Goal: Task Accomplishment & Management: Manage account settings

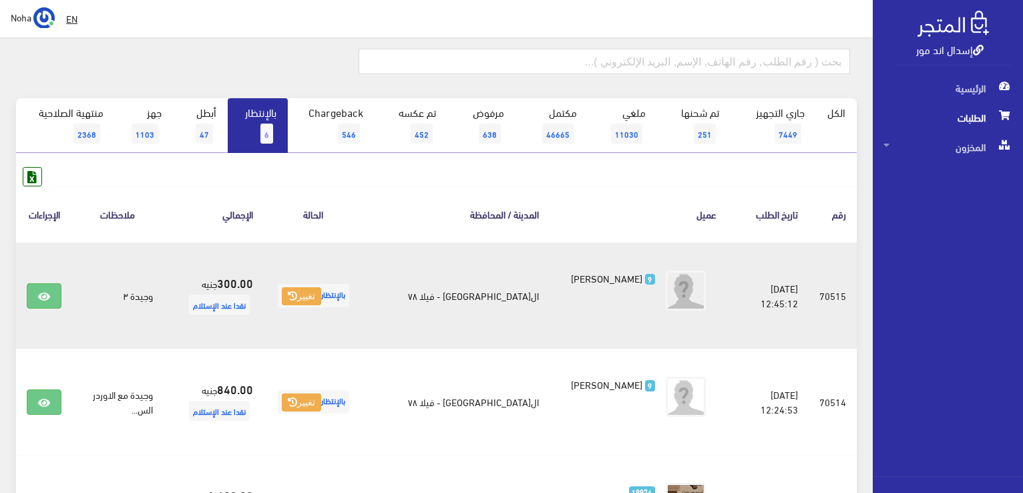
scroll to position [36, 0]
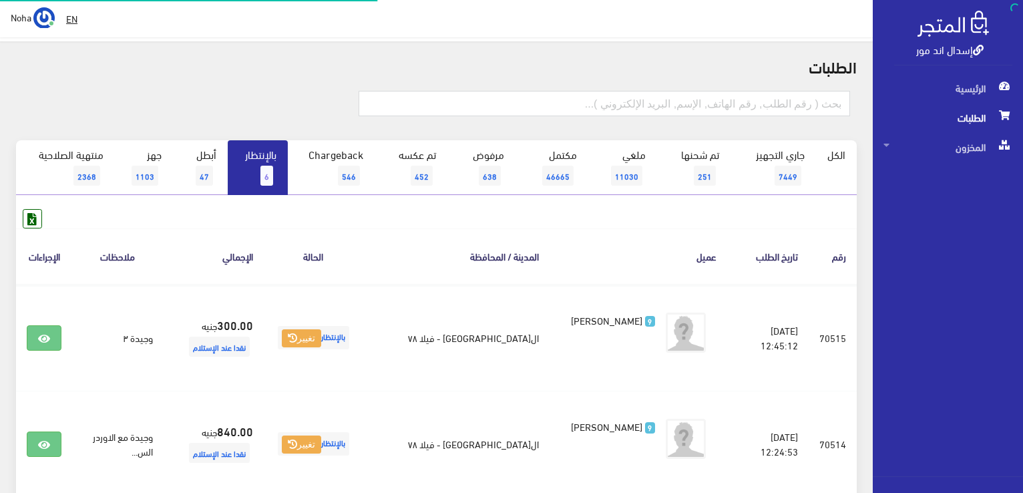
scroll to position [36, 0]
click at [772, 104] on input "text" at bounding box center [605, 103] width 492 height 25
type input "01115428888"
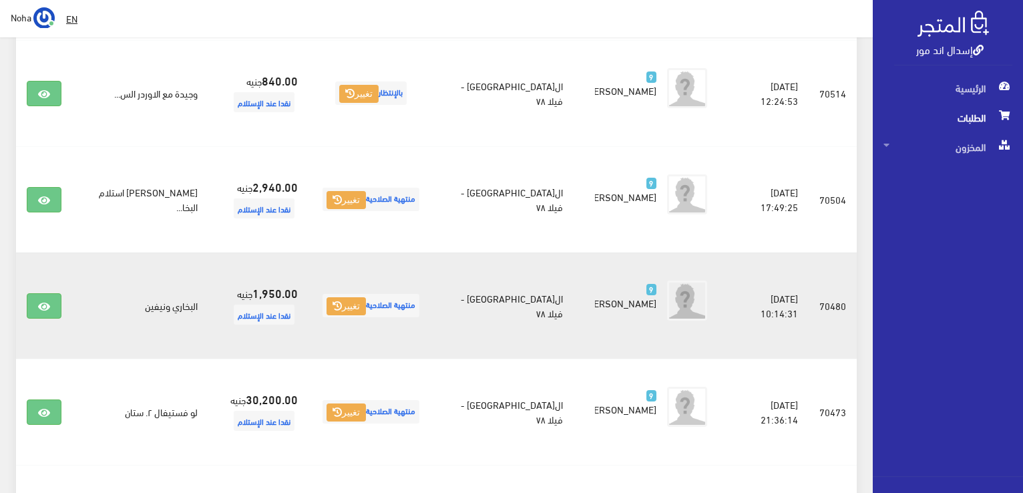
scroll to position [468, 0]
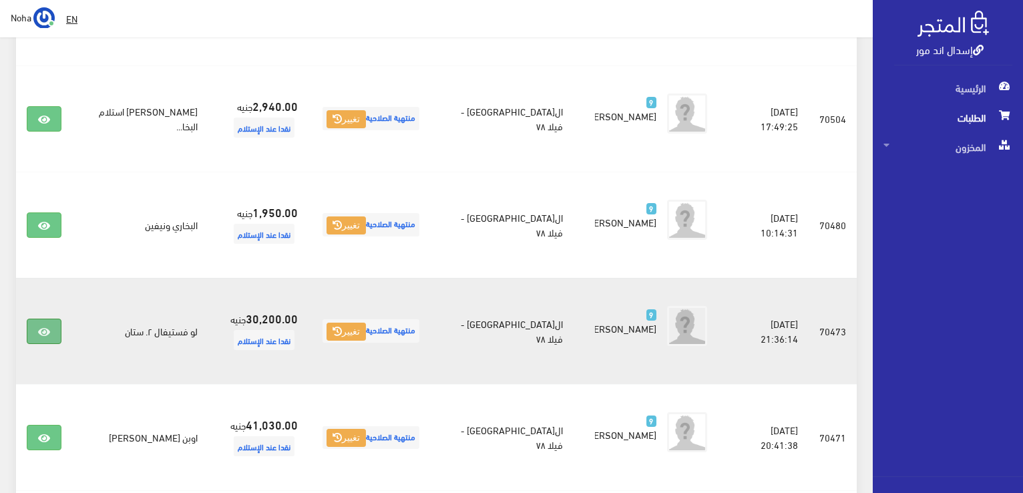
click at [34, 324] on link at bounding box center [44, 331] width 35 height 25
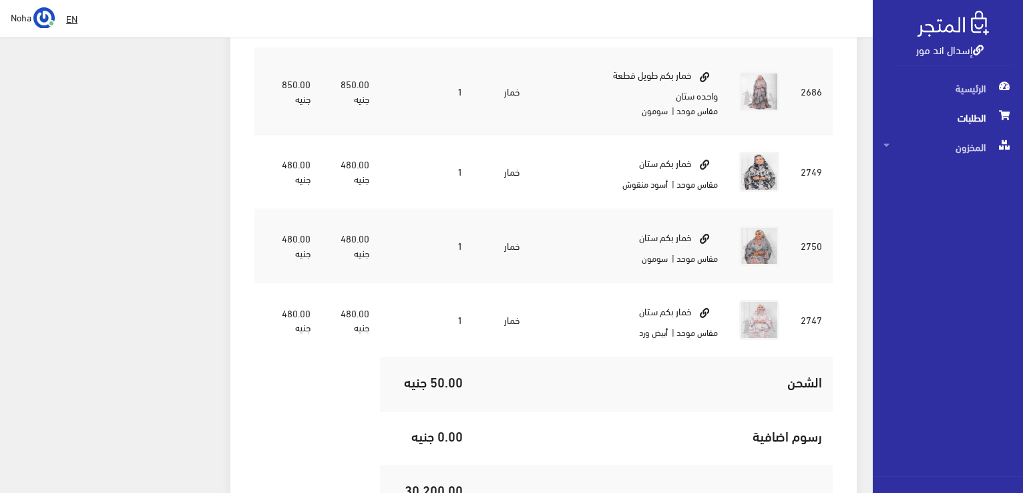
scroll to position [3083, 0]
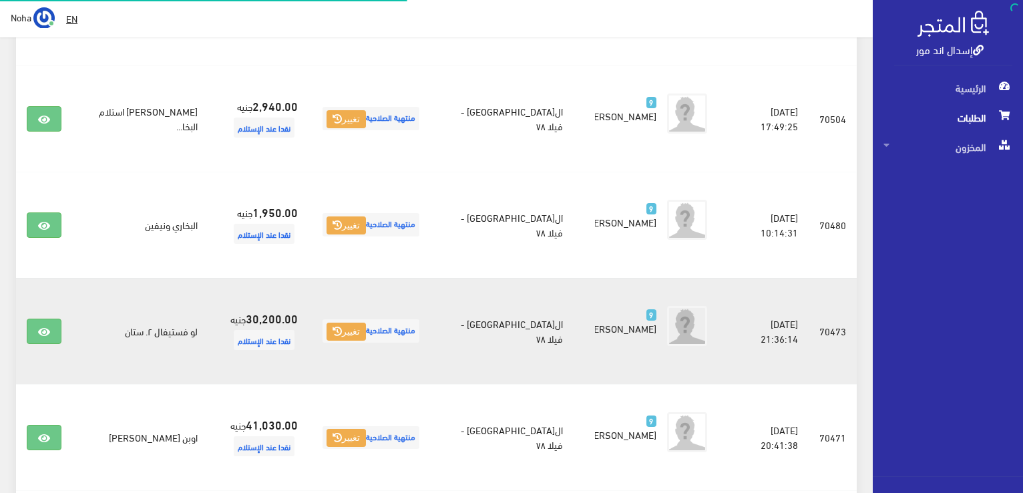
scroll to position [468, 0]
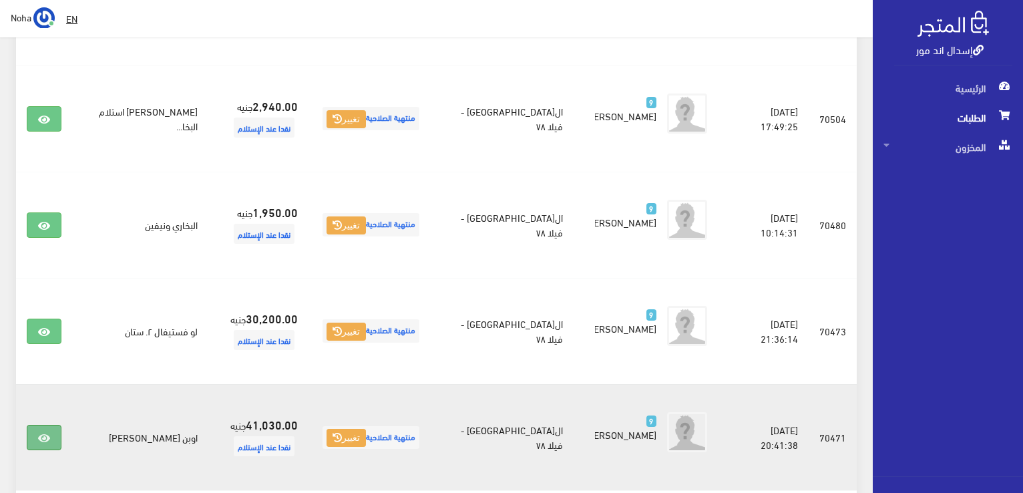
click at [49, 440] on icon at bounding box center [44, 438] width 12 height 11
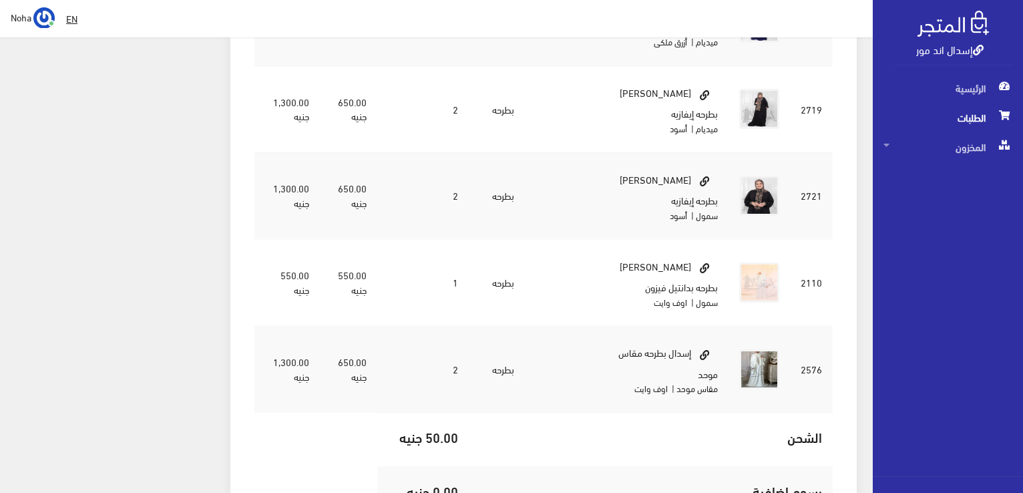
scroll to position [3206, 0]
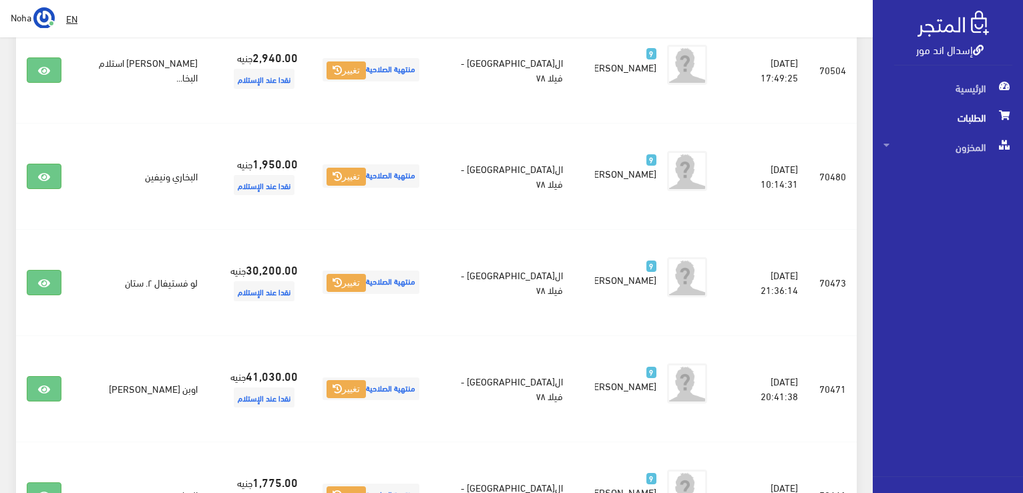
scroll to position [334, 0]
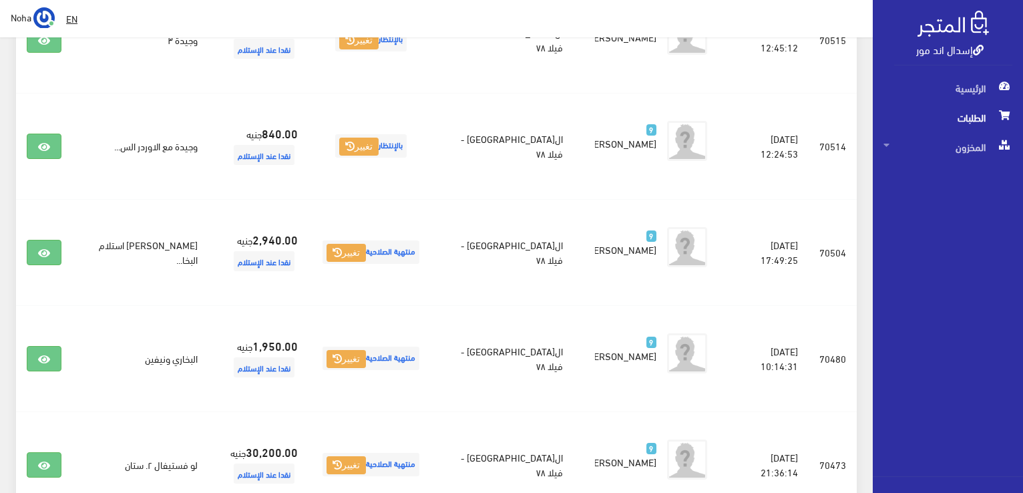
click at [959, 116] on span "الطلبات" at bounding box center [948, 117] width 129 height 29
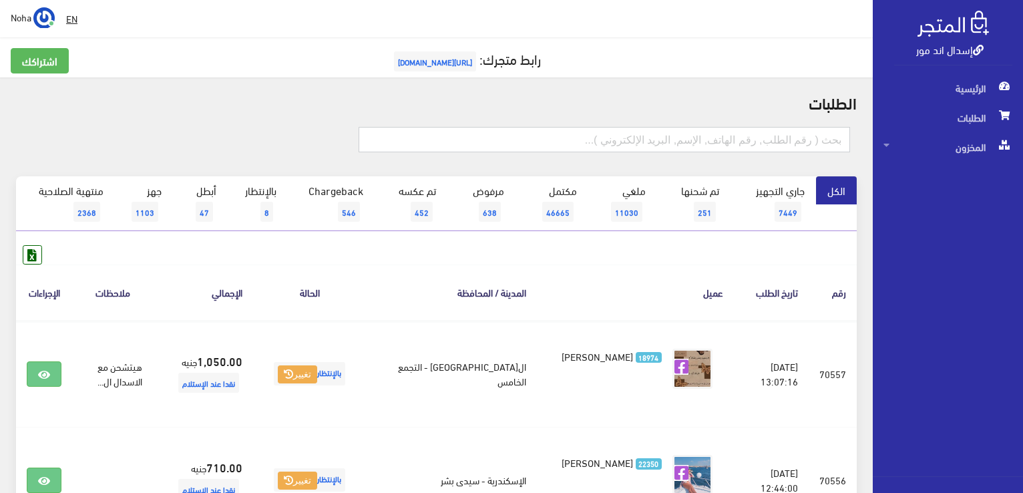
drag, startPoint x: 669, startPoint y: 136, endPoint x: 684, endPoint y: 148, distance: 19.0
click at [669, 136] on input "text" at bounding box center [605, 139] width 492 height 25
type input "0105726521"
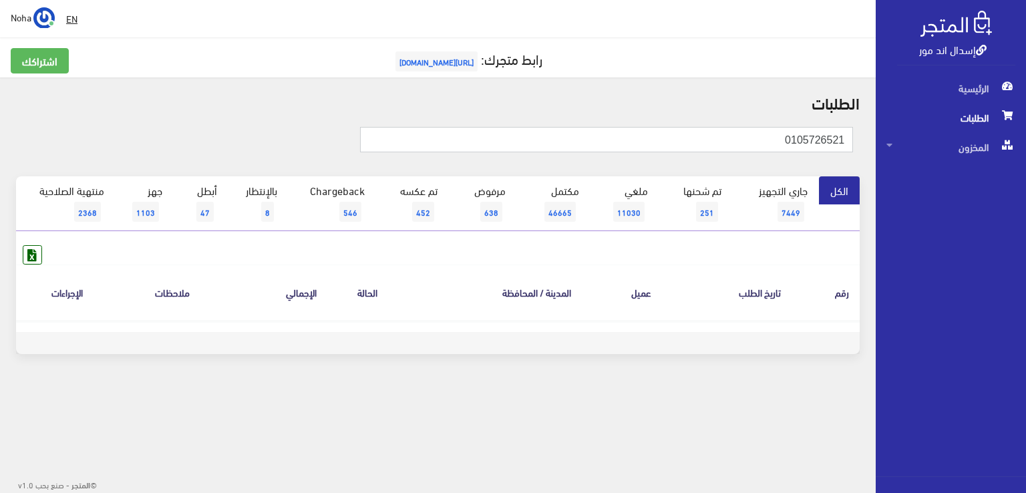
click at [802, 134] on input "0105726521" at bounding box center [607, 139] width 494 height 25
type input "01065726521"
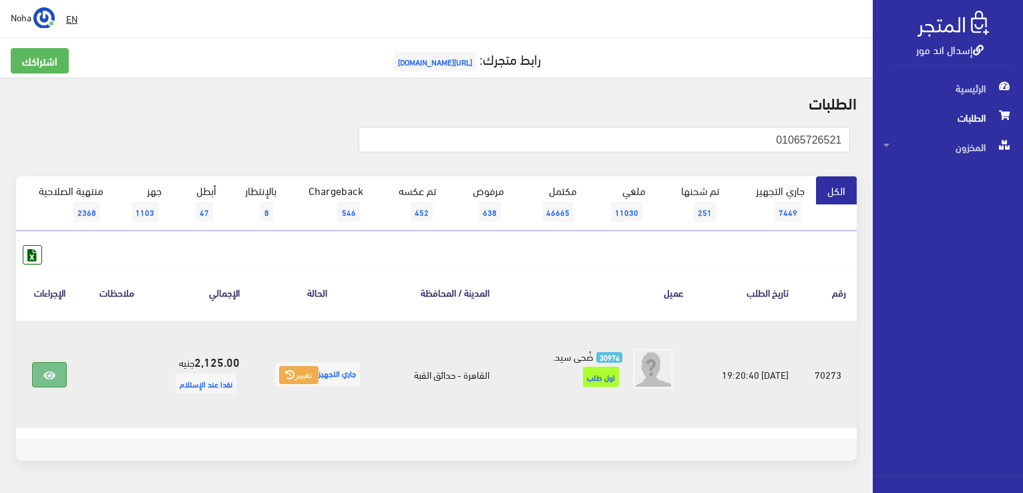
click at [47, 379] on icon at bounding box center [49, 375] width 12 height 11
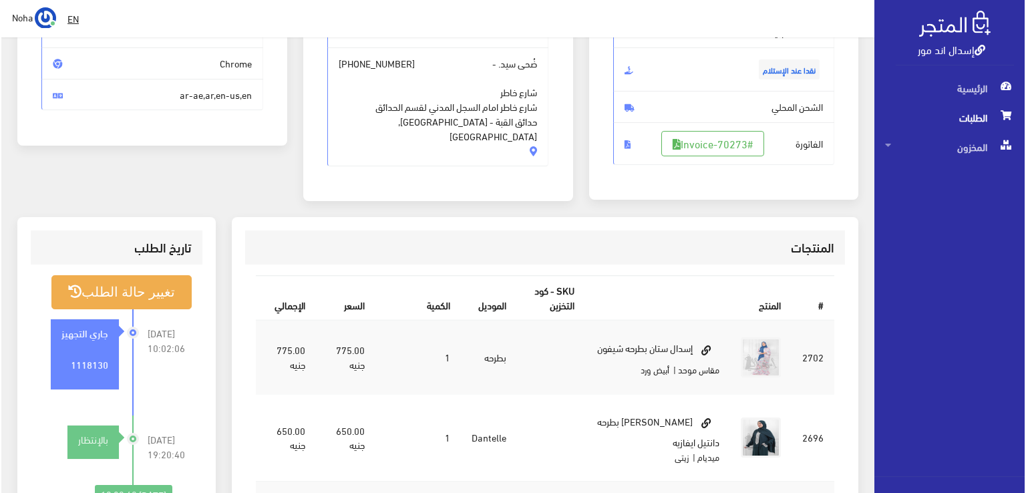
scroll to position [334, 0]
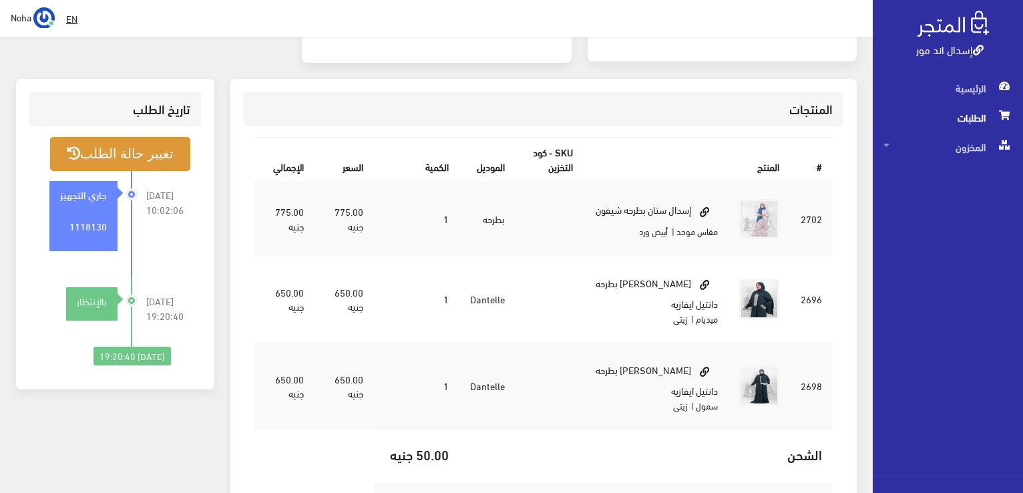
click at [146, 160] on button "تغيير حالة الطلب" at bounding box center [120, 154] width 140 height 34
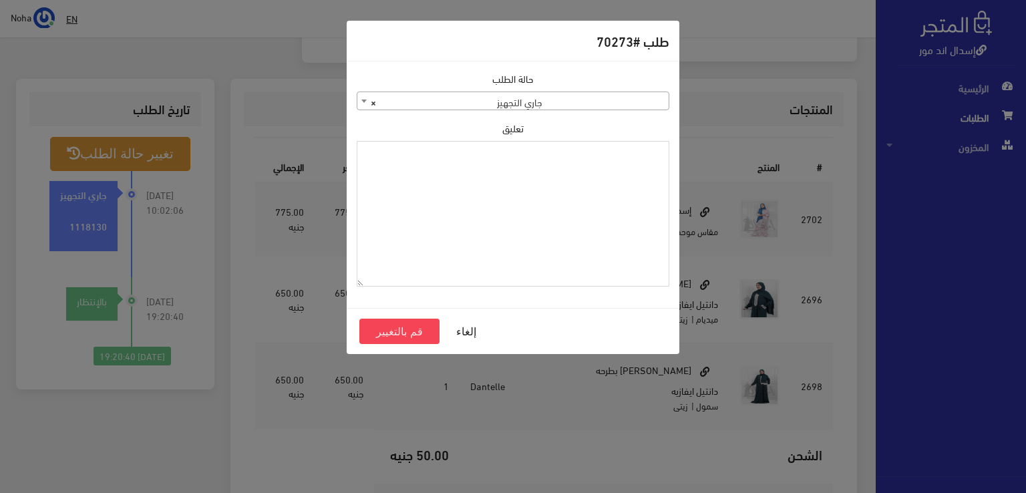
click at [495, 182] on textarea "تعليق" at bounding box center [513, 214] width 313 height 146
type textarea "رجع الستان والايفازيه اسمول"
click at [397, 329] on button "قم بالتغيير" at bounding box center [399, 331] width 80 height 25
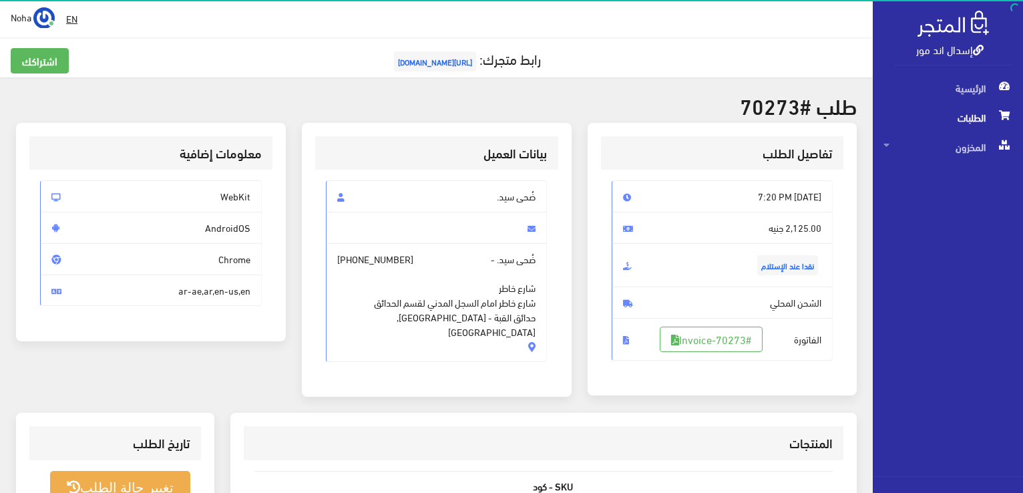
scroll to position [334, 0]
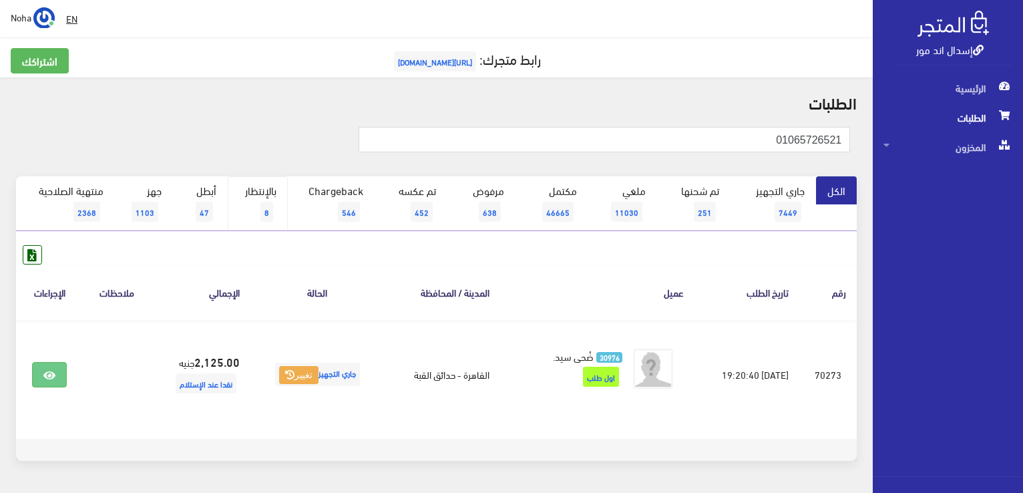
click at [263, 189] on link "بالإنتظار 8" at bounding box center [258, 203] width 60 height 55
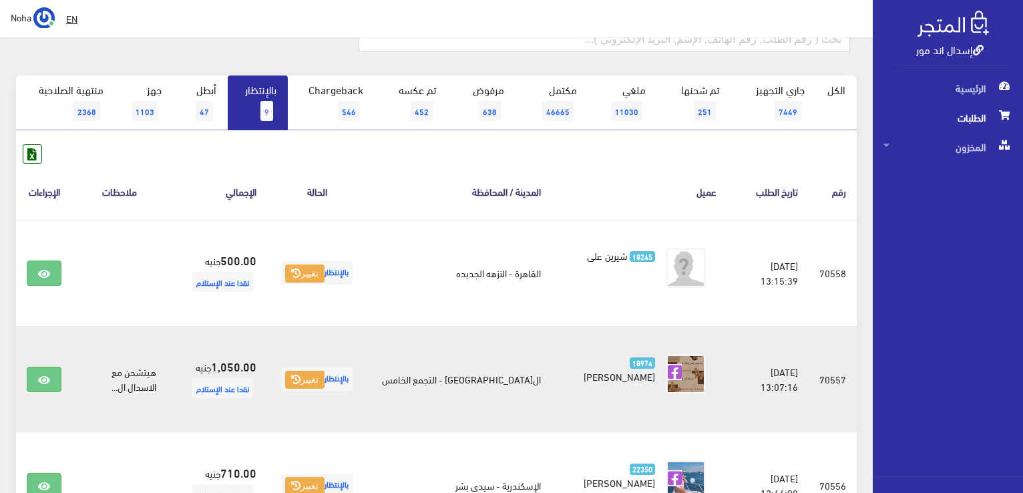
scroll to position [134, 0]
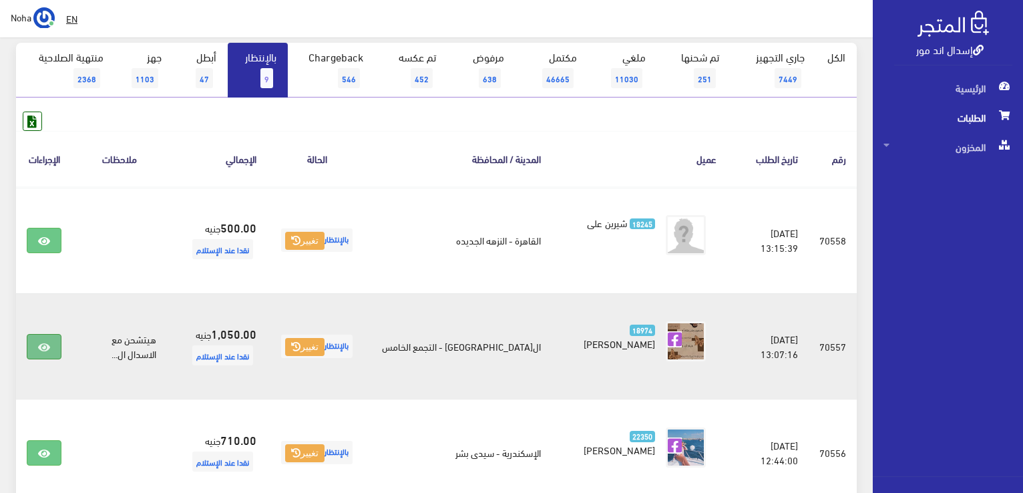
click at [38, 347] on icon at bounding box center [44, 347] width 12 height 11
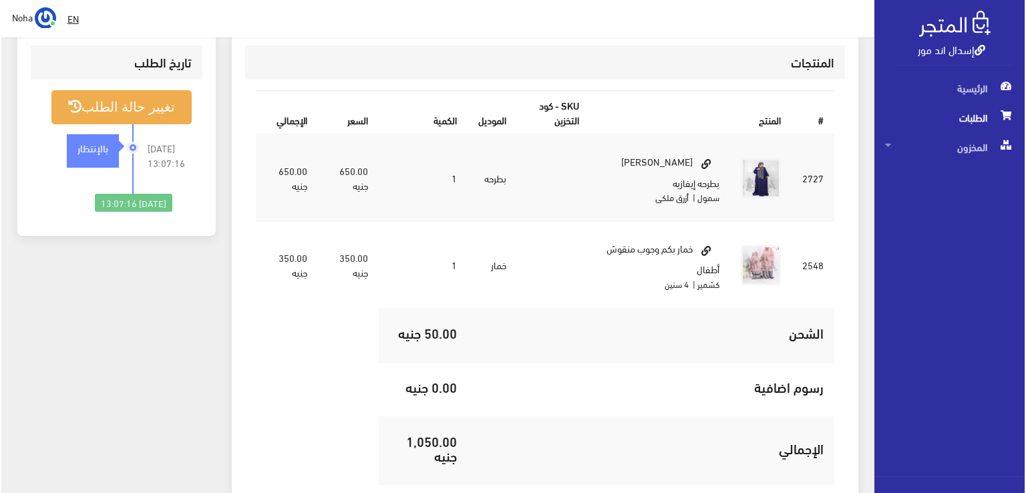
scroll to position [468, 0]
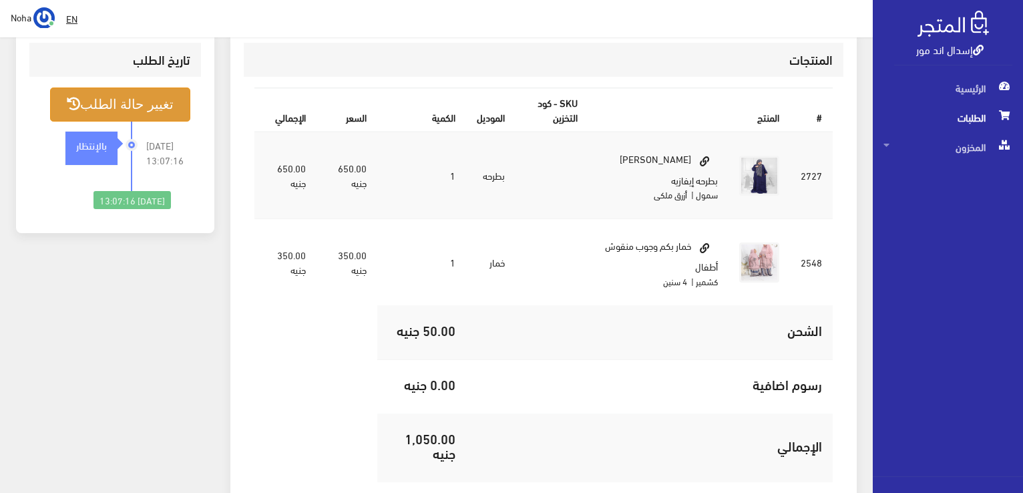
click at [120, 88] on button "تغيير حالة الطلب" at bounding box center [120, 105] width 140 height 34
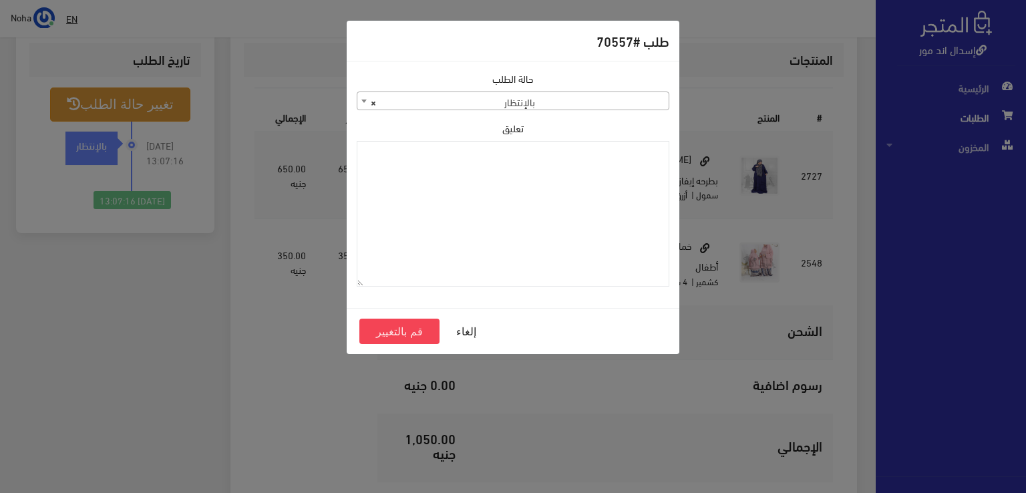
click at [528, 100] on span "× بالإنتظار" at bounding box center [512, 101] width 311 height 19
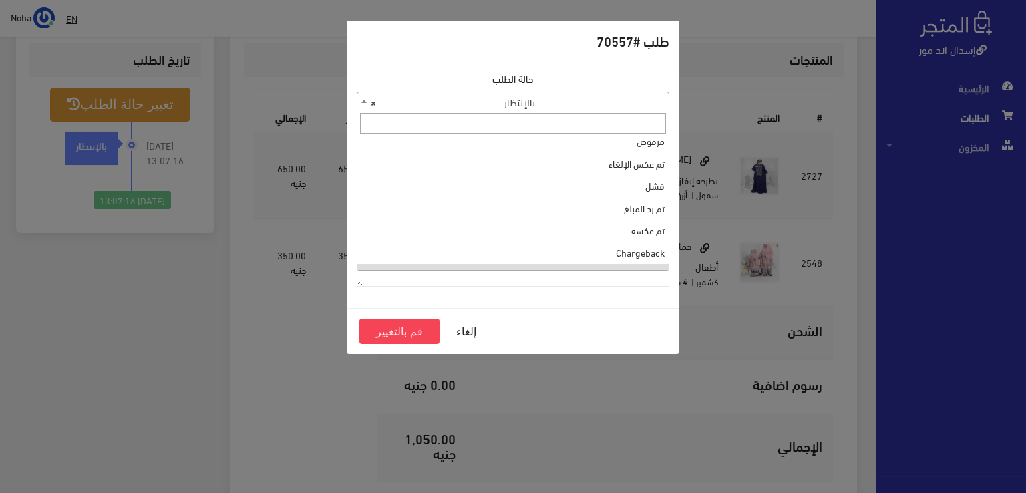
scroll to position [0, 0]
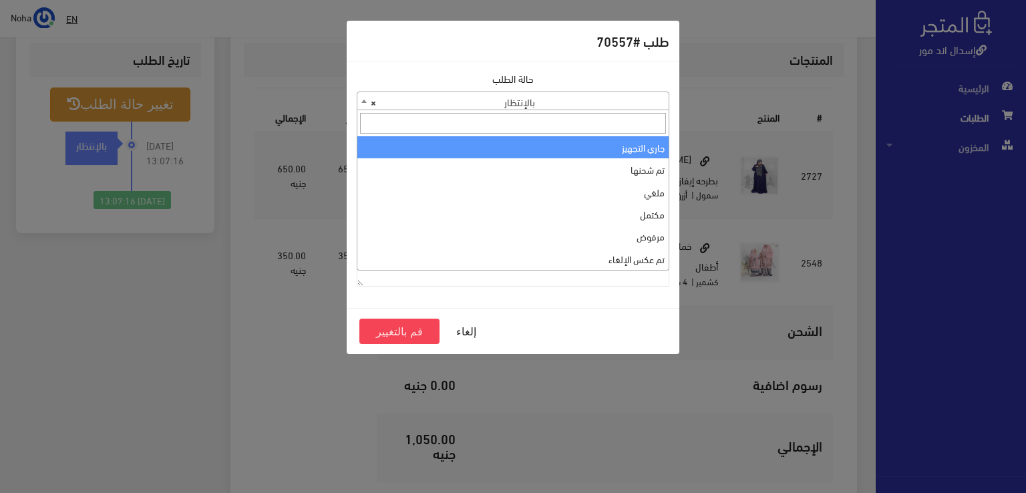
select select "1"
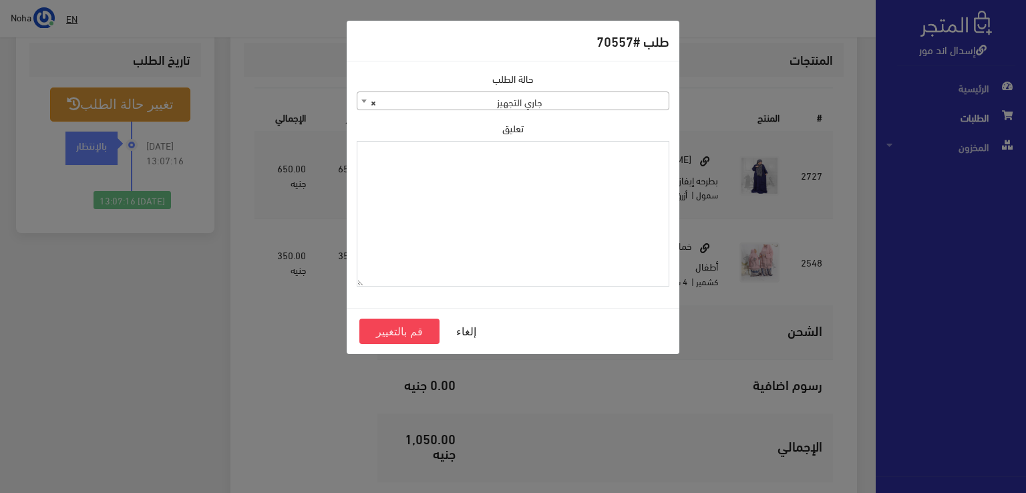
paste textarea "1120863"
type textarea "1120863"
click at [389, 321] on button "قم بالتغيير" at bounding box center [399, 331] width 80 height 25
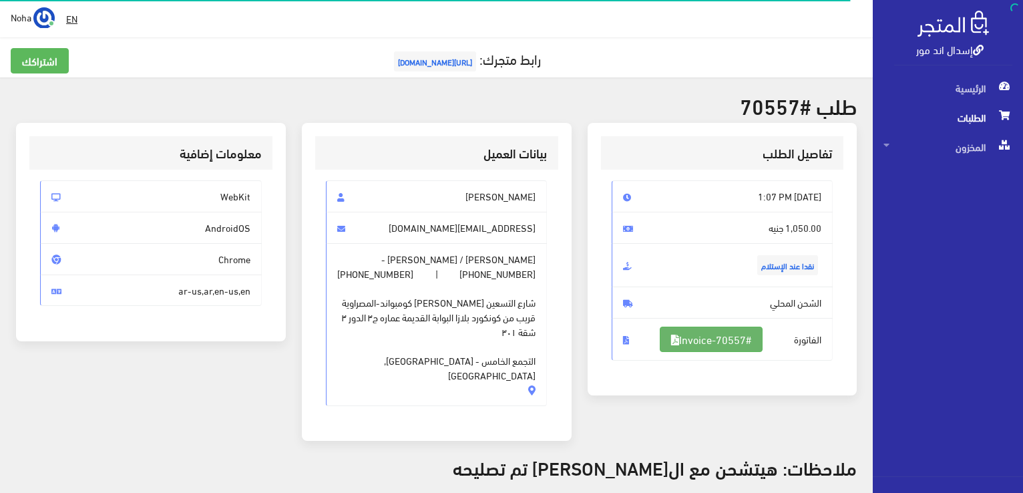
click at [717, 339] on link "#Invoice-70557" at bounding box center [711, 339] width 103 height 25
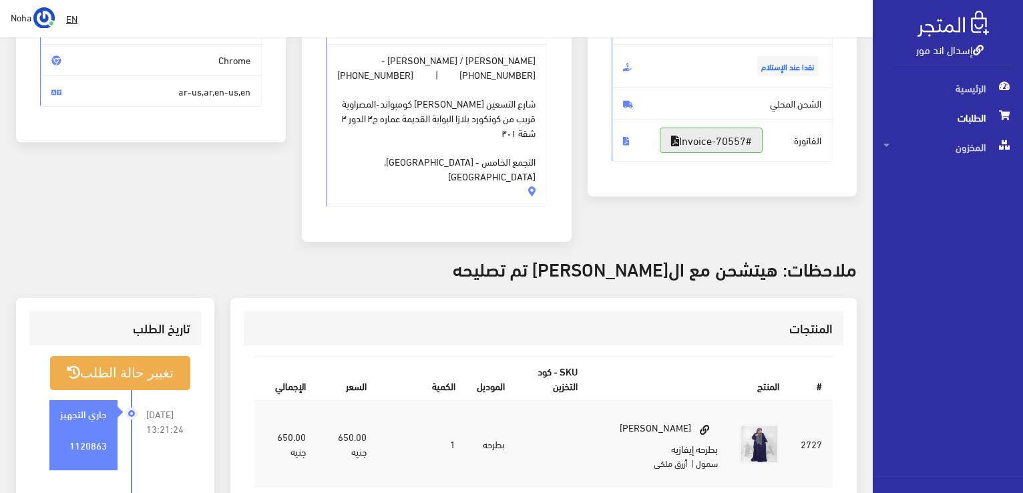
scroll to position [200, 0]
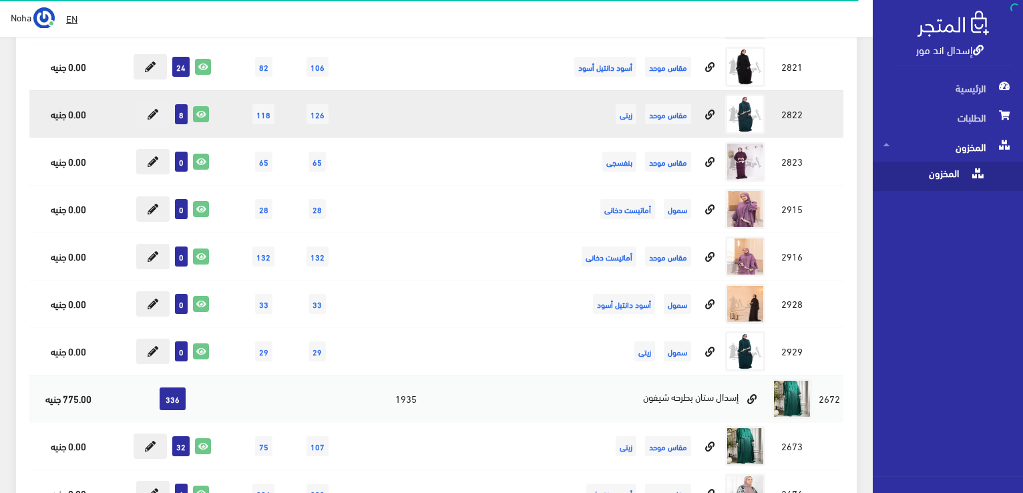
scroll to position [6145, 0]
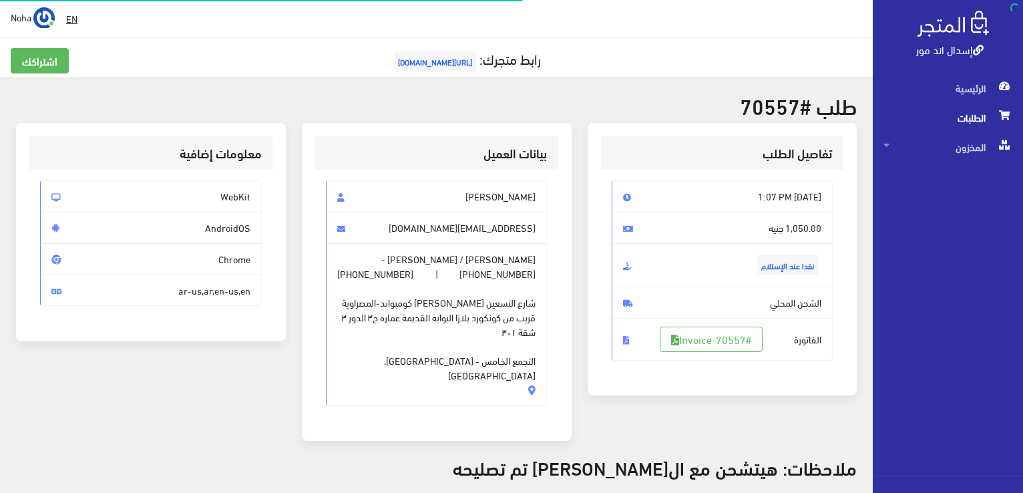
scroll to position [468, 0]
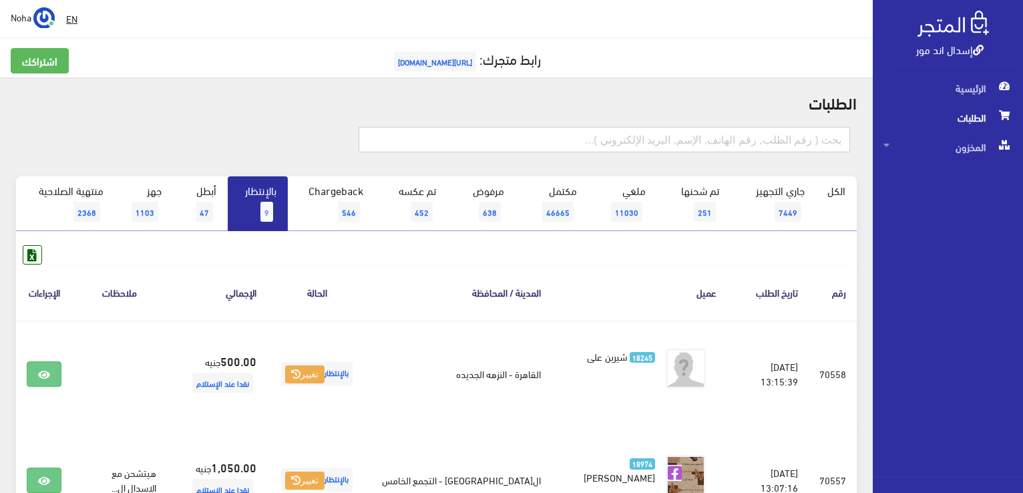
click at [598, 139] on input "text" at bounding box center [605, 139] width 492 height 25
type input "70557"
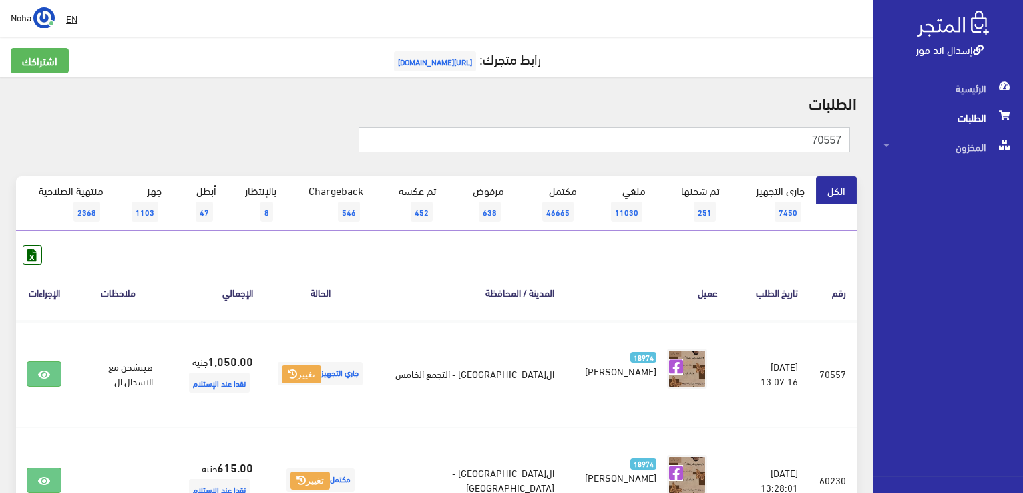
click at [667, 132] on input "70557" at bounding box center [605, 139] width 492 height 25
type input "70554"
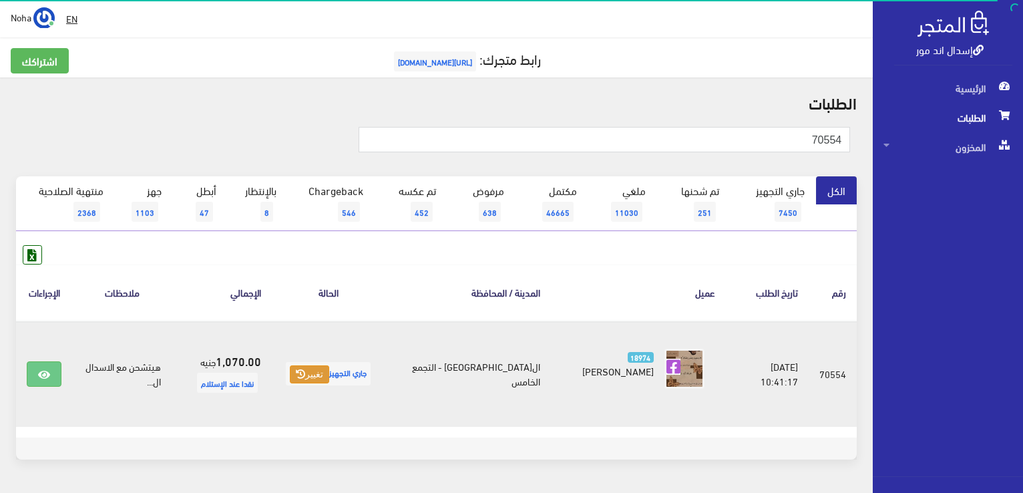
click at [305, 373] on icon at bounding box center [300, 373] width 9 height 9
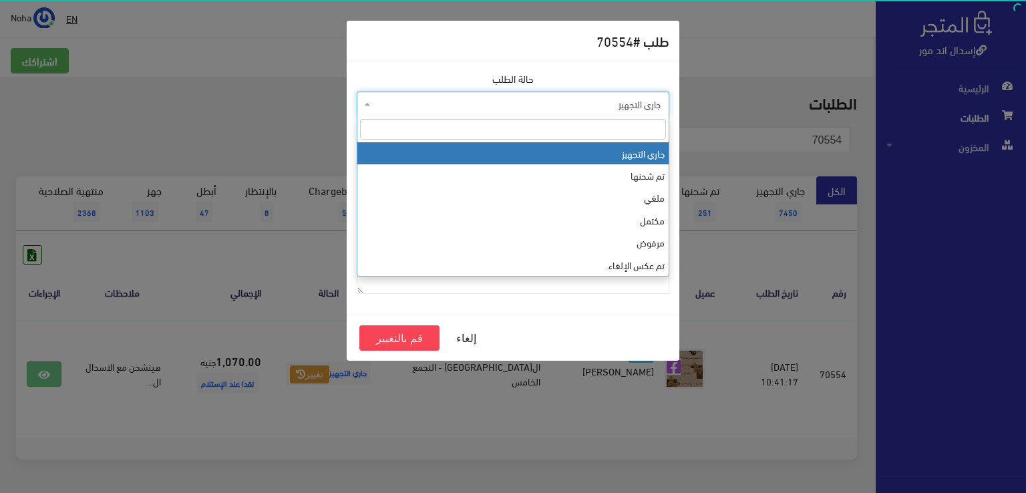
drag, startPoint x: 550, startPoint y: 108, endPoint x: 548, endPoint y: 133, distance: 25.5
click at [548, 108] on span "جاري التجهيز" at bounding box center [516, 104] width 287 height 13
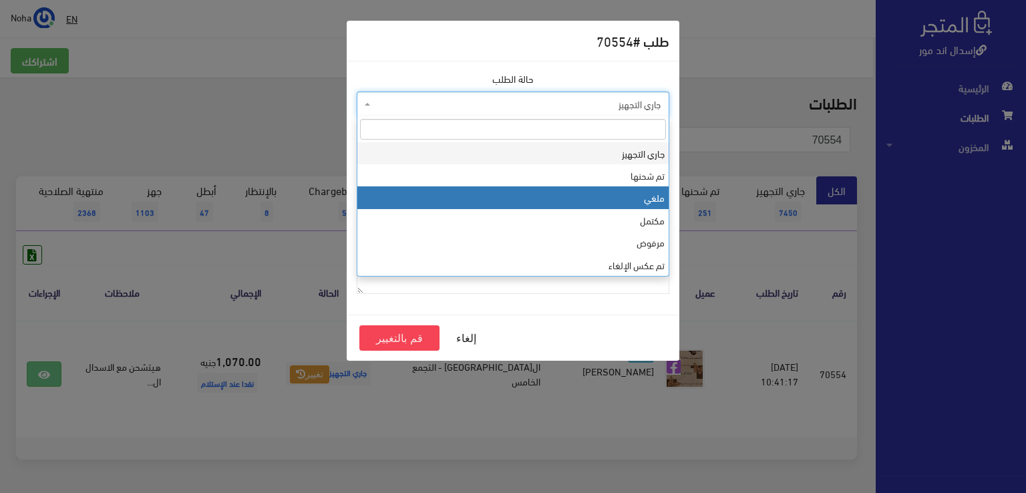
select select "3"
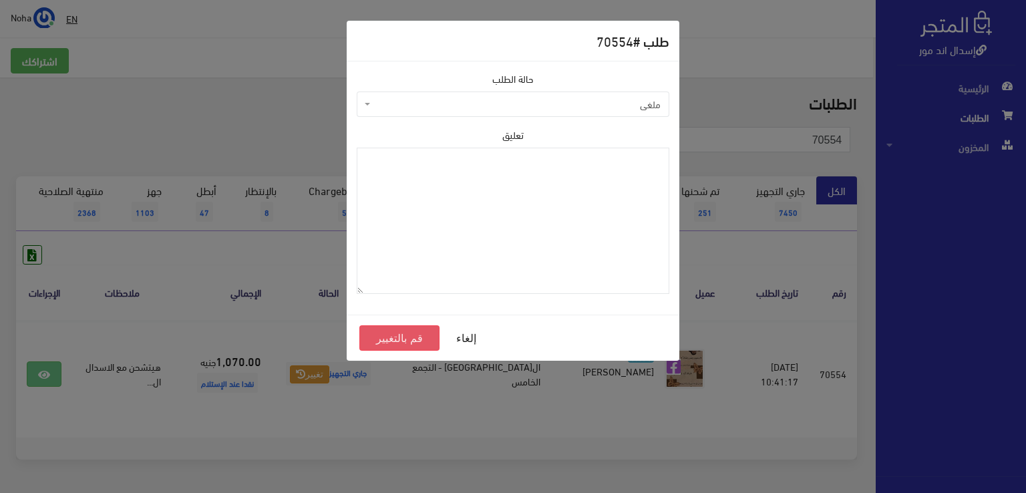
click at [420, 340] on button "قم بالتغيير" at bounding box center [399, 337] width 80 height 25
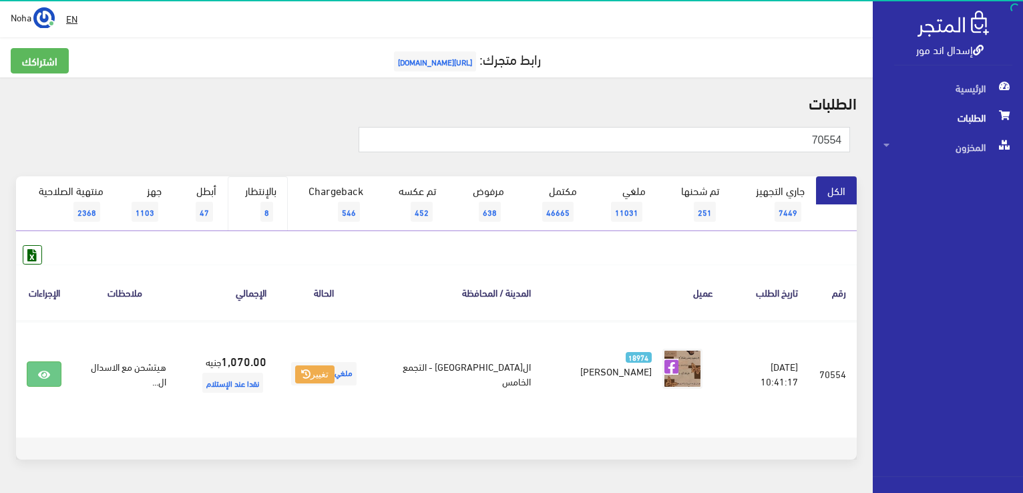
click at [256, 194] on link "بالإنتظار 8" at bounding box center [258, 203] width 60 height 55
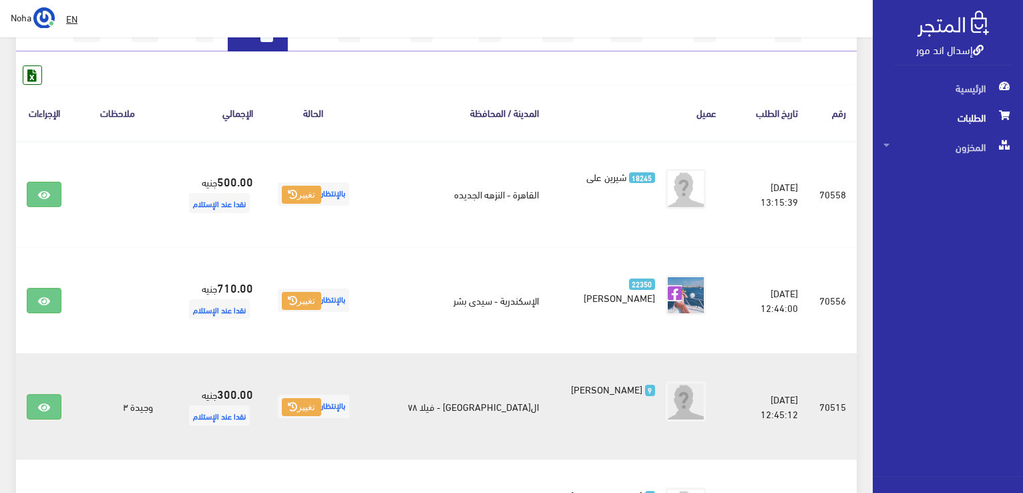
scroll to position [200, 0]
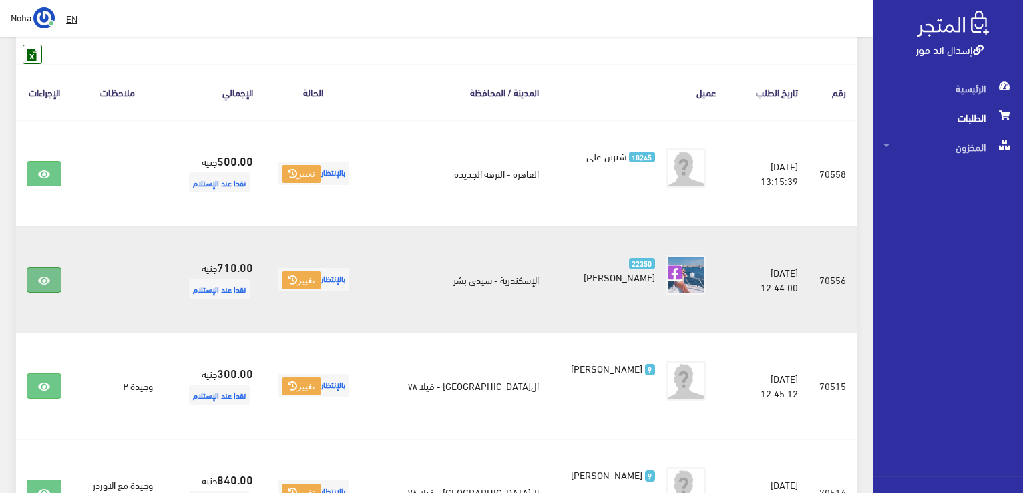
click at [44, 287] on link at bounding box center [44, 279] width 35 height 25
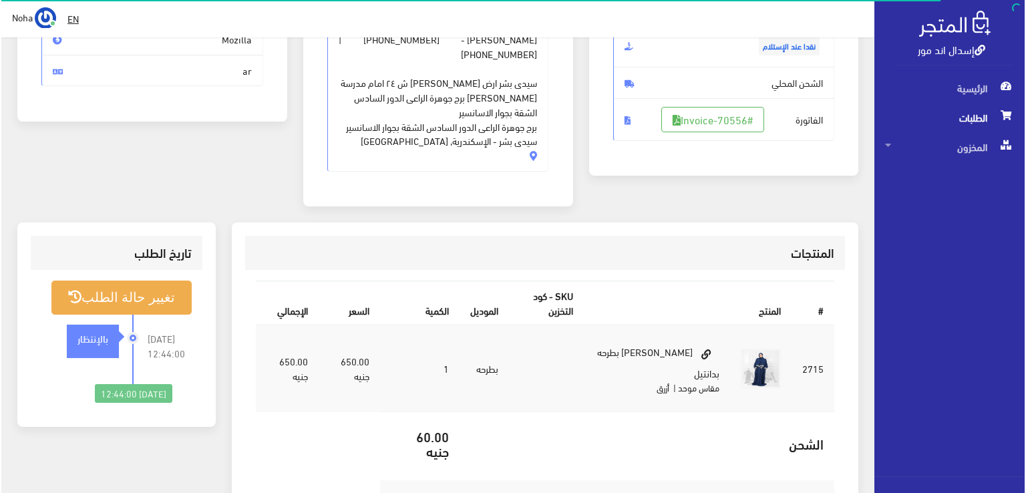
scroll to position [267, 0]
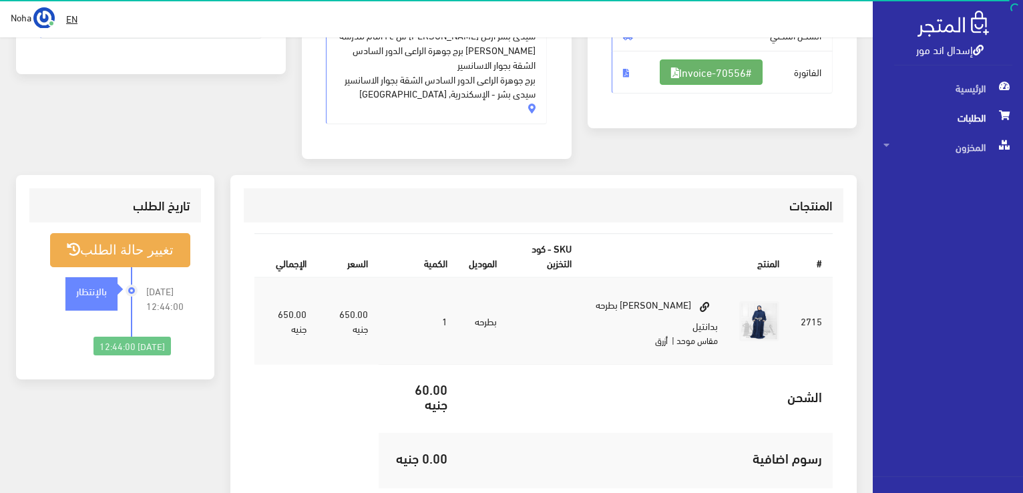
click at [683, 75] on link "#Invoice-70556" at bounding box center [711, 71] width 103 height 25
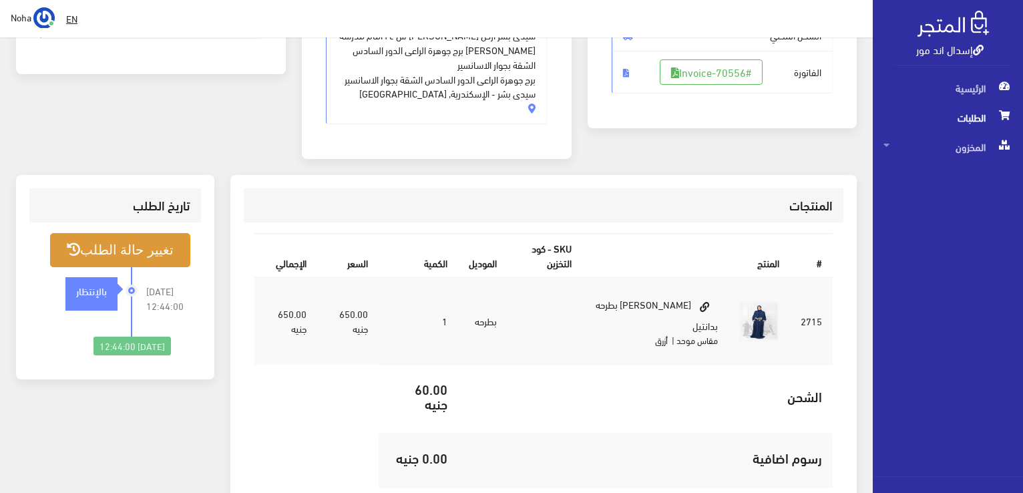
click at [156, 233] on button "تغيير حالة الطلب" at bounding box center [120, 250] width 140 height 34
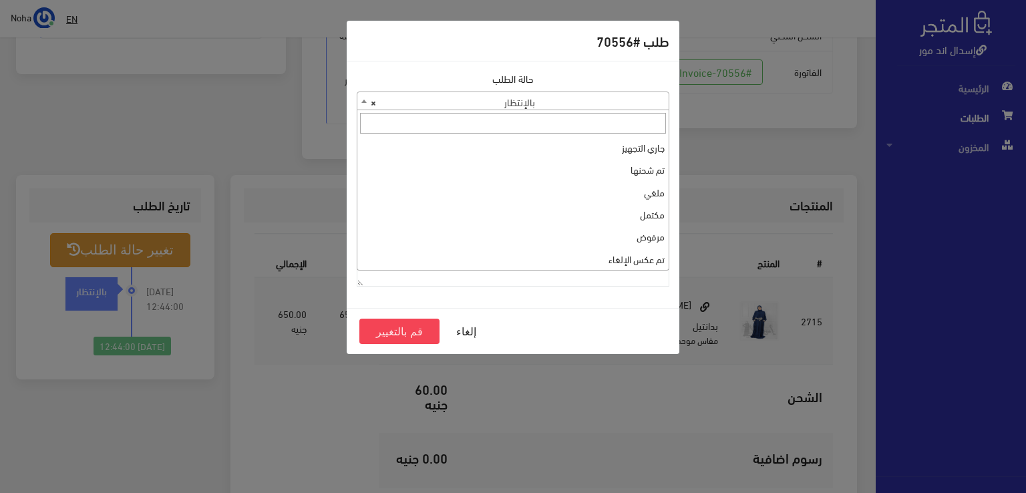
click at [448, 104] on span "× بالإنتظار" at bounding box center [512, 101] width 311 height 19
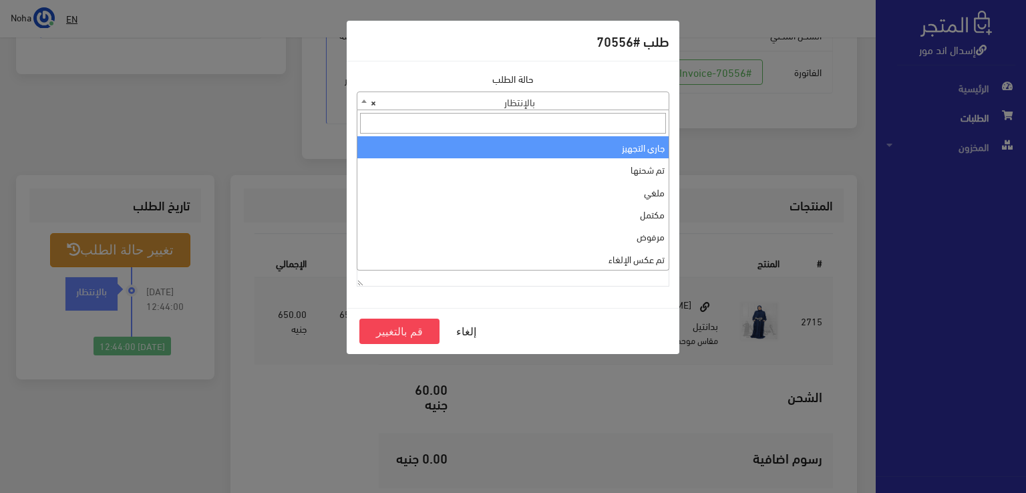
select select "1"
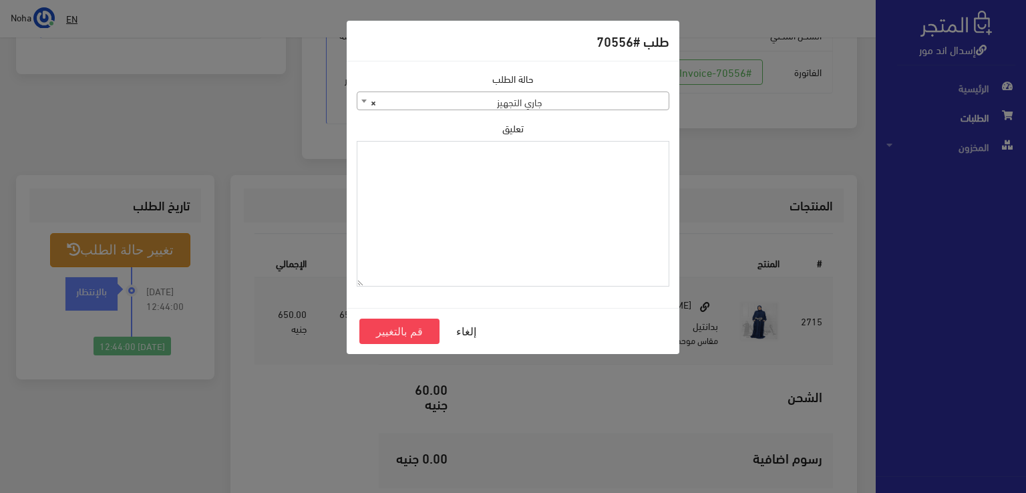
paste textarea "1120863"
type textarea "1120863"
click at [390, 331] on button "قم بالتغيير" at bounding box center [399, 331] width 80 height 25
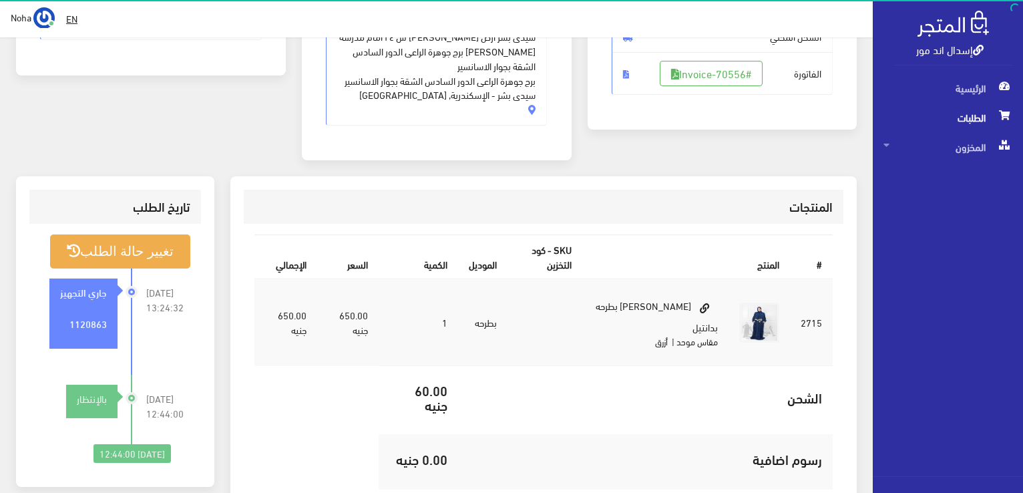
scroll to position [267, 0]
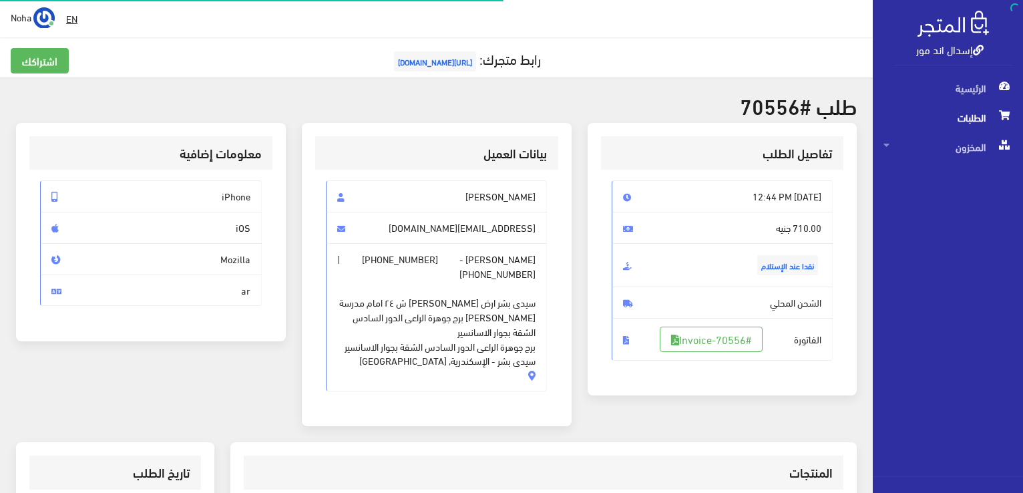
scroll to position [263, 0]
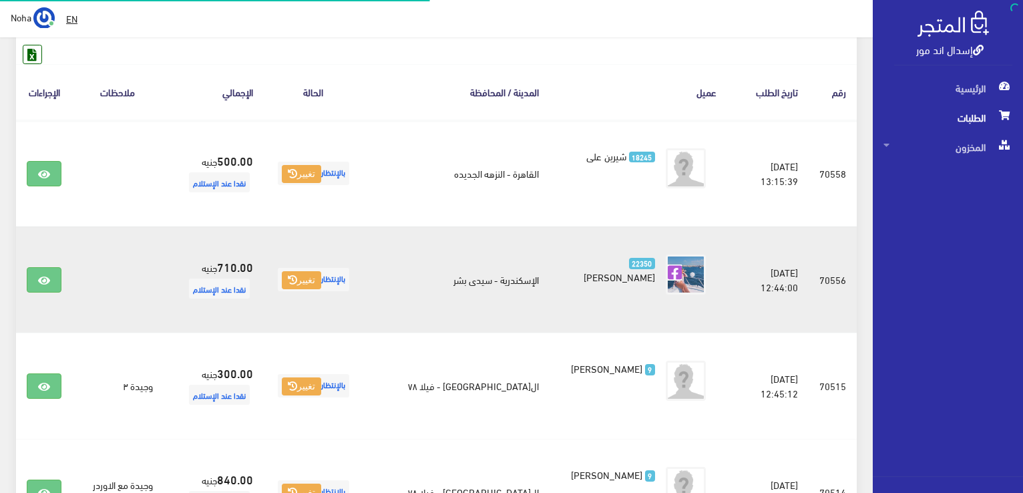
scroll to position [200, 0]
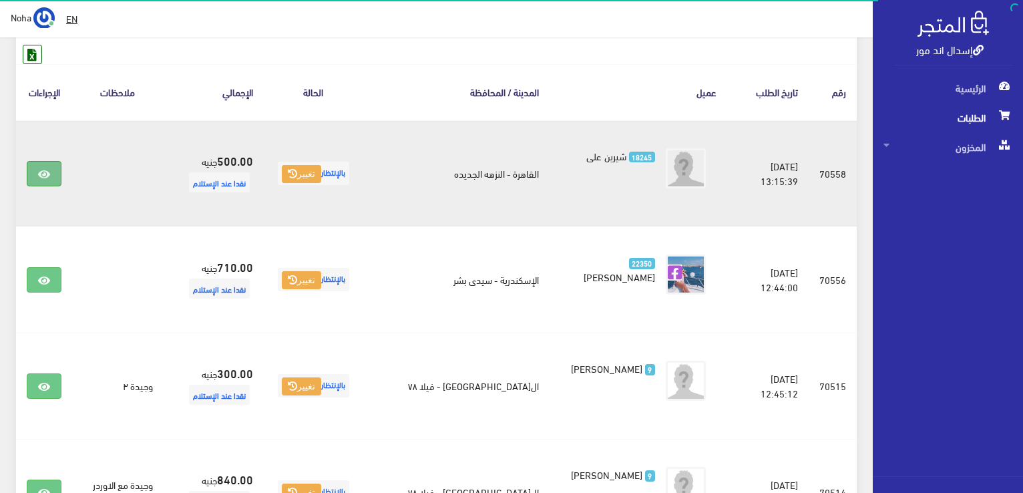
click at [39, 176] on icon at bounding box center [44, 174] width 12 height 11
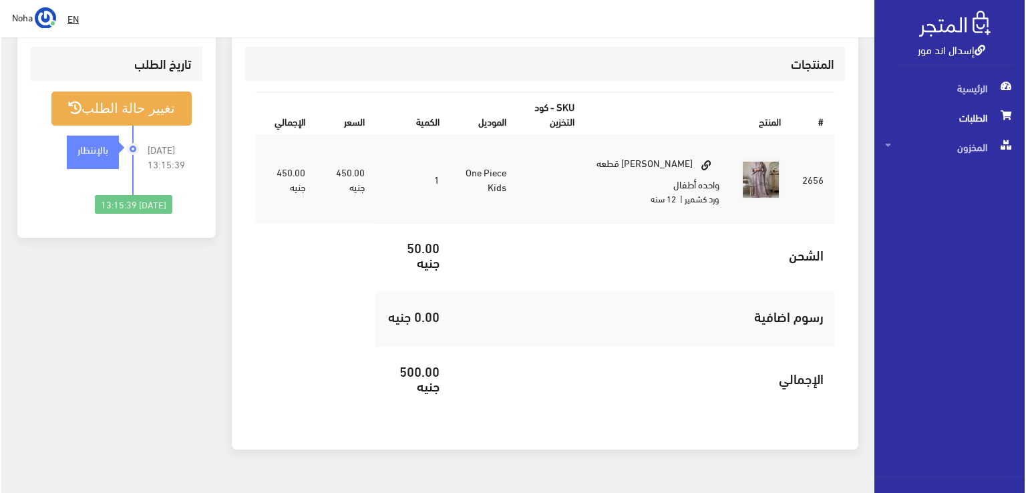
scroll to position [75, 0]
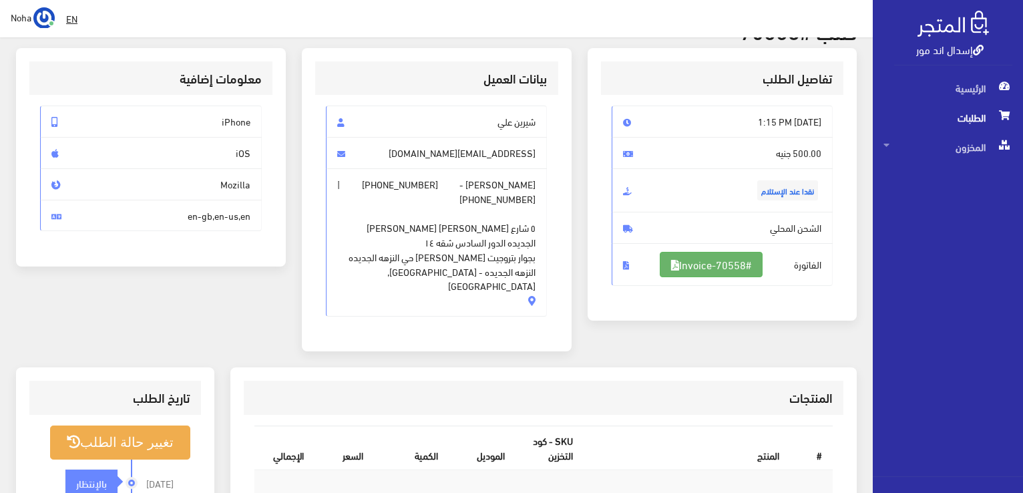
click at [739, 259] on link "#Invoice-70558" at bounding box center [711, 264] width 103 height 25
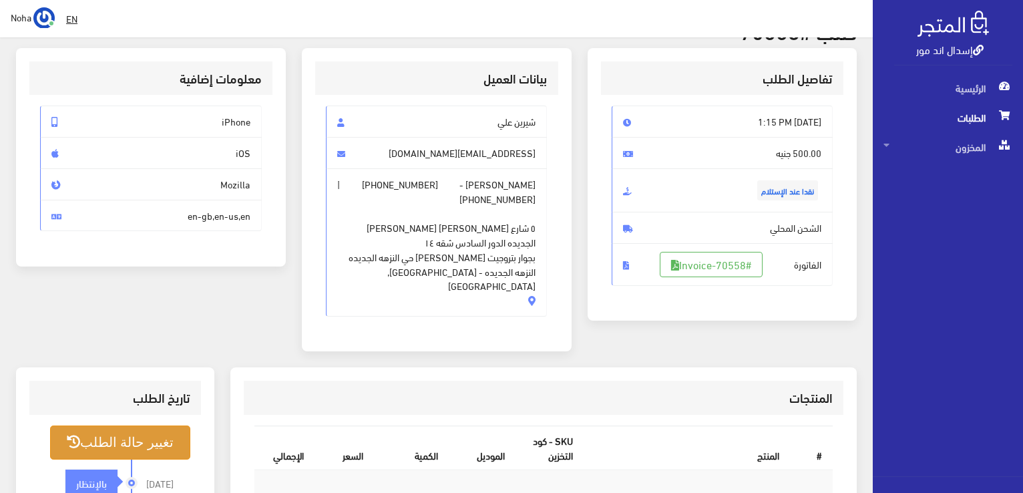
click at [85, 425] on button "تغيير حالة الطلب" at bounding box center [120, 442] width 140 height 34
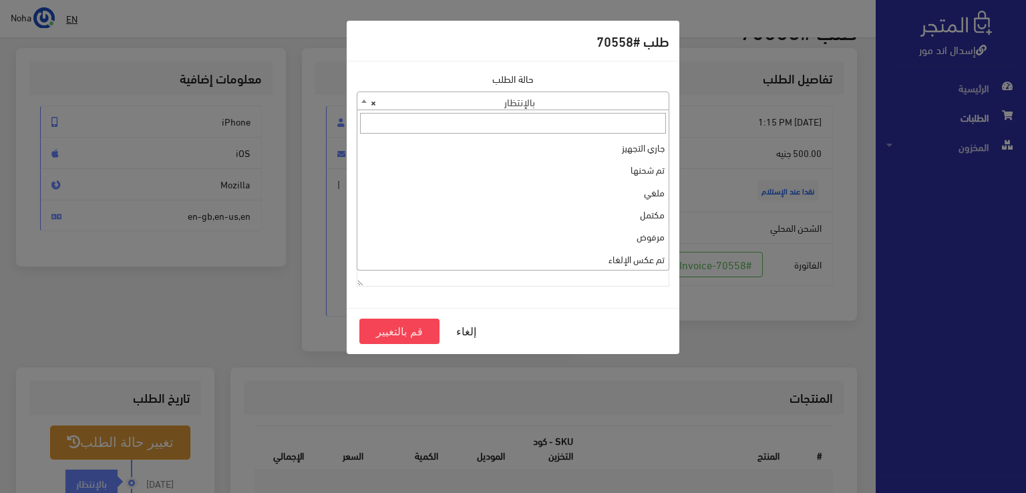
click at [540, 93] on span "× بالإنتظار" at bounding box center [512, 101] width 311 height 19
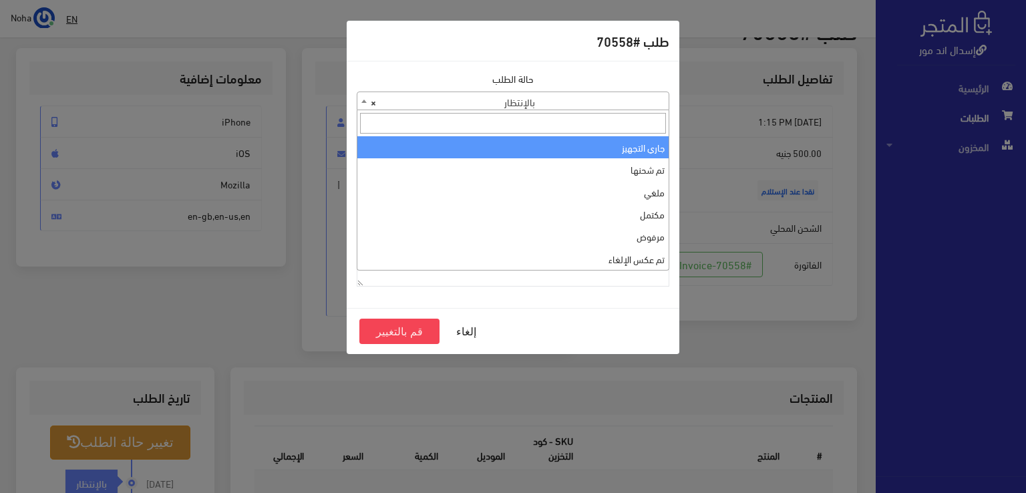
select select "1"
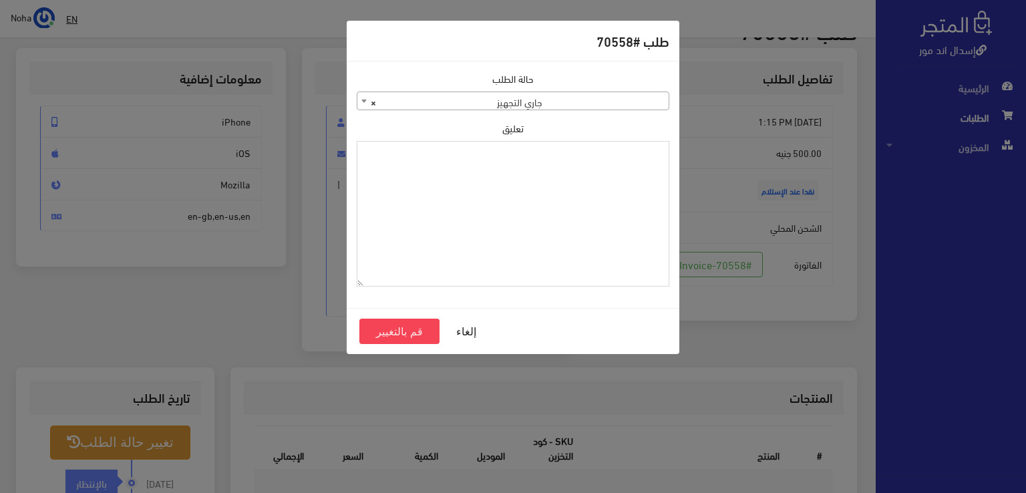
paste textarea "1120863"
type textarea "1120863"
click at [413, 337] on button "قم بالتغيير" at bounding box center [399, 331] width 80 height 25
click at [412, 335] on button "قم بالتغيير" at bounding box center [399, 331] width 80 height 25
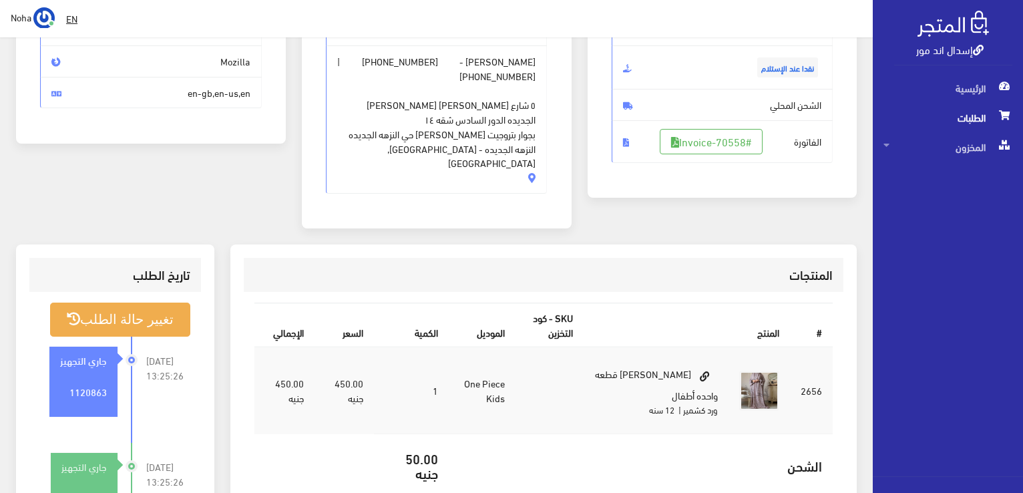
scroll to position [200, 0]
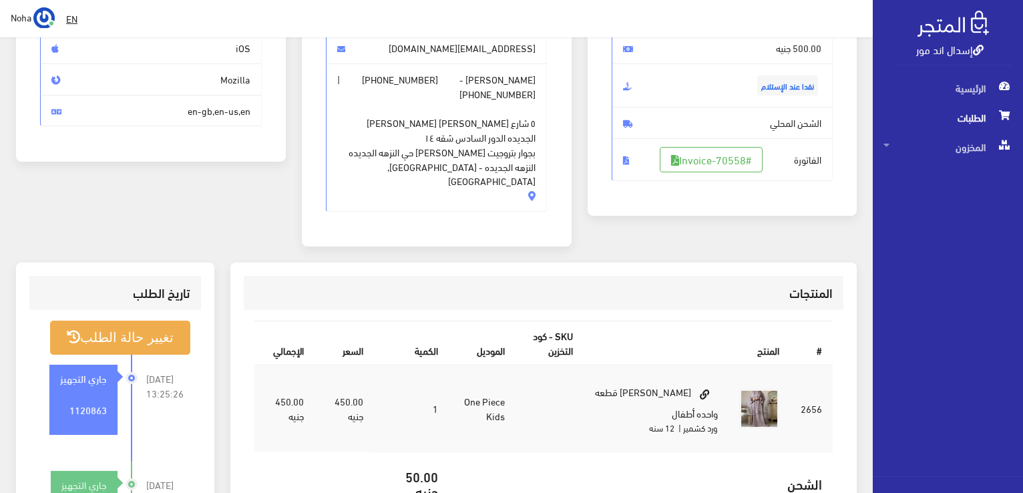
scroll to position [409, 0]
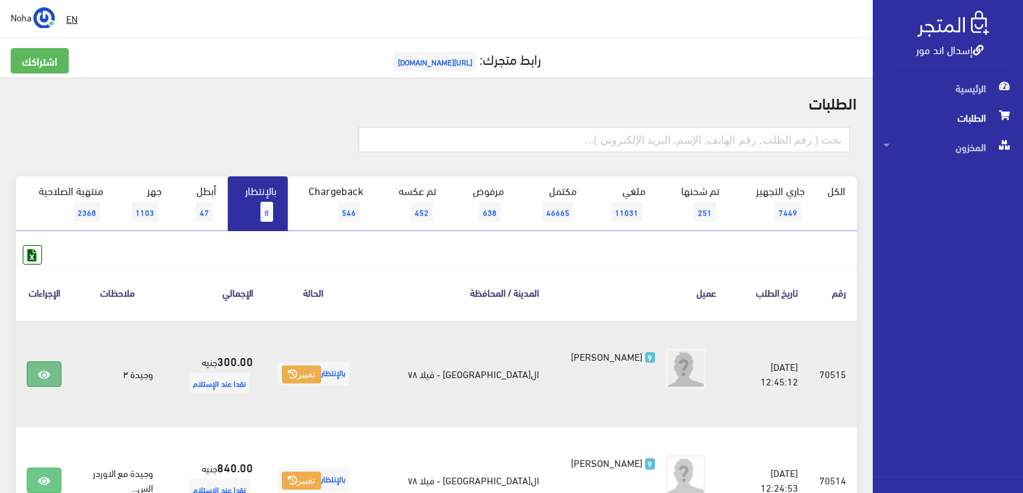
click at [48, 378] on icon at bounding box center [44, 374] width 12 height 11
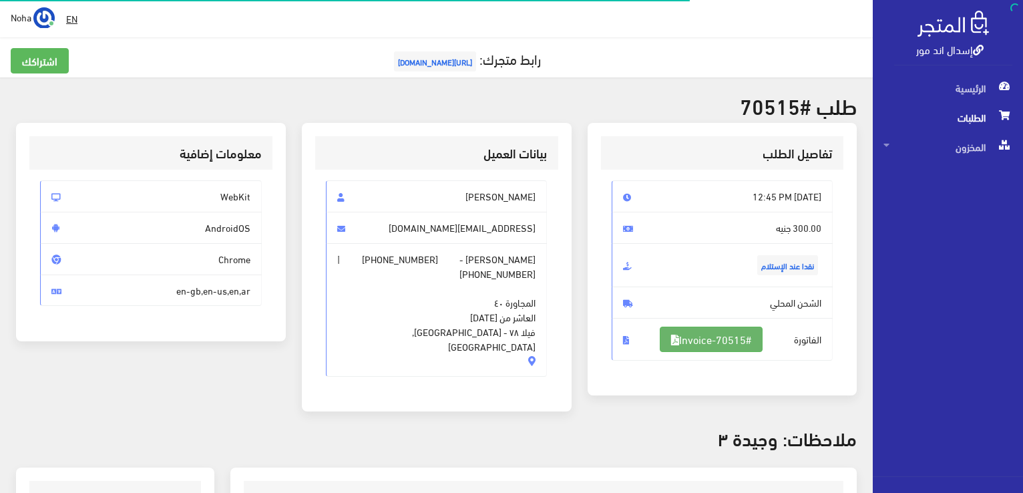
click at [744, 342] on link "#Invoice-70515" at bounding box center [711, 339] width 103 height 25
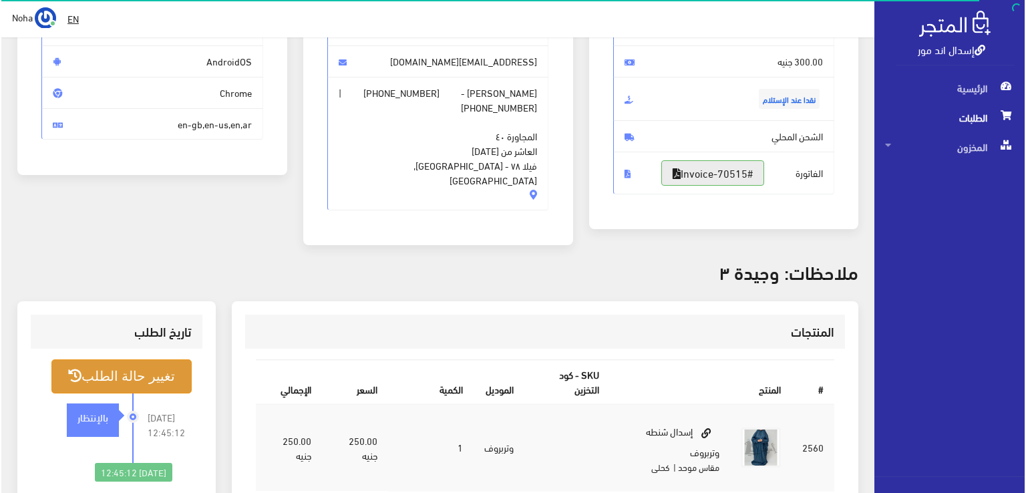
scroll to position [334, 0]
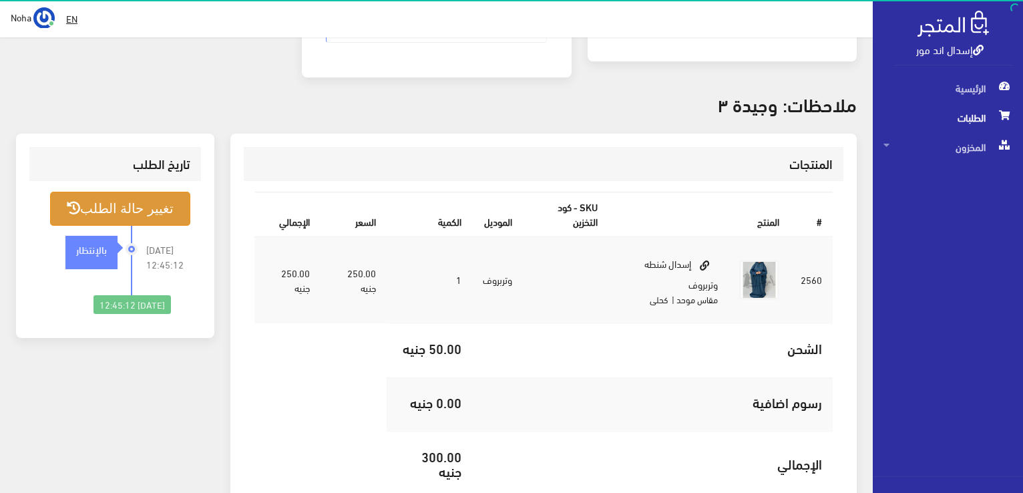
click at [154, 197] on button "تغيير حالة الطلب" at bounding box center [120, 209] width 140 height 34
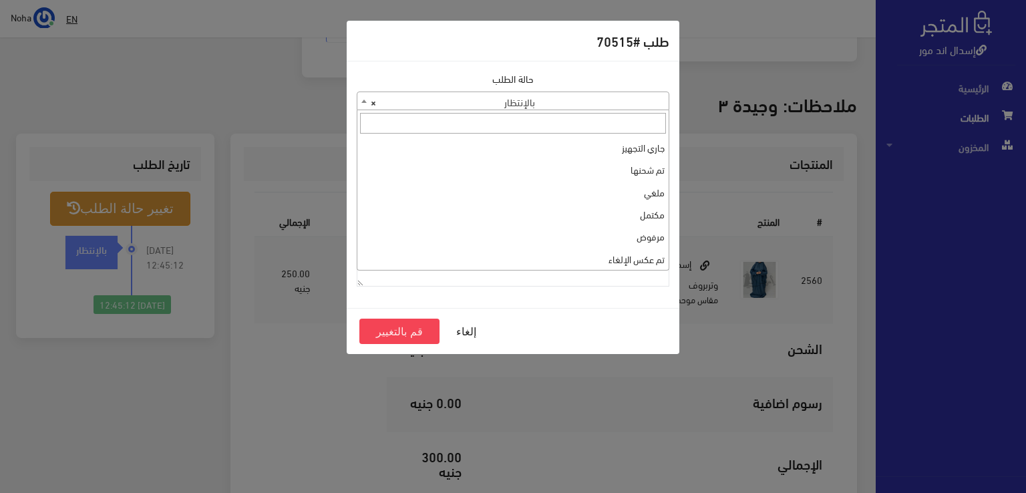
click at [393, 100] on span "× بالإنتظار" at bounding box center [512, 101] width 311 height 19
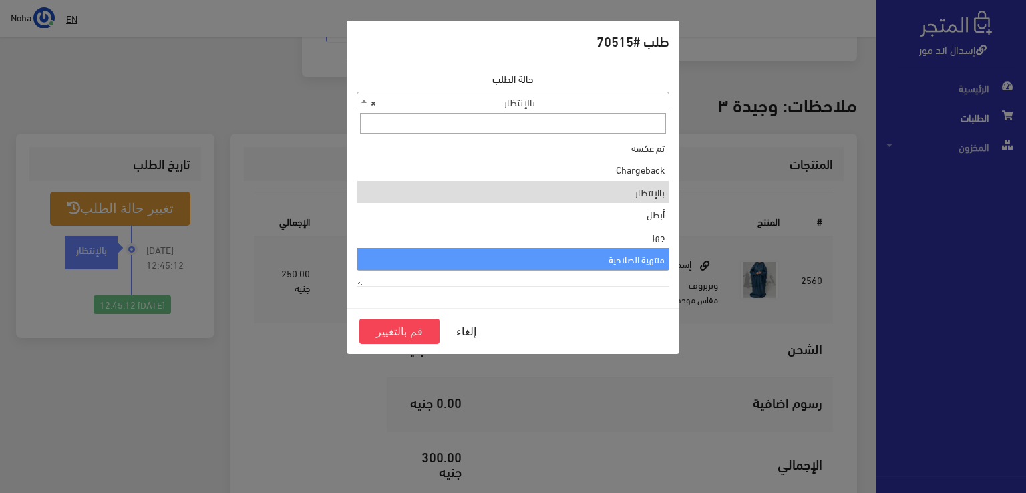
select select "14"
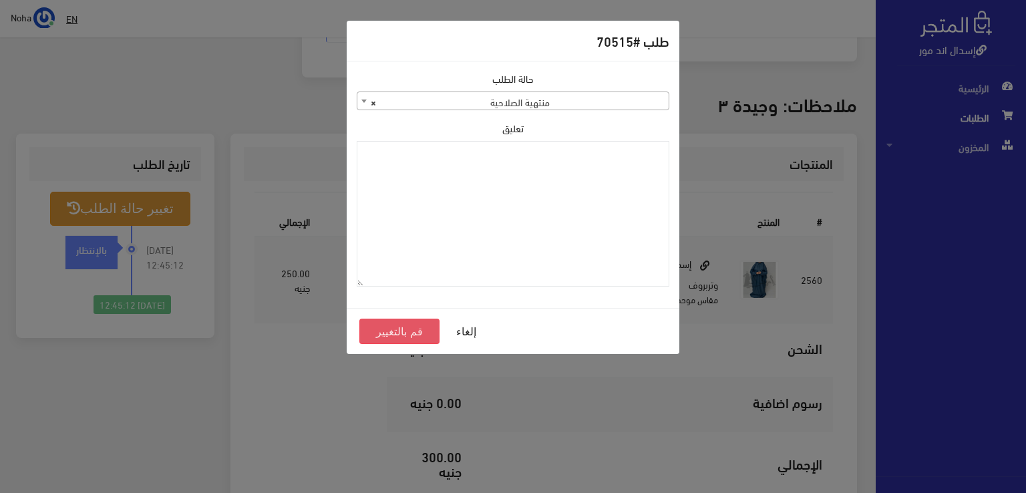
click at [395, 337] on button "قم بالتغيير" at bounding box center [399, 331] width 80 height 25
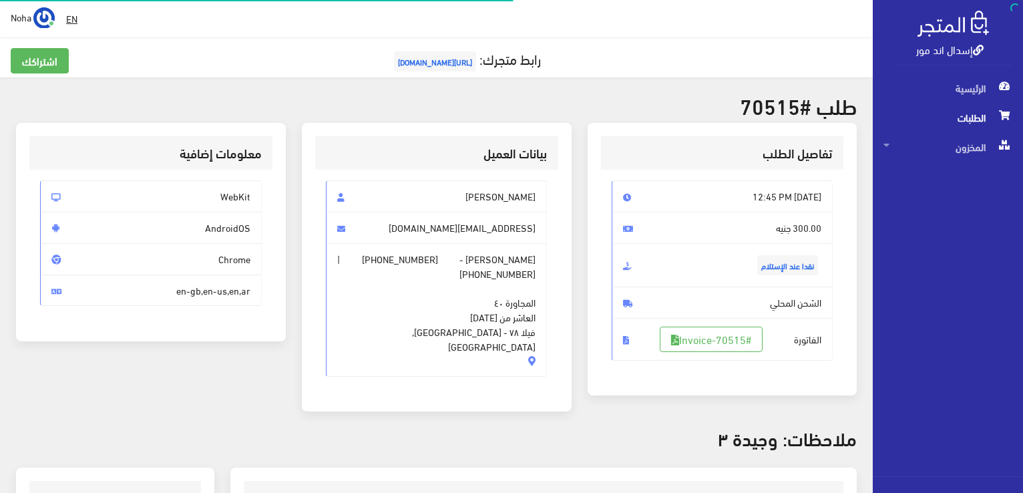
scroll to position [320, 0]
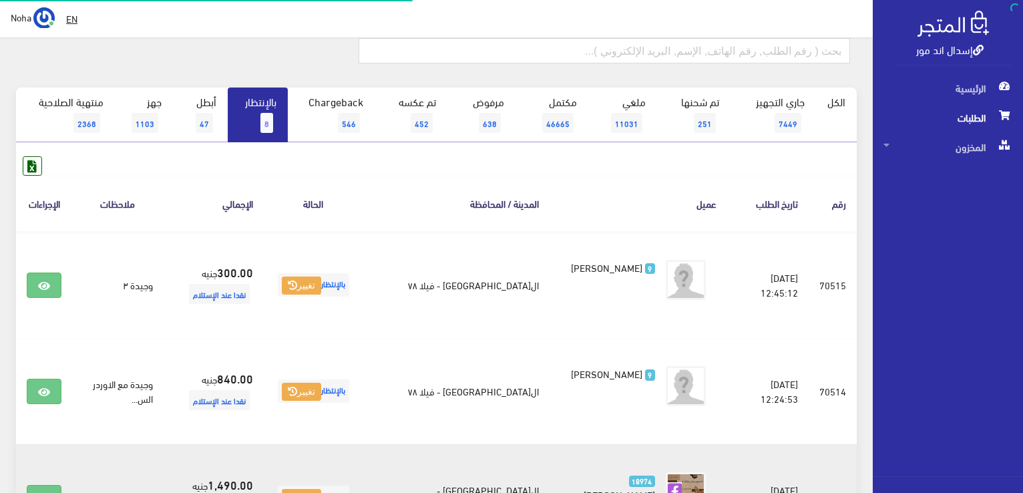
scroll to position [200, 0]
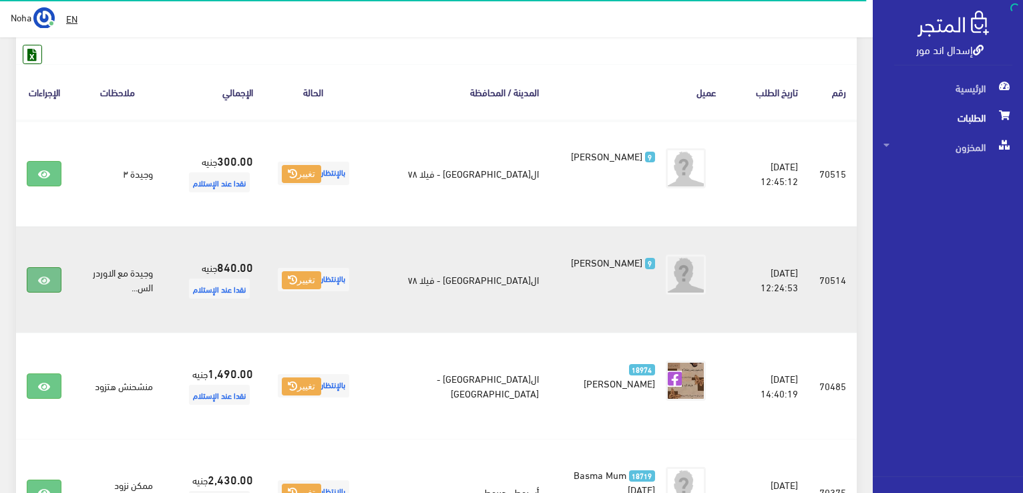
click at [47, 279] on icon at bounding box center [44, 280] width 12 height 11
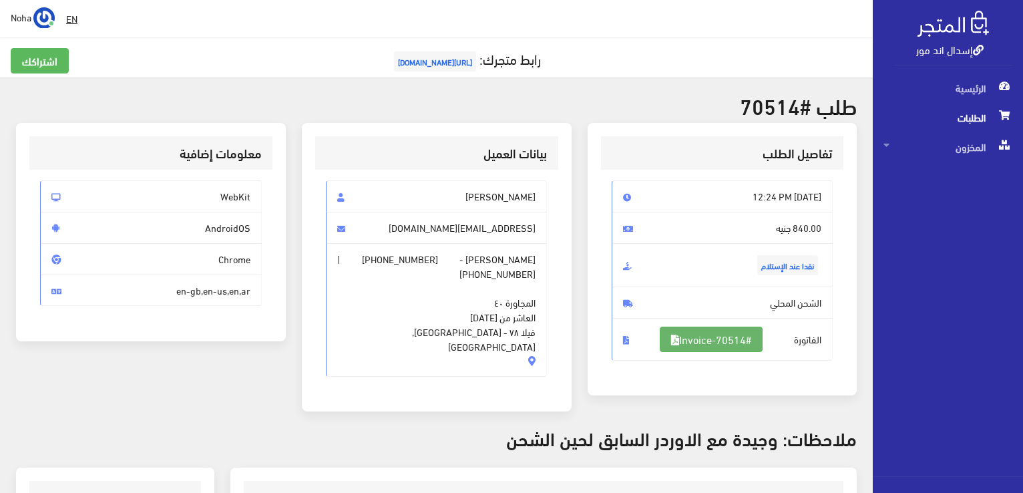
click at [735, 344] on link "#Invoice-70514" at bounding box center [711, 339] width 103 height 25
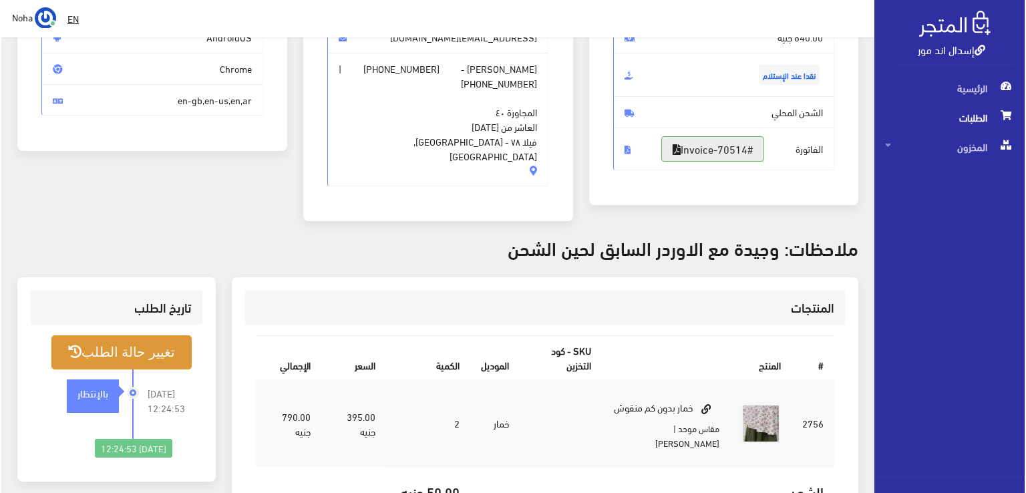
scroll to position [200, 0]
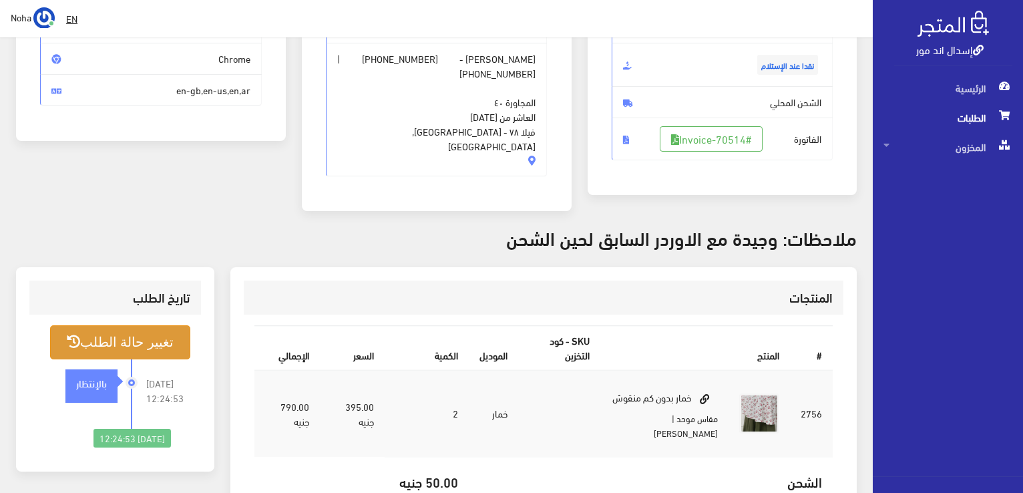
click at [130, 325] on button "تغيير حالة الطلب" at bounding box center [120, 342] width 140 height 34
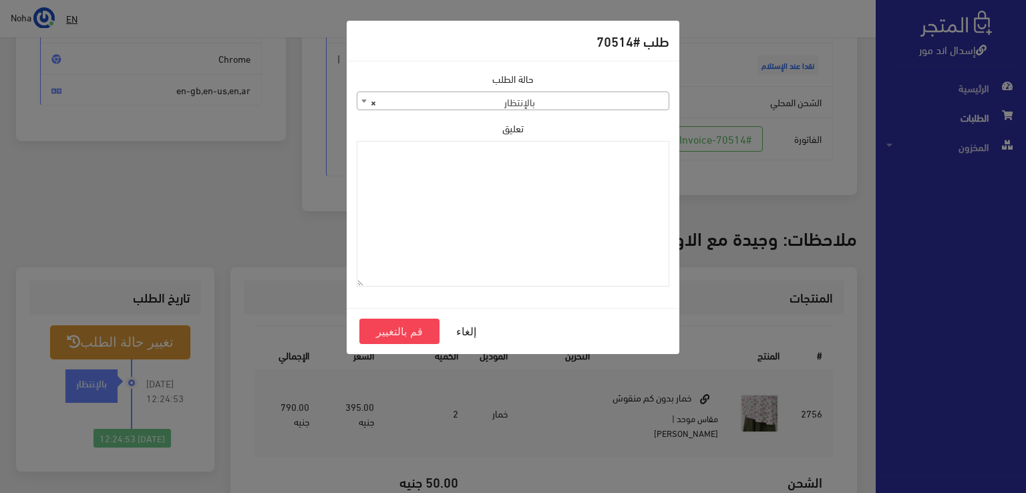
click at [409, 93] on span "× بالإنتظار" at bounding box center [512, 101] width 311 height 19
click at [446, 287] on div "حالة الطلب جاري التجهيز تم شحنها ملغي مكتمل مرفوض تم عكس الإلغاء فشل تم رد المب…" at bounding box center [513, 184] width 329 height 226
click at [425, 103] on span "× بالإنتظار" at bounding box center [512, 101] width 311 height 19
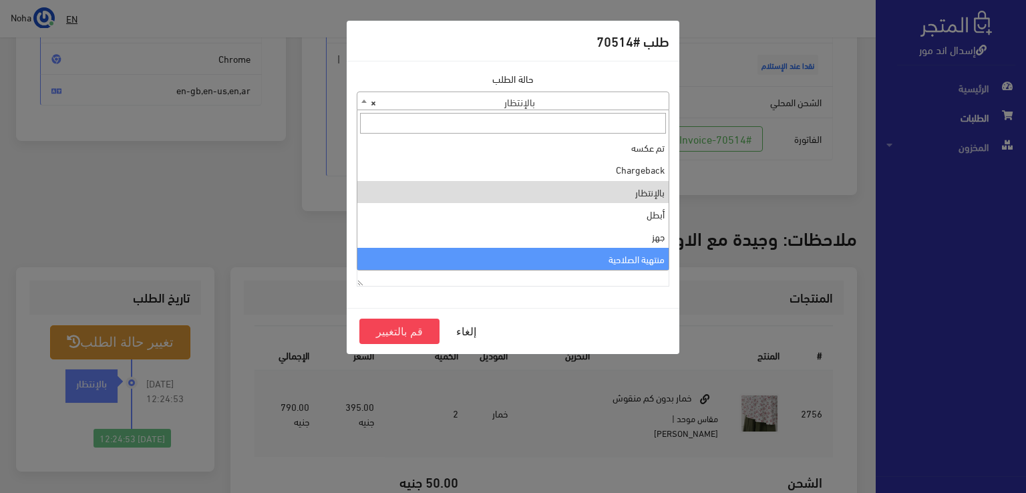
select select "14"
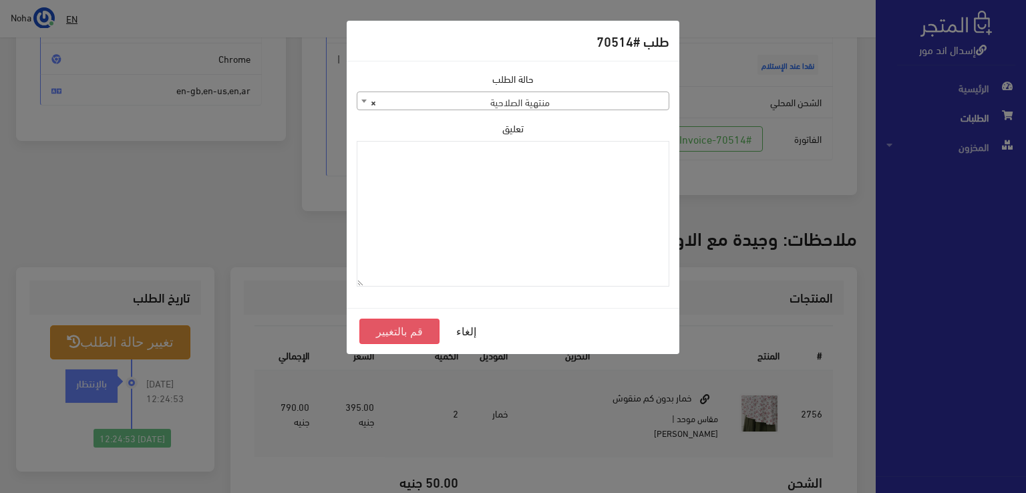
click at [403, 331] on button "قم بالتغيير" at bounding box center [399, 331] width 80 height 25
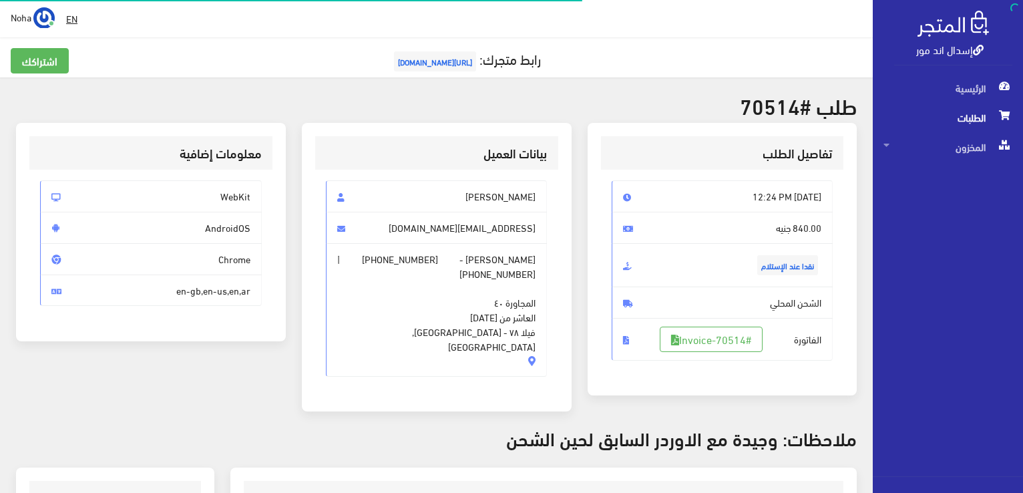
scroll to position [192, 0]
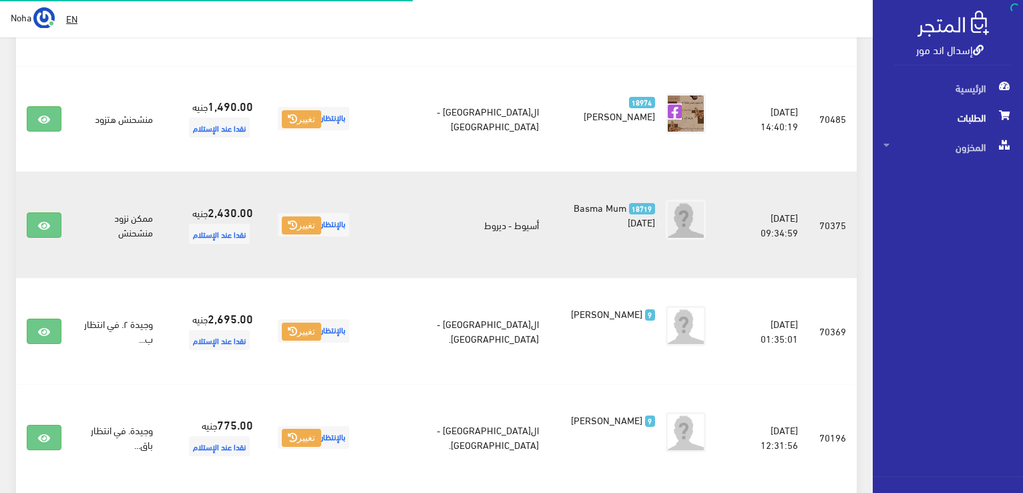
scroll to position [468, 0]
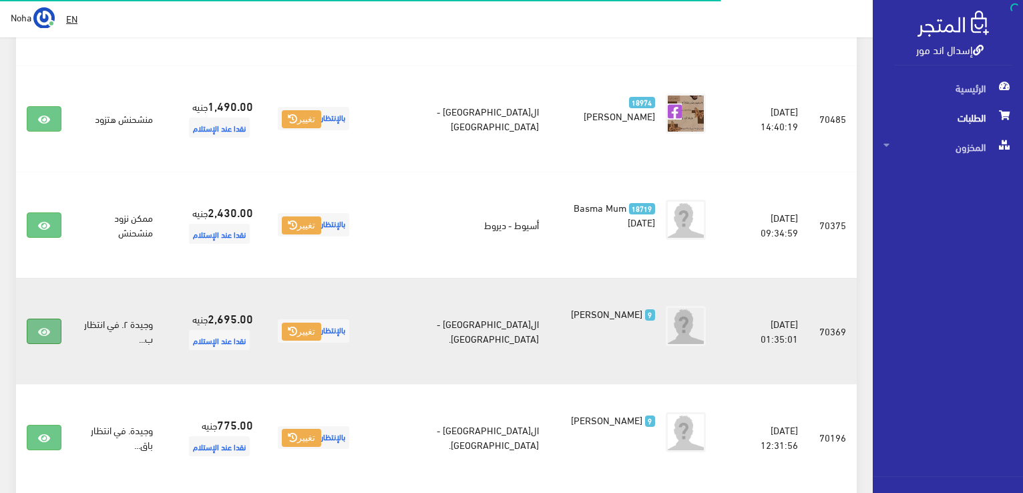
click at [39, 327] on icon at bounding box center [44, 332] width 12 height 11
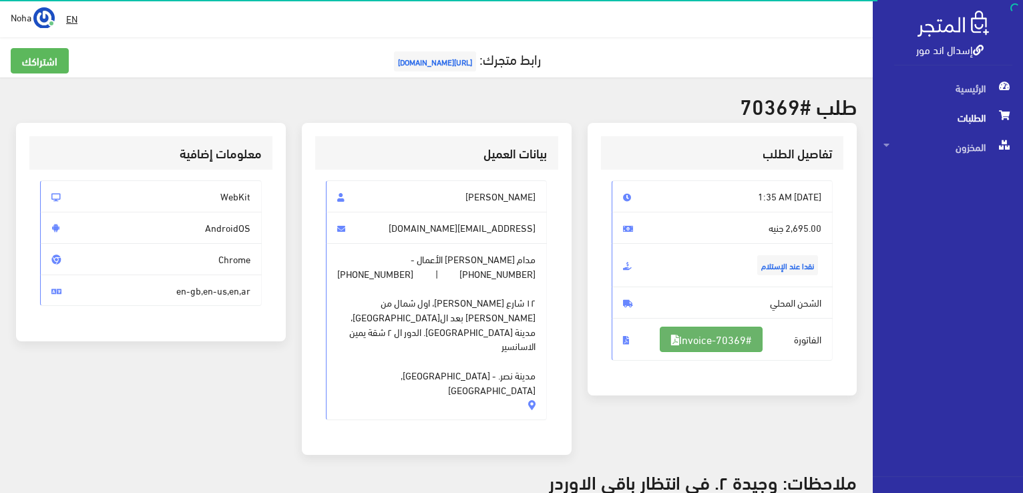
click at [727, 339] on link "#Invoice-70369" at bounding box center [711, 339] width 103 height 25
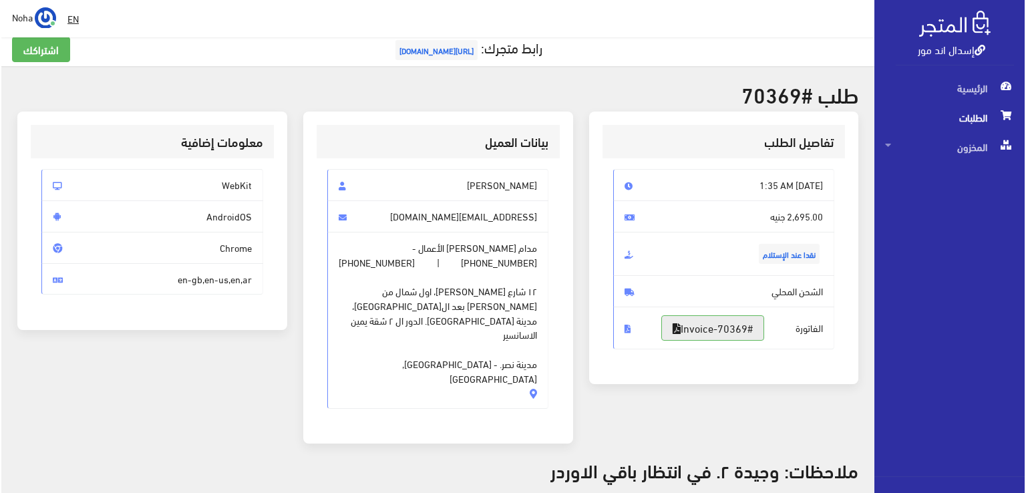
scroll to position [334, 0]
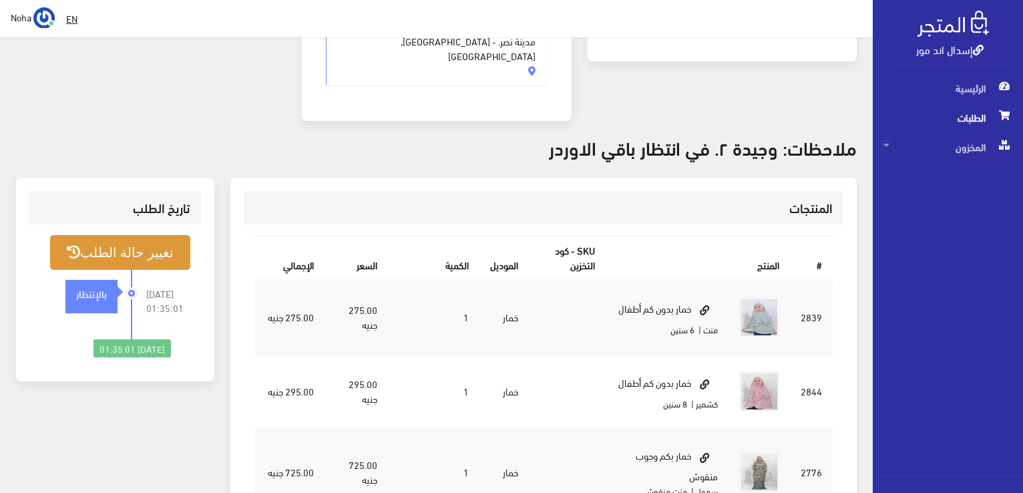
click at [136, 235] on button "تغيير حالة الطلب" at bounding box center [120, 252] width 140 height 34
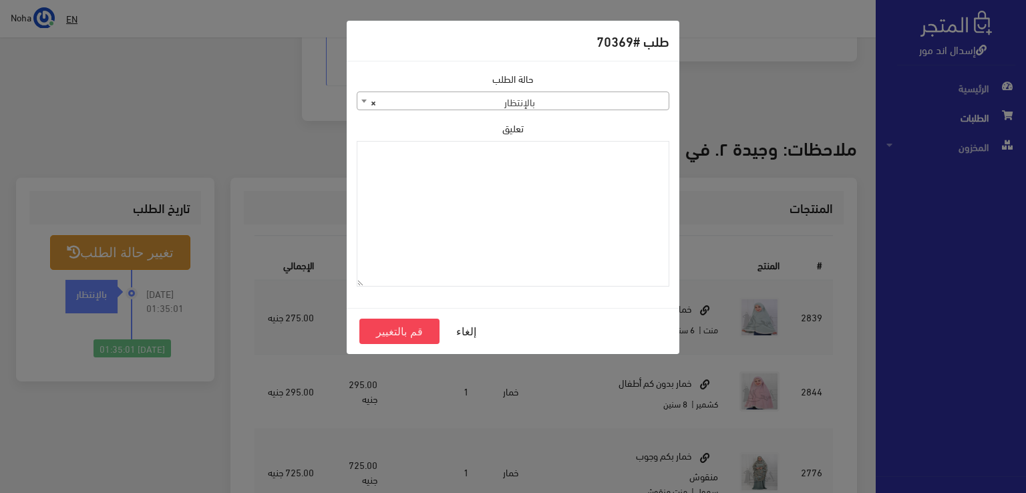
click at [403, 100] on span "× بالإنتظار" at bounding box center [512, 101] width 311 height 19
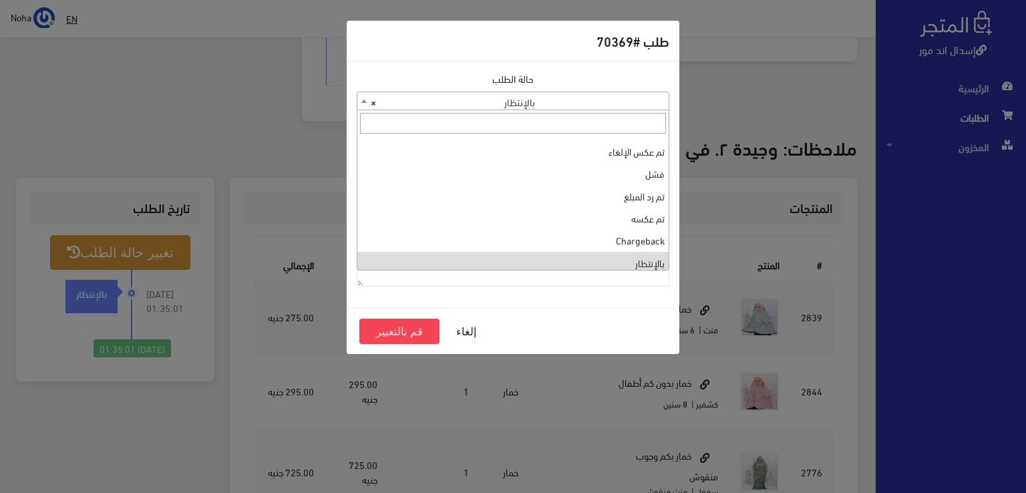
scroll to position [178, 0]
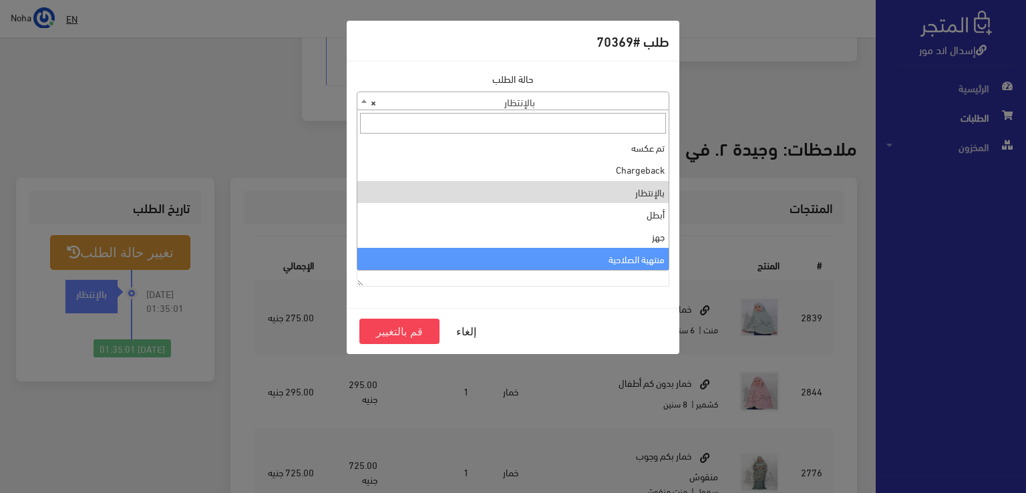
select select "14"
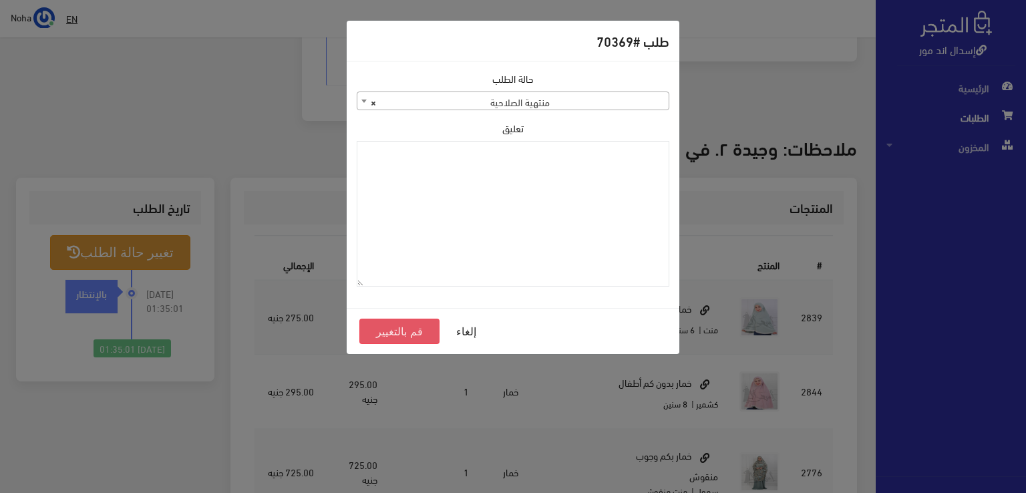
drag, startPoint x: 418, startPoint y: 327, endPoint x: 330, endPoint y: 237, distance: 125.6
click at [416, 327] on button "قم بالتغيير" at bounding box center [399, 331] width 80 height 25
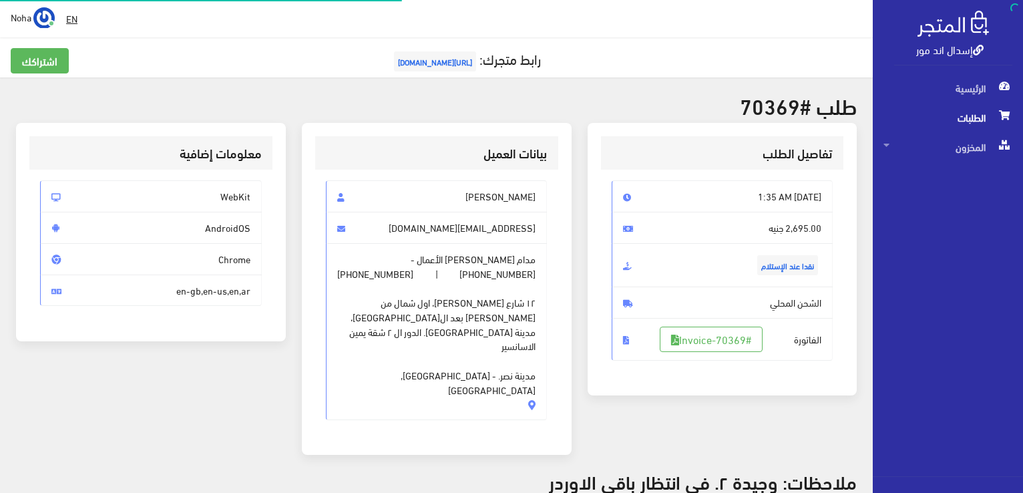
scroll to position [320, 0]
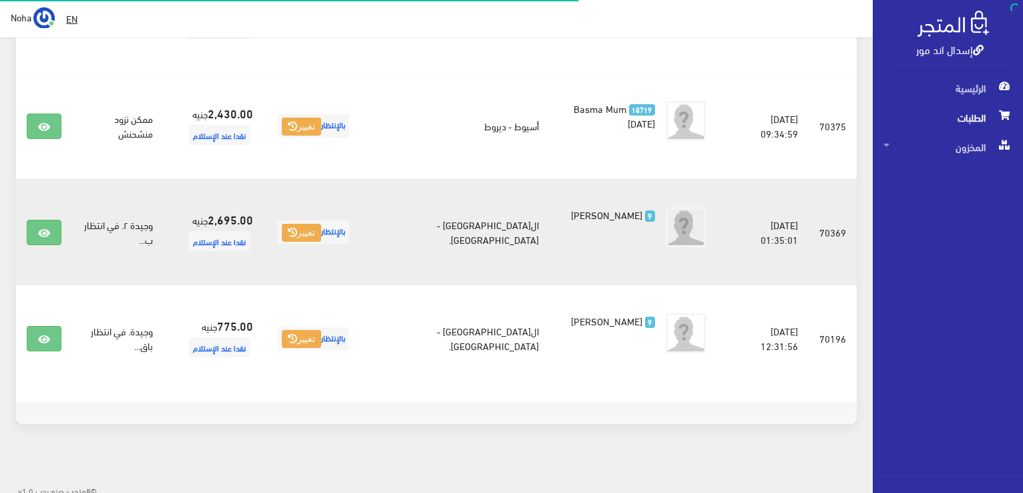
scroll to position [570, 0]
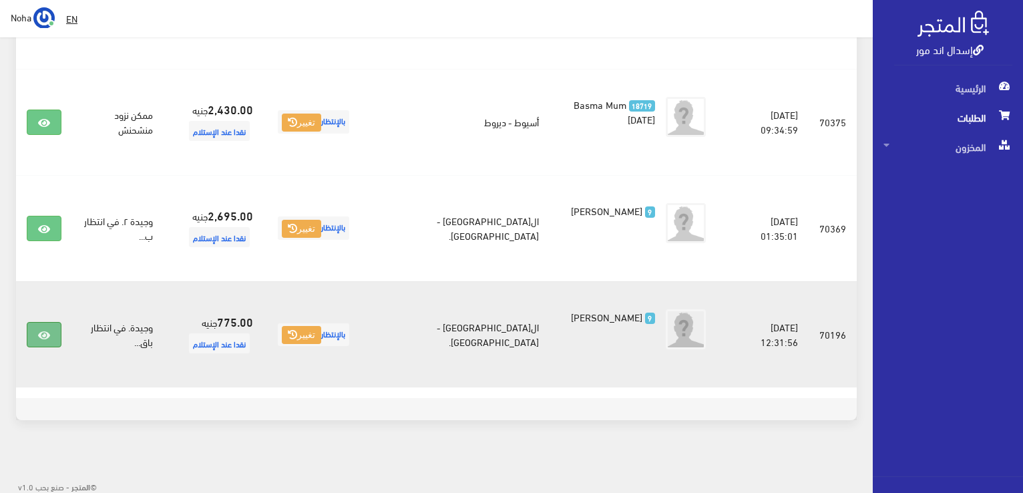
click at [46, 333] on icon at bounding box center [44, 335] width 12 height 11
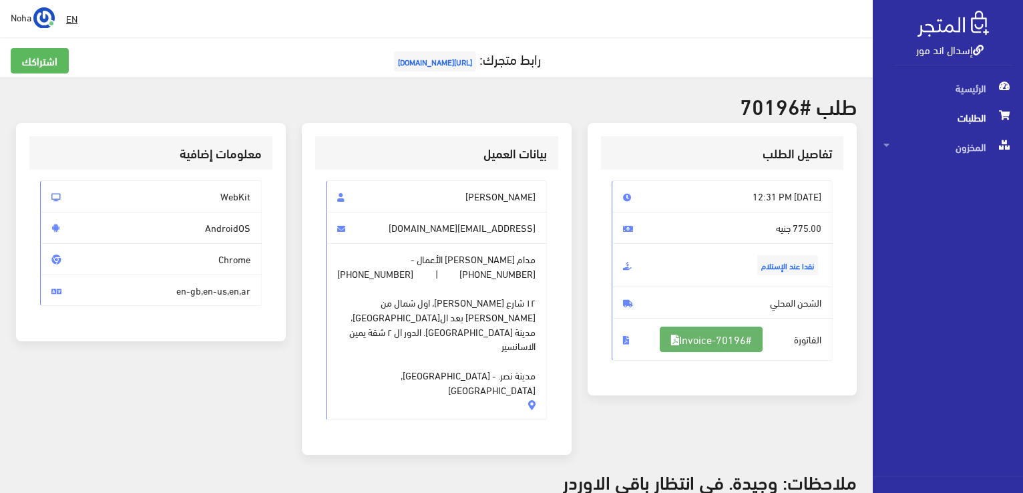
click at [750, 340] on link "#Invoice-70196" at bounding box center [711, 339] width 103 height 25
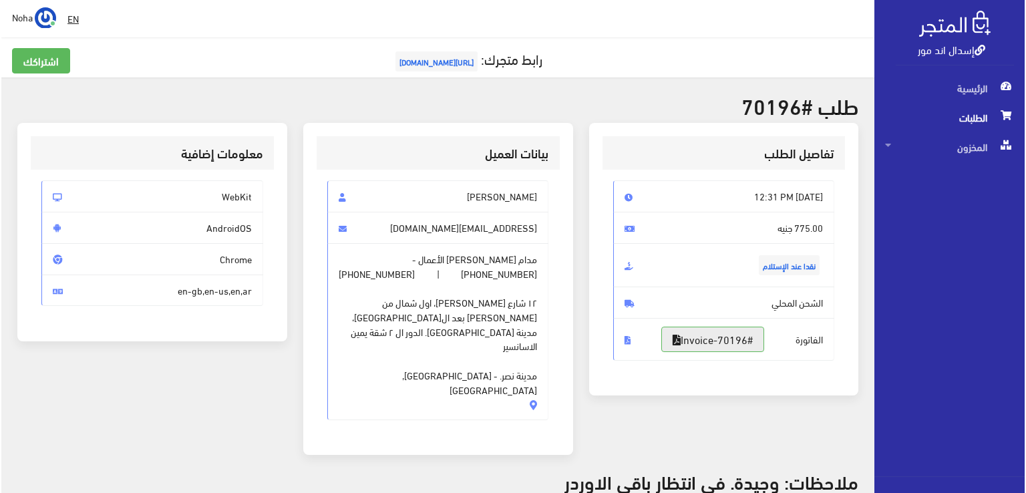
scroll to position [334, 0]
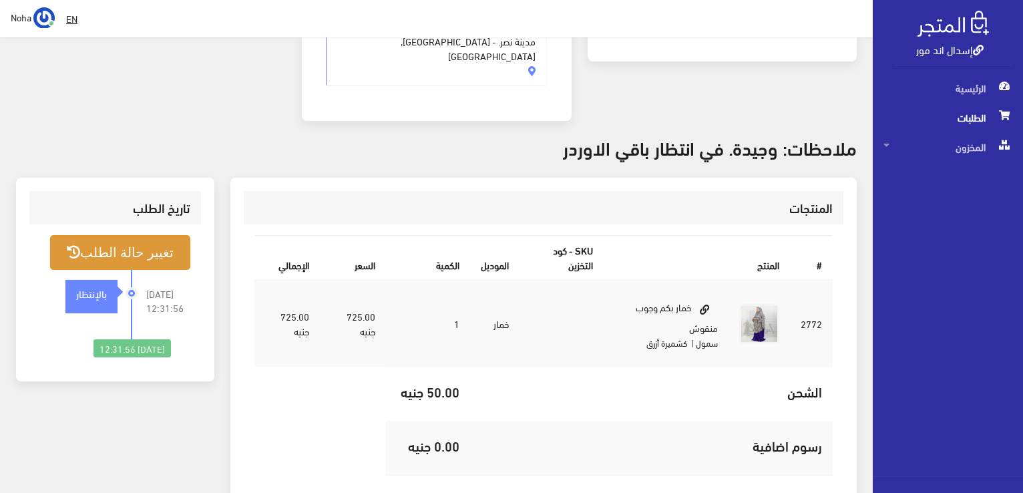
click at [136, 235] on button "تغيير حالة الطلب" at bounding box center [120, 252] width 140 height 34
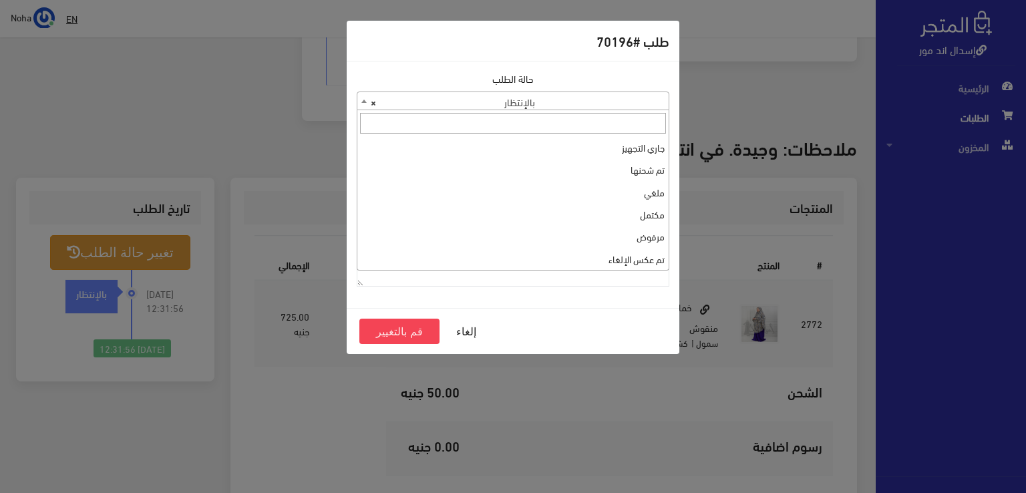
click at [449, 101] on span "× بالإنتظار" at bounding box center [512, 101] width 311 height 19
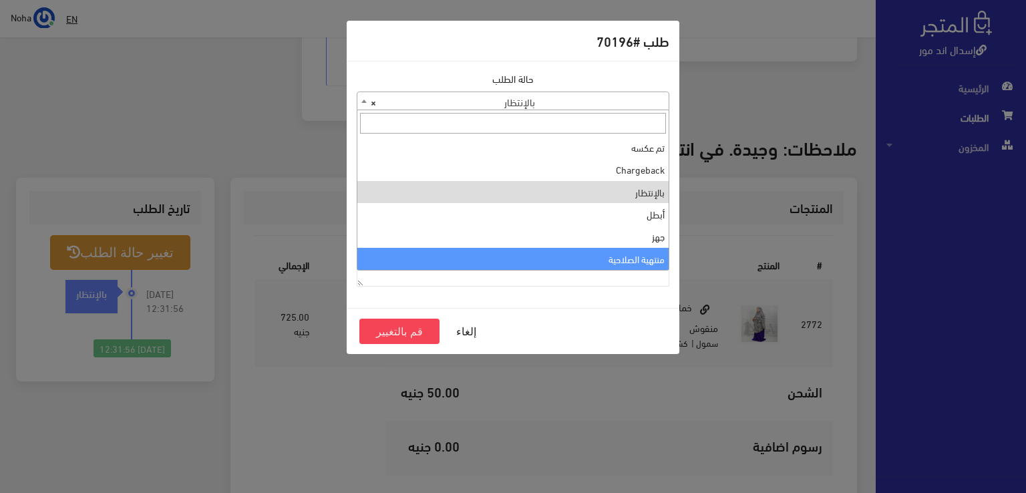
select select "14"
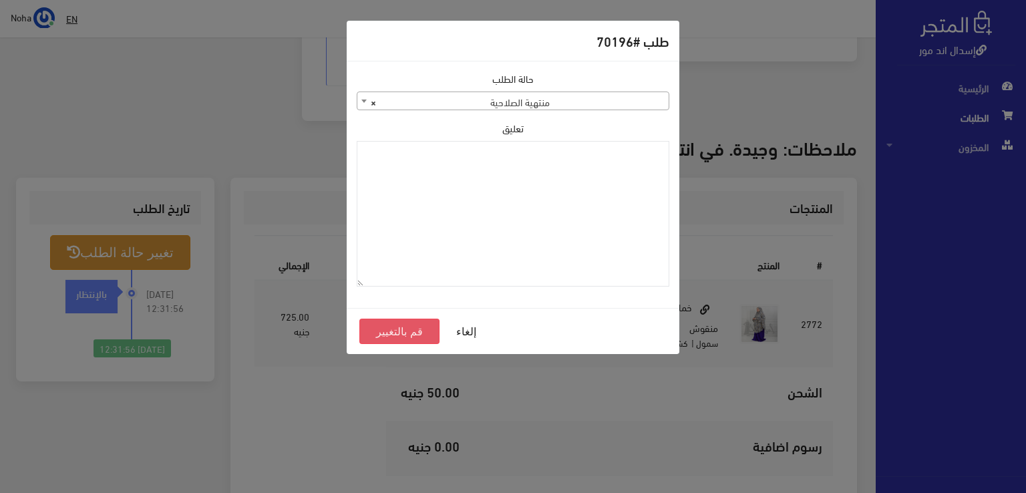
click at [427, 338] on button "قم بالتغيير" at bounding box center [399, 331] width 80 height 25
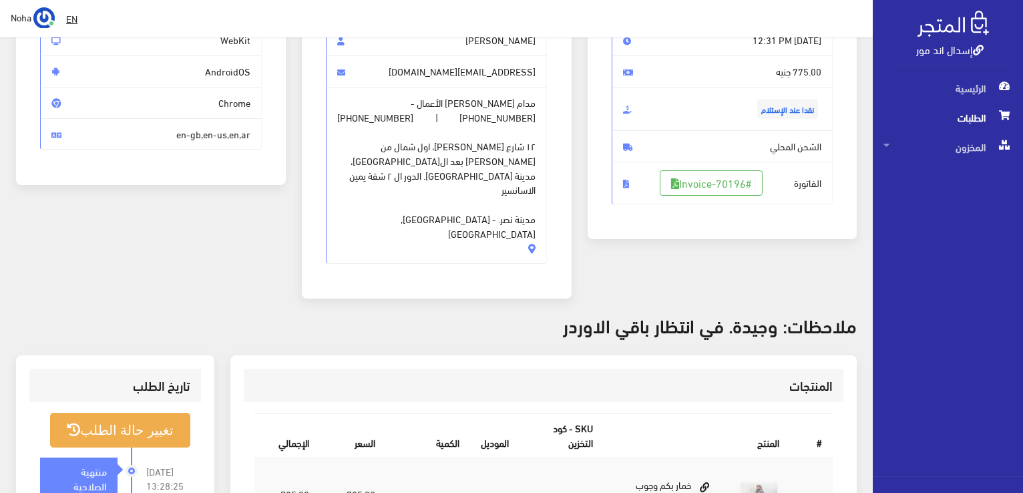
scroll to position [334, 0]
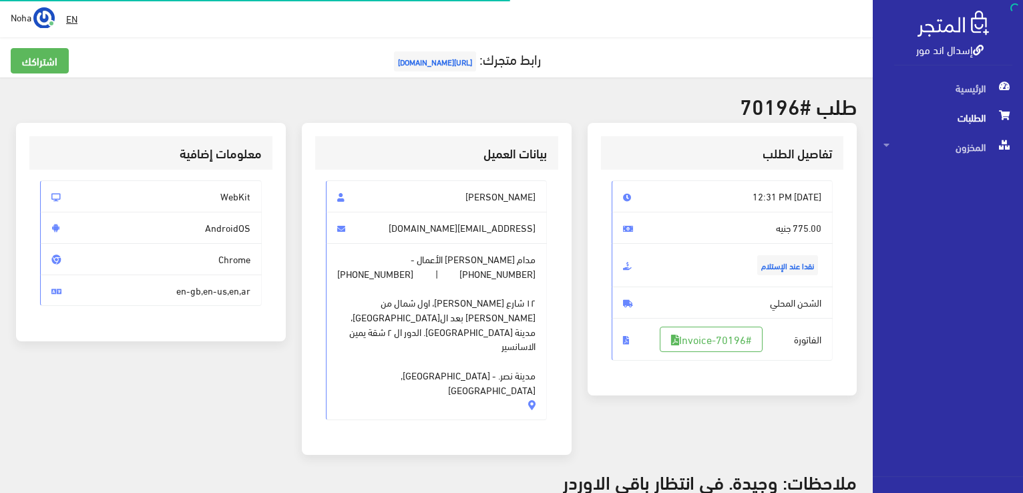
scroll to position [320, 0]
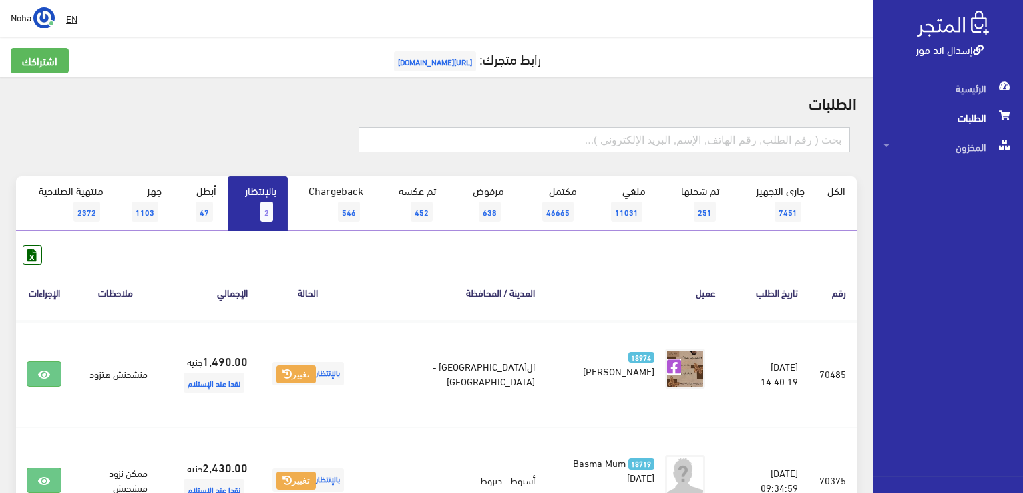
click at [672, 140] on input "text" at bounding box center [605, 139] width 492 height 25
type input "6"
type input "70488"
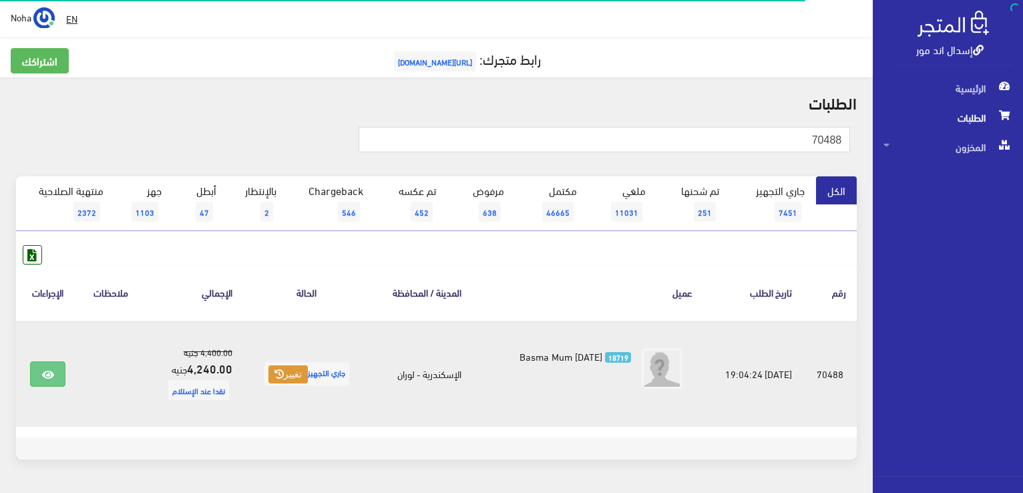
click at [287, 379] on button "تغيير" at bounding box center [288, 374] width 39 height 19
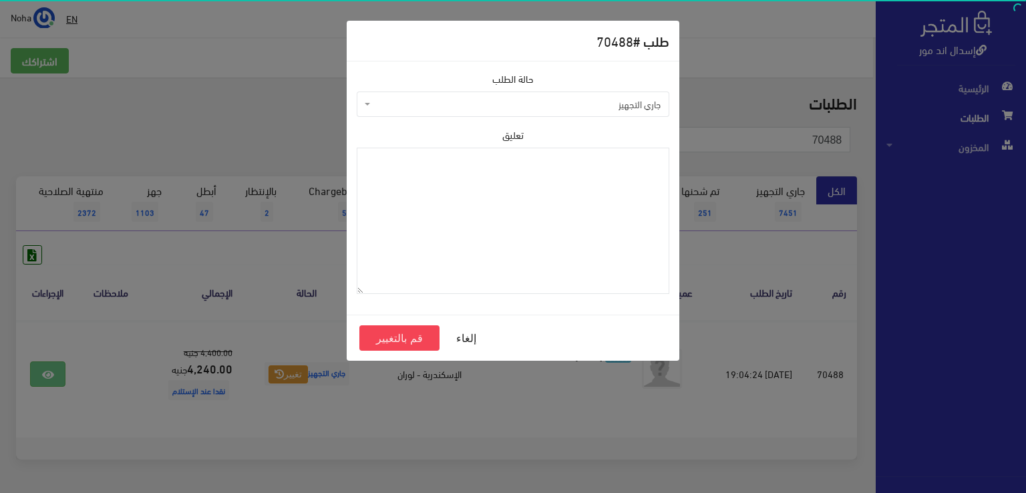
click at [477, 100] on span "جاري التجهيز" at bounding box center [516, 104] width 287 height 13
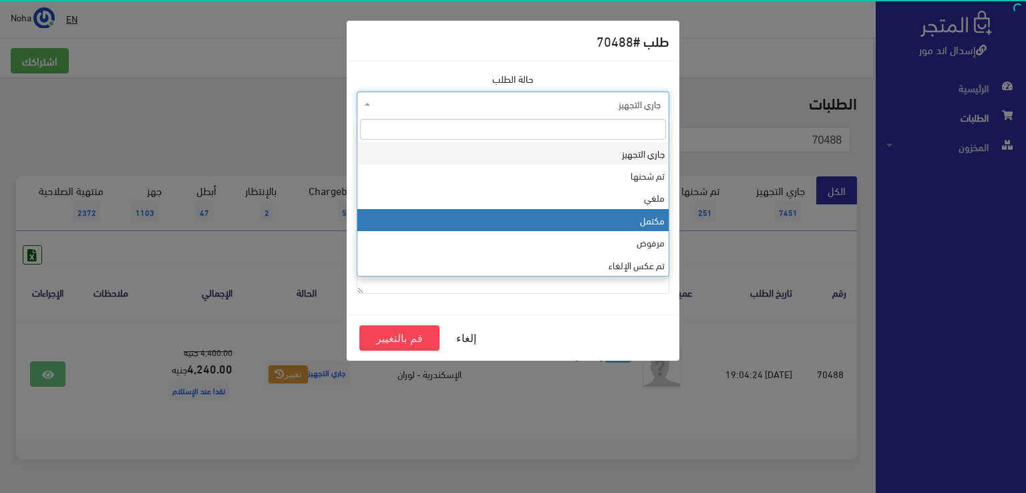
select select "4"
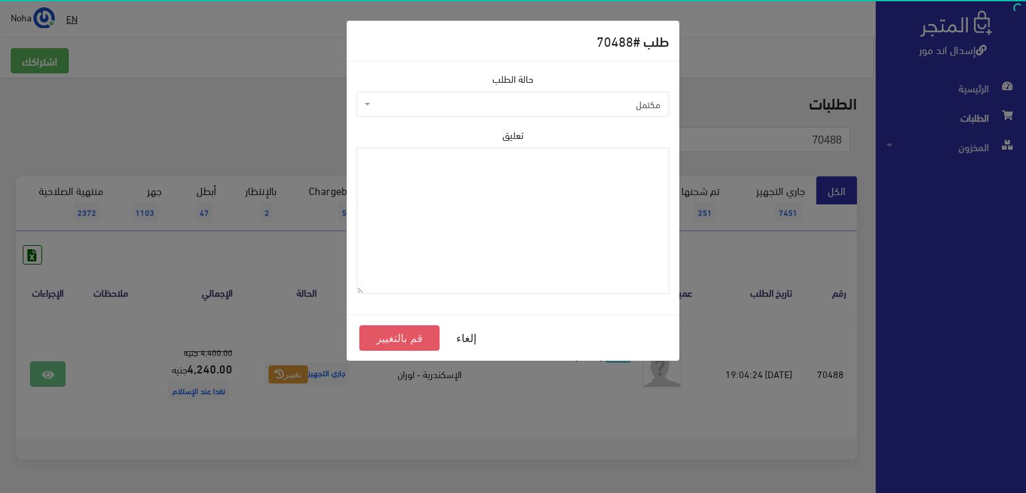
click at [419, 337] on button "قم بالتغيير" at bounding box center [399, 337] width 80 height 25
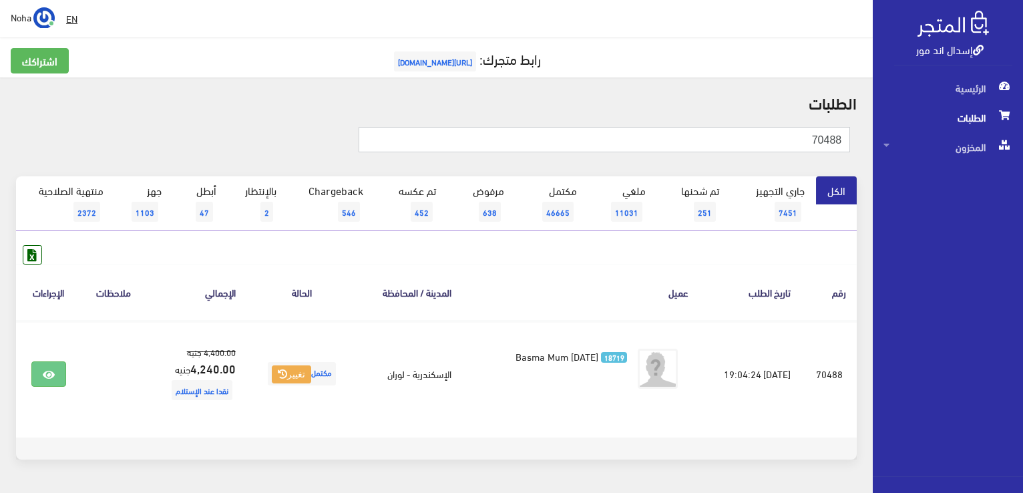
drag, startPoint x: 719, startPoint y: 143, endPoint x: 731, endPoint y: 149, distance: 13.4
click at [731, 149] on input "70488" at bounding box center [605, 139] width 492 height 25
type input "70553"
drag, startPoint x: 967, startPoint y: 160, endPoint x: 1025, endPoint y: 172, distance: 59.3
click at [1023, 174] on html "إسدال اند مور الرئيسية الطلبات" at bounding box center [511, 246] width 1023 height 493
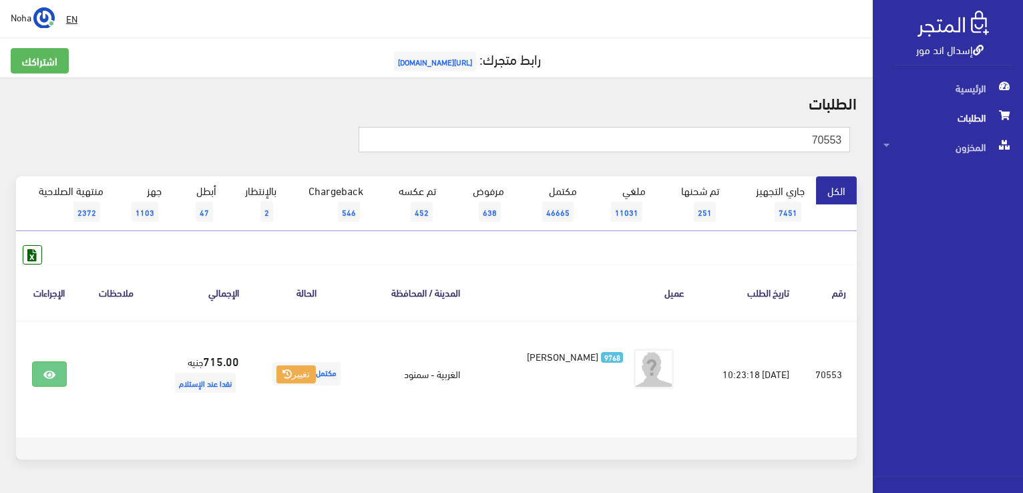
click at [708, 140] on input "70553" at bounding box center [605, 139] width 492 height 25
type input "70542"
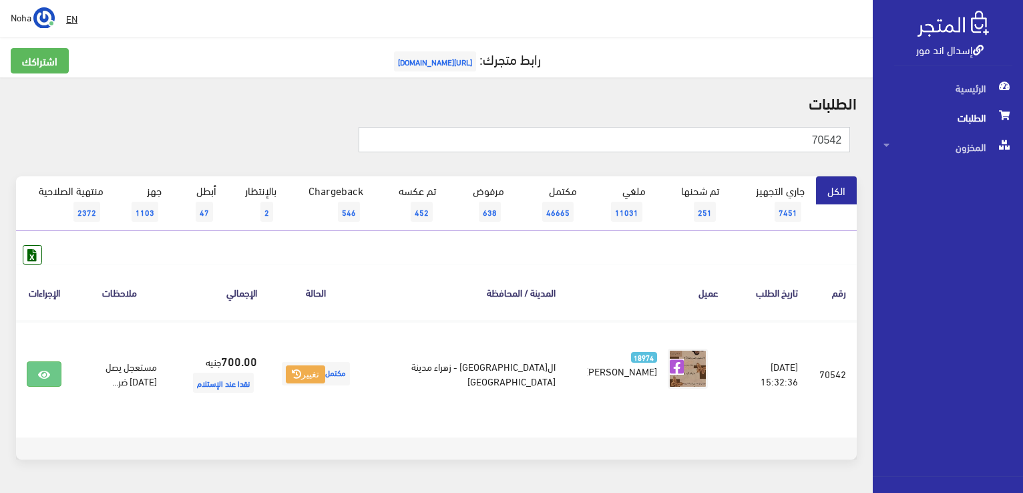
click at [794, 146] on input "70542" at bounding box center [605, 139] width 492 height 25
type input "70459"
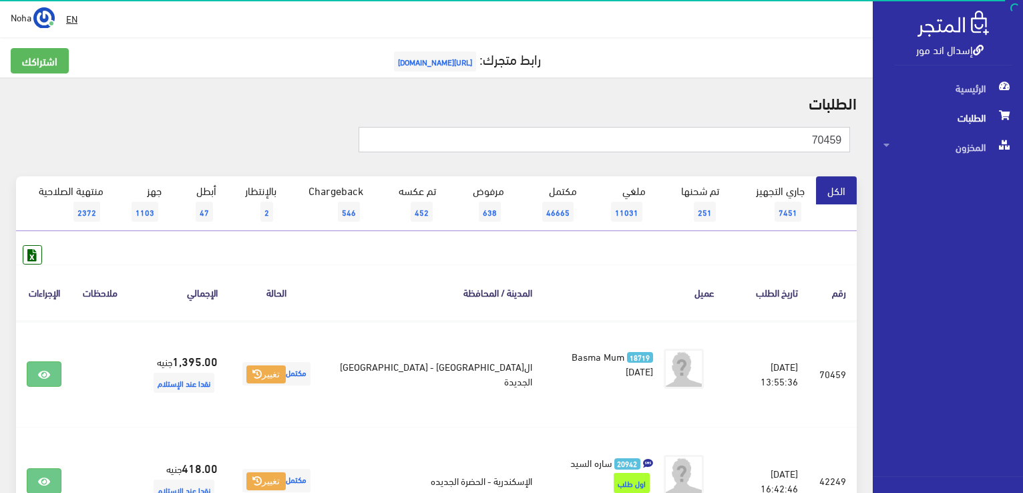
drag, startPoint x: 964, startPoint y: 156, endPoint x: 1025, endPoint y: 145, distance: 62.4
click at [1023, 149] on html "إسدال اند مور الرئيسية الطلبات" at bounding box center [511, 246] width 1023 height 493
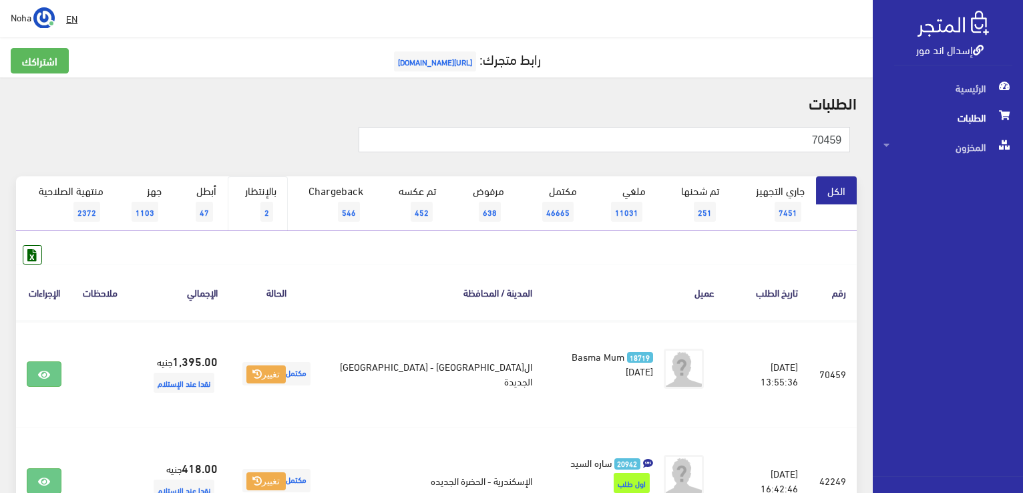
drag, startPoint x: 259, startPoint y: 202, endPoint x: 268, endPoint y: 192, distance: 14.2
click at [259, 201] on link "بالإنتظار 2" at bounding box center [258, 203] width 60 height 55
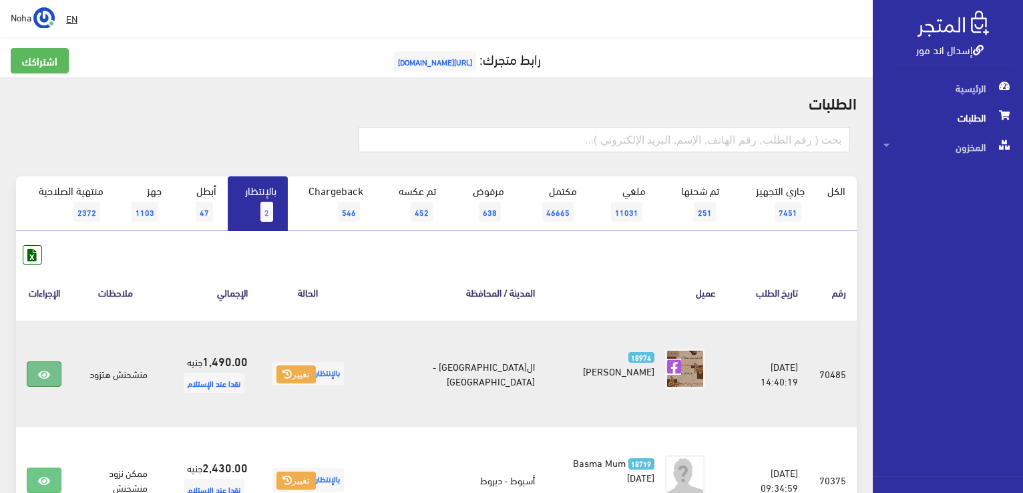
click at [31, 371] on link at bounding box center [44, 373] width 35 height 25
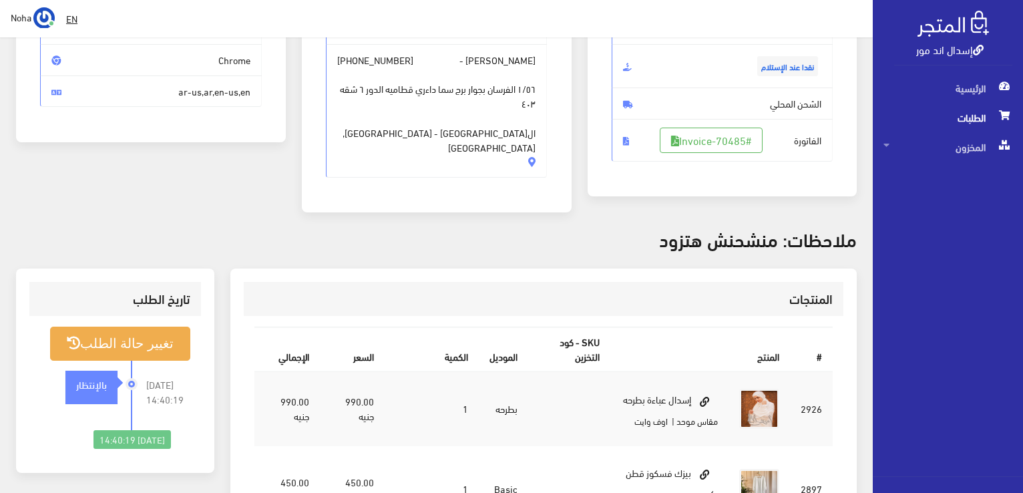
scroll to position [334, 0]
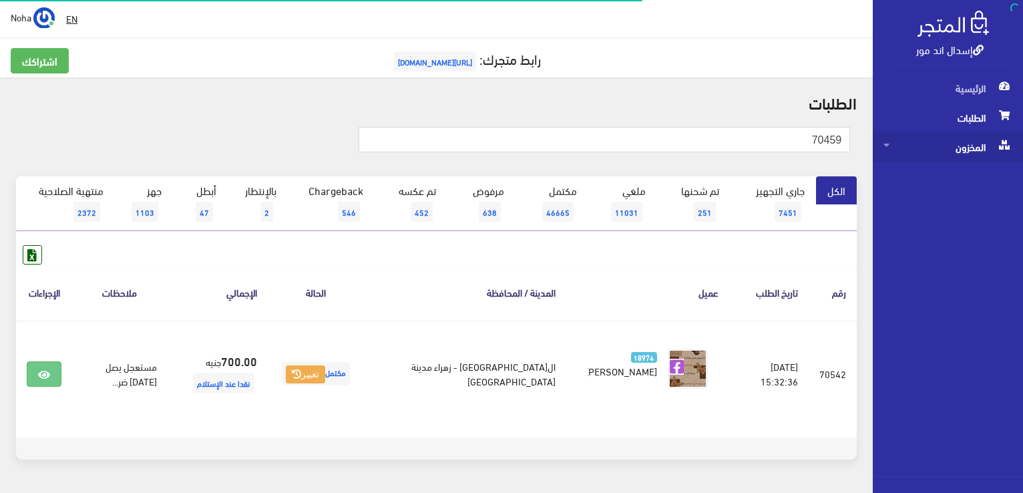
click at [1023, 156] on html "إسدال اند مور الرئيسية الطلبات" at bounding box center [511, 246] width 1023 height 493
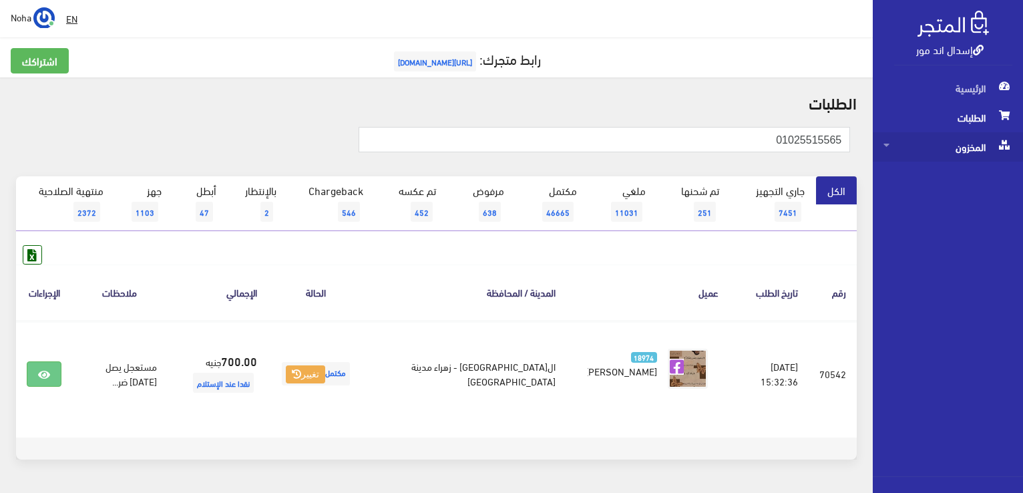
type input "01025515565"
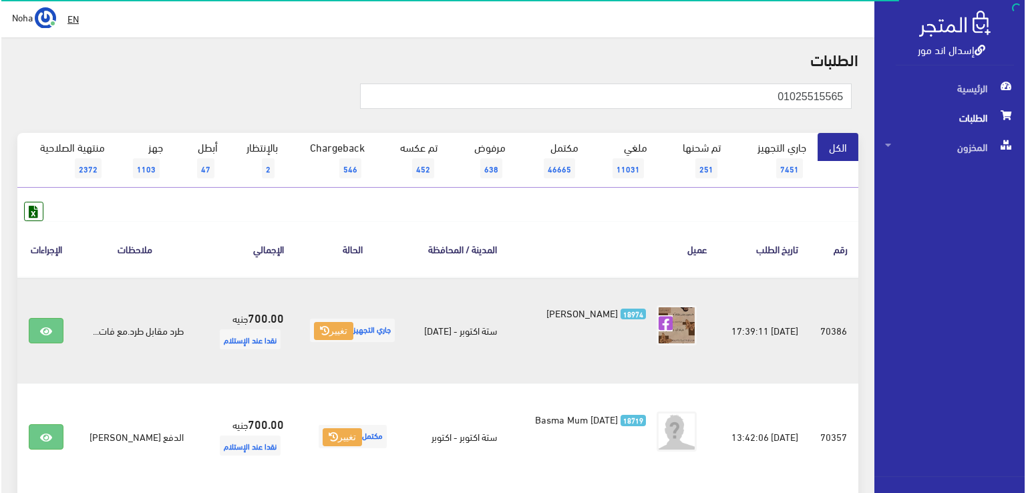
scroll to position [67, 0]
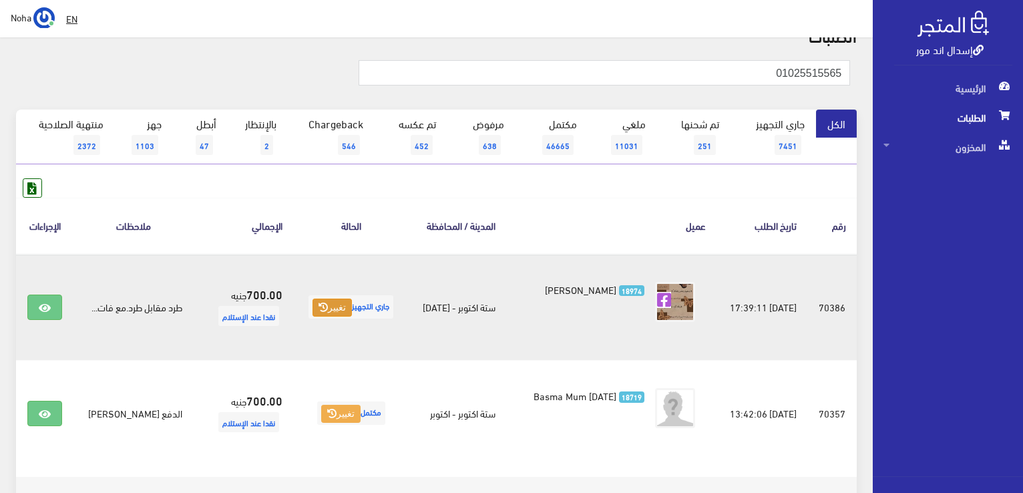
click at [323, 306] on button "تغيير" at bounding box center [332, 308] width 39 height 19
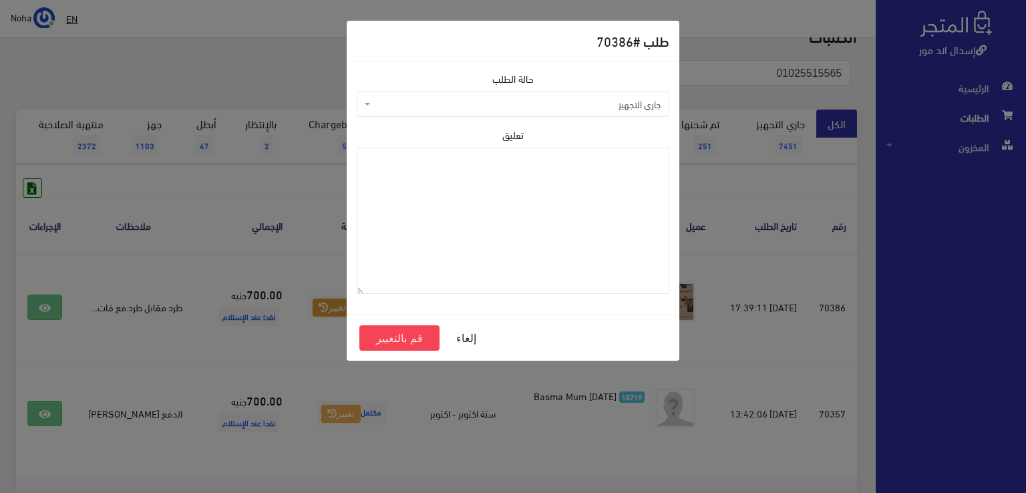
click at [476, 112] on span "جاري التجهيز" at bounding box center [513, 104] width 313 height 25
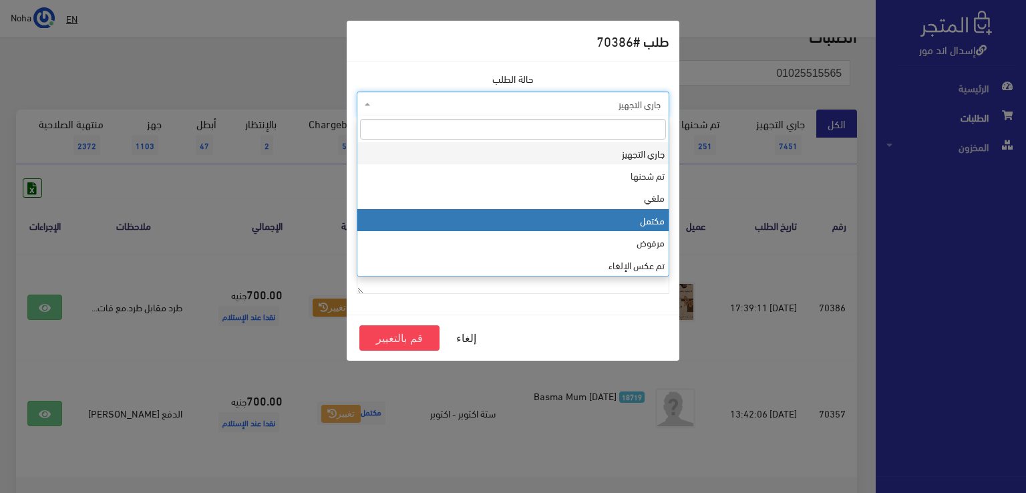
drag, startPoint x: 454, startPoint y: 210, endPoint x: 441, endPoint y: 238, distance: 31.1
select select "4"
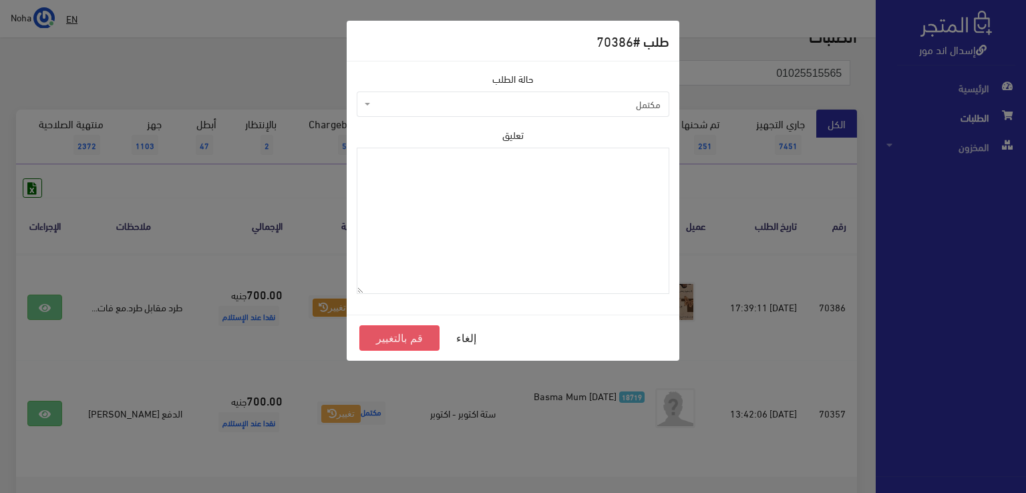
click at [401, 332] on button "قم بالتغيير" at bounding box center [399, 337] width 80 height 25
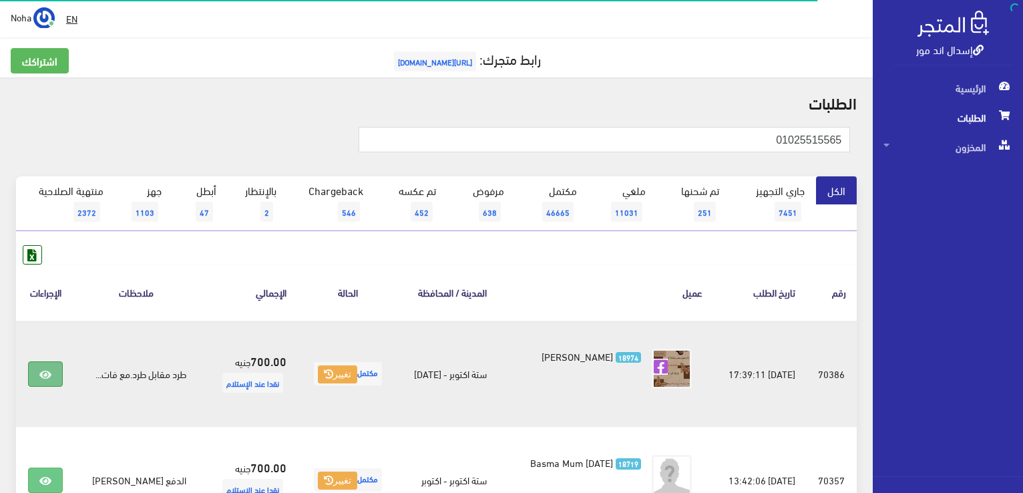
click at [45, 380] on link at bounding box center [45, 373] width 35 height 25
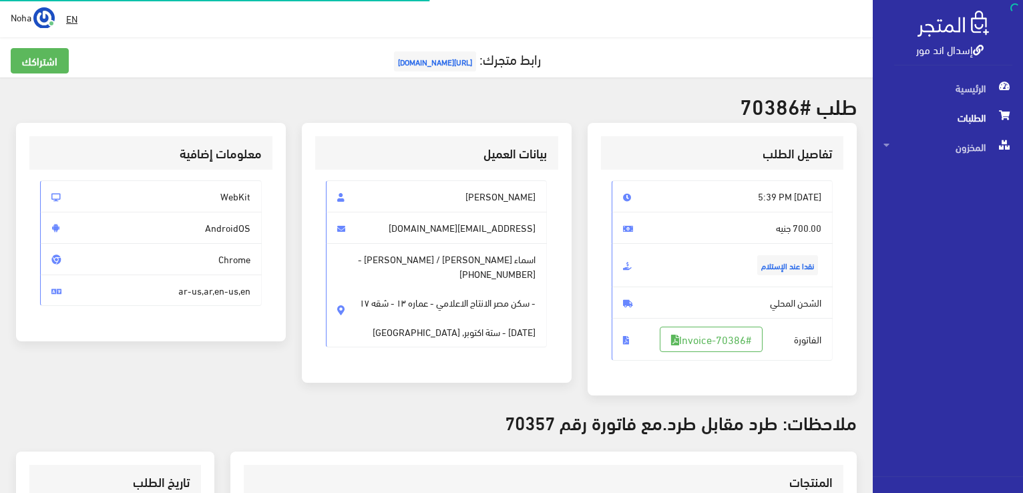
scroll to position [334, 0]
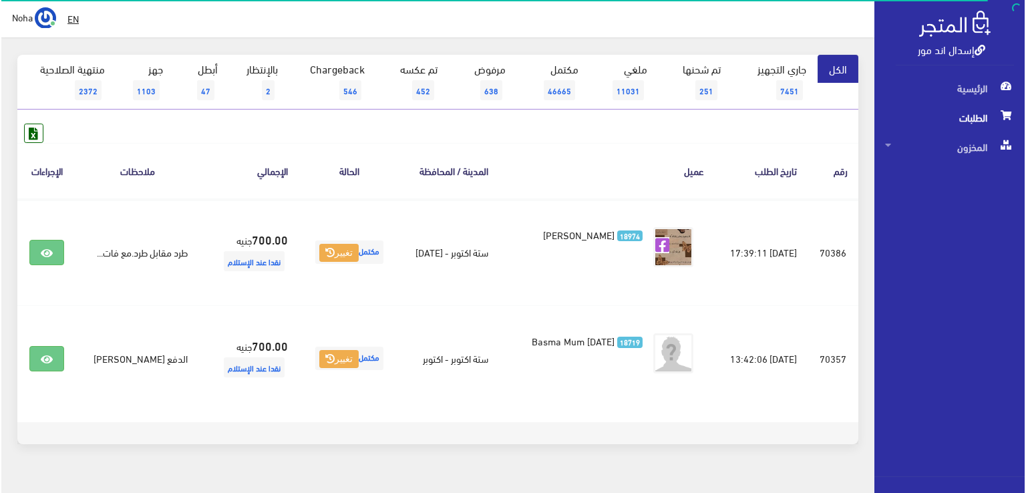
scroll to position [134, 0]
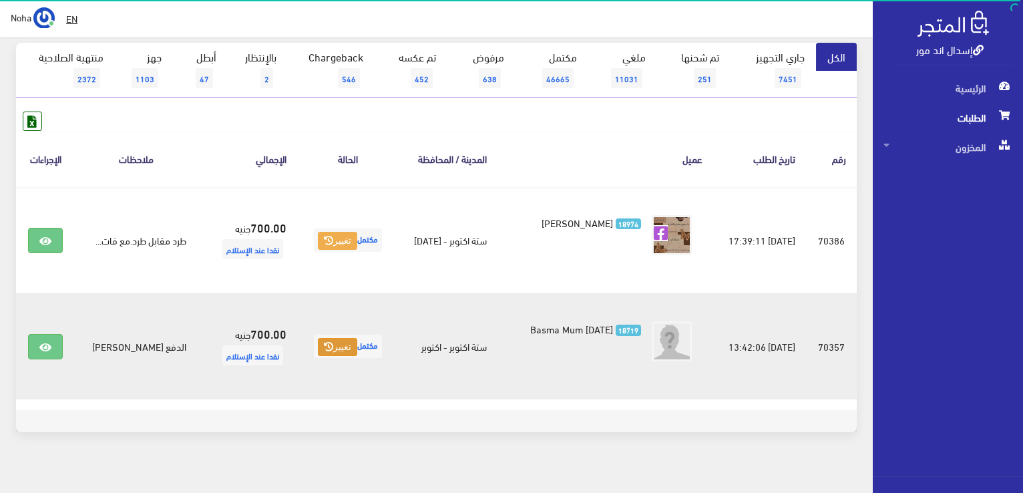
click at [339, 338] on button "تغيير" at bounding box center [337, 347] width 39 height 19
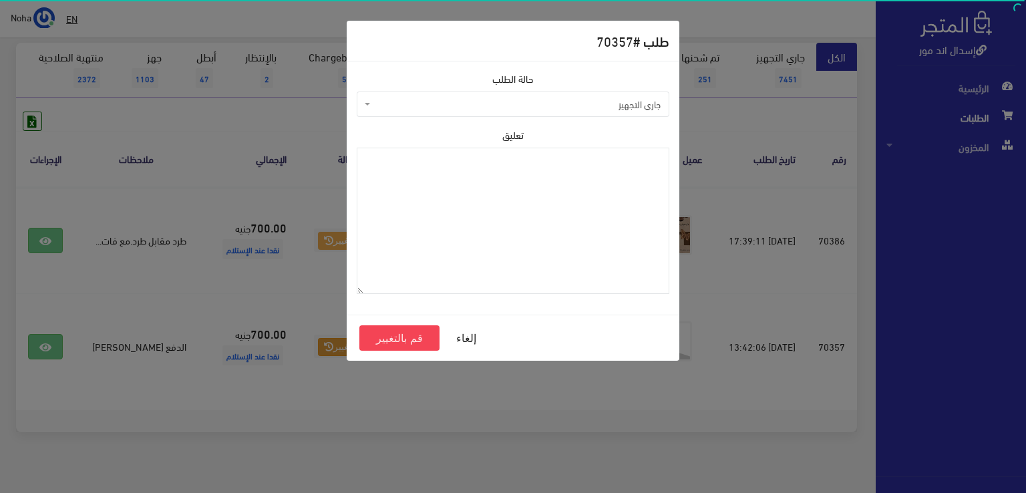
click at [441, 106] on span "جاري التجهيز" at bounding box center [516, 104] width 287 height 13
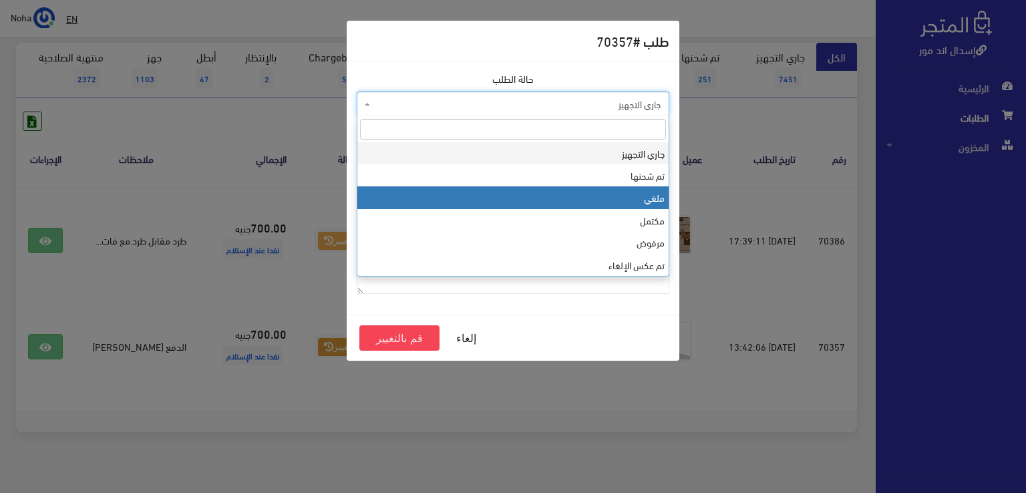
select select "3"
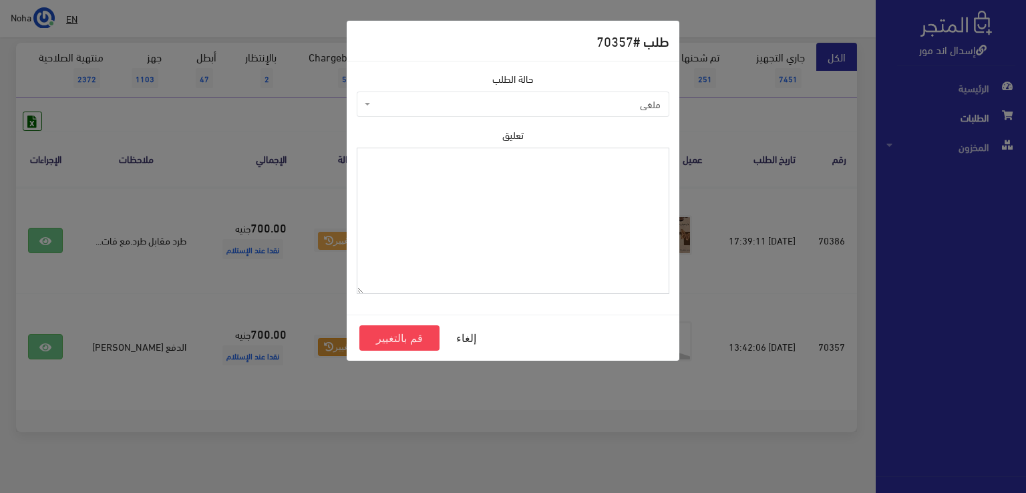
click at [486, 222] on textarea "تعليق" at bounding box center [513, 221] width 313 height 146
click at [395, 329] on button "قم بالتغيير" at bounding box center [399, 337] width 80 height 25
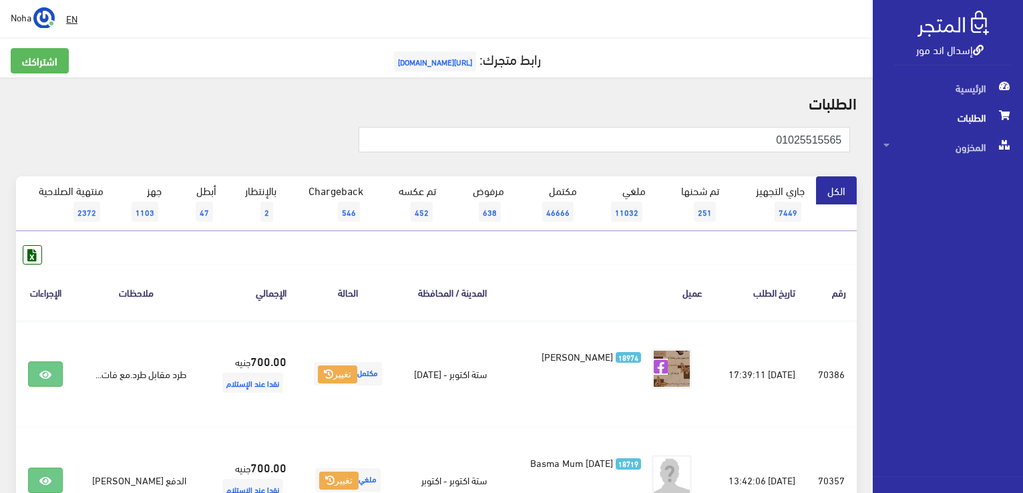
drag, startPoint x: 0, startPoint y: 340, endPoint x: 879, endPoint y: 413, distance: 882.1
drag, startPoint x: 879, startPoint y: 413, endPoint x: 232, endPoint y: 262, distance: 664.0
drag, startPoint x: 232, startPoint y: 262, endPoint x: 528, endPoint y: 72, distance: 351.5
click at [528, 72] on h5 "رابط متجرك: [URL][DOMAIN_NAME]" at bounding box center [437, 61] width 852 height 27
click at [259, 185] on link "بالإنتظار 2" at bounding box center [258, 203] width 60 height 55
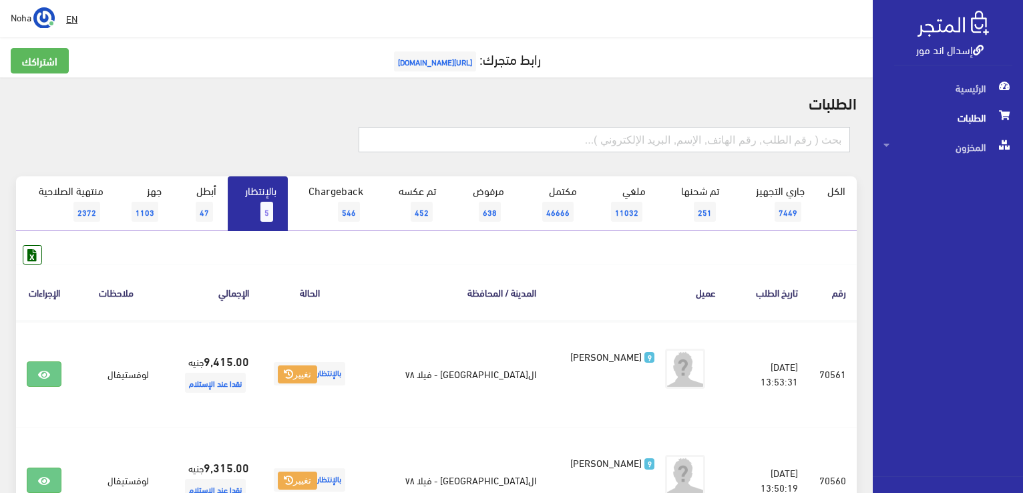
click at [697, 143] on input "text" at bounding box center [605, 139] width 492 height 25
type input "01096698660"
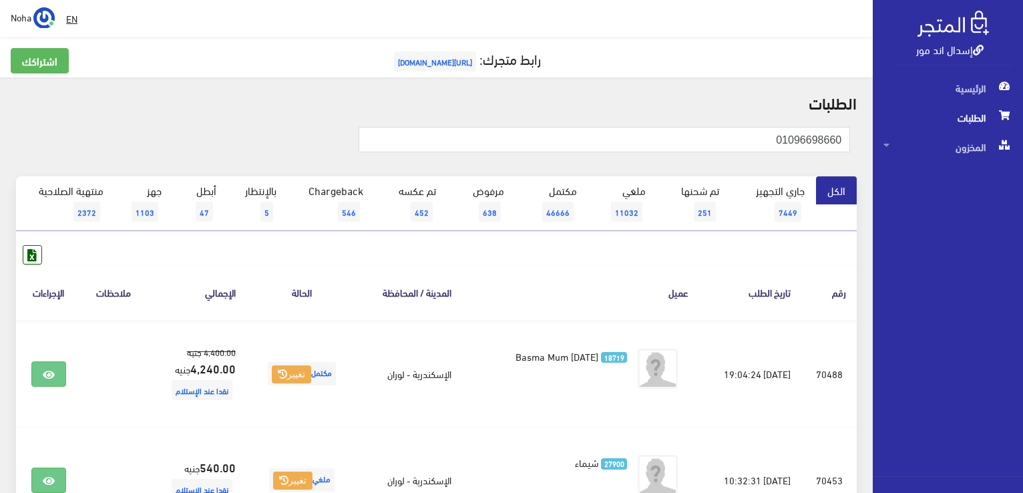
click at [1023, 67] on html "إسدال اند مور الرئيسية الطلبات" at bounding box center [511, 246] width 1023 height 493
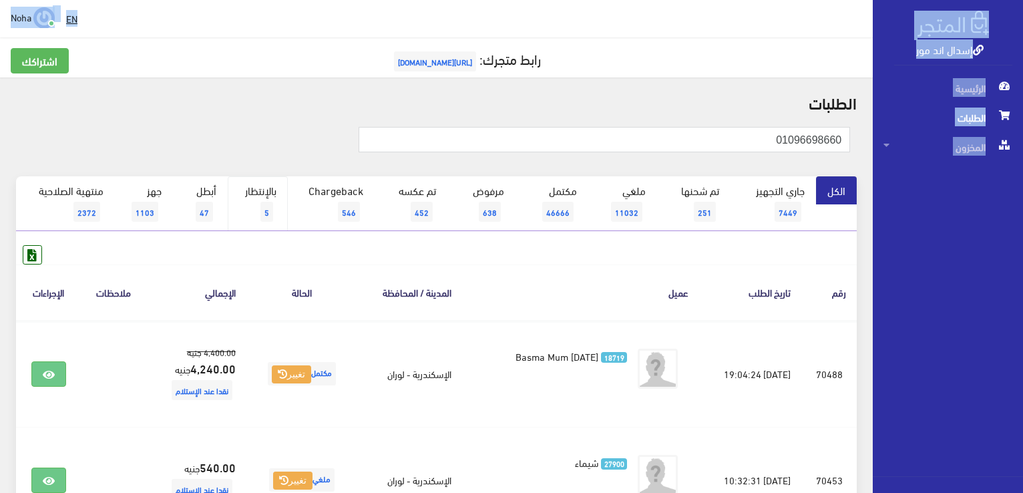
click at [258, 188] on link "بالإنتظار 5" at bounding box center [258, 203] width 60 height 55
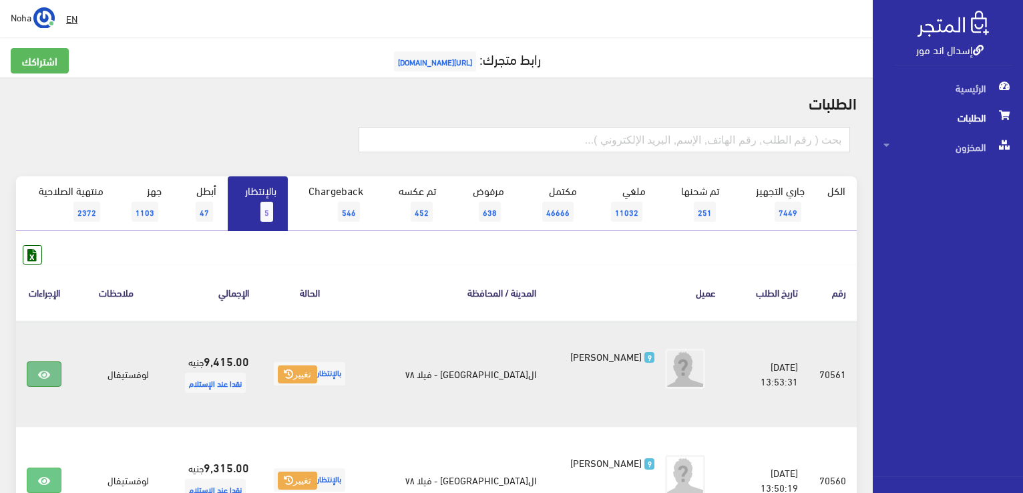
click at [56, 369] on link at bounding box center [44, 373] width 35 height 25
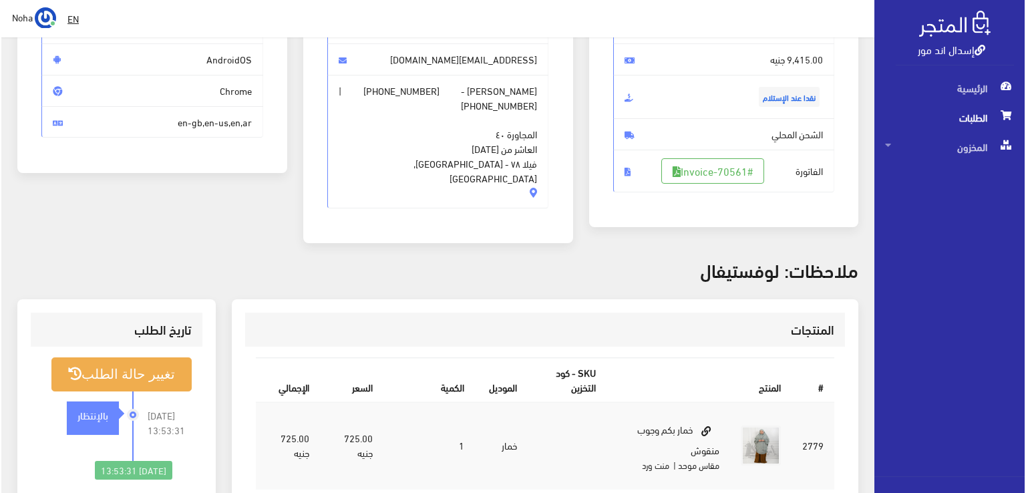
scroll to position [267, 0]
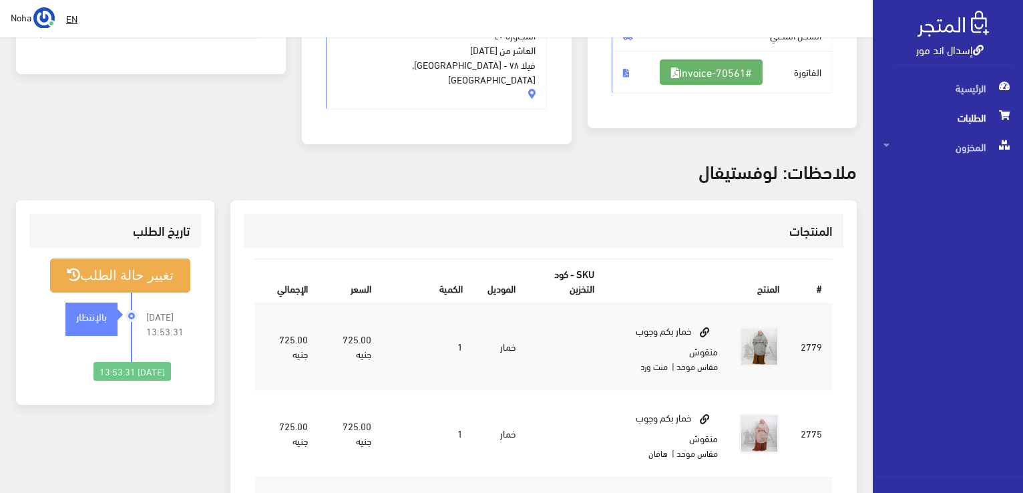
click at [718, 73] on link "#Invoice-70561" at bounding box center [711, 71] width 103 height 25
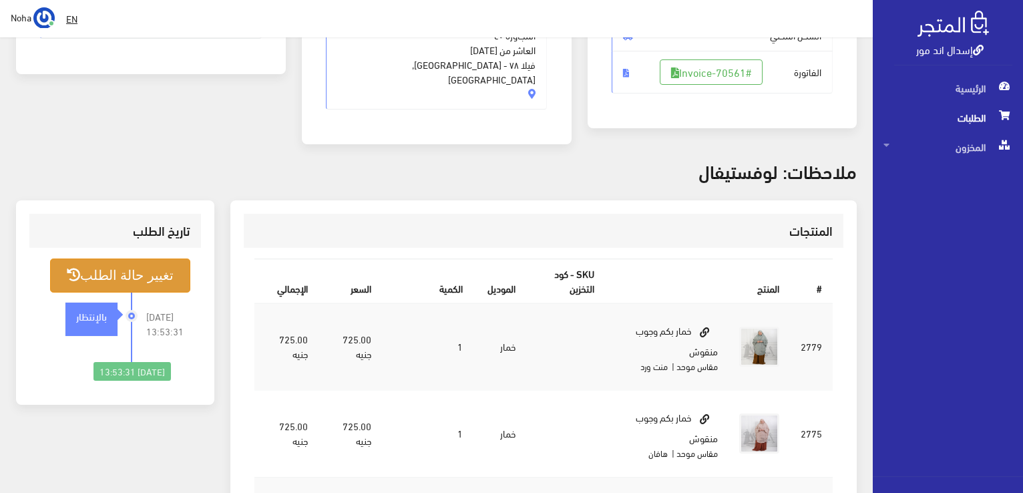
click at [137, 260] on button "تغيير حالة الطلب" at bounding box center [120, 276] width 140 height 34
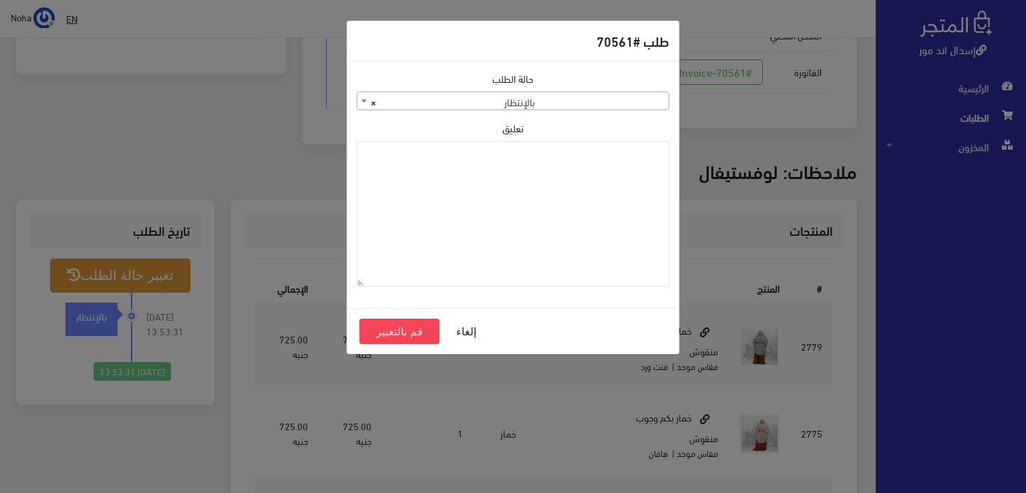
click at [409, 102] on span "× بالإنتظار" at bounding box center [512, 101] width 311 height 19
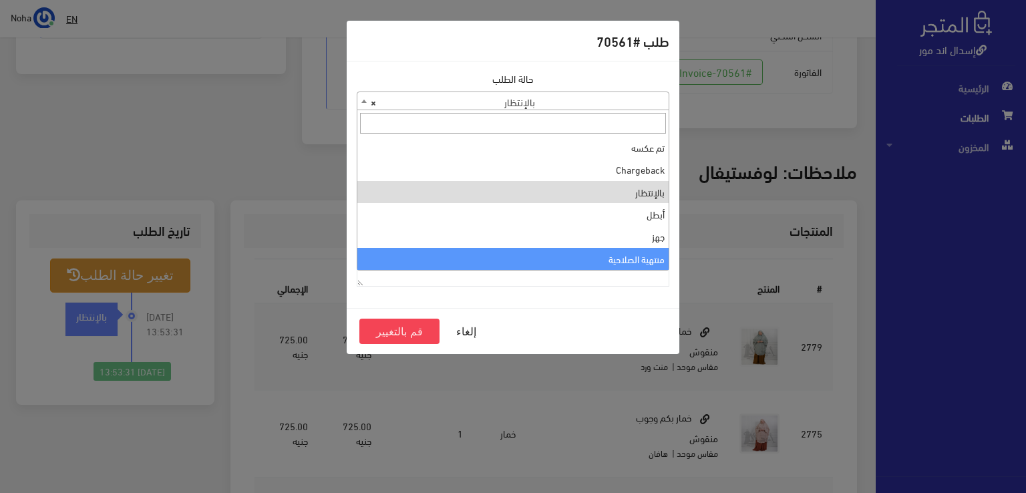
select select "14"
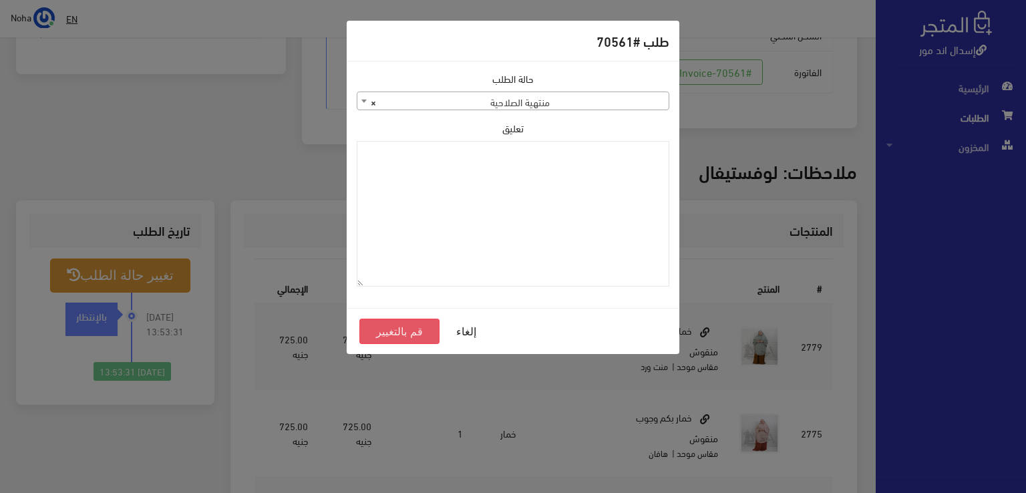
click at [404, 323] on button "قم بالتغيير" at bounding box center [399, 331] width 80 height 25
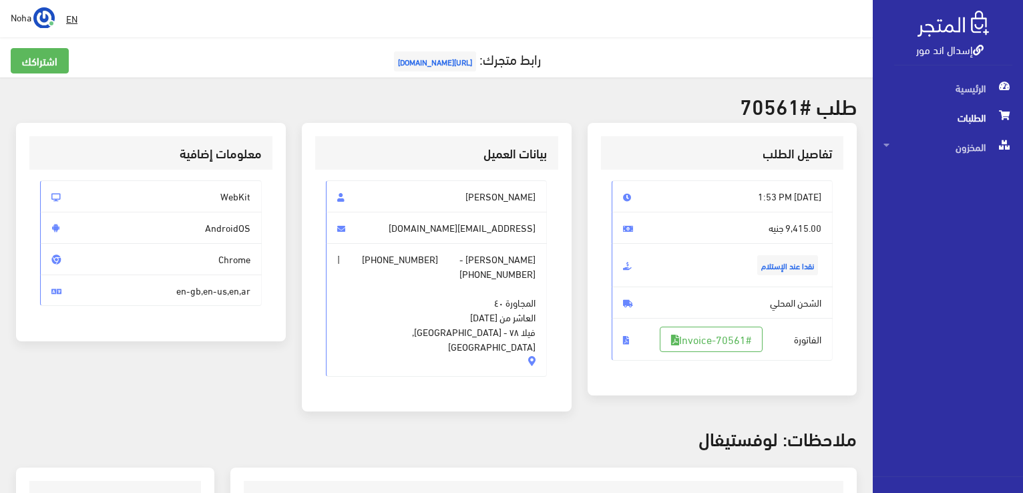
scroll to position [267, 0]
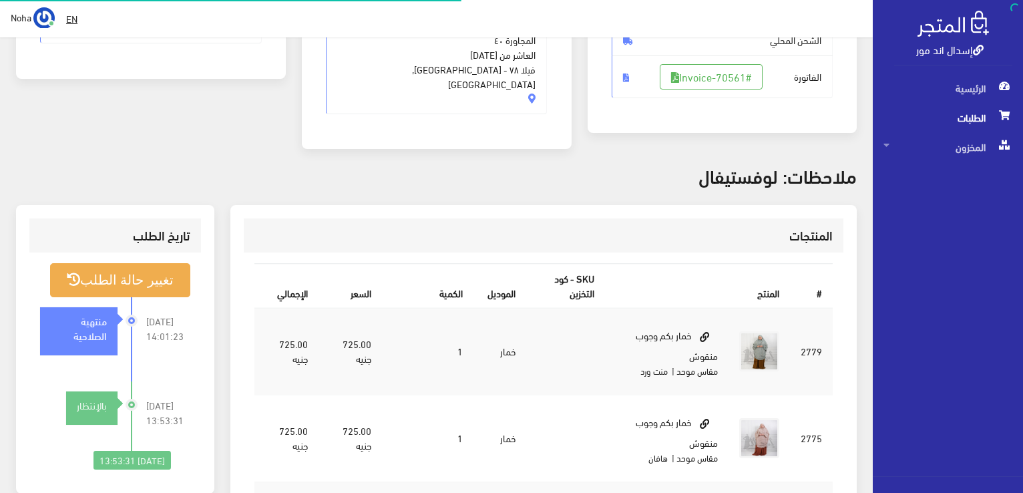
scroll to position [263, 0]
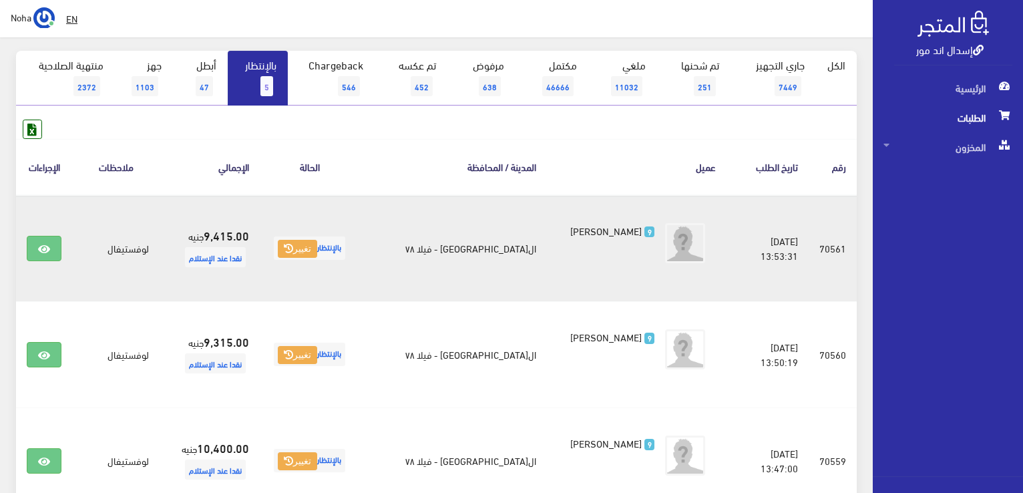
scroll to position [134, 0]
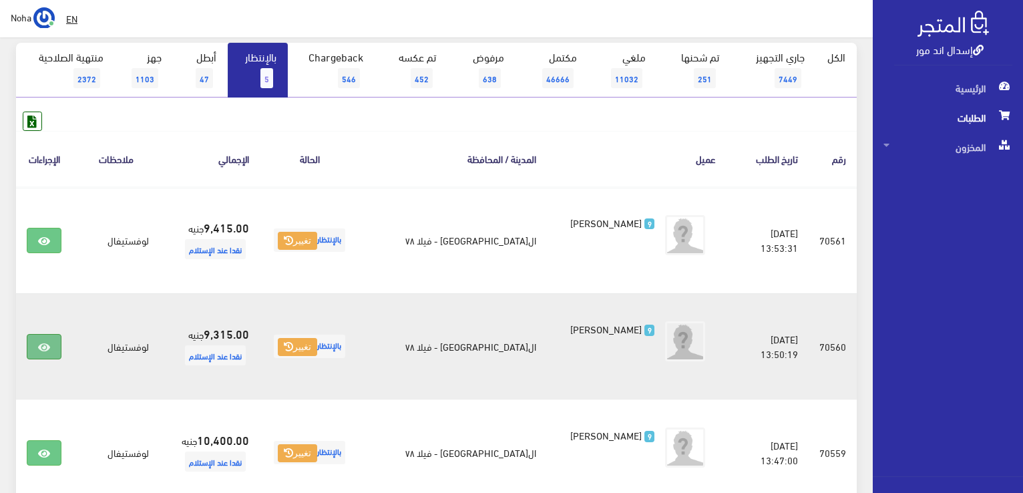
click at [40, 342] on icon at bounding box center [44, 347] width 12 height 11
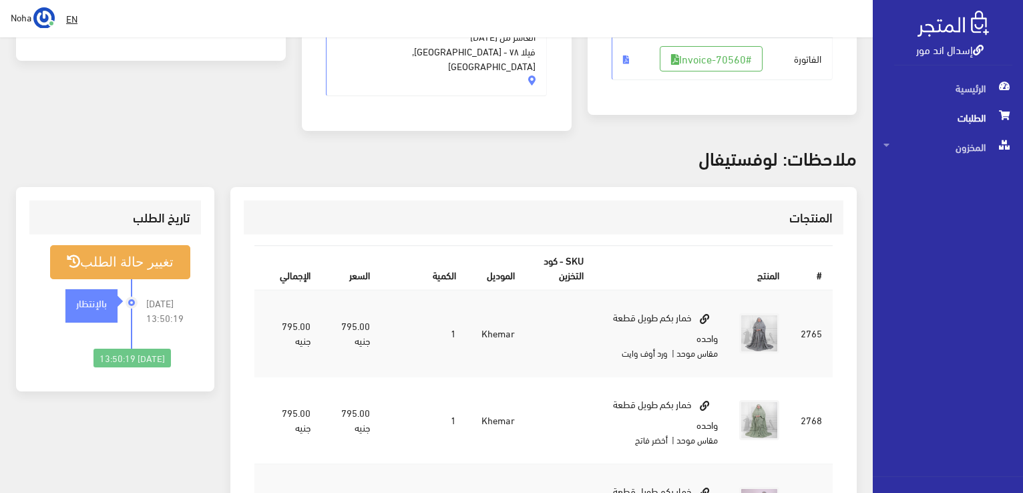
scroll to position [134, 0]
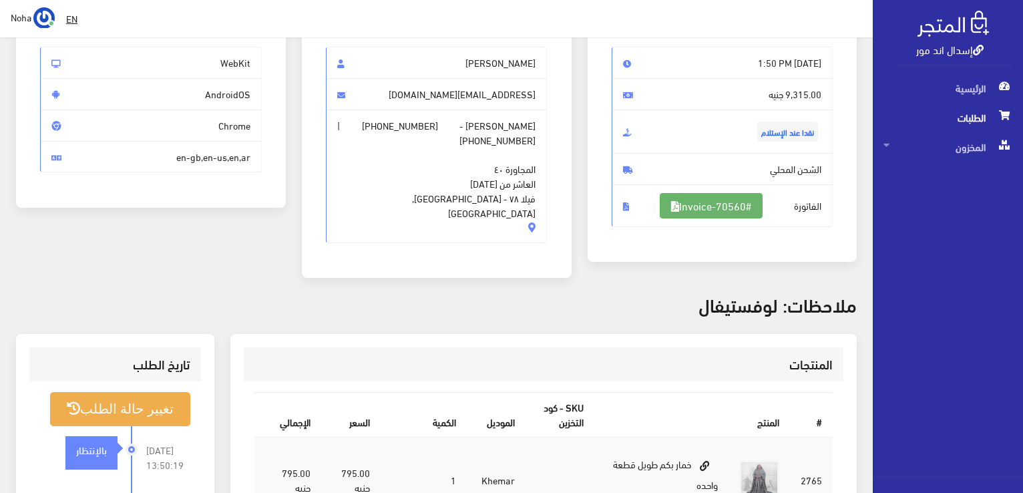
click at [710, 202] on link "#Invoice-70560" at bounding box center [711, 205] width 103 height 25
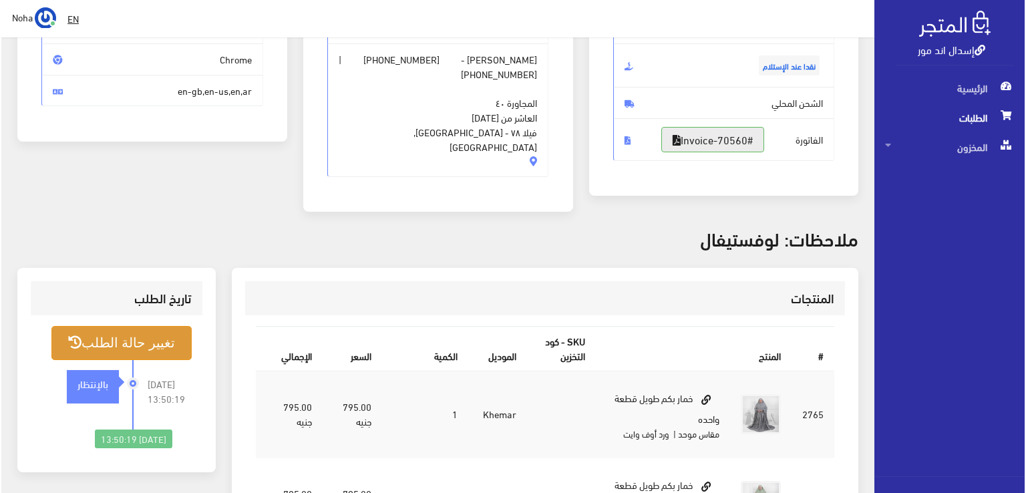
scroll to position [200, 0]
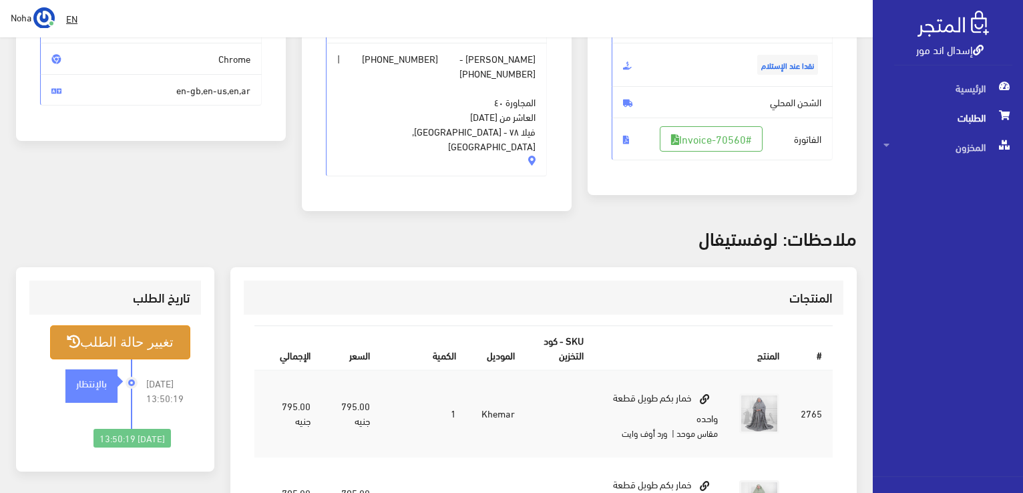
click at [145, 325] on button "تغيير حالة الطلب" at bounding box center [120, 342] width 140 height 34
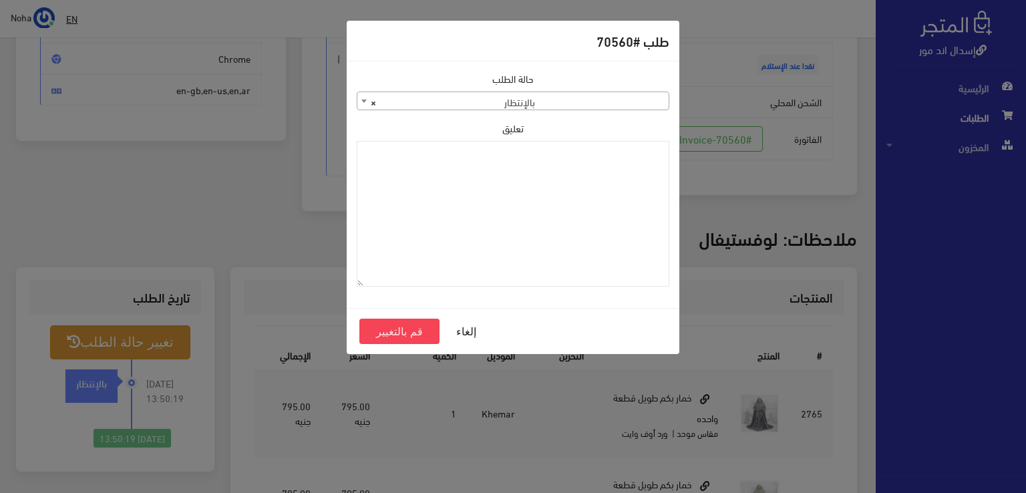
click at [438, 104] on span "× بالإنتظار" at bounding box center [512, 101] width 311 height 19
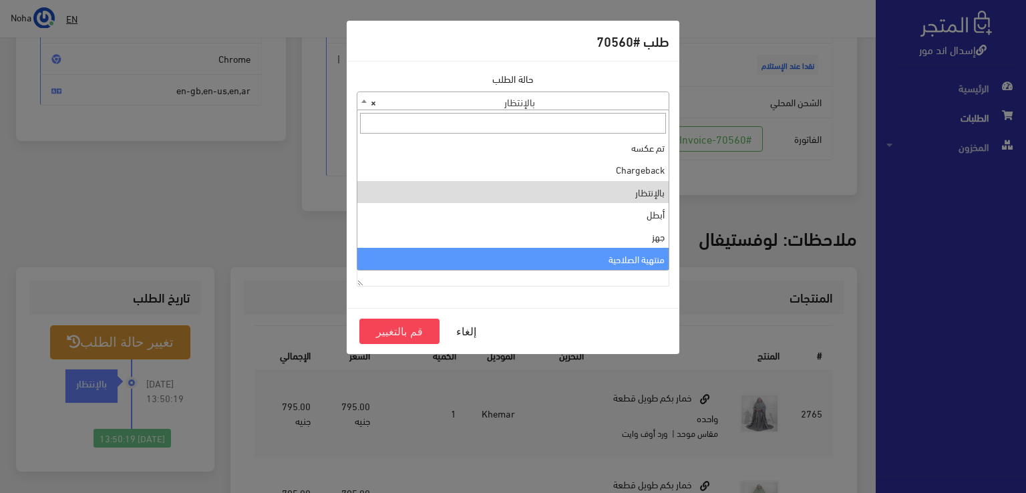
select select "14"
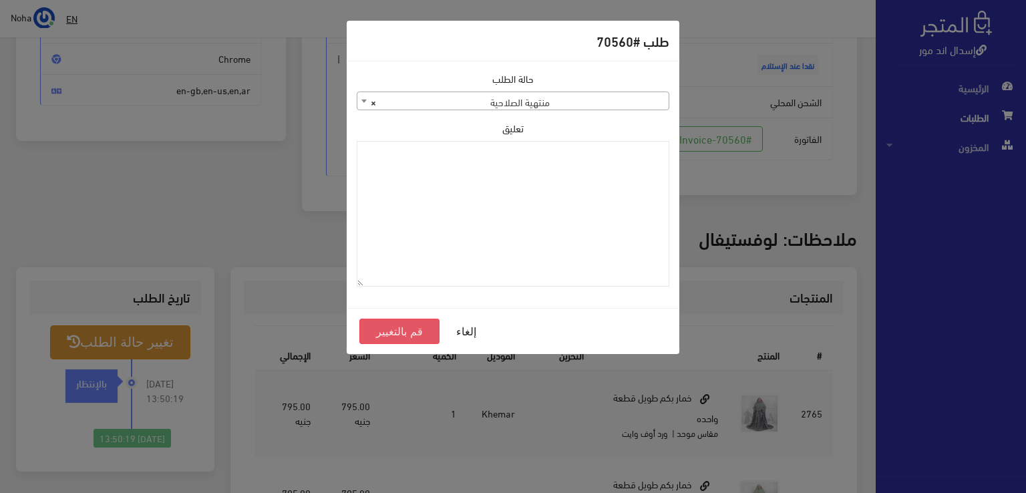
click at [397, 324] on button "قم بالتغيير" at bounding box center [399, 331] width 80 height 25
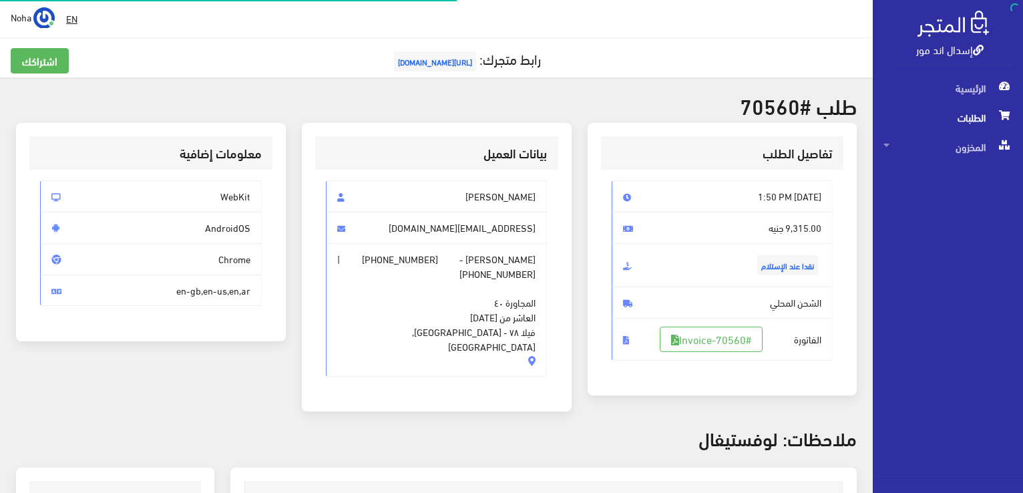
scroll to position [192, 0]
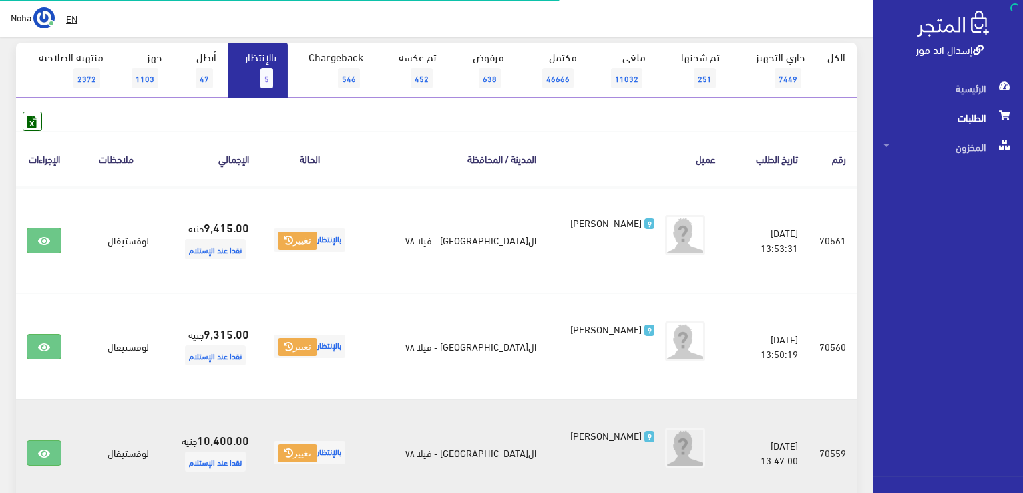
scroll to position [134, 0]
click at [42, 454] on icon at bounding box center [44, 453] width 12 height 11
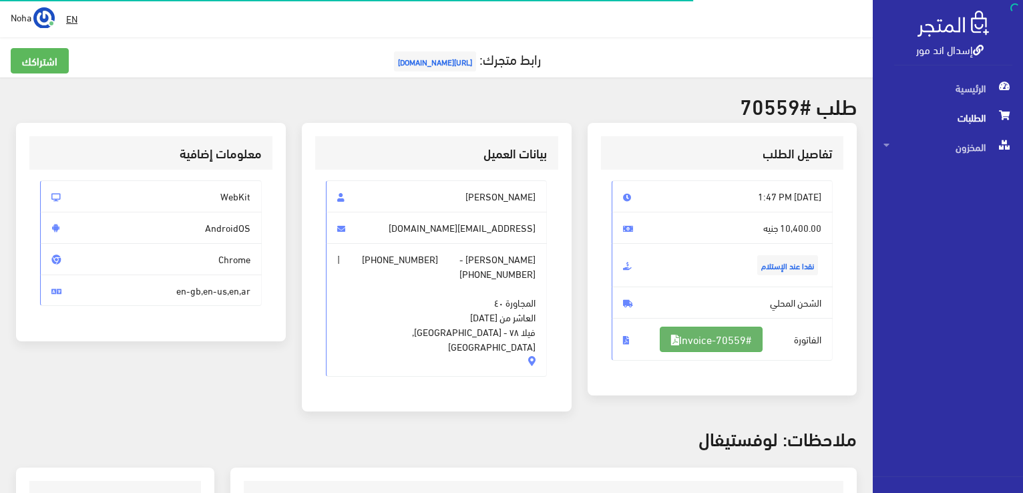
click at [701, 341] on link "#Invoice-70559" at bounding box center [711, 339] width 103 height 25
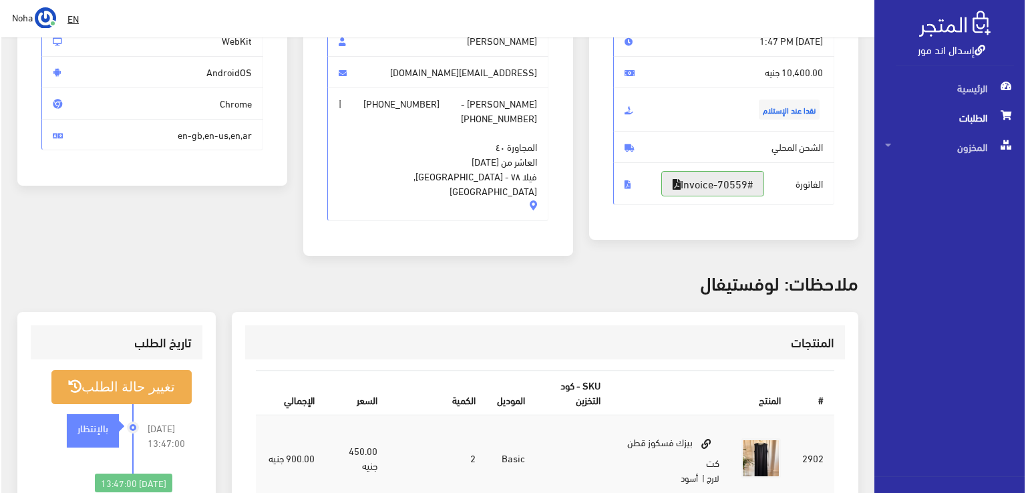
scroll to position [401, 0]
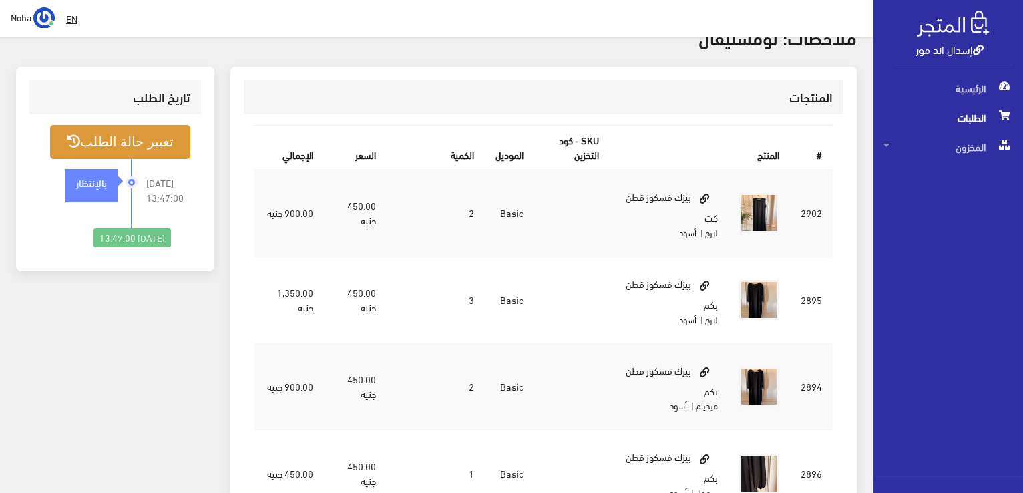
click at [164, 129] on button "تغيير حالة الطلب" at bounding box center [120, 142] width 140 height 34
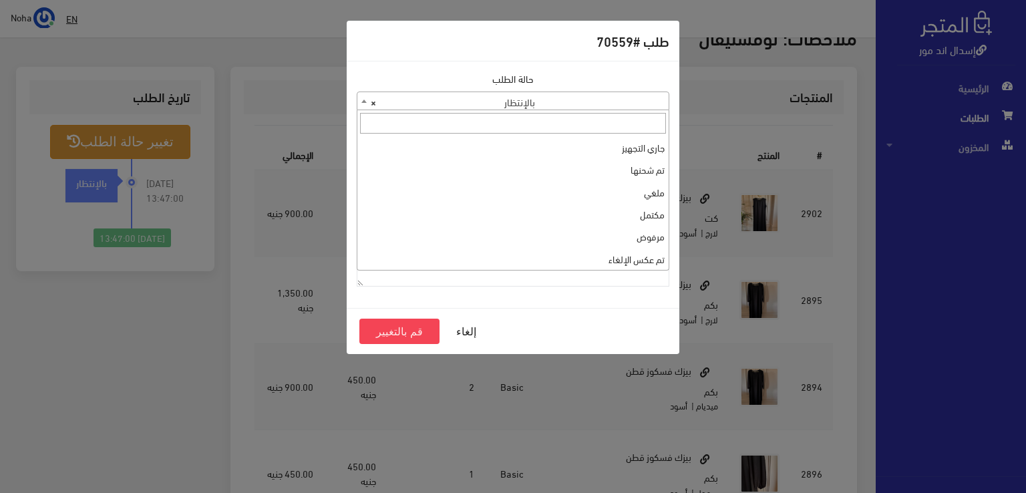
click at [442, 99] on span "× بالإنتظار" at bounding box center [512, 101] width 311 height 19
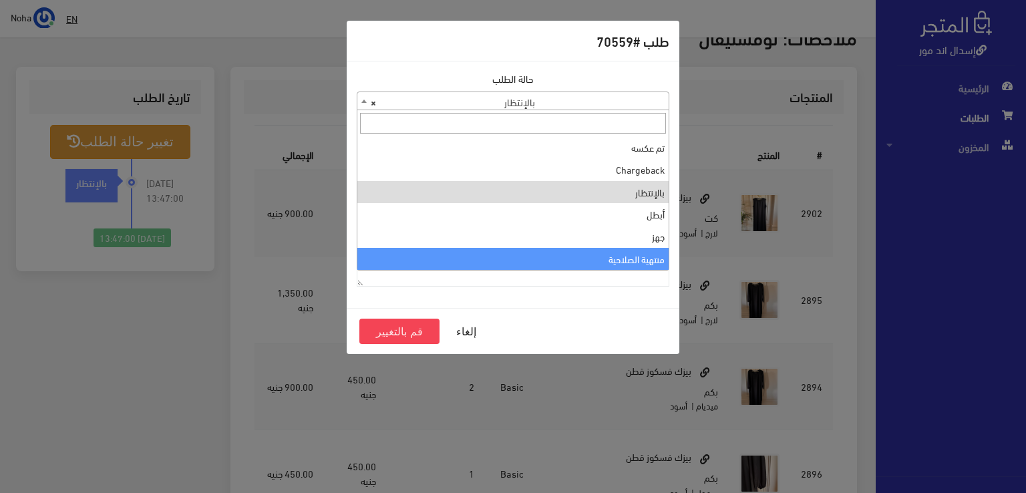
select select "14"
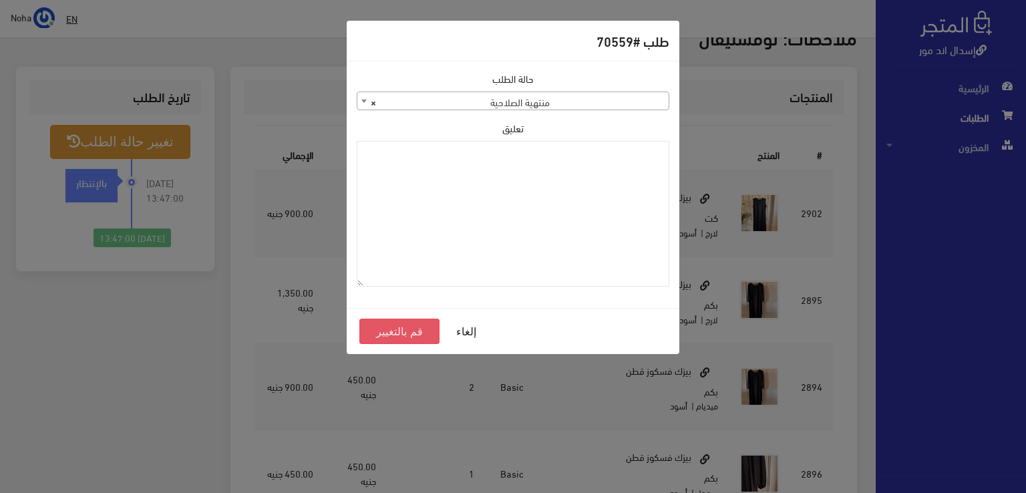
click at [391, 332] on button "قم بالتغيير" at bounding box center [399, 331] width 80 height 25
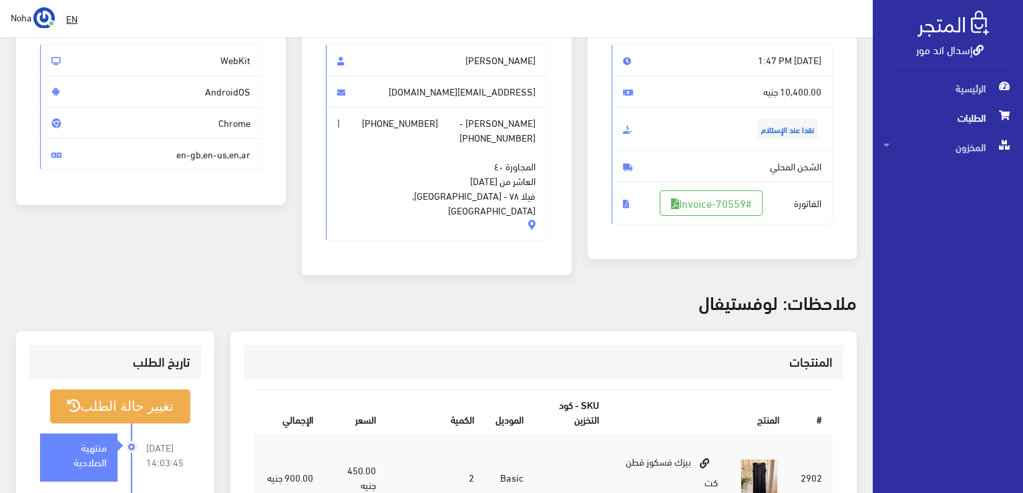
scroll to position [334, 0]
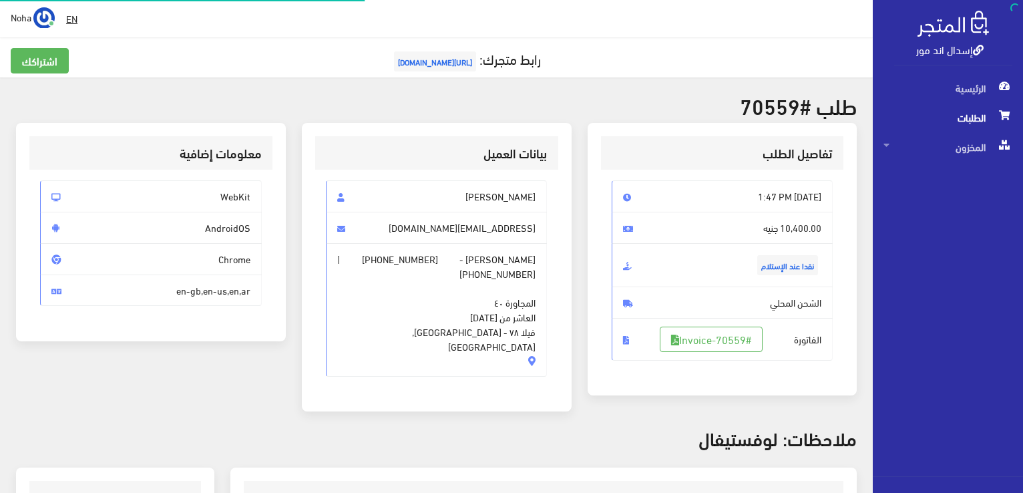
scroll to position [401, 0]
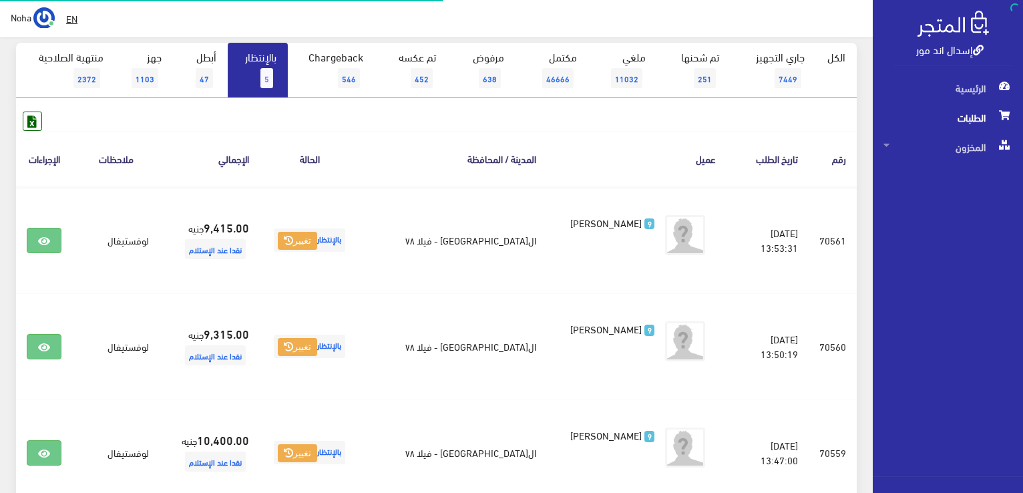
scroll to position [134, 0]
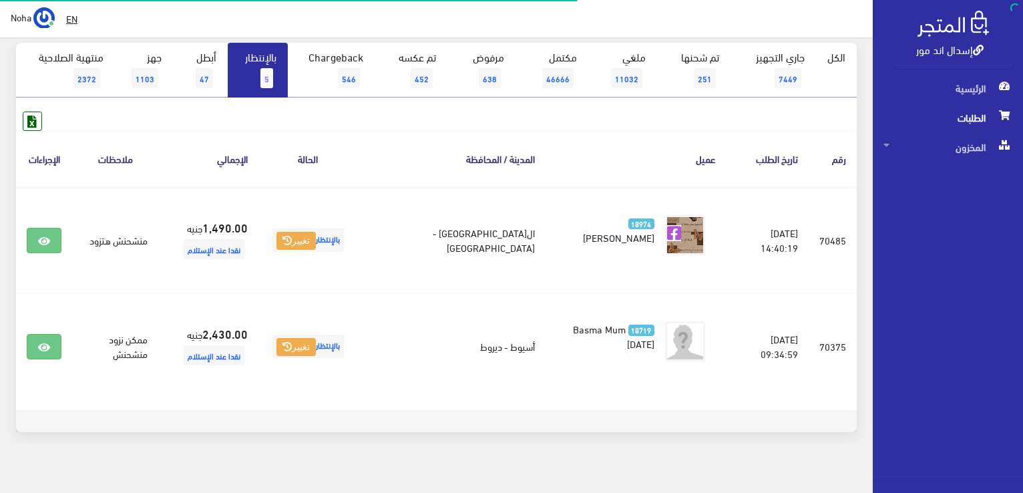
scroll to position [134, 0]
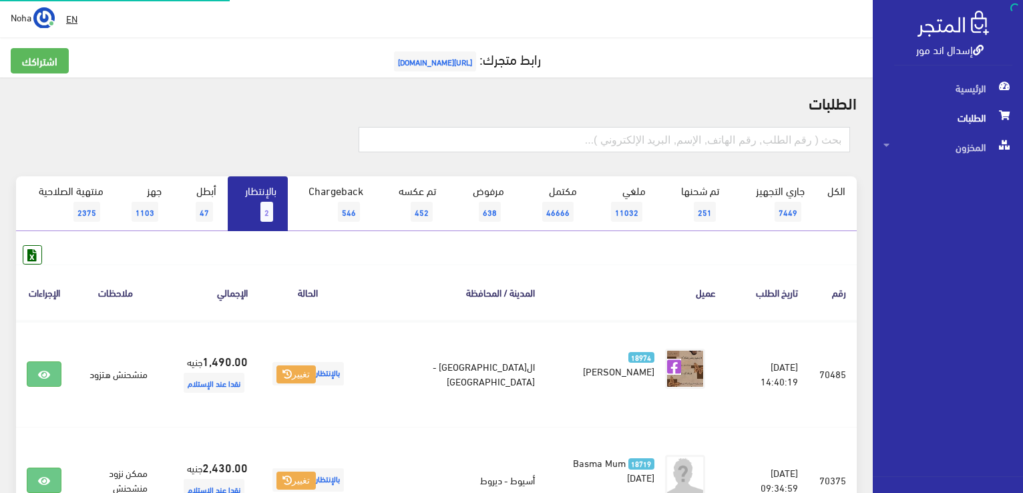
scroll to position [134, 0]
click at [735, 138] on input "text" at bounding box center [605, 139] width 492 height 25
type input "01002940431"
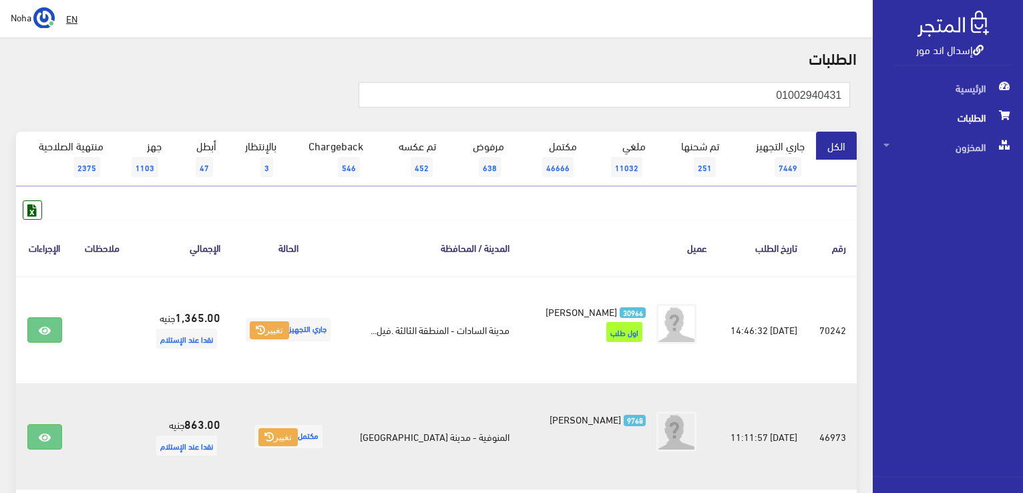
scroll to position [134, 0]
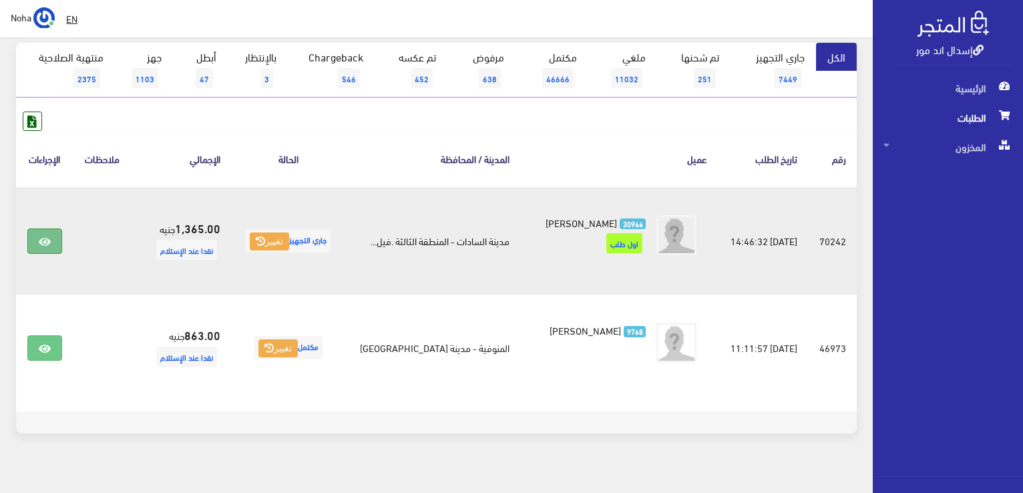
click at [37, 245] on link at bounding box center [44, 240] width 35 height 25
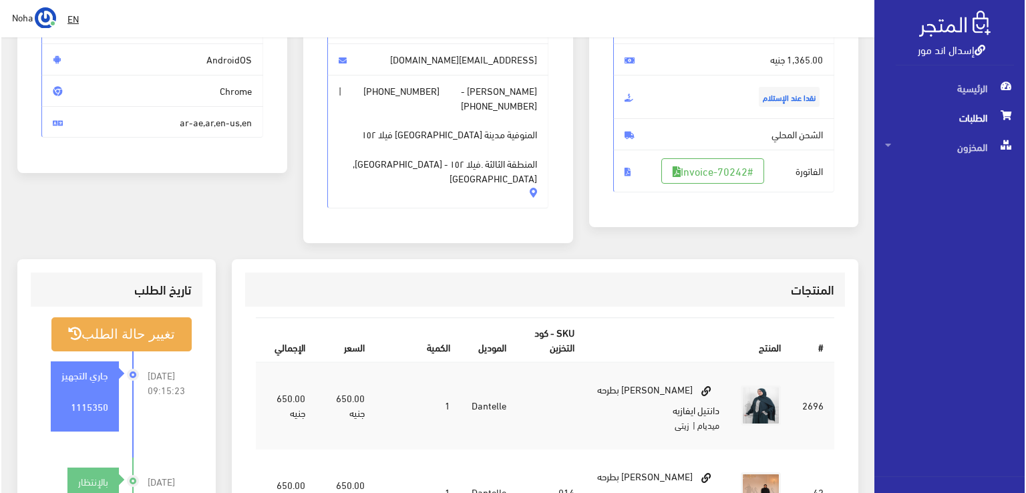
scroll to position [267, 0]
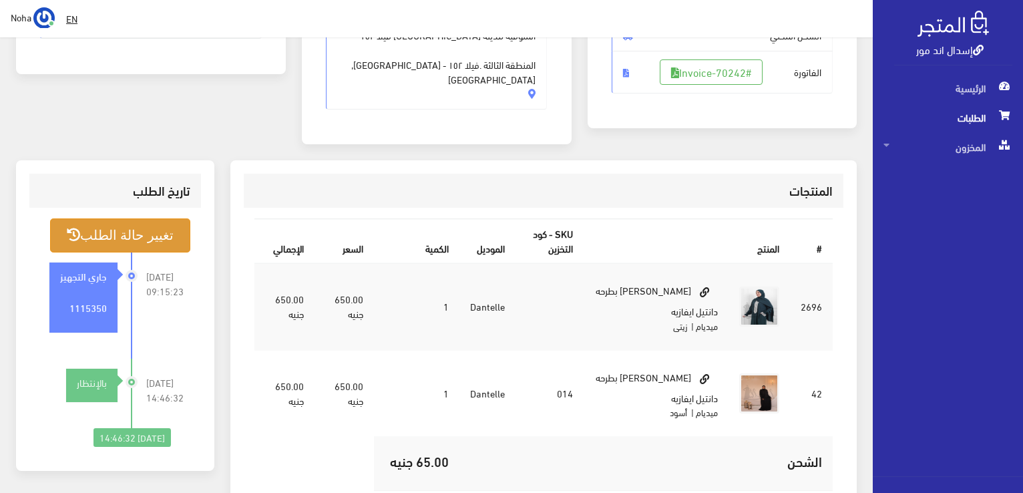
click at [88, 218] on button "تغيير حالة الطلب" at bounding box center [120, 235] width 140 height 34
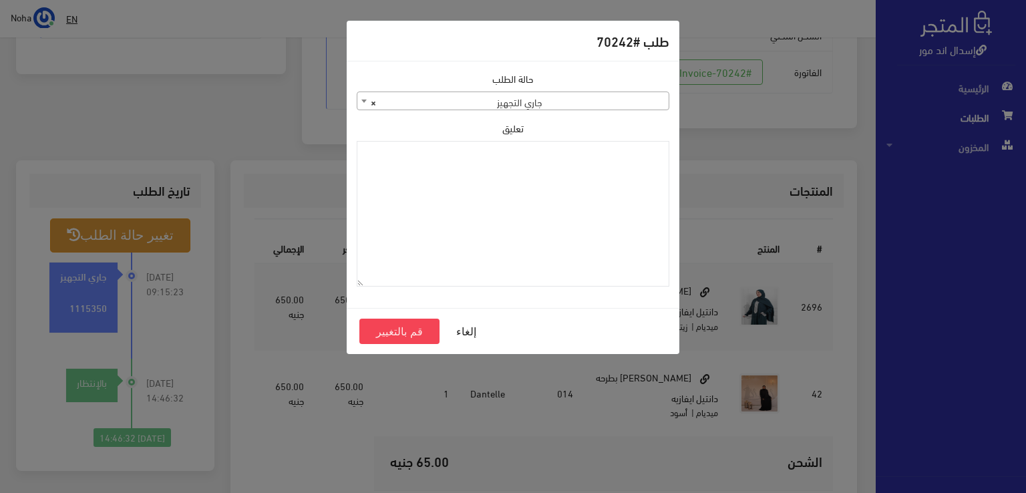
click at [507, 102] on span "× جاري التجهيز" at bounding box center [512, 101] width 311 height 19
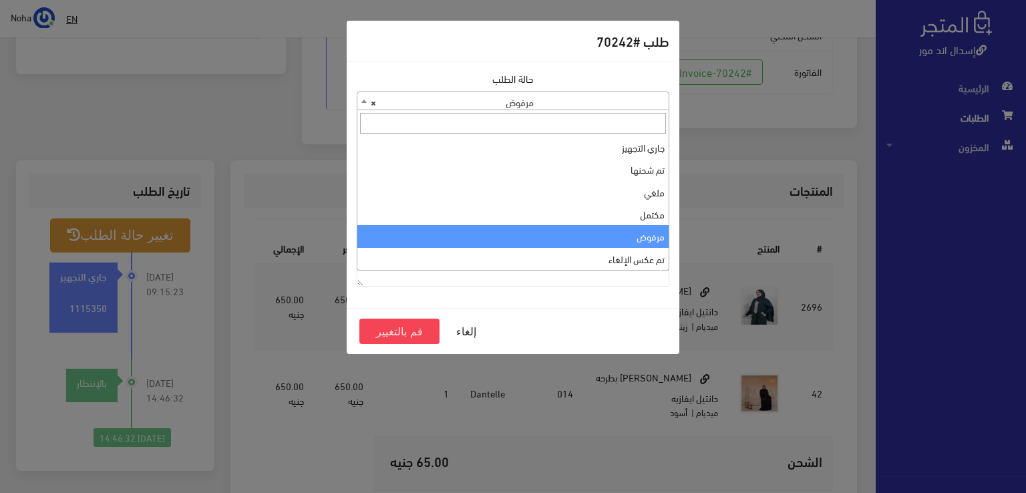
click at [511, 105] on span "× مرفوض" at bounding box center [512, 101] width 311 height 19
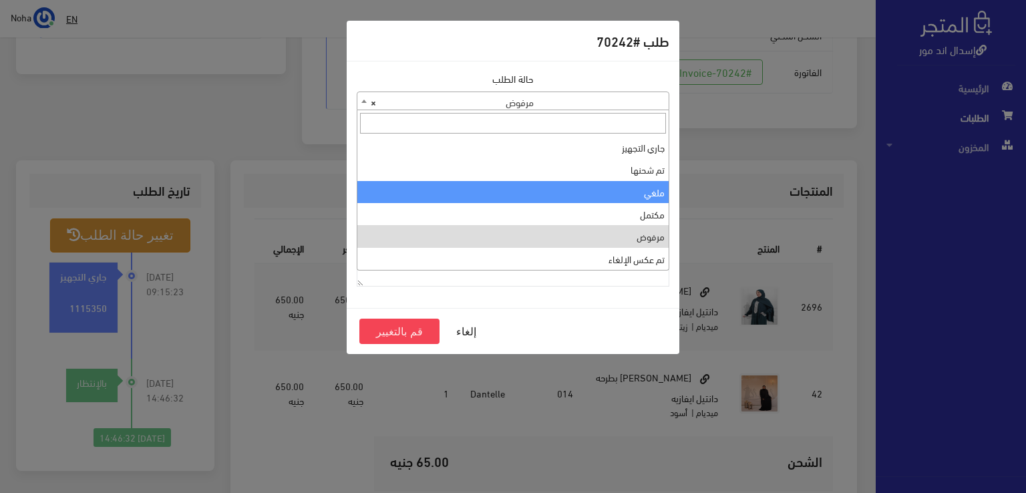
select select "3"
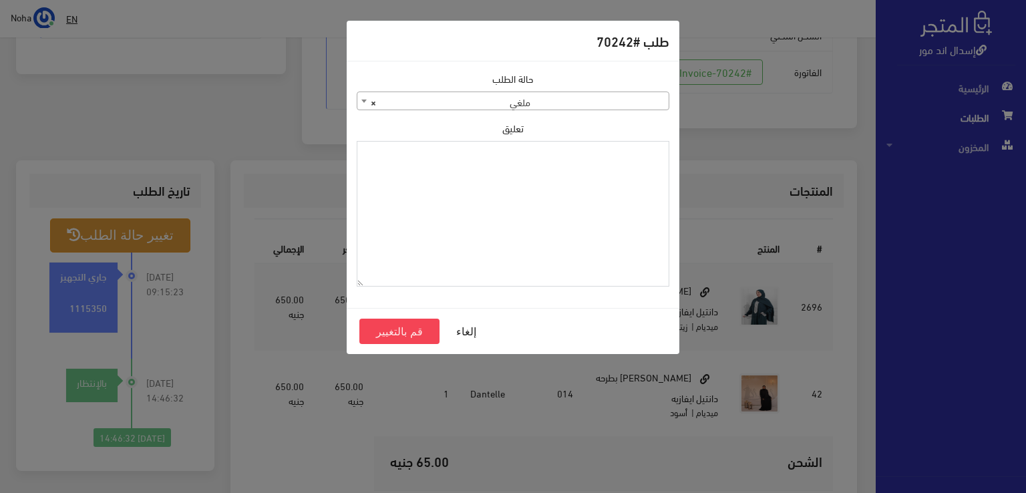
click at [510, 222] on textarea "تعليق" at bounding box center [513, 214] width 313 height 146
type textarea "رفض الاستلام مفتوح"
drag, startPoint x: 393, startPoint y: 327, endPoint x: 385, endPoint y: 324, distance: 8.4
click at [393, 326] on button "قم بالتغيير" at bounding box center [399, 331] width 80 height 25
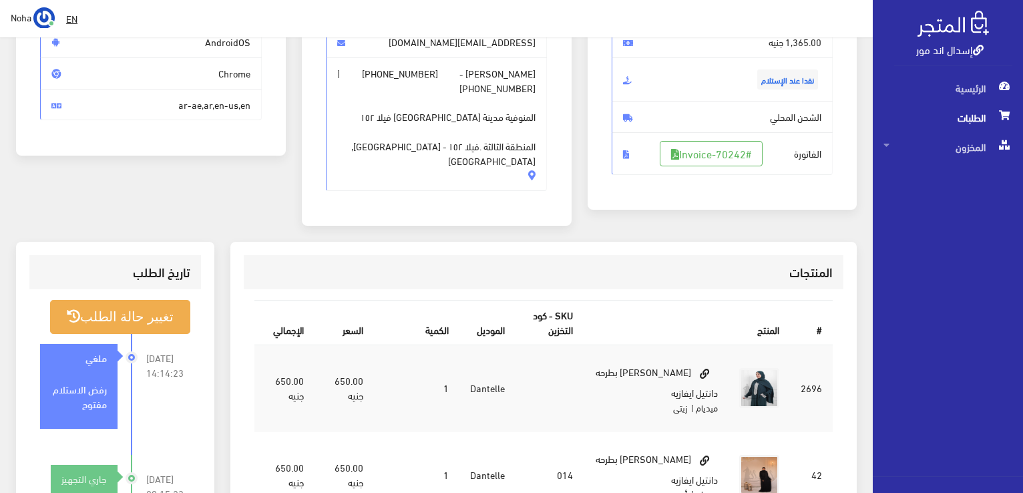
scroll to position [334, 0]
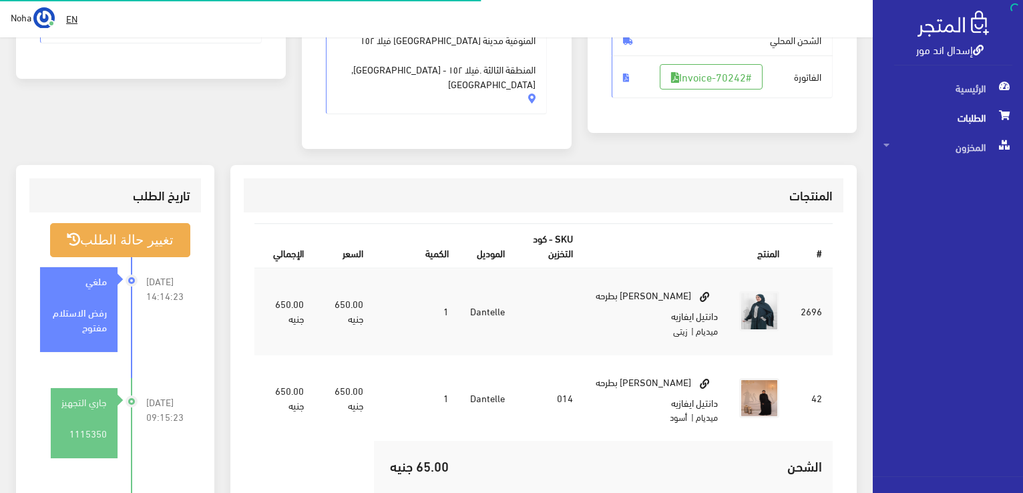
scroll to position [263, 0]
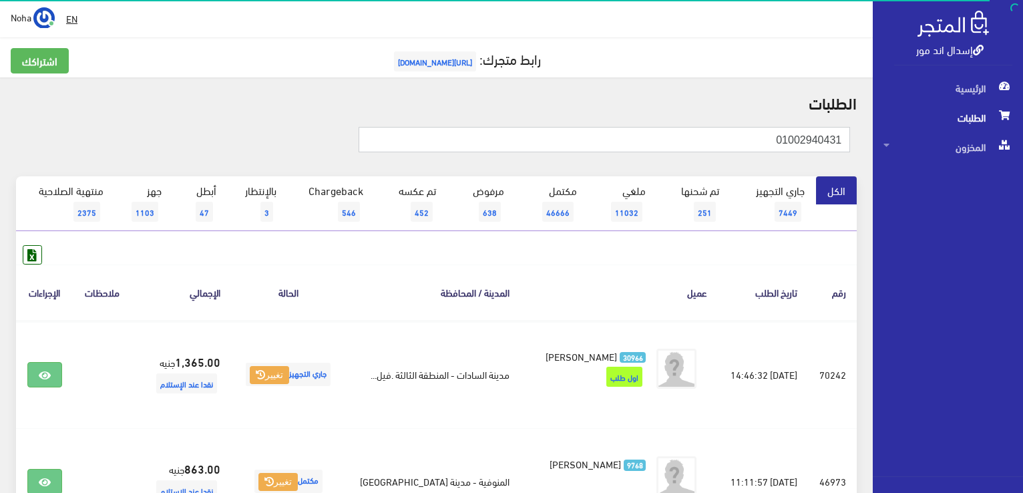
drag, startPoint x: 686, startPoint y: 142, endPoint x: 967, endPoint y: 176, distance: 283.4
click at [1023, 184] on html "إسدال اند مور الرئيسية الطلبات" at bounding box center [511, 246] width 1023 height 493
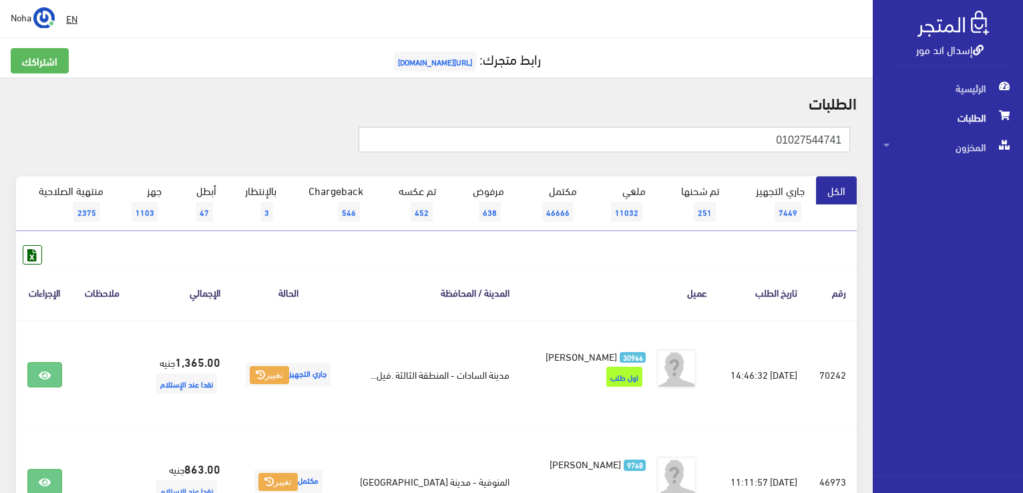
type input "01027544741"
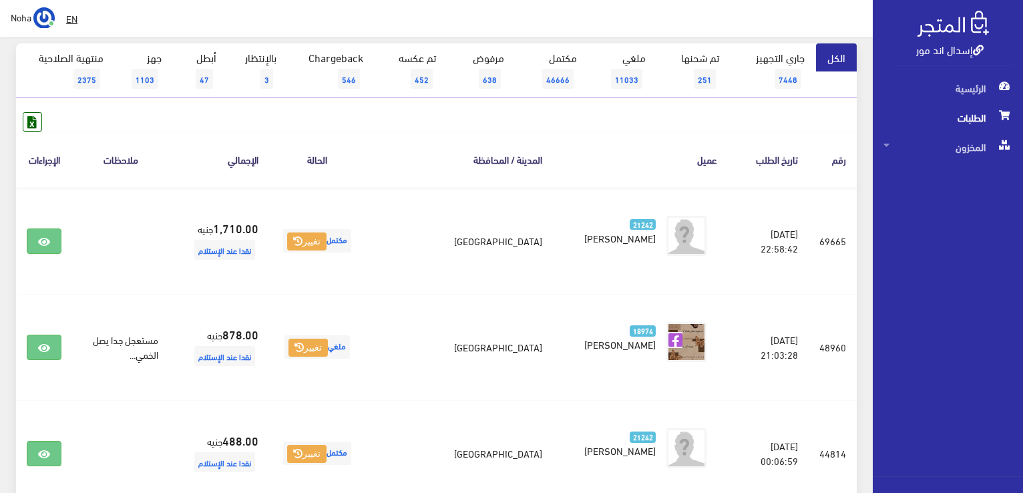
scroll to position [134, 0]
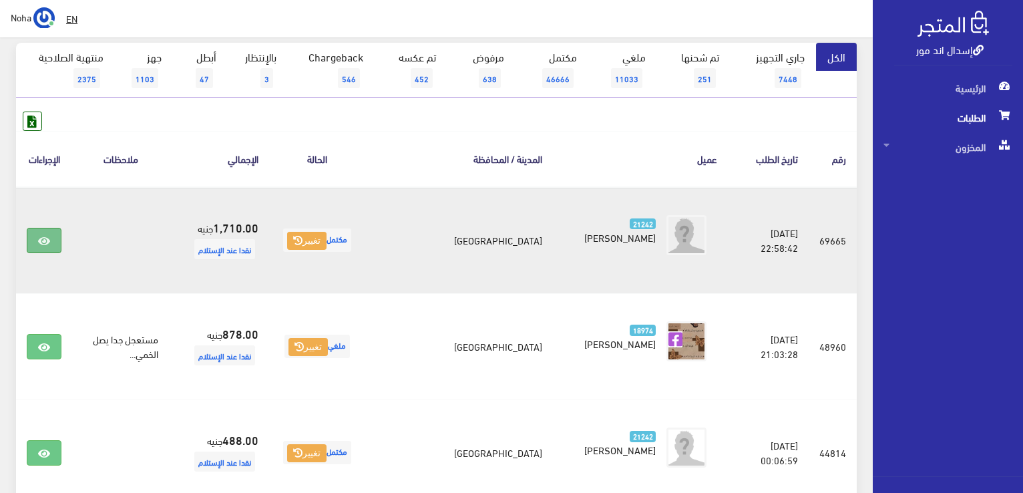
click at [36, 237] on link at bounding box center [44, 240] width 35 height 25
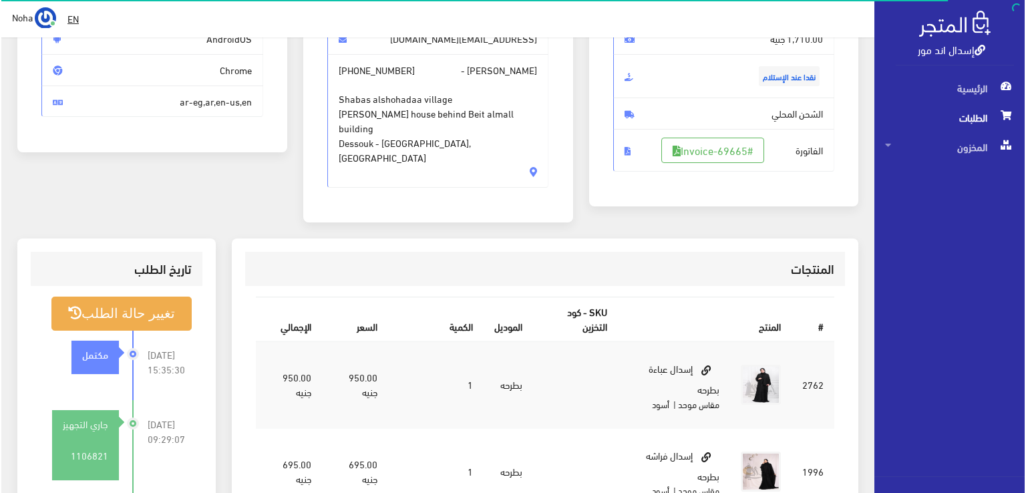
scroll to position [334, 0]
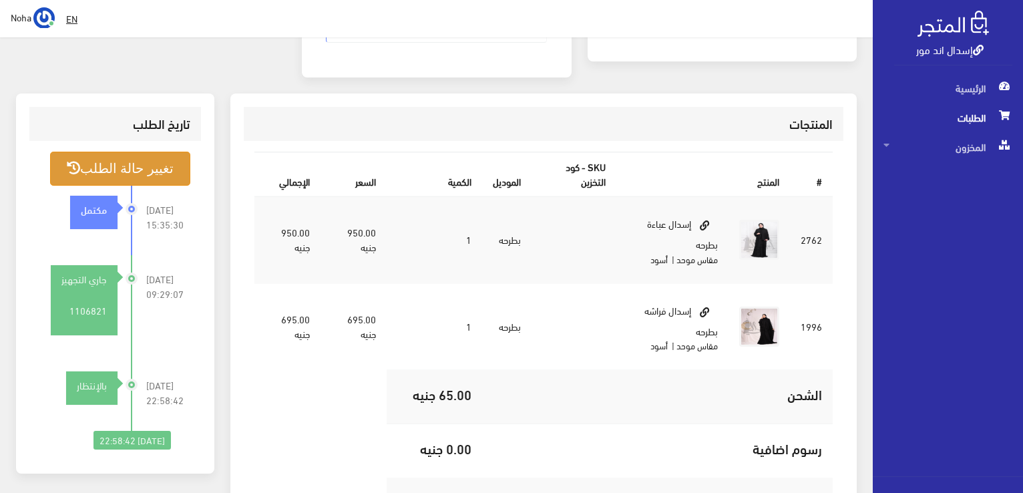
click at [136, 154] on button "تغيير حالة الطلب" at bounding box center [120, 169] width 140 height 34
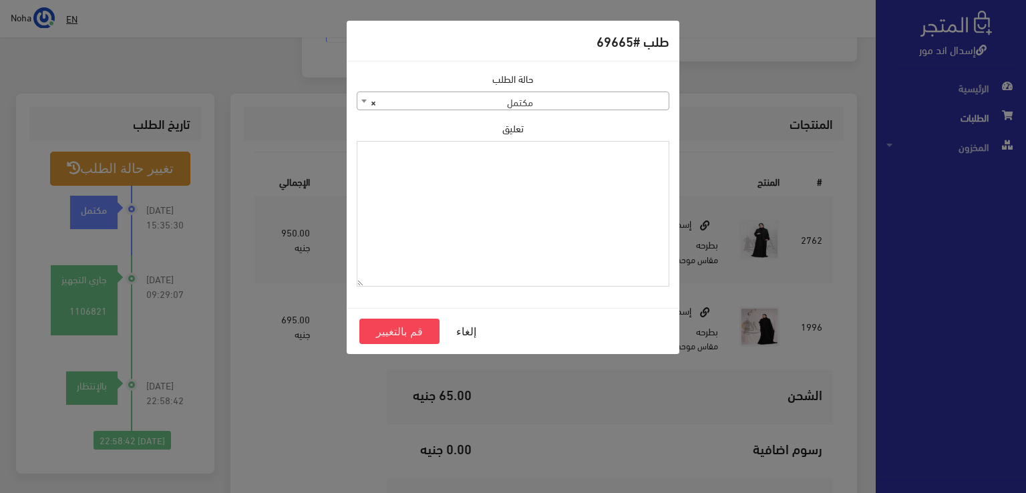
click at [540, 204] on textarea "تعليق" at bounding box center [513, 214] width 313 height 146
type textarea "رجع الفراشه"
click at [401, 327] on button "قم بالتغيير" at bounding box center [399, 331] width 80 height 25
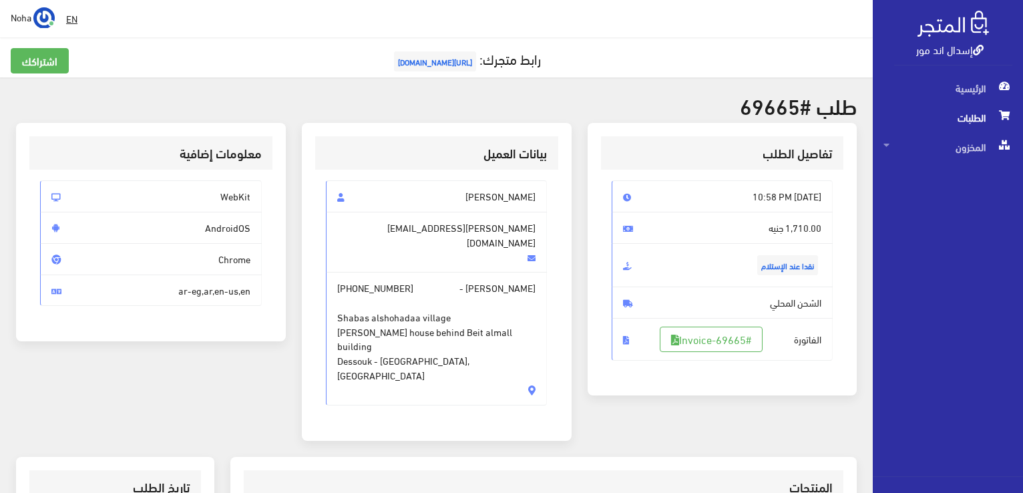
click at [261, 100] on h2 "طلب #69665" at bounding box center [436, 105] width 841 height 23
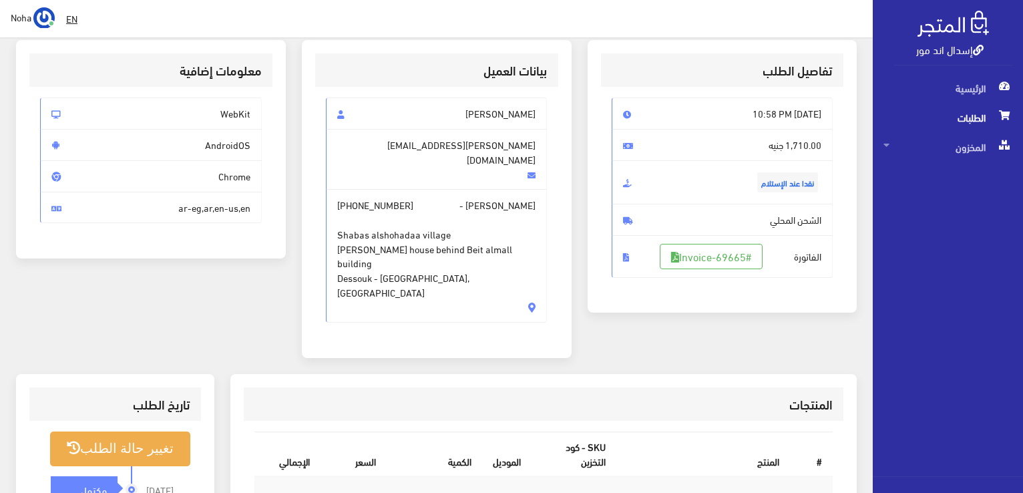
scroll to position [134, 0]
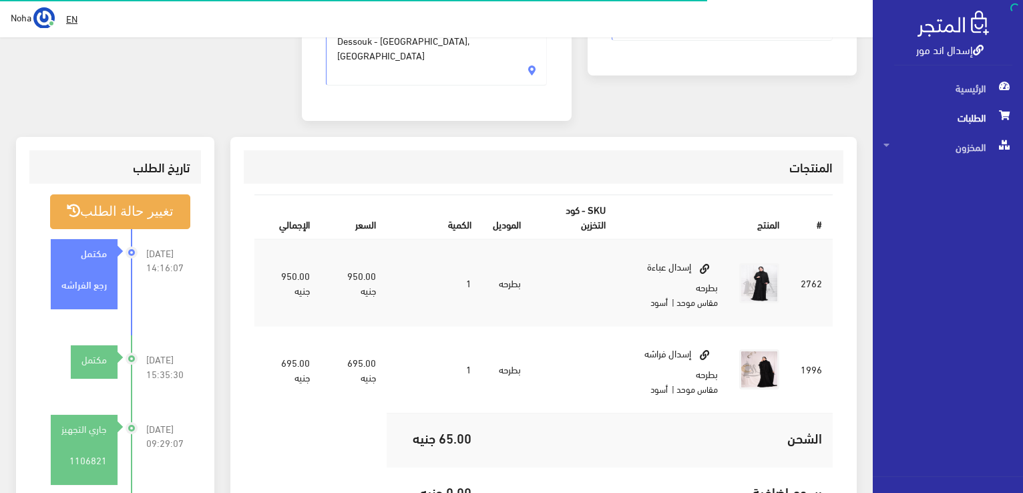
scroll to position [320, 0]
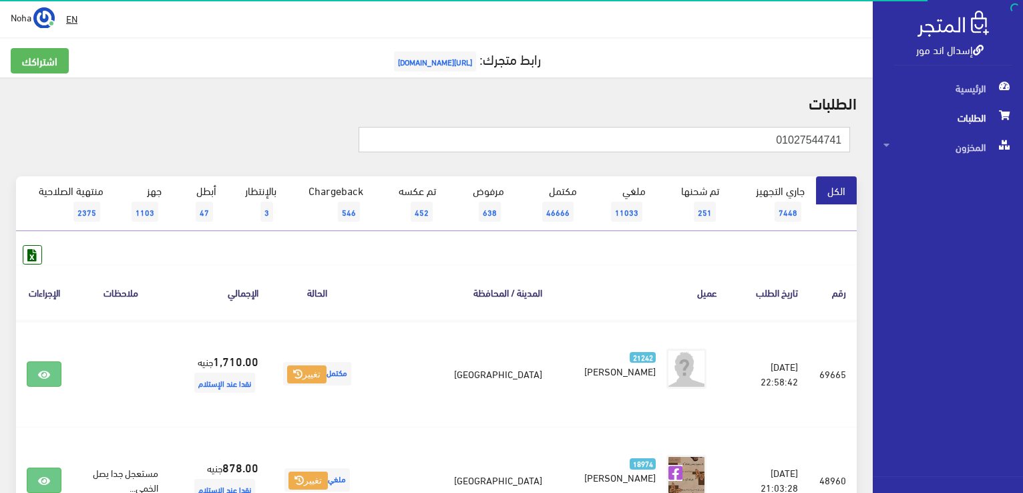
drag, startPoint x: 730, startPoint y: 144, endPoint x: 991, endPoint y: 131, distance: 261.5
click at [1023, 166] on html "إسدال اند مور الرئيسية الطلبات" at bounding box center [511, 246] width 1023 height 493
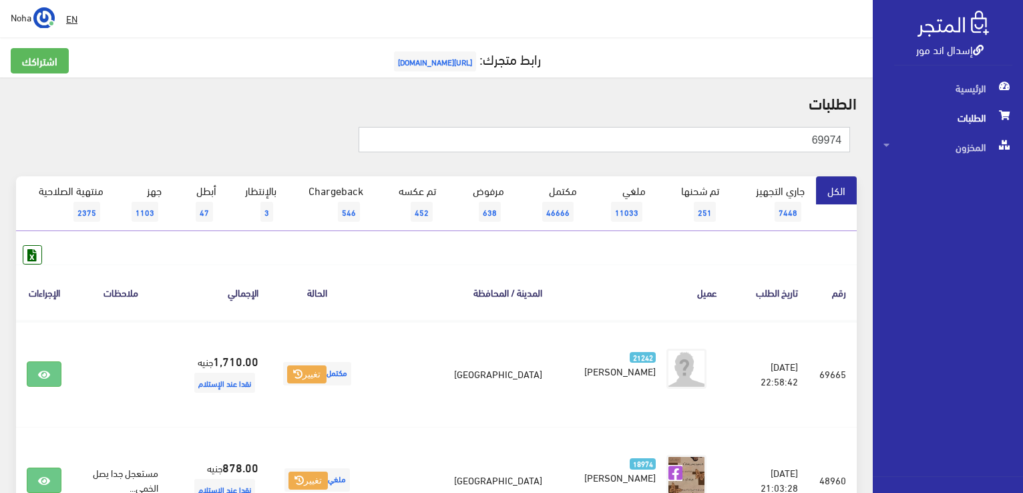
type input "69974"
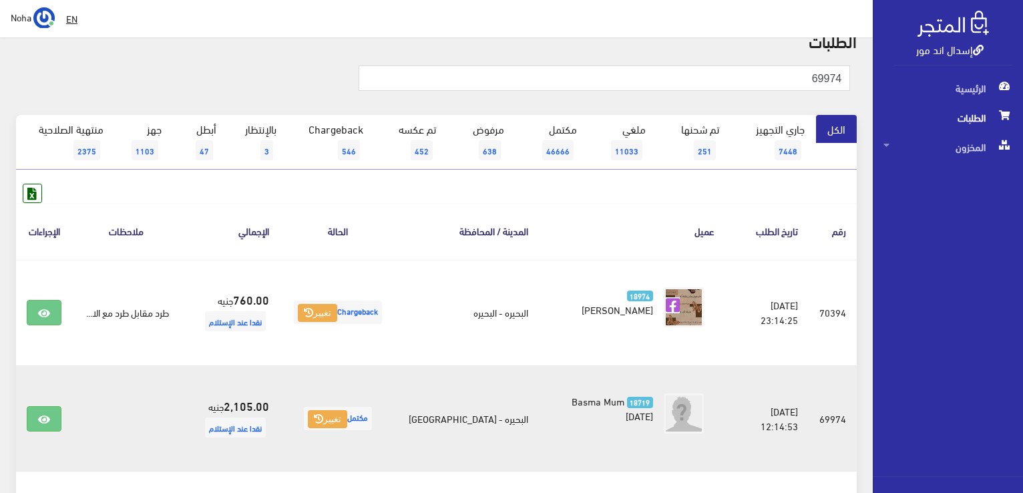
scroll to position [134, 0]
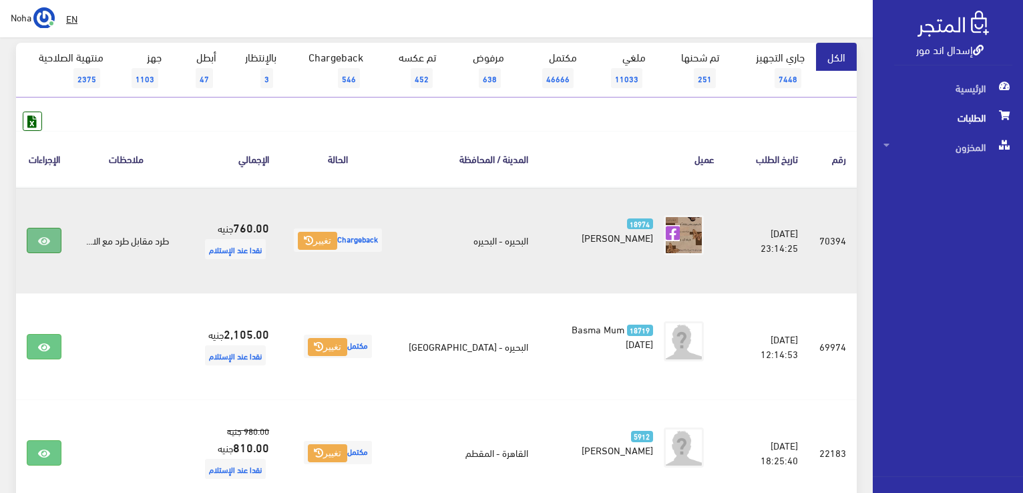
click at [51, 240] on link at bounding box center [44, 240] width 35 height 25
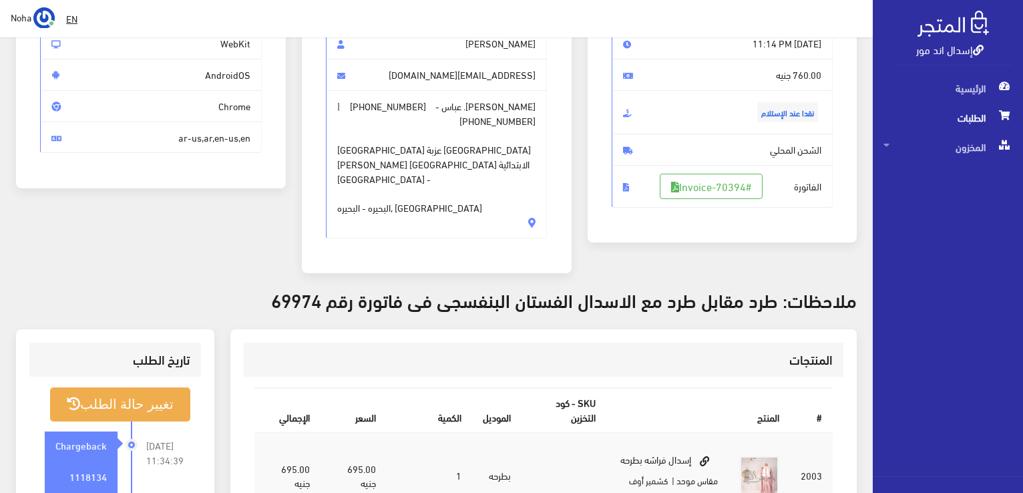
scroll to position [134, 0]
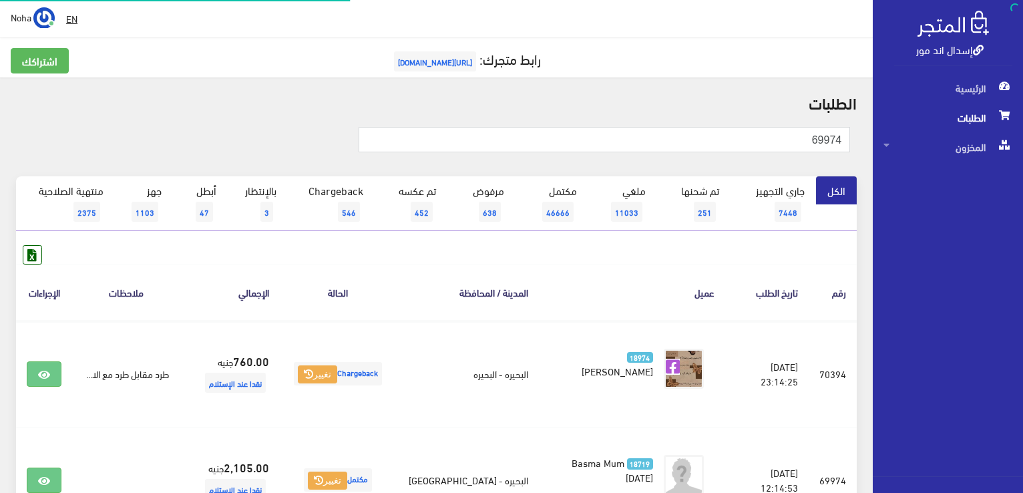
scroll to position [134, 0]
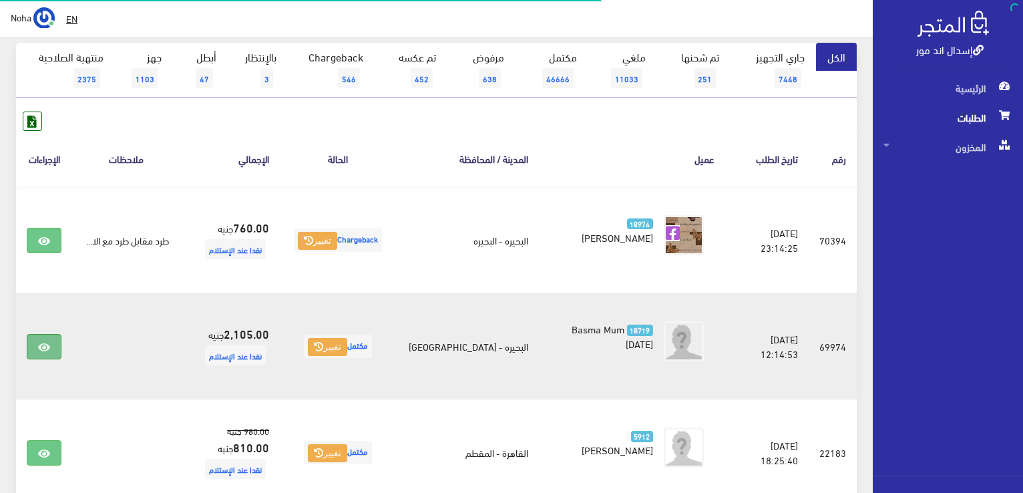
click at [35, 345] on link at bounding box center [44, 346] width 35 height 25
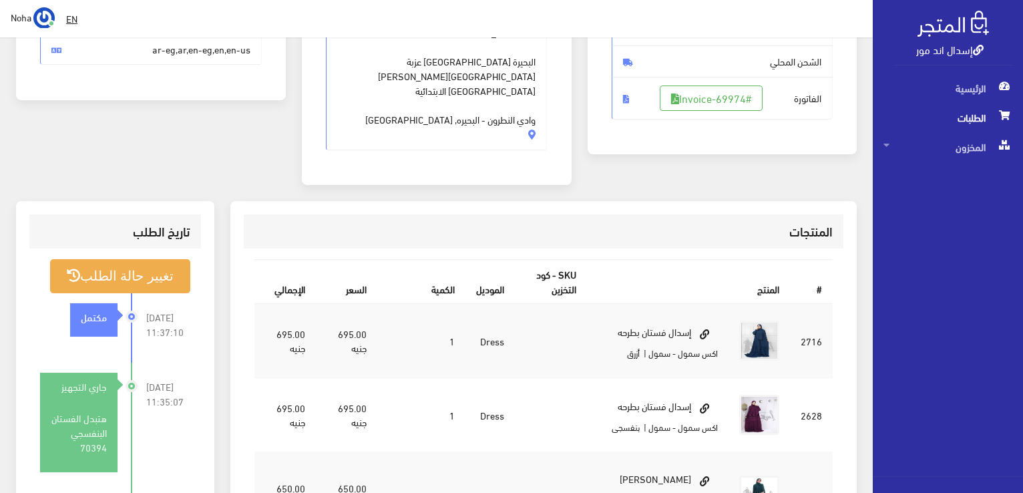
scroll to position [134, 0]
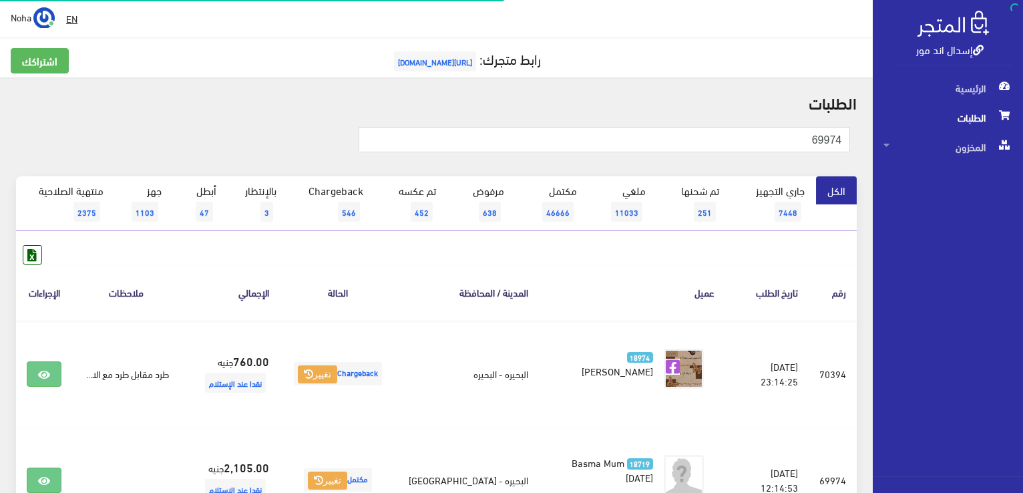
scroll to position [134, 0]
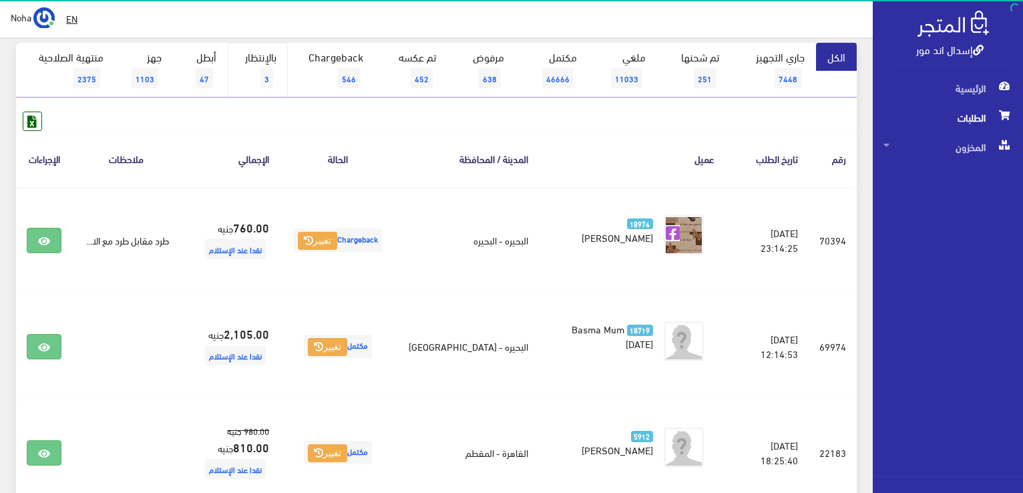
click at [271, 59] on link "بالإنتظار 3" at bounding box center [258, 70] width 60 height 55
click at [271, 61] on link "بالإنتظار 3" at bounding box center [258, 70] width 60 height 55
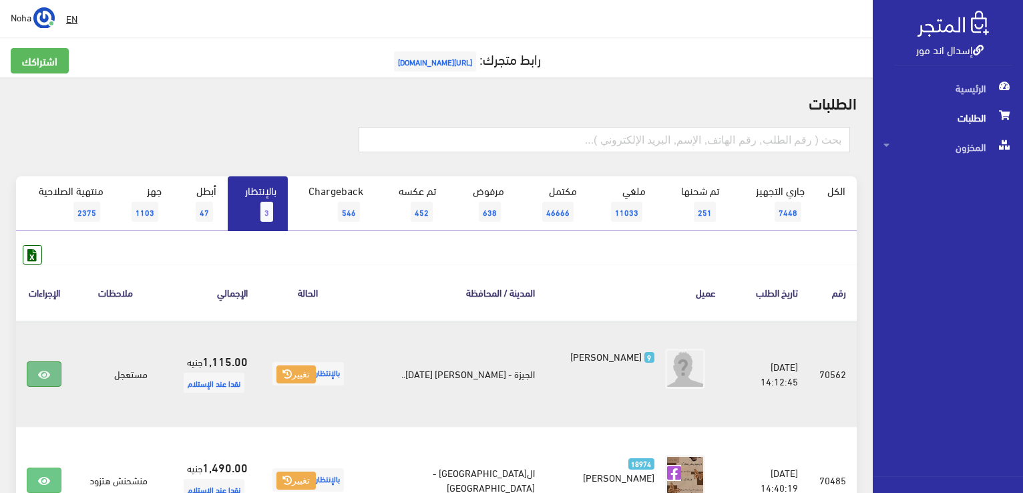
click at [53, 378] on link at bounding box center [44, 373] width 35 height 25
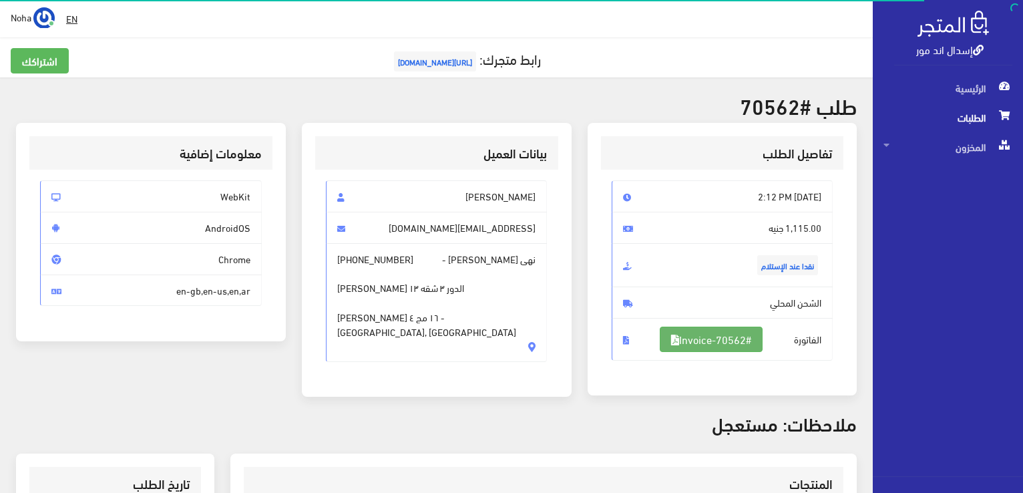
click at [707, 338] on link "#Invoice-70562" at bounding box center [711, 339] width 103 height 25
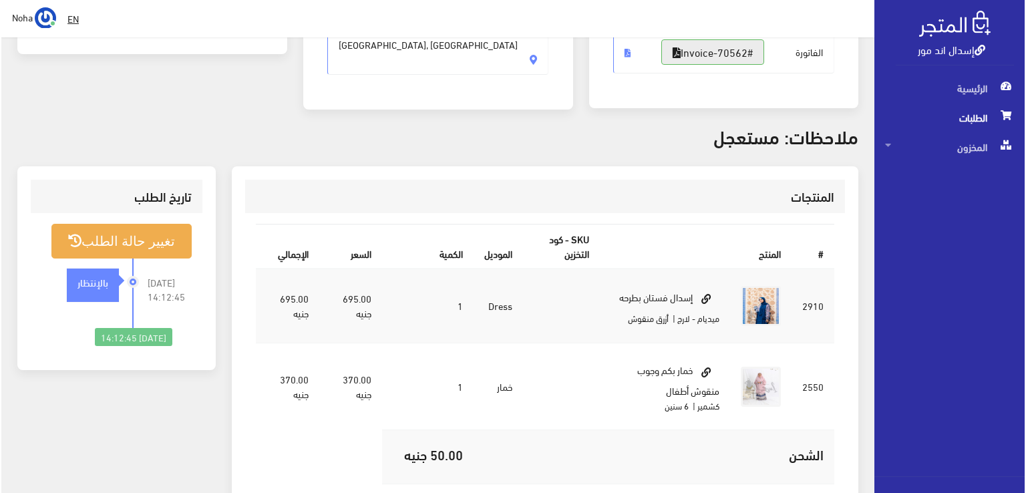
scroll to position [334, 0]
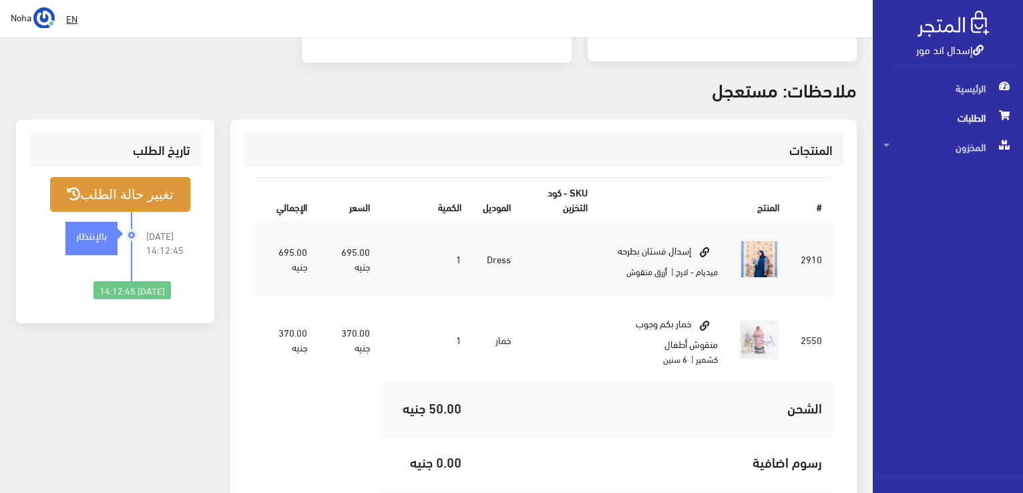
click at [90, 193] on button "تغيير حالة الطلب" at bounding box center [120, 194] width 140 height 34
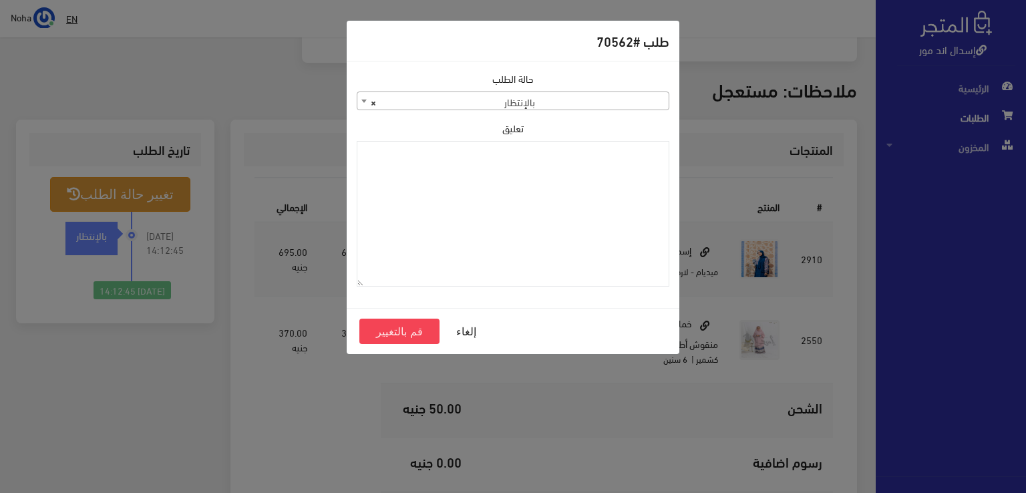
click at [454, 105] on span "× بالإنتظار" at bounding box center [512, 101] width 311 height 19
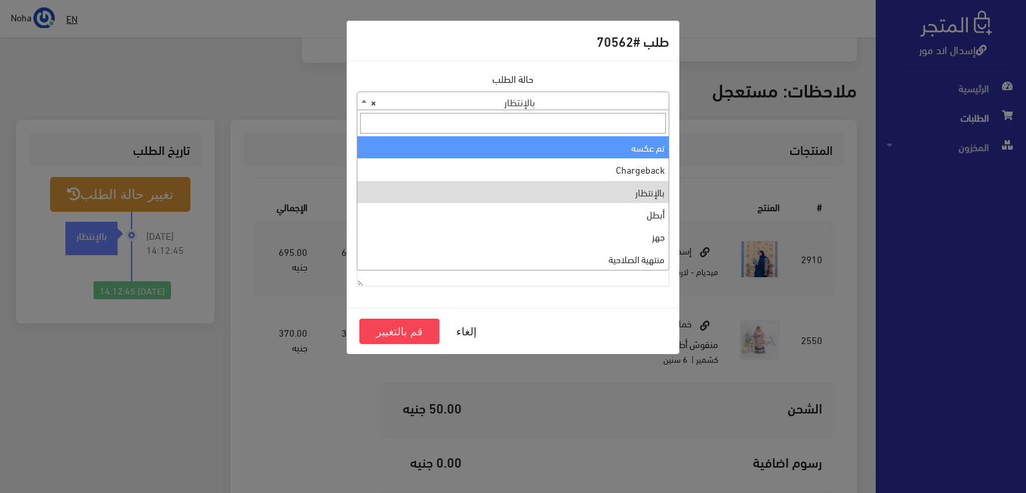
scroll to position [0, 0]
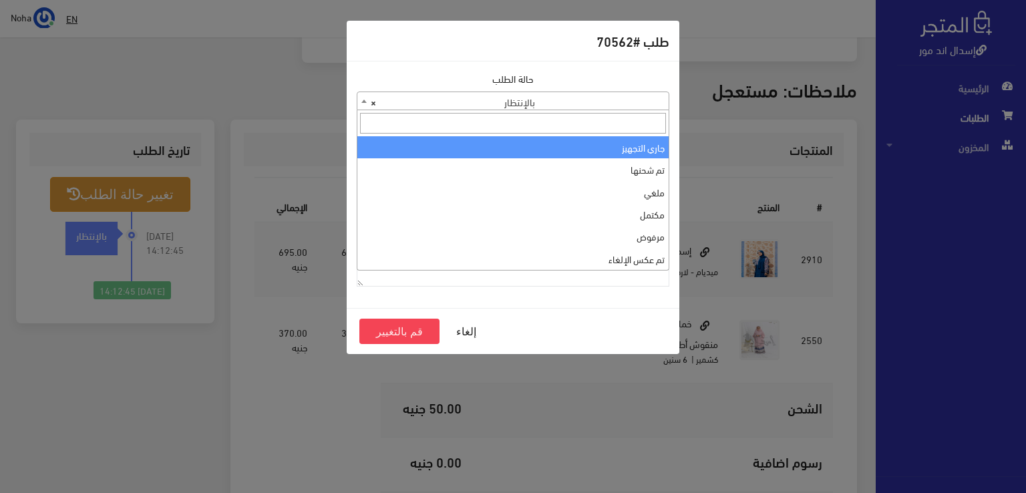
select select "1"
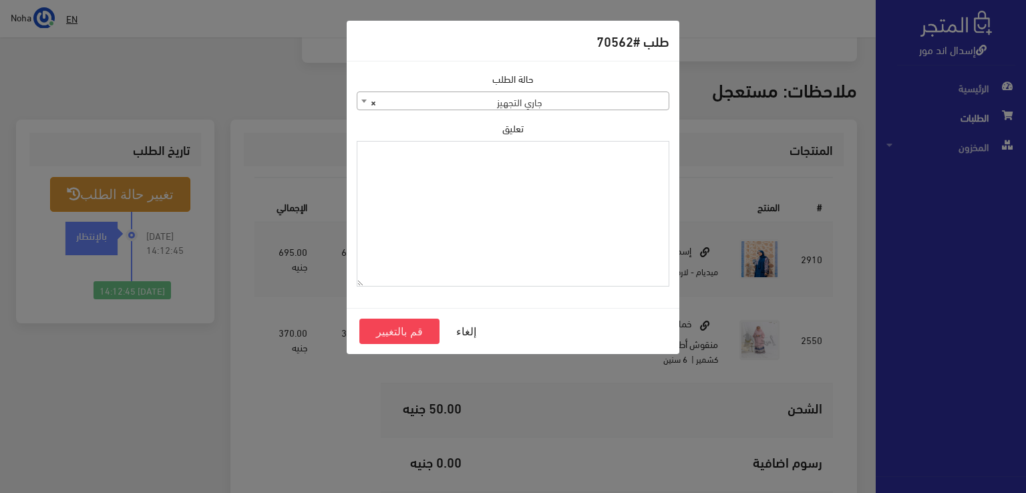
paste textarea "1120863"
type textarea "1120863"
drag, startPoint x: 399, startPoint y: 331, endPoint x: 398, endPoint y: 295, distance: 36.8
click at [398, 330] on button "قم بالتغيير" at bounding box center [399, 331] width 80 height 25
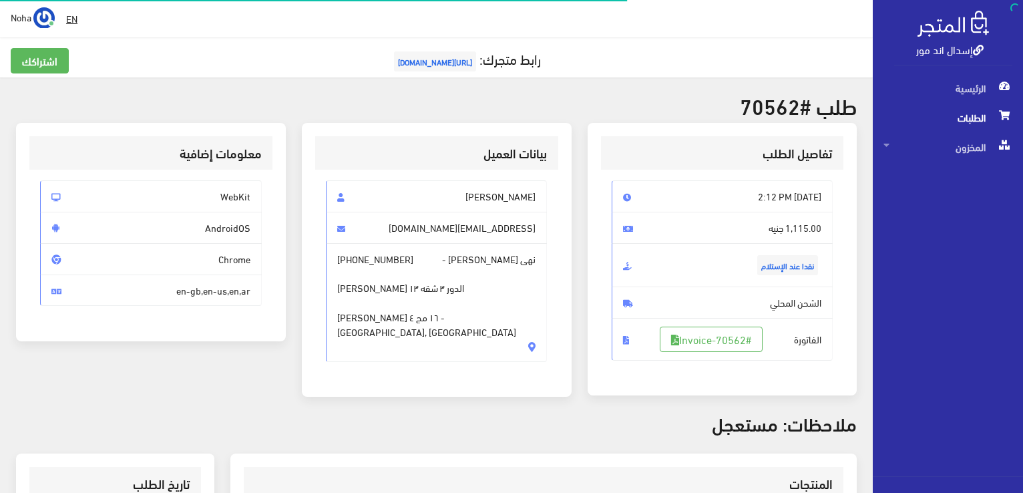
scroll to position [320, 0]
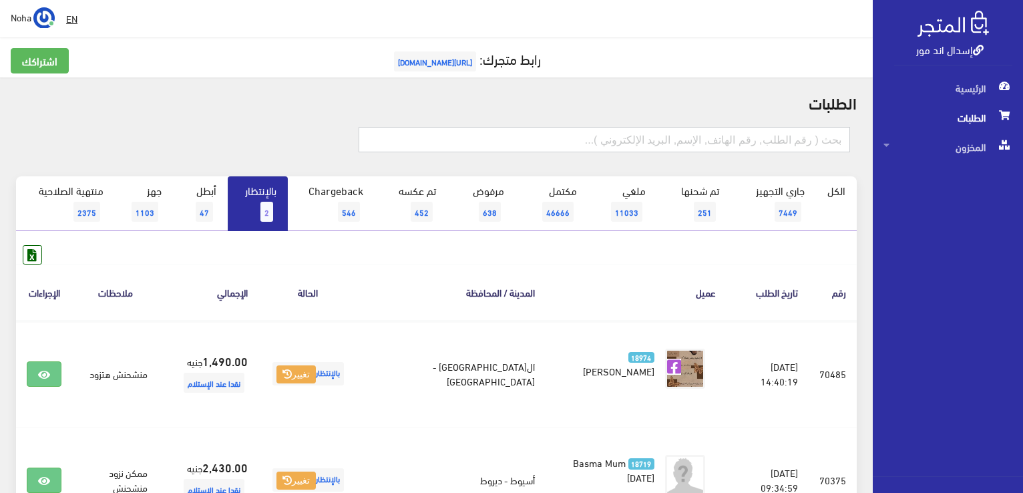
paste input "1120863"
type input "1120863"
click at [778, 194] on link "جاري التجهيز 7449" at bounding box center [774, 203] width 86 height 55
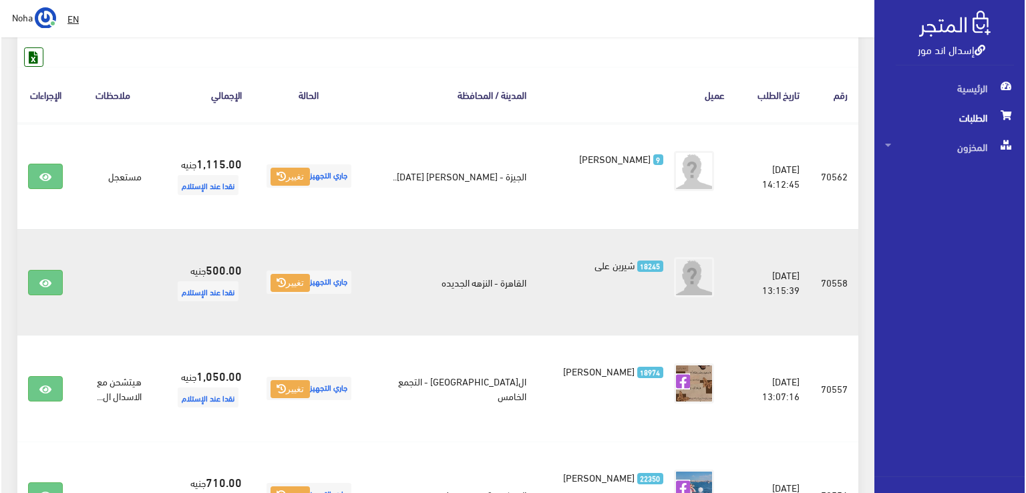
scroll to position [200, 0]
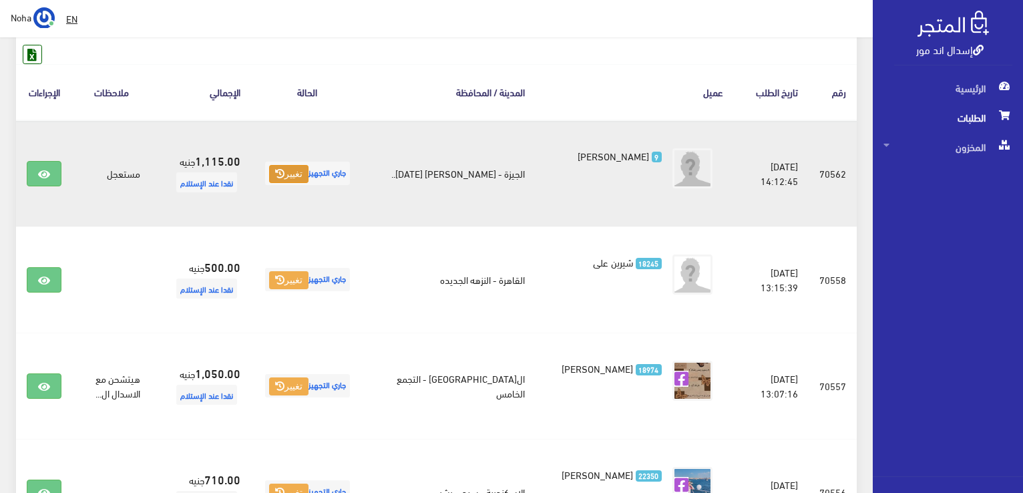
click at [309, 173] on button "تغيير" at bounding box center [288, 174] width 39 height 19
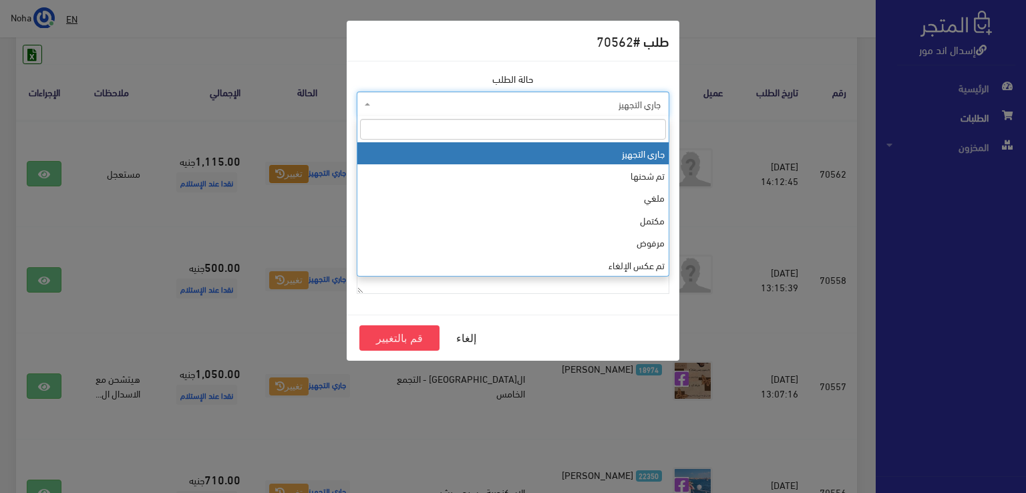
click at [462, 102] on span "جاري التجهيز" at bounding box center [516, 104] width 287 height 13
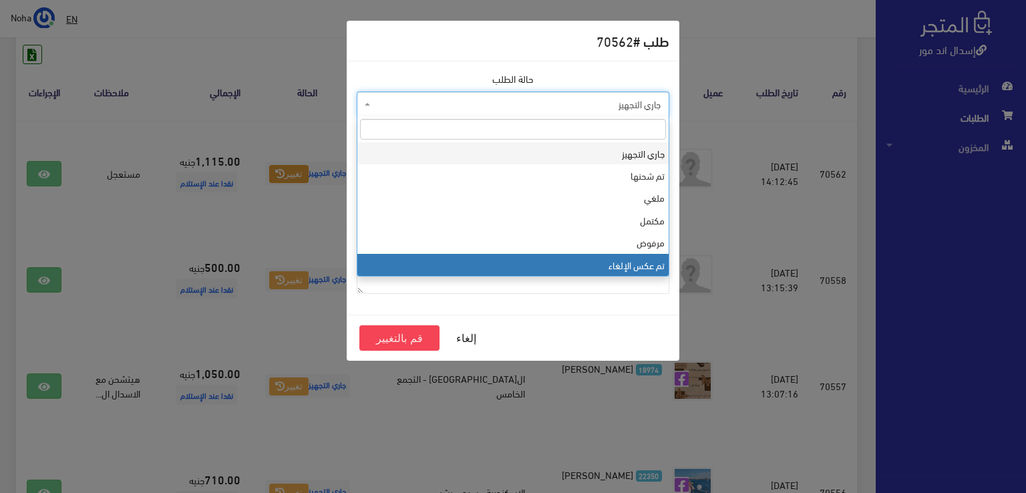
scroll to position [178, 0]
select select "14"
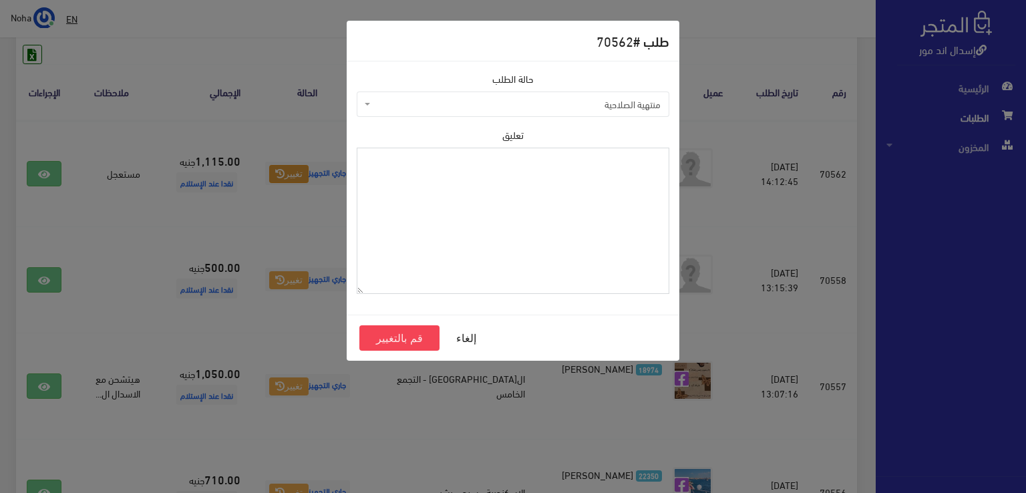
paste textarea "1120863"
type textarea "1120863"
click at [411, 341] on button "قم بالتغيير" at bounding box center [399, 337] width 80 height 25
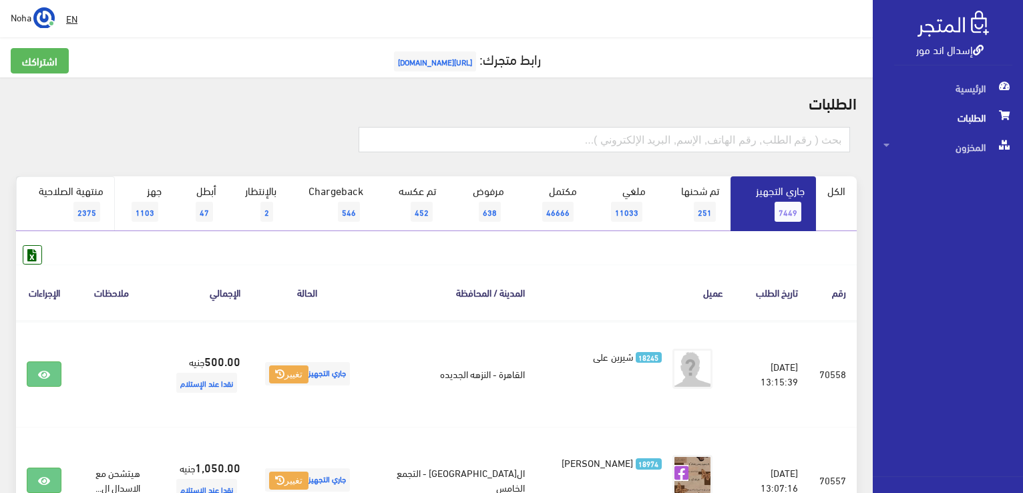
click at [83, 196] on link "منتهية الصلاحية 2375" at bounding box center [65, 203] width 99 height 55
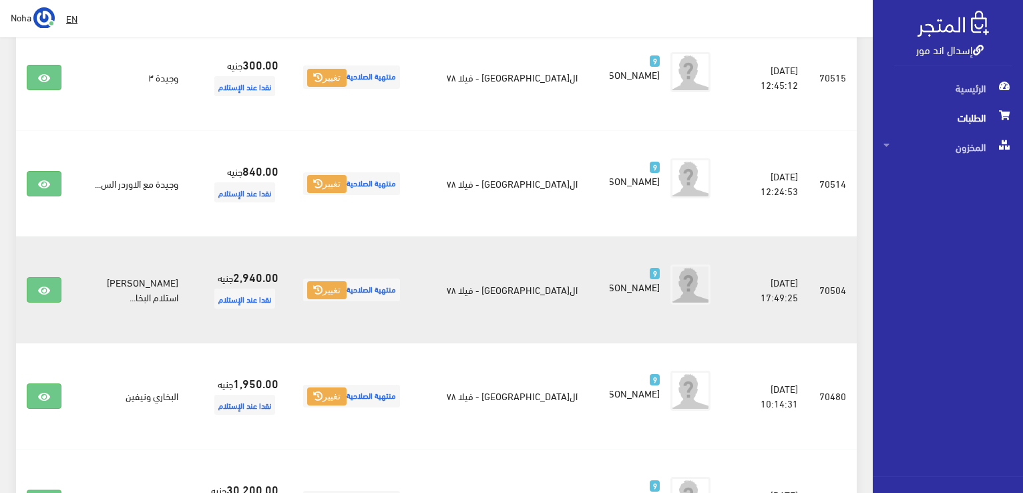
scroll to position [735, 0]
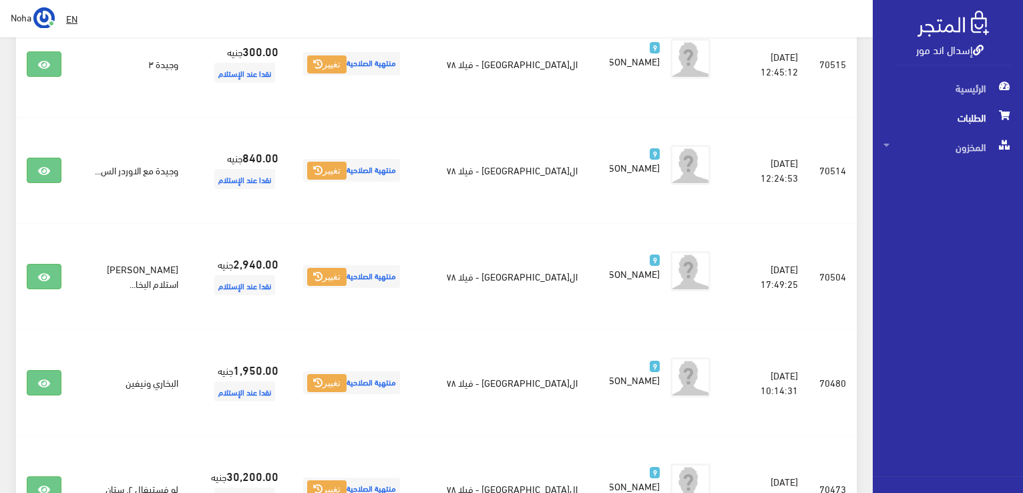
click at [977, 113] on span "الطلبات" at bounding box center [948, 117] width 129 height 29
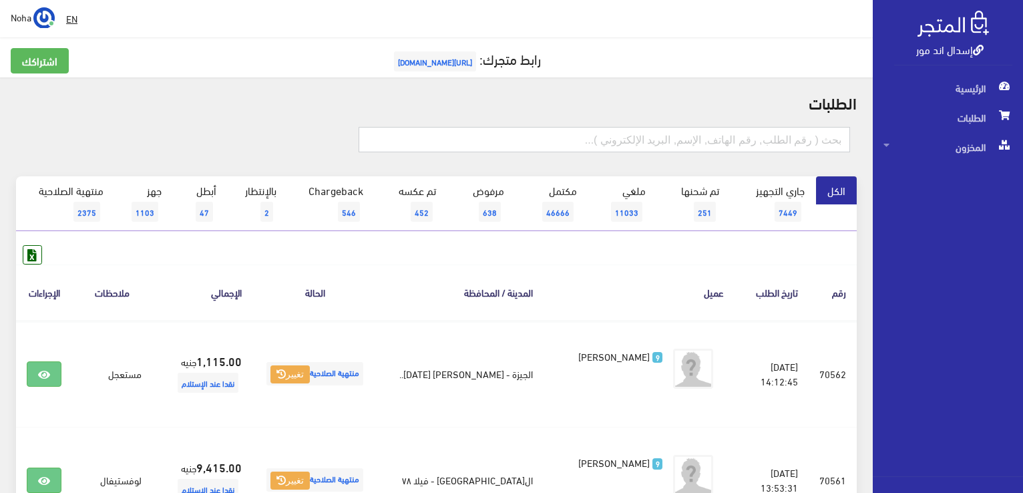
click at [664, 151] on input "text" at bounding box center [605, 139] width 492 height 25
type input "01090426324"
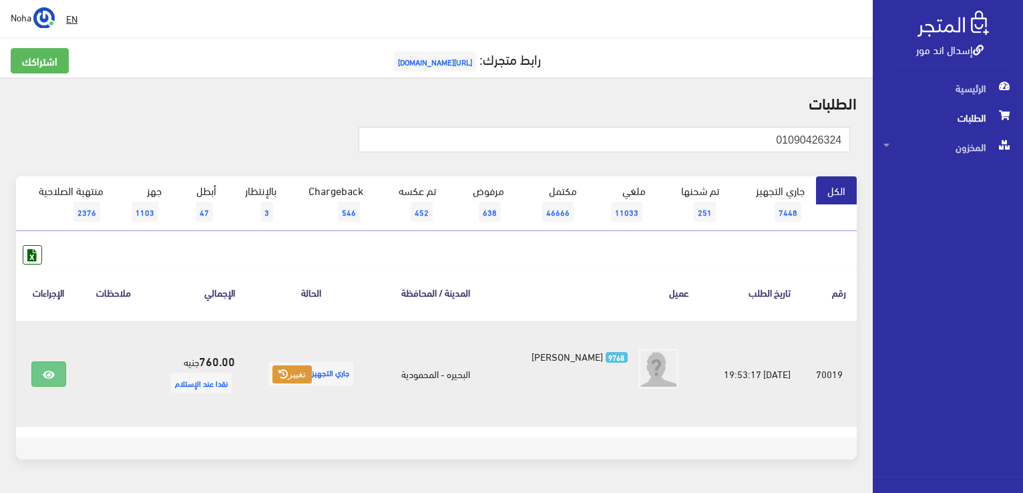
click at [301, 373] on button "تغيير" at bounding box center [292, 374] width 39 height 19
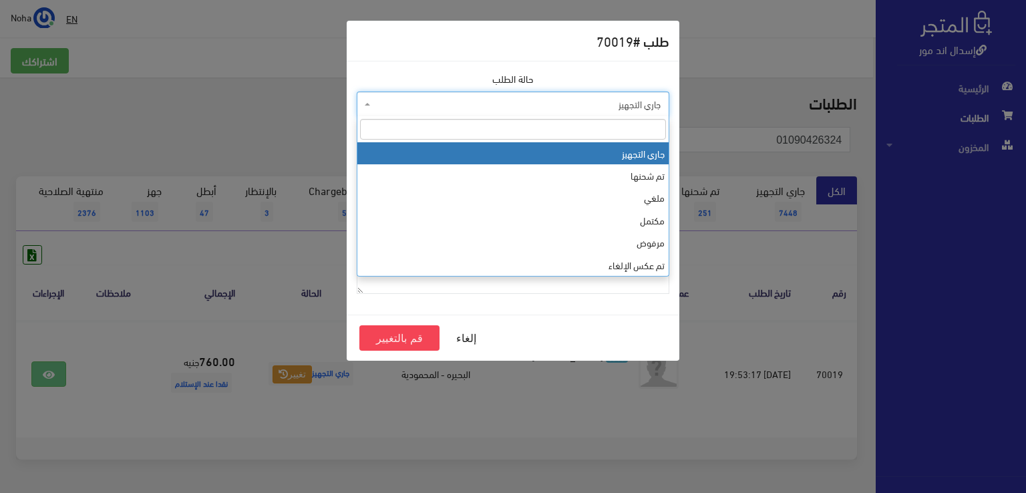
click at [500, 111] on span "جاري التجهيز" at bounding box center [513, 104] width 313 height 25
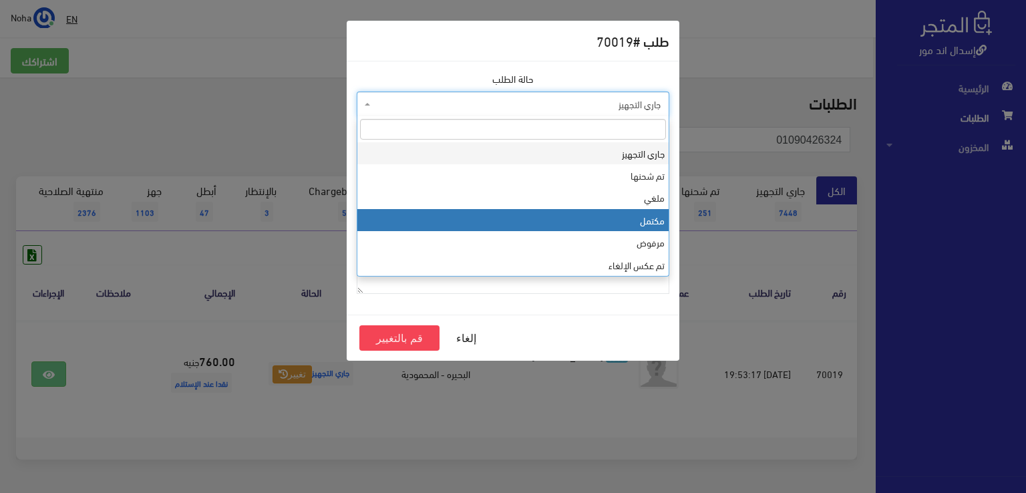
select select "4"
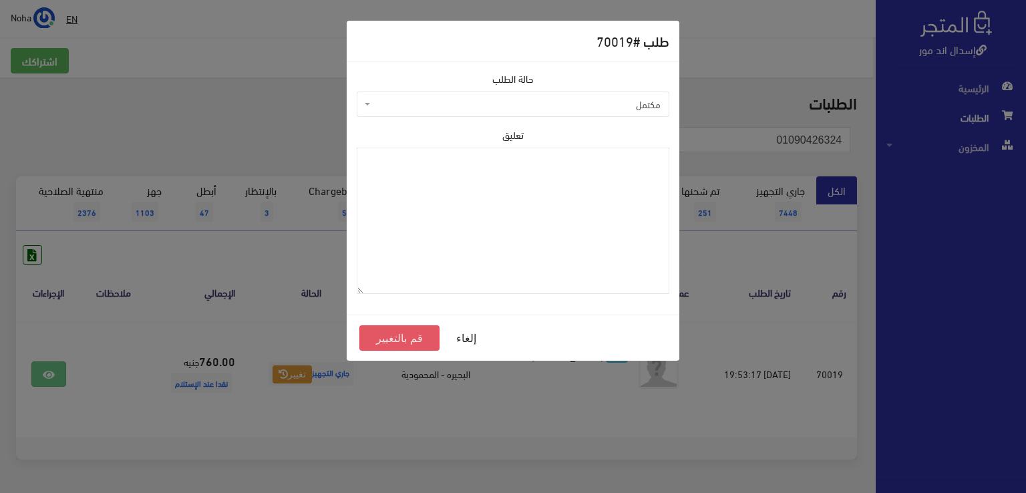
drag, startPoint x: 391, startPoint y: 334, endPoint x: 388, endPoint y: 311, distance: 23.6
click at [391, 333] on button "قم بالتغيير" at bounding box center [399, 337] width 80 height 25
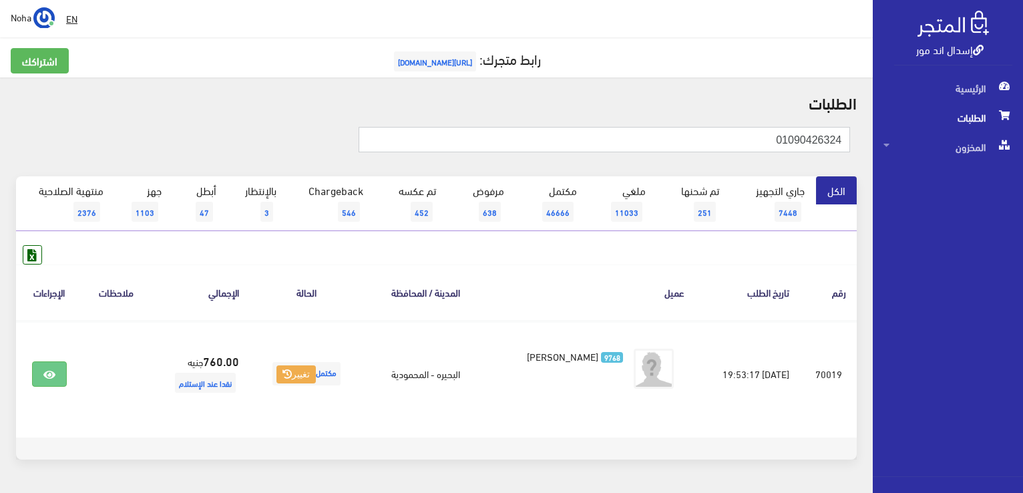
drag, startPoint x: 749, startPoint y: 130, endPoint x: 1025, endPoint y: 148, distance: 276.4
click at [1023, 148] on html "إسدال اند مور الرئيسية الطلبات" at bounding box center [511, 246] width 1023 height 493
type input "01126102090"
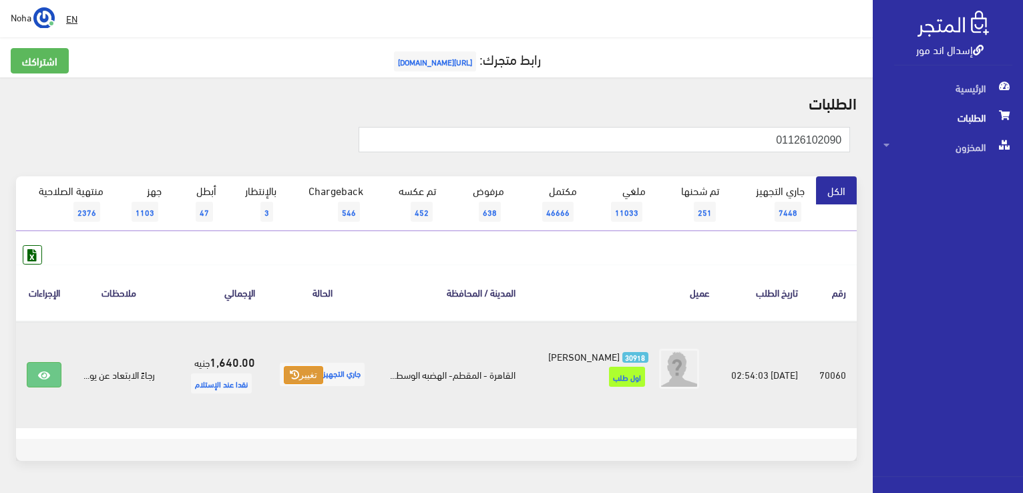
click at [302, 381] on button "تغيير" at bounding box center [303, 375] width 39 height 19
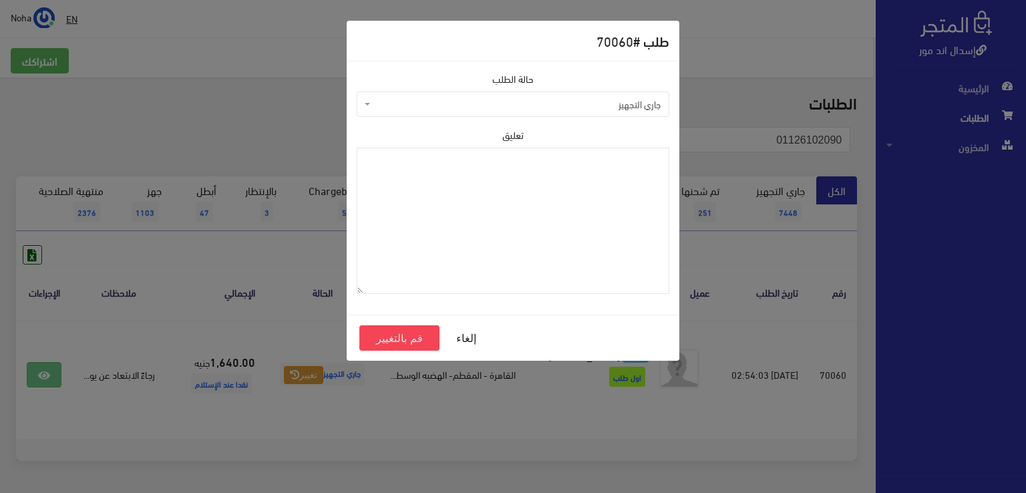
click at [486, 107] on span "جاري التجهيز" at bounding box center [516, 104] width 287 height 13
select select "4"
click at [414, 339] on button "قم بالتغيير" at bounding box center [399, 337] width 80 height 25
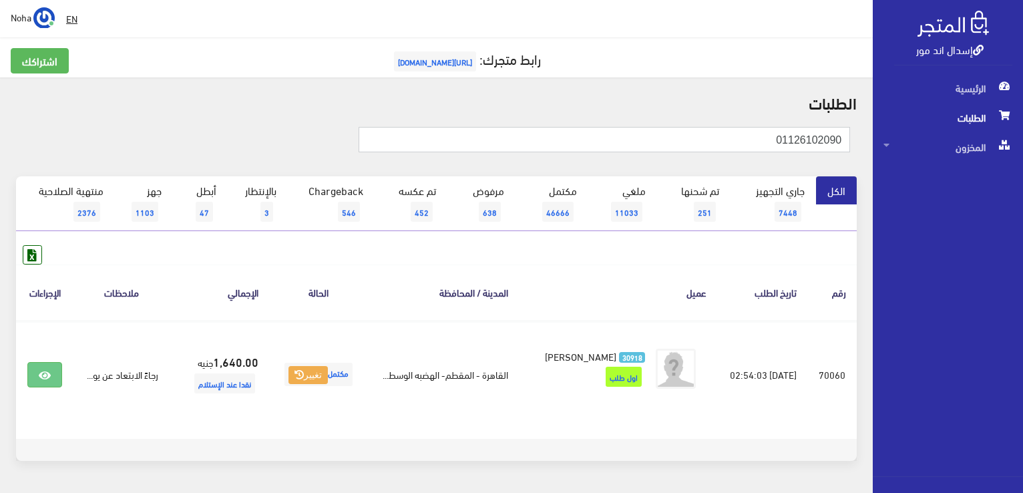
drag, startPoint x: 775, startPoint y: 151, endPoint x: 950, endPoint y: 25, distance: 215.8
click at [1023, 148] on html "إسدال اند مور الرئيسية الطلبات" at bounding box center [511, 246] width 1023 height 493
type input "01149141499"
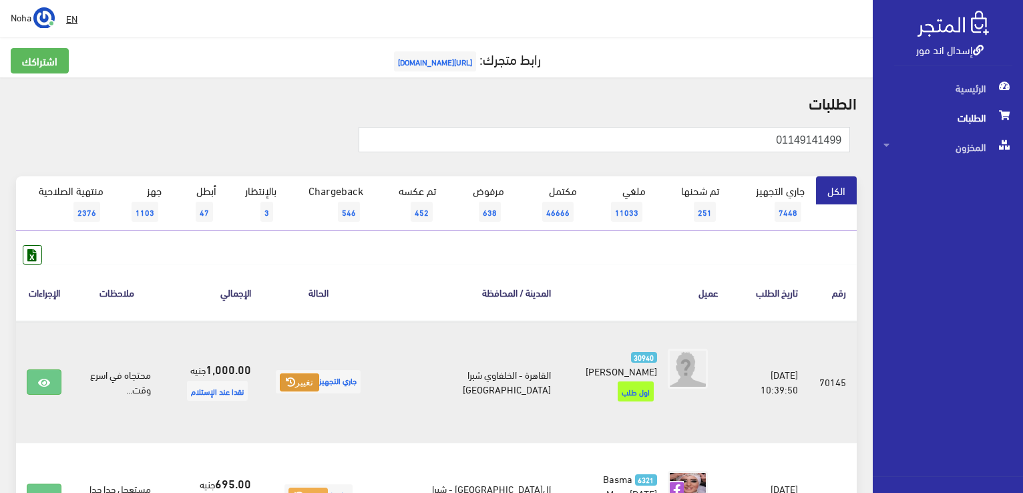
click at [313, 381] on button "تغيير" at bounding box center [299, 382] width 39 height 19
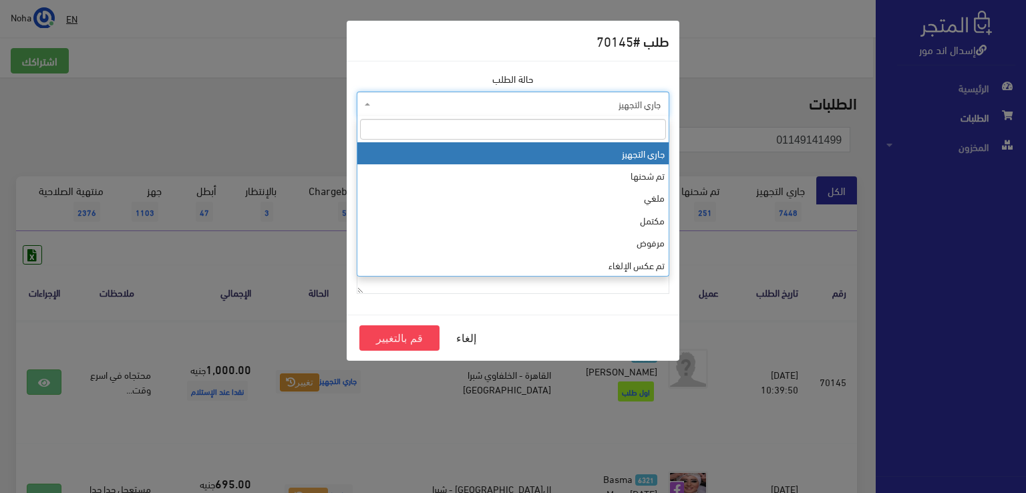
click at [432, 106] on span "جاري التجهيز" at bounding box center [516, 104] width 287 height 13
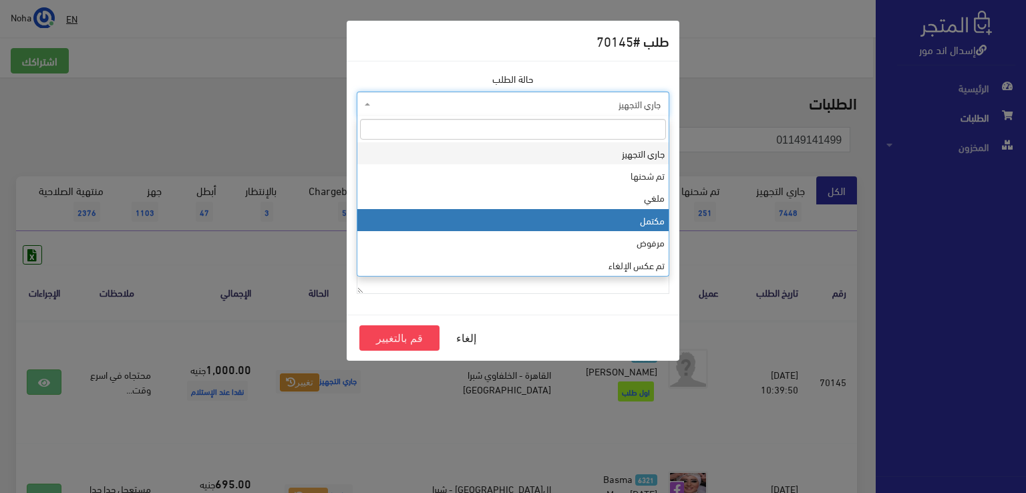
select select "4"
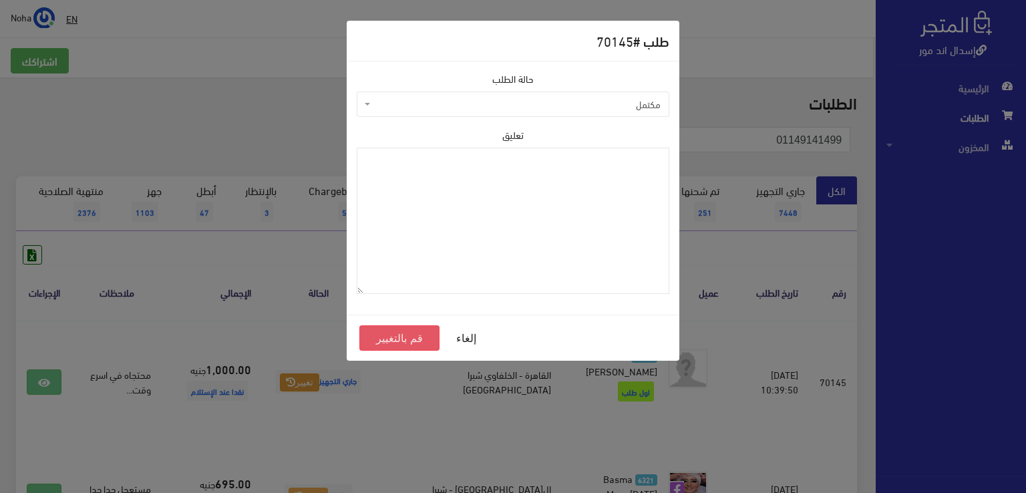
click at [401, 331] on button "قم بالتغيير" at bounding box center [399, 337] width 80 height 25
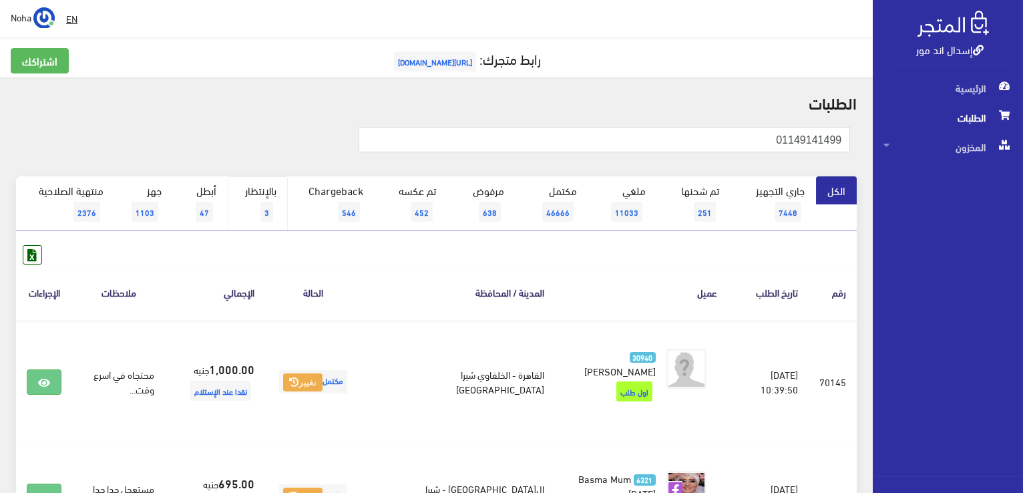
click at [252, 186] on link "بالإنتظار 3" at bounding box center [258, 203] width 60 height 55
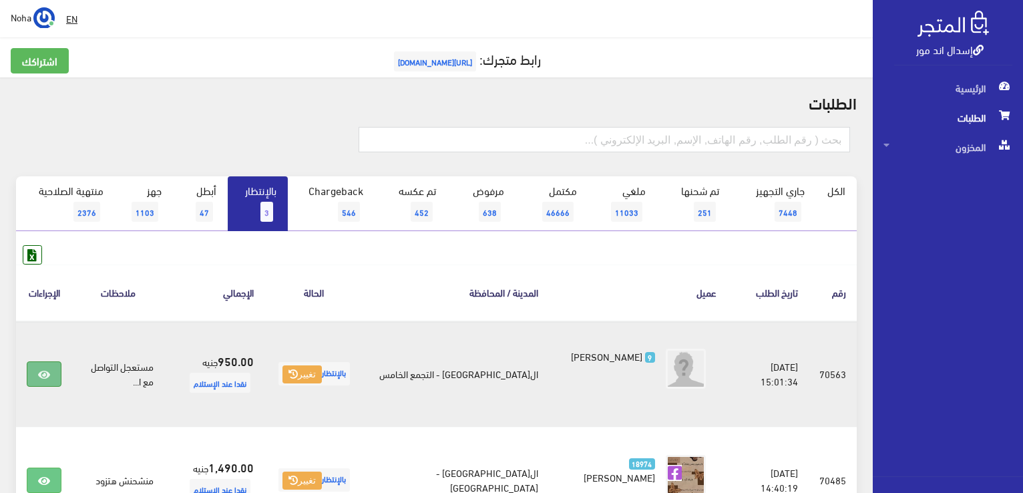
click at [46, 372] on icon at bounding box center [44, 374] width 12 height 11
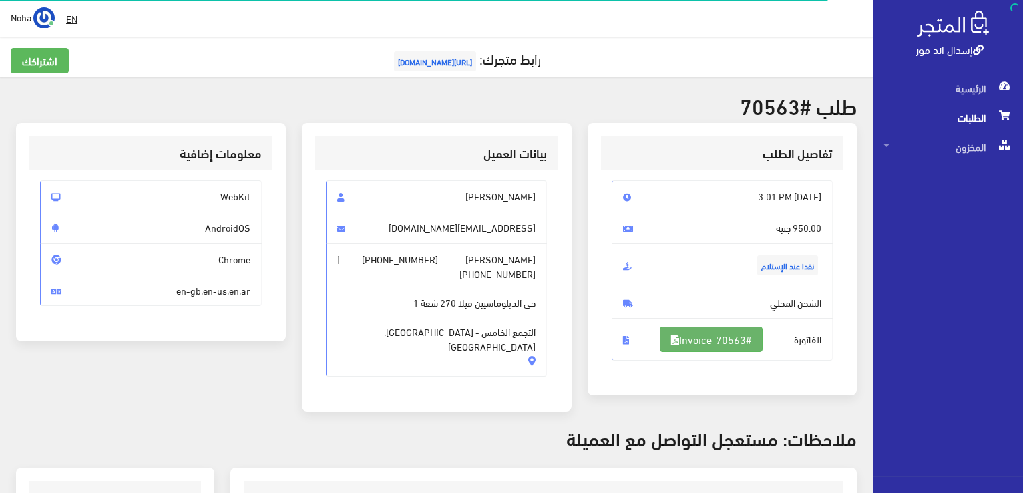
click at [697, 337] on link "#Invoice-70563" at bounding box center [711, 339] width 103 height 25
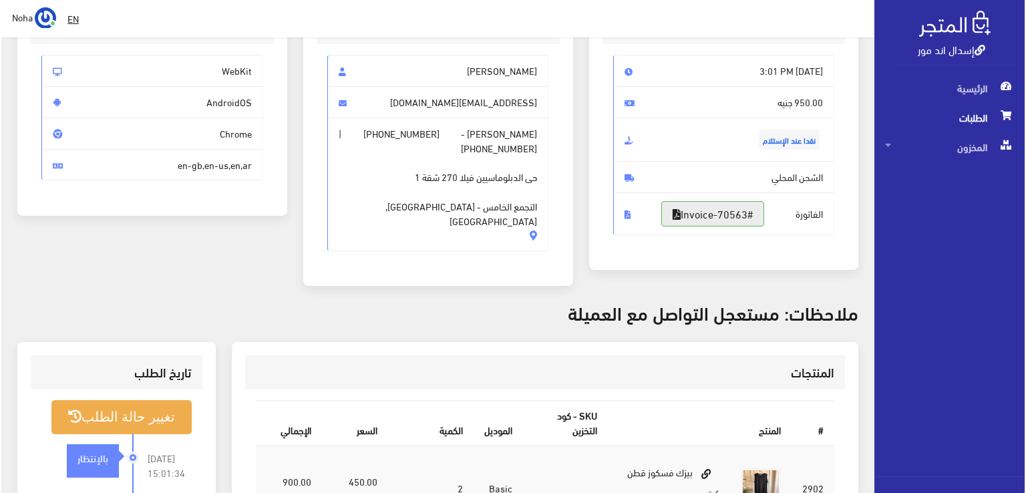
scroll to position [334, 0]
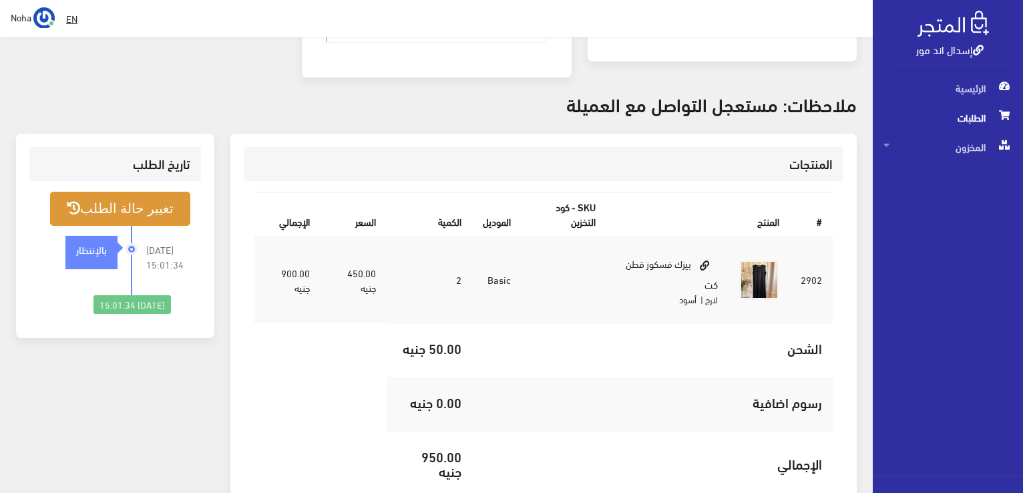
click at [144, 192] on button "تغيير حالة الطلب" at bounding box center [120, 209] width 140 height 34
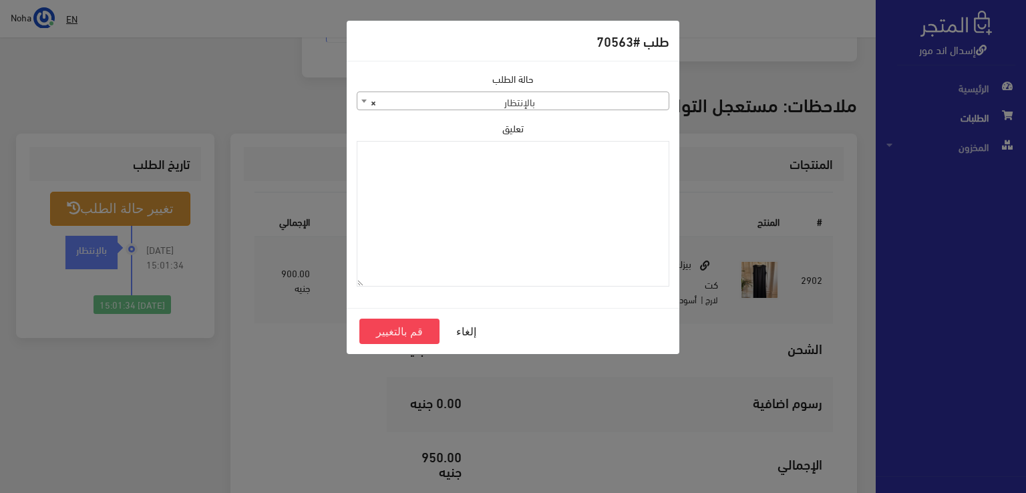
click at [433, 88] on div "حالة الطلب جاري التجهيز تم شحنها ملغي مكتمل مرفوض تم عكس الإلغاء فشل تم رد المب…" at bounding box center [513, 90] width 313 height 39
click at [427, 98] on span "× بالإنتظار" at bounding box center [512, 101] width 311 height 19
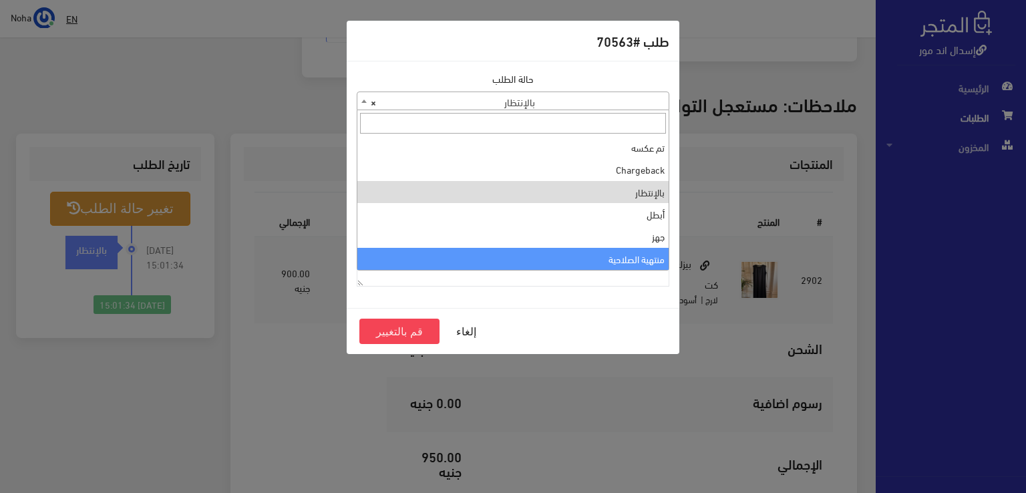
select select "14"
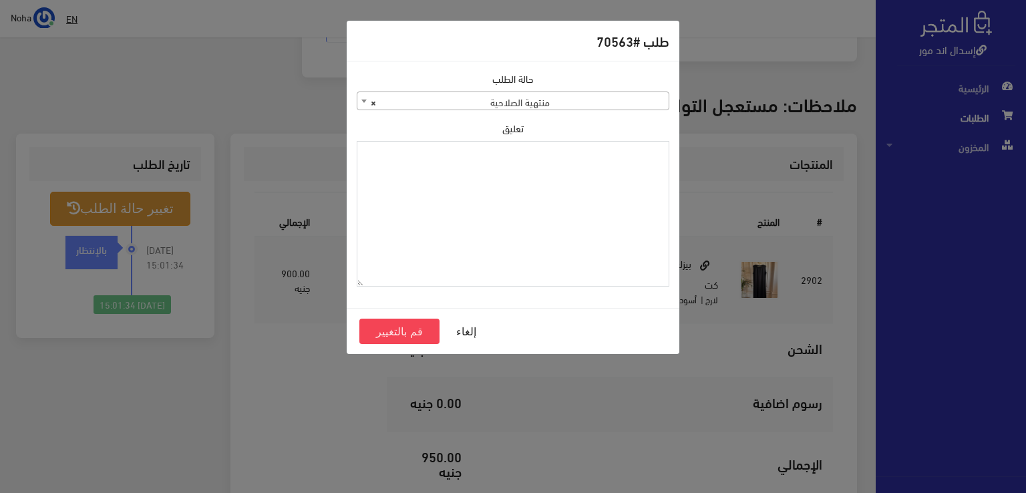
paste textarea "1120863"
type textarea "1120863"
click at [408, 329] on button "قم بالتغيير" at bounding box center [399, 331] width 80 height 25
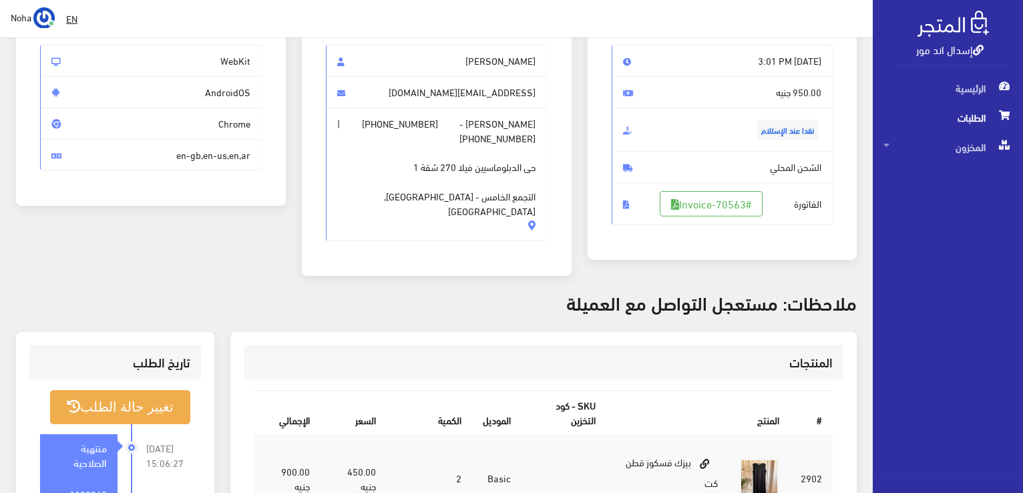
scroll to position [334, 0]
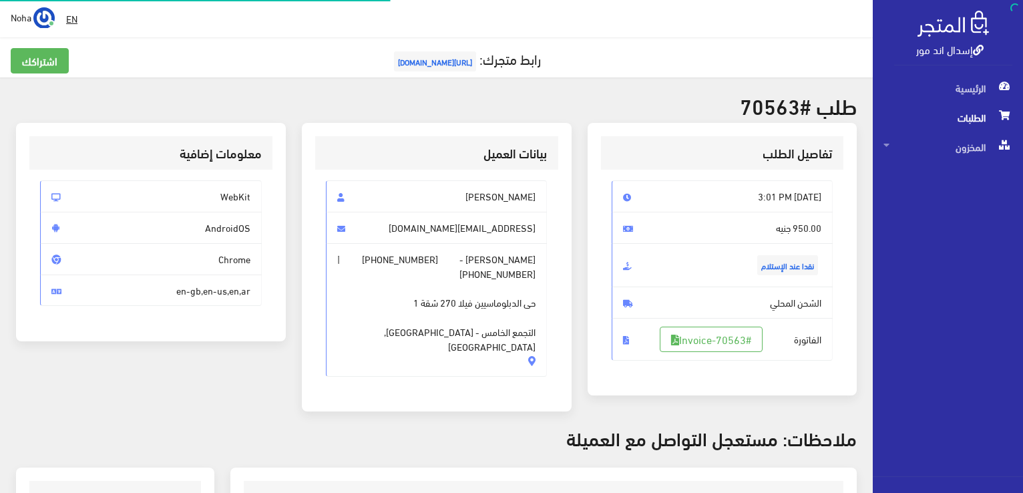
scroll to position [320, 0]
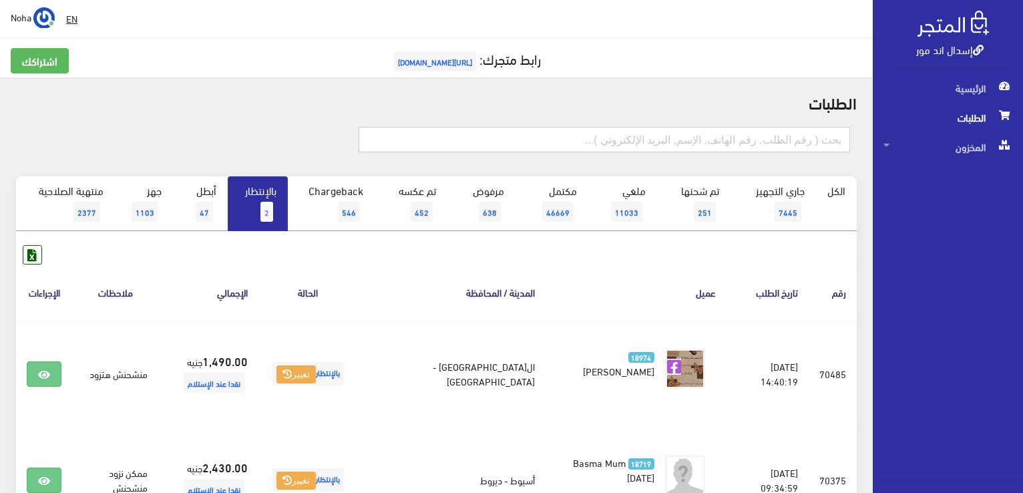
paste input "1120863"
drag, startPoint x: 787, startPoint y: 140, endPoint x: 1025, endPoint y: 135, distance: 238.5
click at [1023, 135] on html "إسدال اند مور الرئيسية الطلبات" at bounding box center [511, 246] width 1023 height 493
type input "01149141499"
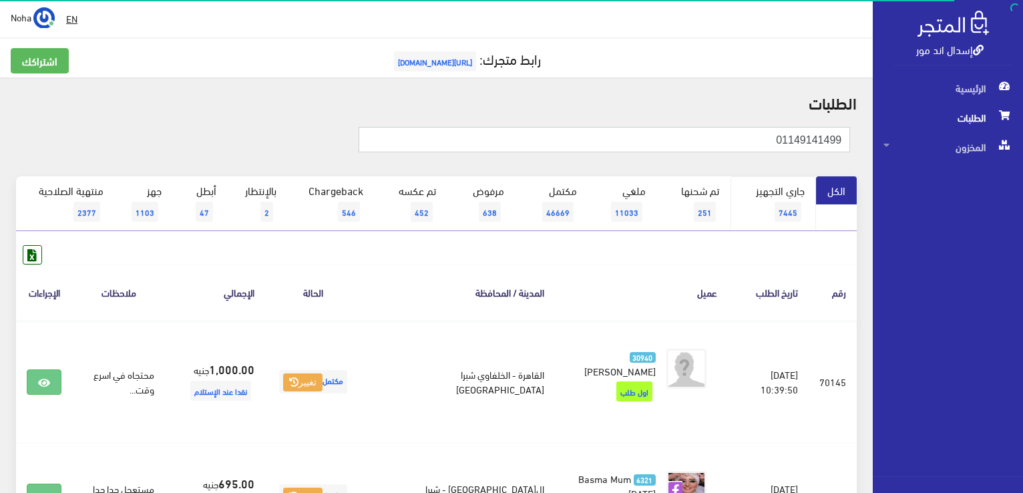
drag, startPoint x: 757, startPoint y: 137, endPoint x: 788, endPoint y: 201, distance: 71.1
click at [1018, 93] on div "إسدال اند مور الرئيسية الطلبات المخزون" at bounding box center [511, 328] width 1023 height 657
type input "01210168441"
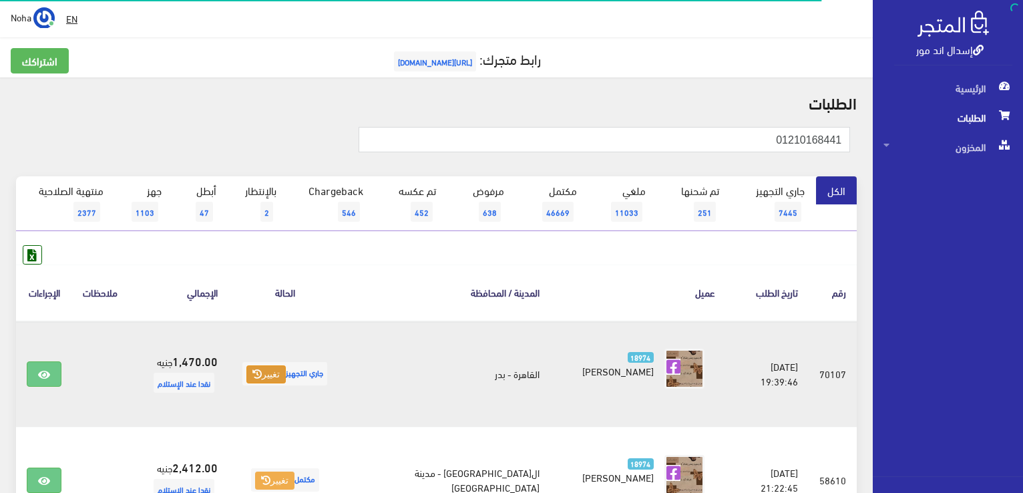
click at [286, 375] on button "تغيير" at bounding box center [265, 374] width 39 height 19
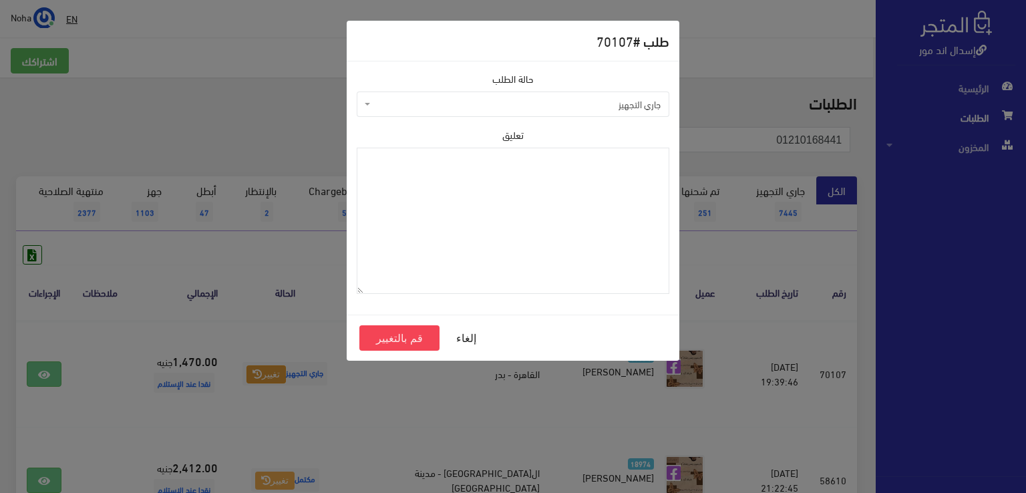
click at [494, 92] on span "جاري التجهيز" at bounding box center [513, 104] width 313 height 25
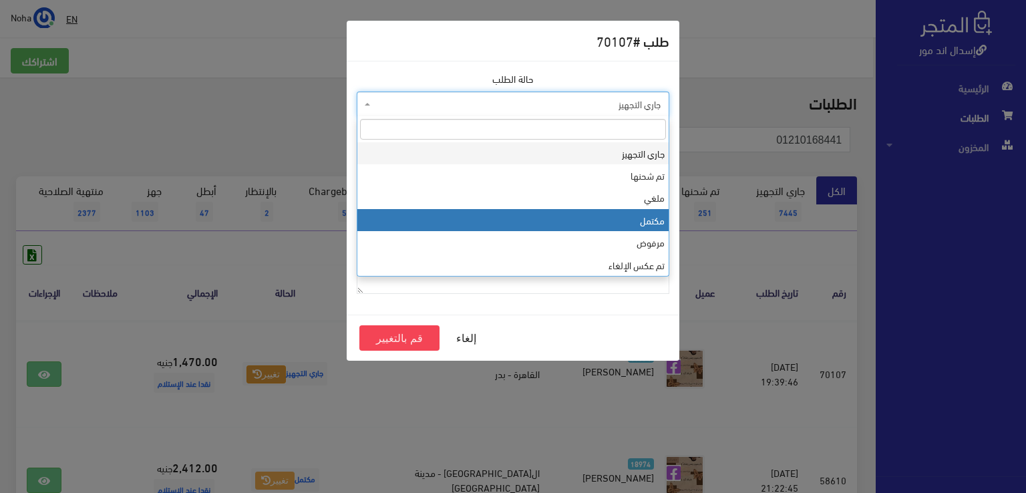
select select "4"
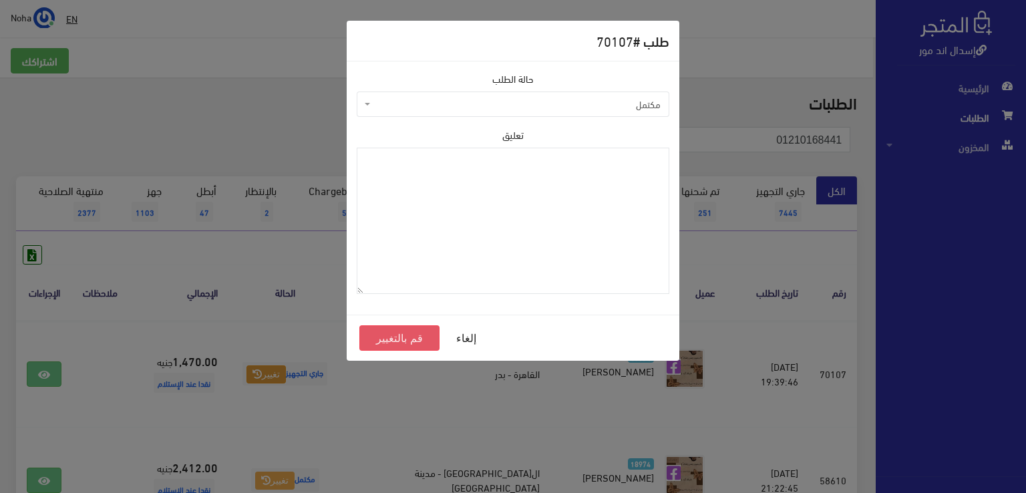
click at [418, 338] on button "قم بالتغيير" at bounding box center [399, 337] width 80 height 25
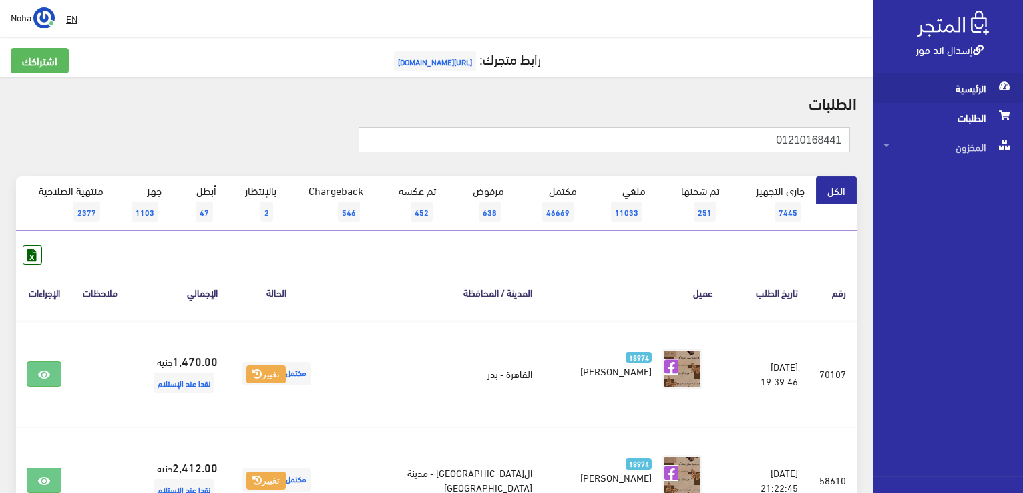
drag, startPoint x: 743, startPoint y: 126, endPoint x: 1023, endPoint y: 96, distance: 281.6
click at [1023, 100] on html "إسدال اند مور الرئيسية الطلبات" at bounding box center [511, 246] width 1023 height 493
type input "01006885643"
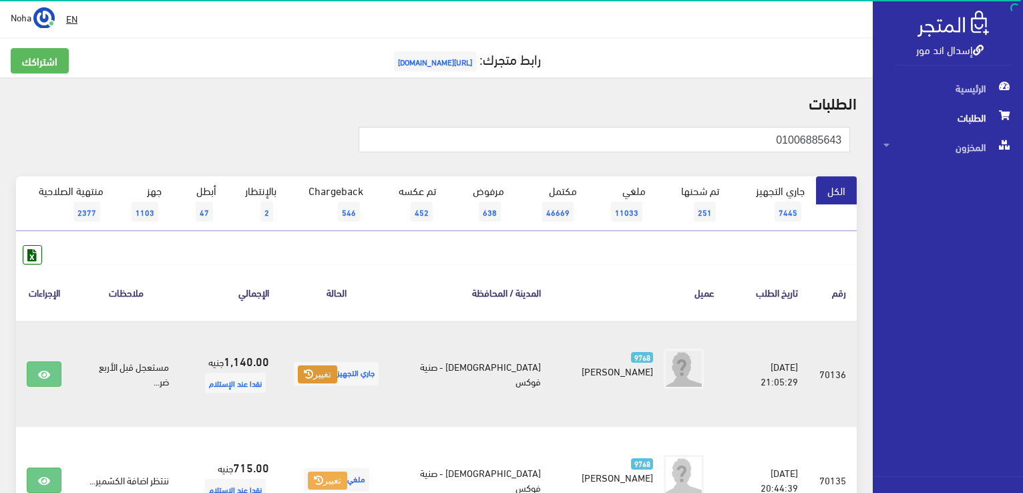
click at [337, 379] on button "تغيير" at bounding box center [317, 374] width 39 height 19
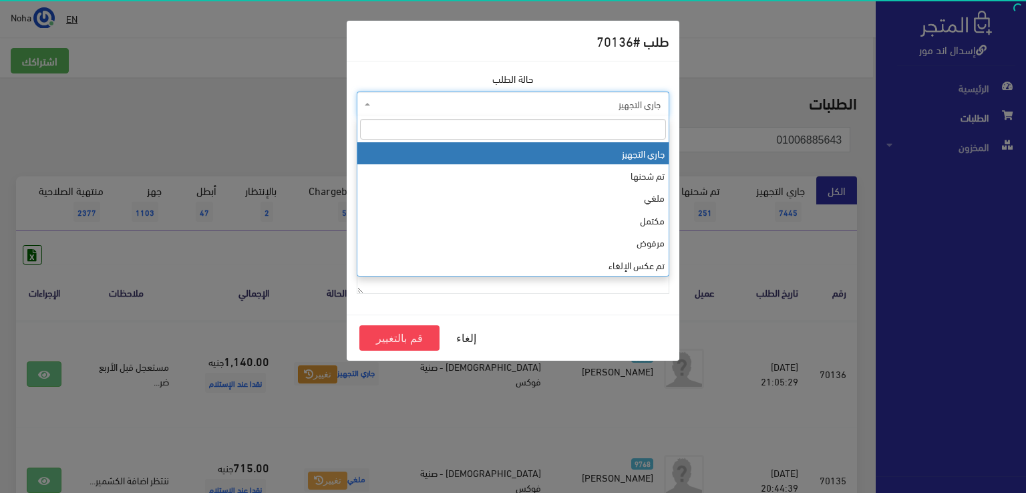
click at [478, 116] on body "إسدال اند مور الرئيسية الطلبات EN" at bounding box center [513, 373] width 1026 height 747
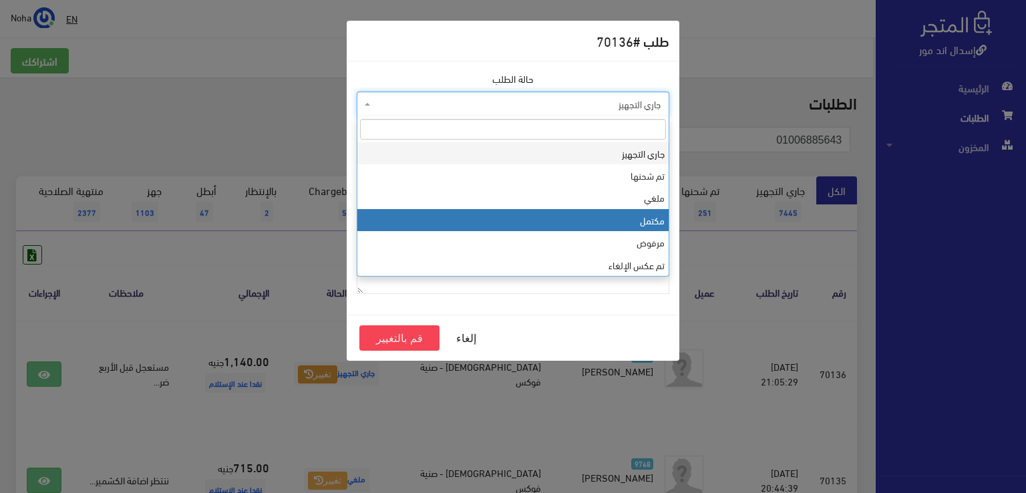
select select "4"
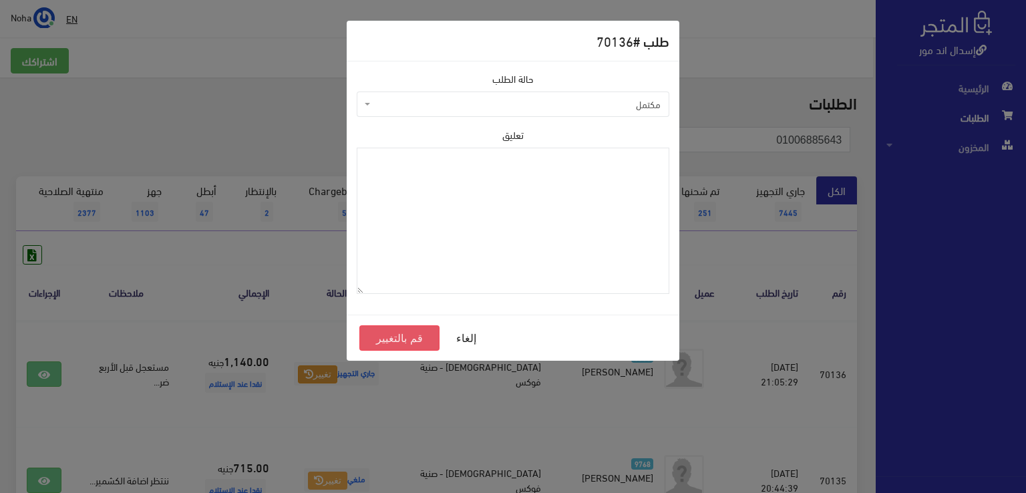
click at [414, 335] on button "قم بالتغيير" at bounding box center [399, 337] width 80 height 25
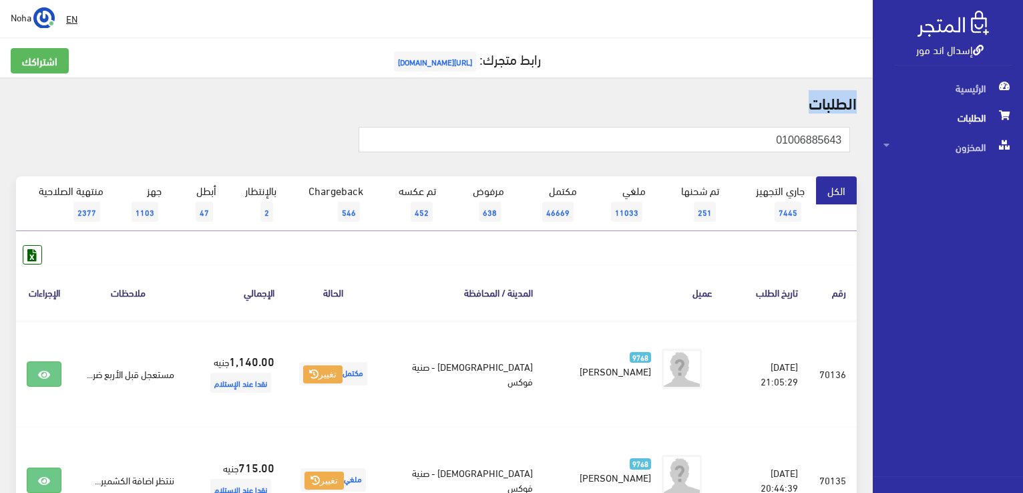
drag, startPoint x: 749, startPoint y: 117, endPoint x: 1025, endPoint y: 91, distance: 277.8
click at [1023, 91] on html "إسدال اند مور الرئيسية الطلبات" at bounding box center [511, 246] width 1023 height 493
drag, startPoint x: 760, startPoint y: 138, endPoint x: 1025, endPoint y: 112, distance: 266.5
click at [1023, 114] on html "إسدال اند مور الرئيسية الطلبات" at bounding box center [511, 246] width 1023 height 493
type input "01018958417"
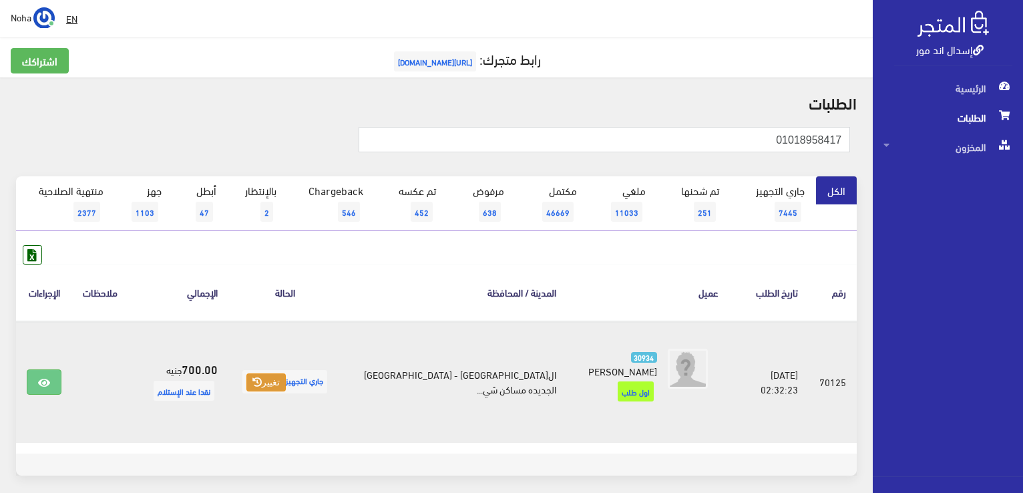
click at [273, 373] on button "تغيير" at bounding box center [265, 382] width 39 height 19
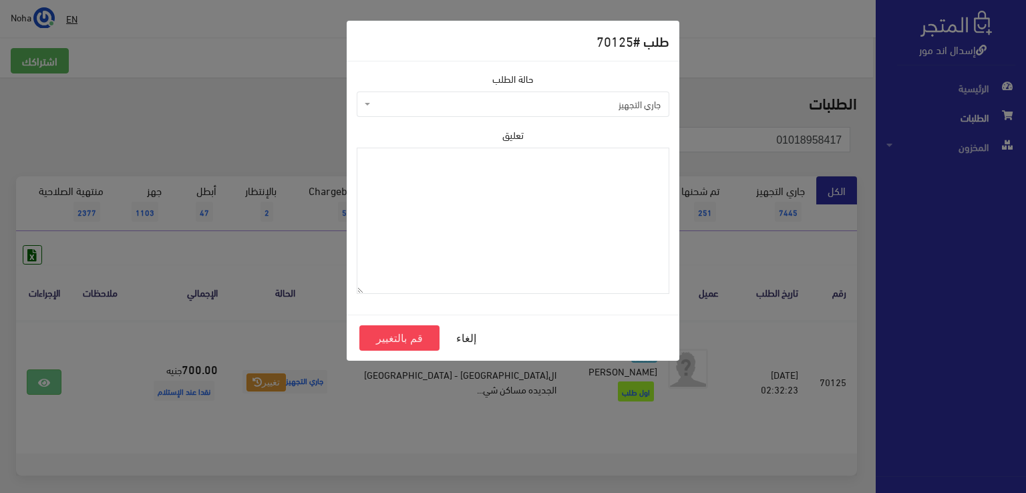
click at [410, 104] on span "جاري التجهيز" at bounding box center [516, 104] width 287 height 13
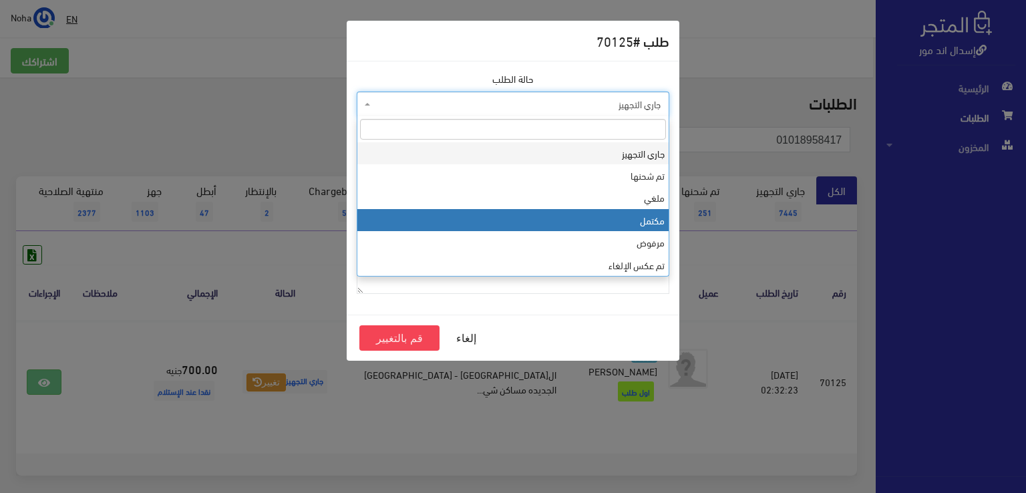
select select "4"
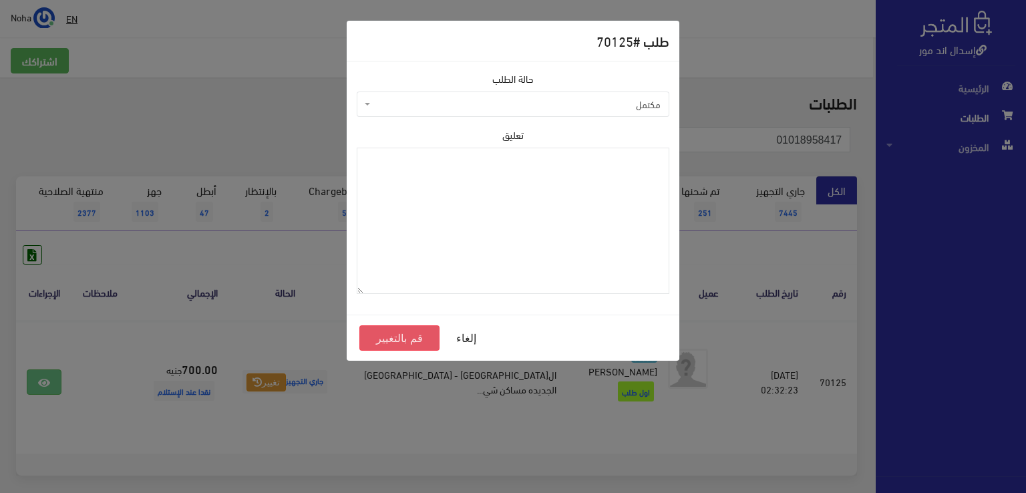
click at [403, 337] on button "قم بالتغيير" at bounding box center [399, 337] width 80 height 25
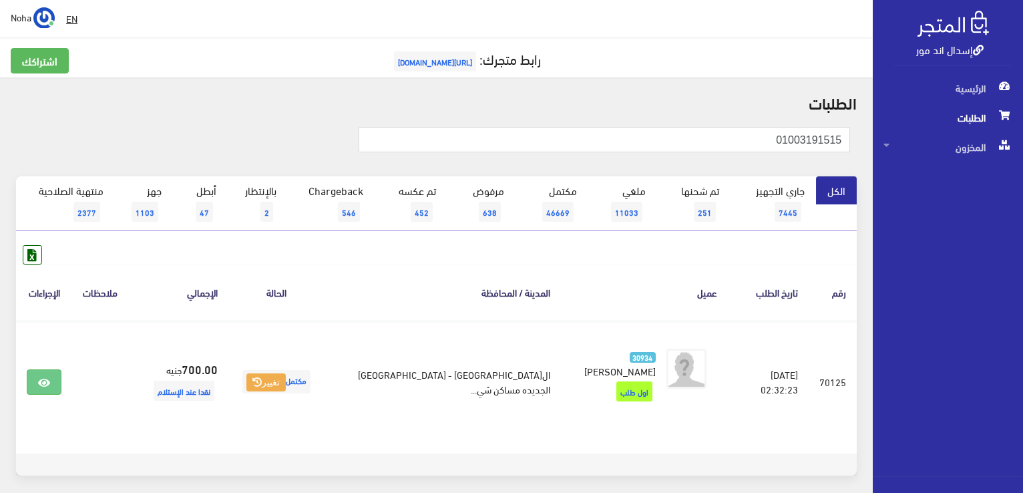
type input "01003191515"
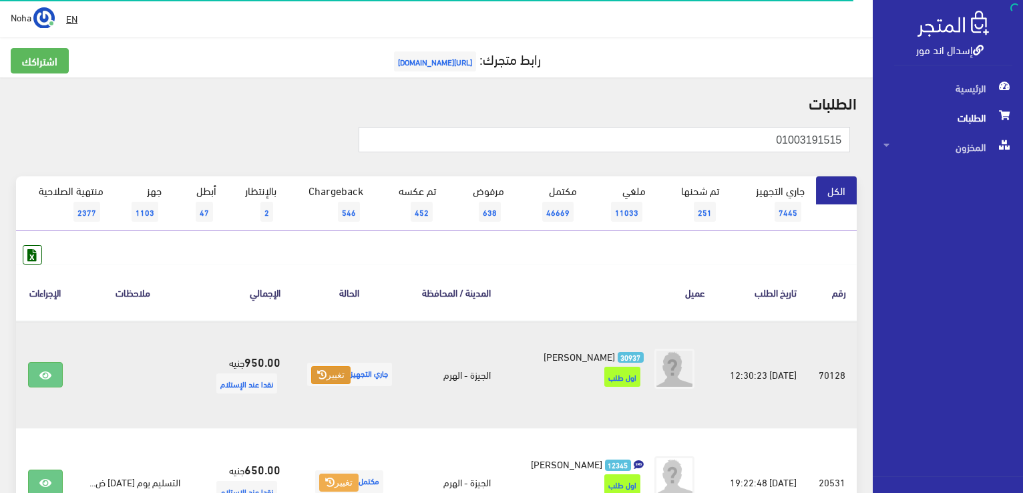
click at [333, 373] on button "تغيير" at bounding box center [330, 375] width 39 height 19
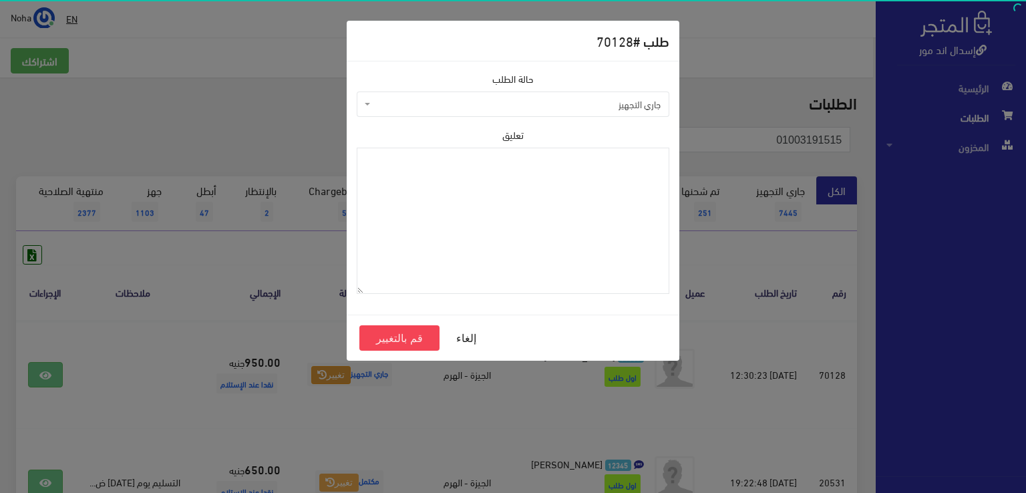
click at [532, 113] on span "جاري التجهيز" at bounding box center [513, 104] width 313 height 25
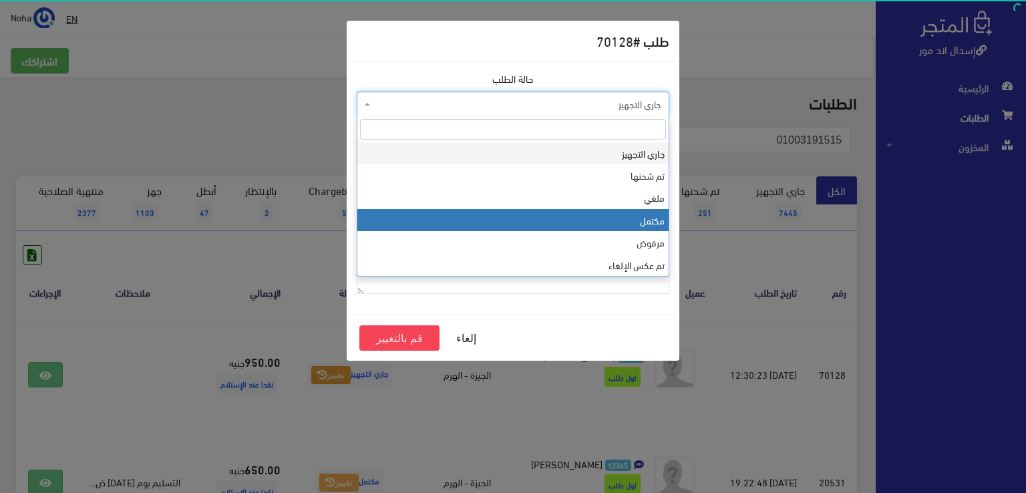
select select "4"
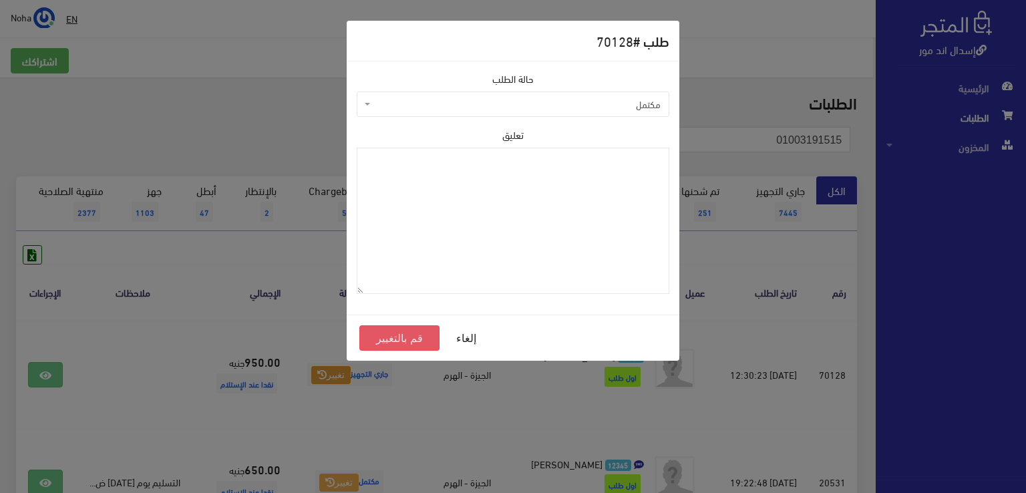
click at [415, 344] on button "قم بالتغيير" at bounding box center [399, 337] width 80 height 25
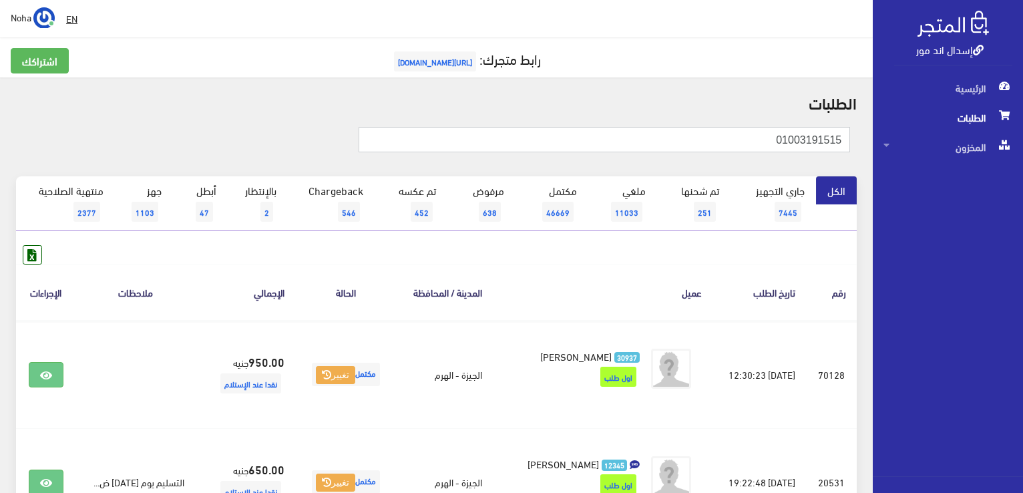
drag, startPoint x: 755, startPoint y: 136, endPoint x: 1022, endPoint y: 176, distance: 269.6
click at [1022, 176] on div "إسدال اند مور الرئيسية الطلبات المخزون" at bounding box center [511, 321] width 1023 height 643
type input "01023759484"
click at [275, 192] on link "بالإنتظار 2" at bounding box center [258, 203] width 60 height 55
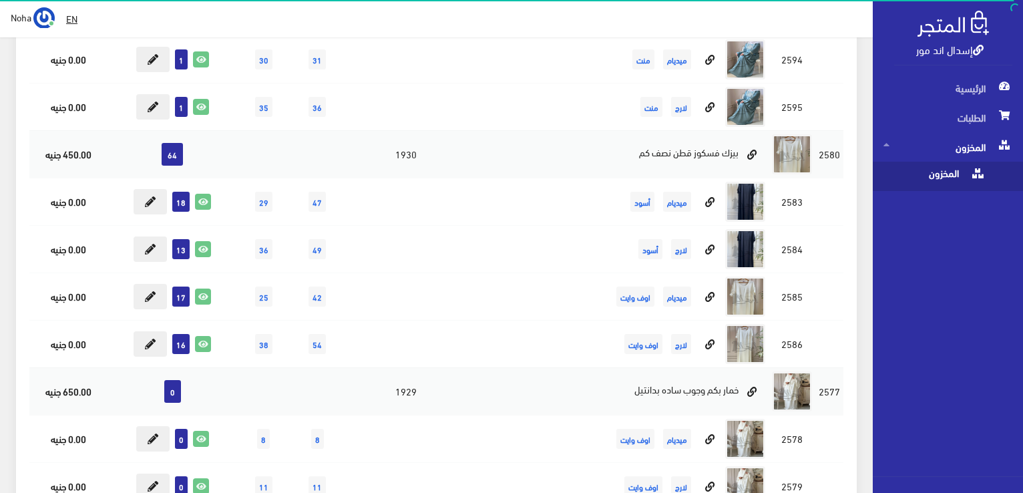
scroll to position [9199, 0]
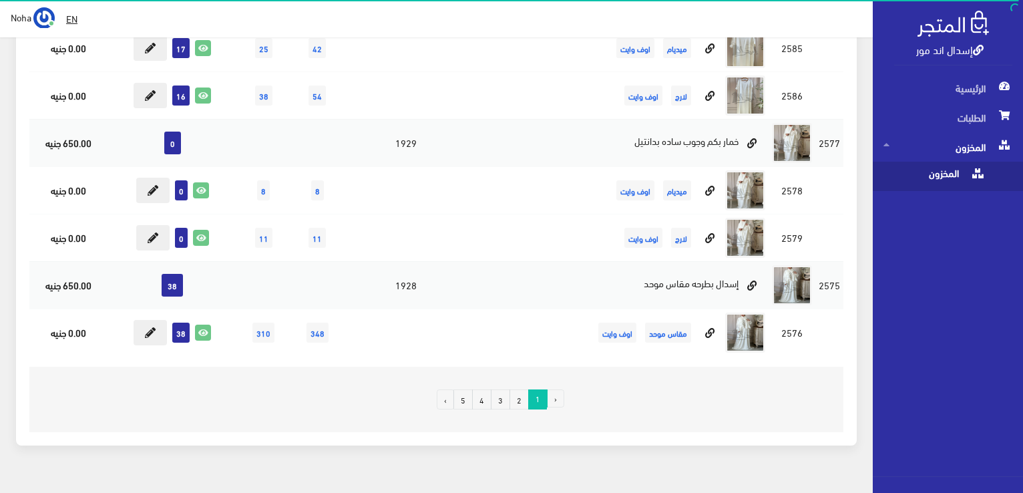
click at [518, 389] on link "2" at bounding box center [519, 399] width 19 height 20
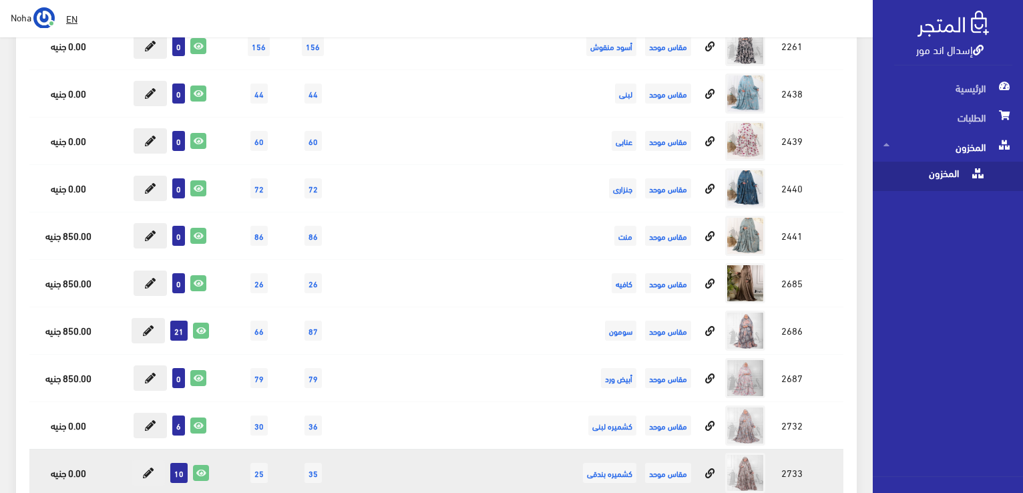
scroll to position [12491, 0]
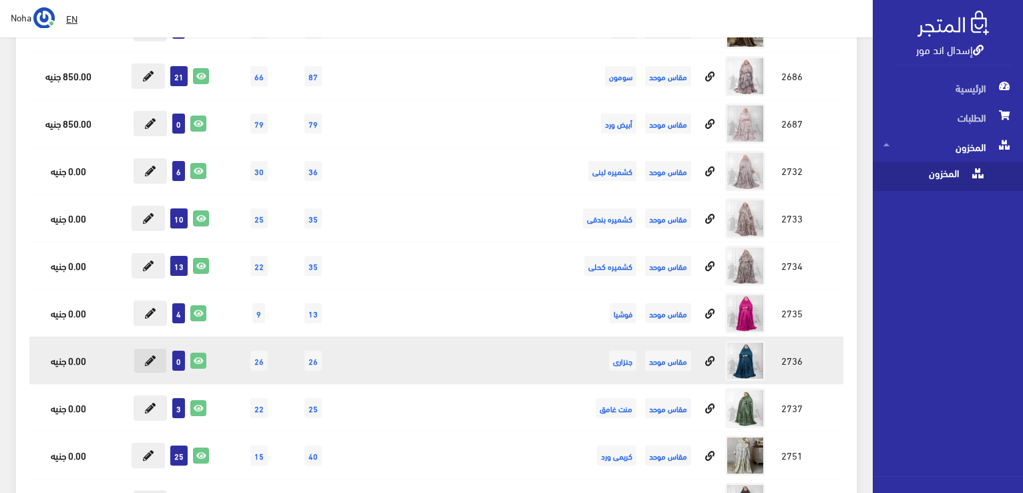
click at [151, 355] on icon at bounding box center [150, 360] width 11 height 11
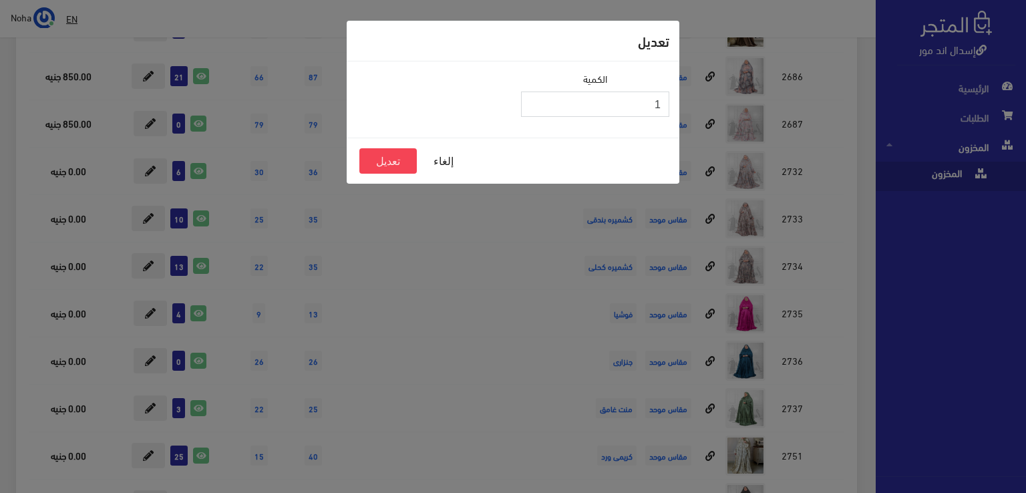
type input "1"
click at [535, 102] on input "1" at bounding box center [595, 104] width 148 height 25
click at [405, 163] on button "تعديل" at bounding box center [387, 160] width 57 height 25
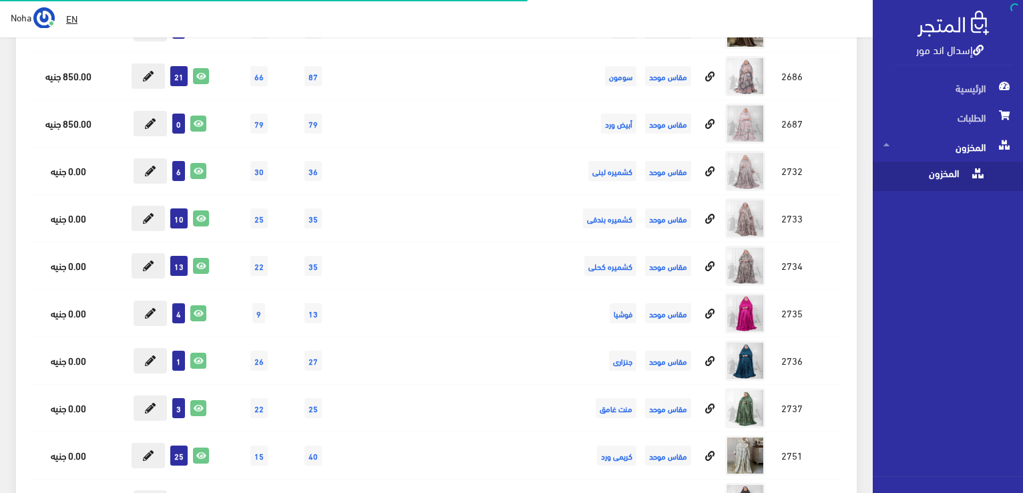
scroll to position [12491, 0]
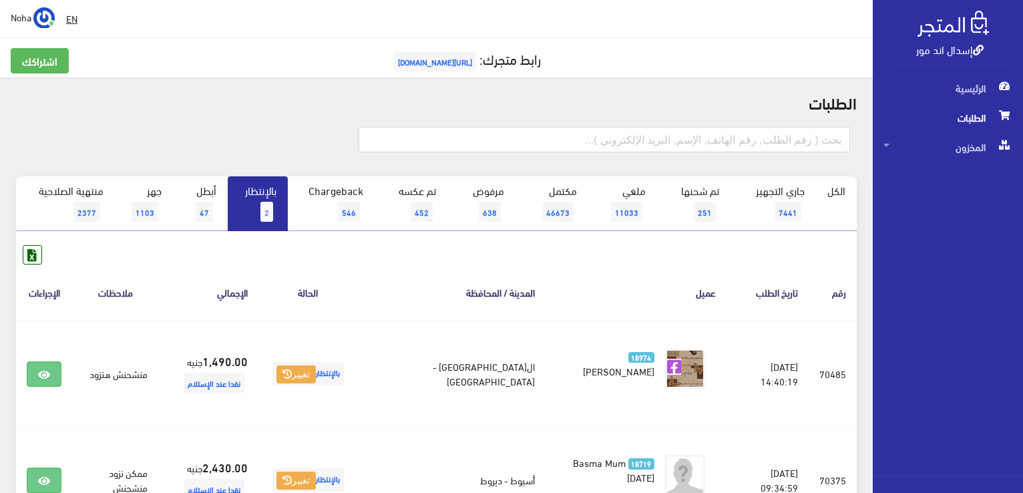
click at [959, 58] on div "إسدال اند مور" at bounding box center [953, 36] width 118 height 57
click at [930, 54] on link "إسدال اند مور" at bounding box center [949, 48] width 67 height 19
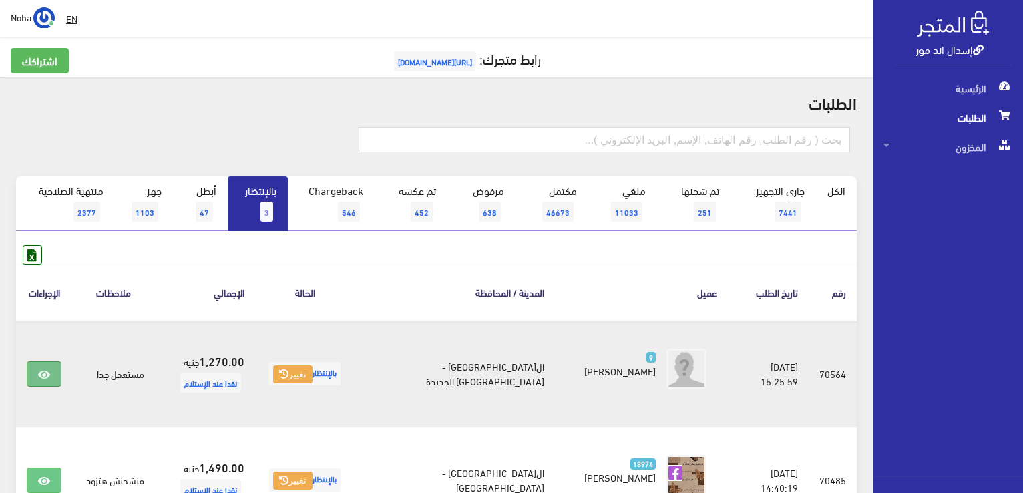
click at [39, 375] on icon at bounding box center [44, 374] width 12 height 11
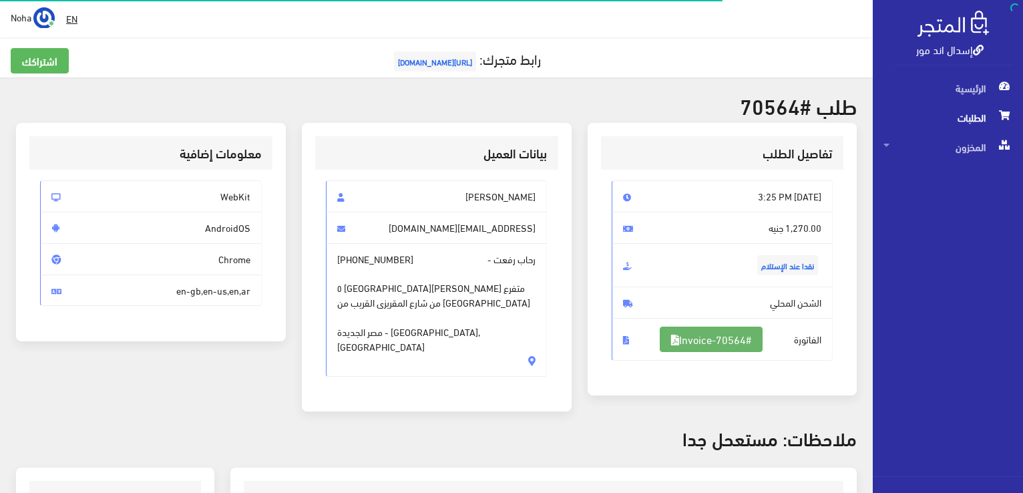
click at [729, 345] on link "#Invoice-70564" at bounding box center [711, 339] width 103 height 25
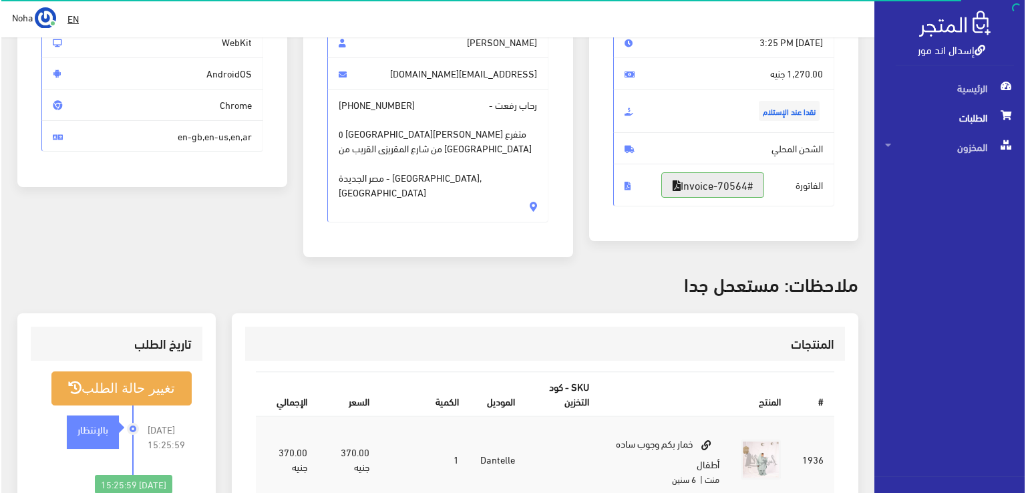
scroll to position [267, 0]
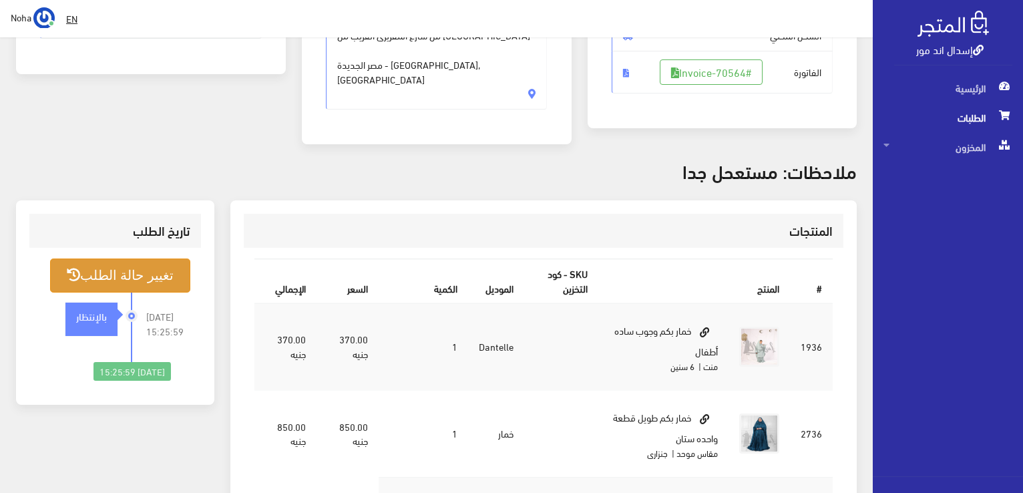
click at [149, 268] on button "تغيير حالة الطلب" at bounding box center [120, 276] width 140 height 34
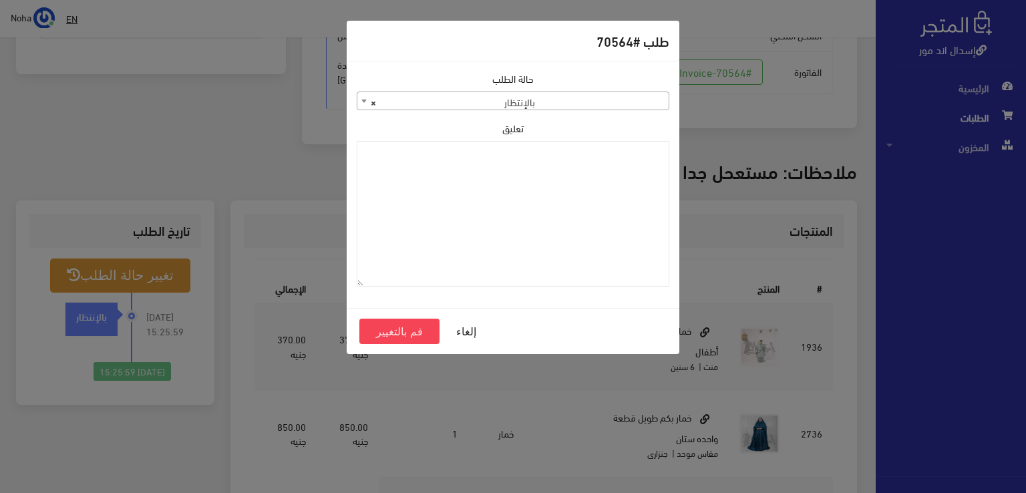
click at [524, 104] on span "× بالإنتظار" at bounding box center [512, 101] width 311 height 19
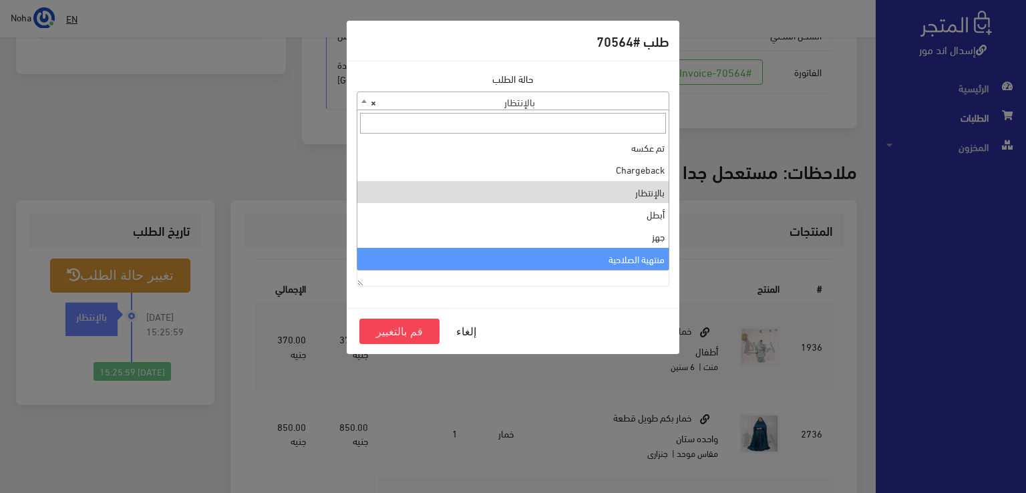
select select "14"
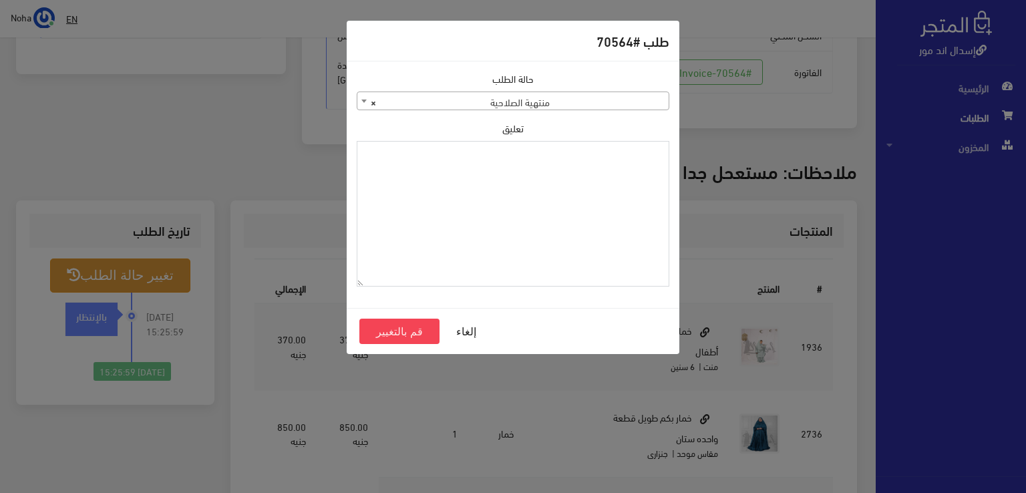
paste textarea "1120863"
type textarea "1120863"
click at [399, 331] on button "قم بالتغيير" at bounding box center [399, 331] width 80 height 25
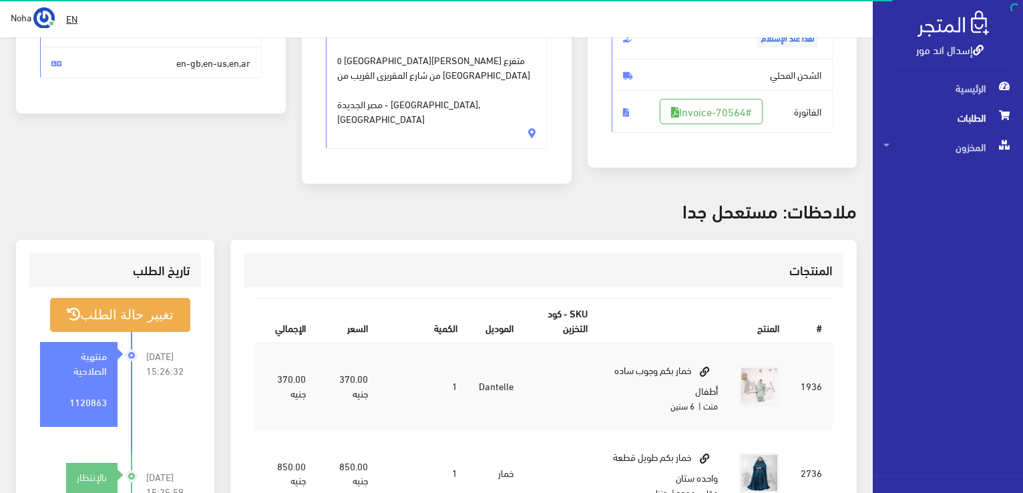
scroll to position [401, 0]
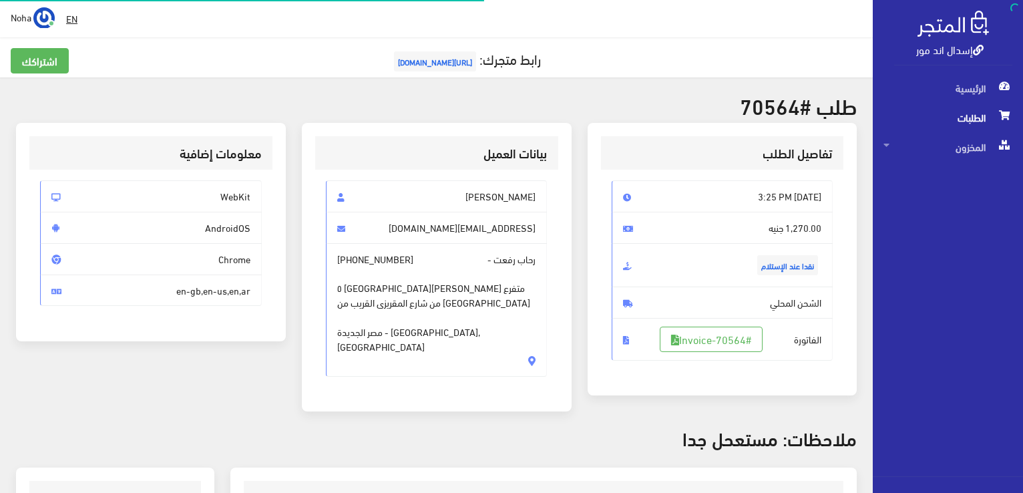
scroll to position [263, 0]
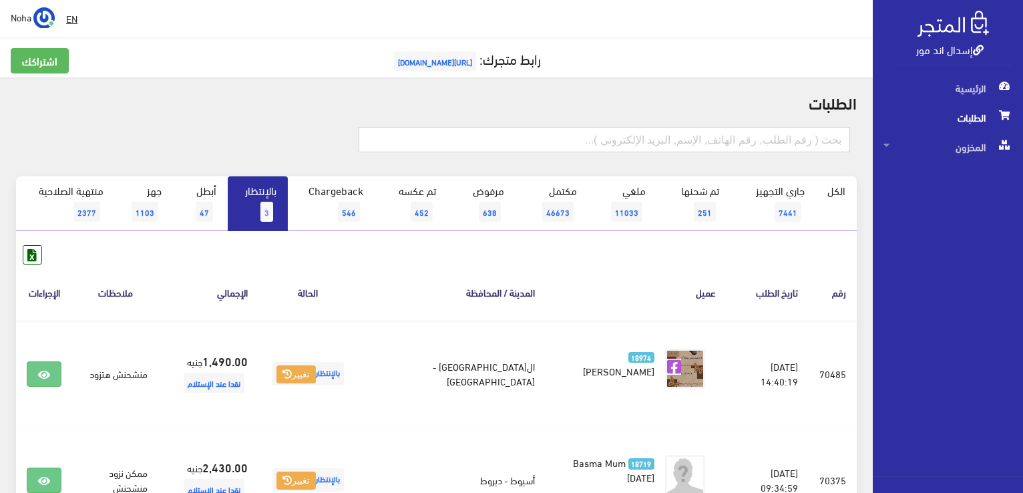
paste input "1120863"
type input "1120863"
drag, startPoint x: 836, startPoint y: 152, endPoint x: 1021, endPoint y: 145, distance: 184.5
click at [1021, 150] on div "إسدال اند مور الرئيسية الطلبات المخزون" at bounding box center [511, 320] width 1023 height 641
click at [657, 137] on input "text" at bounding box center [605, 139] width 492 height 25
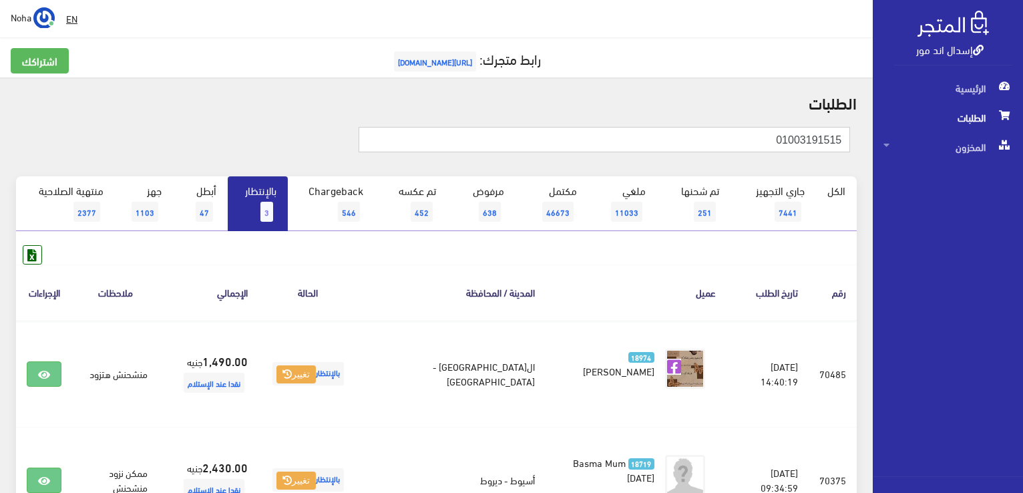
type input "01003191515"
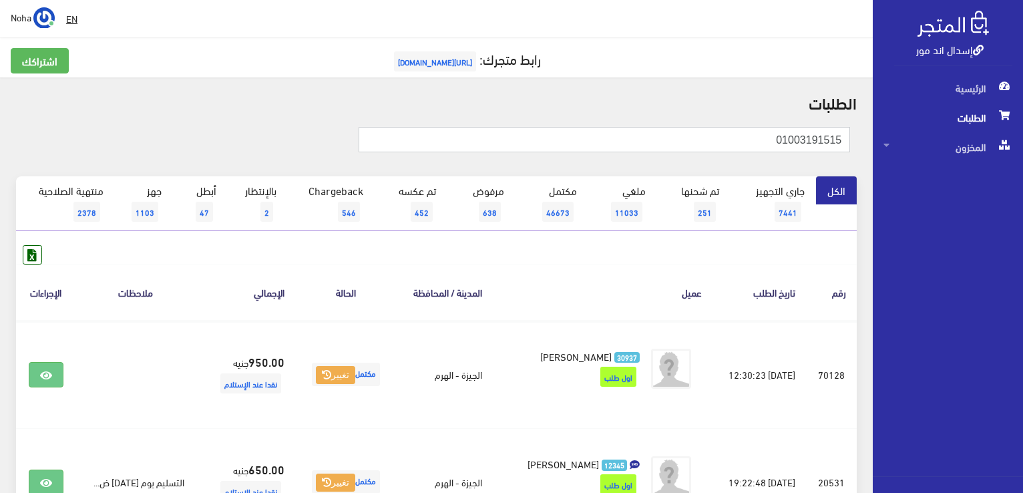
drag, startPoint x: 771, startPoint y: 137, endPoint x: 1023, endPoint y: 144, distance: 252.6
click at [1023, 146] on html "إسدال اند مور الرئيسية الطلبات" at bounding box center [511, 246] width 1023 height 493
type input "01023759484"
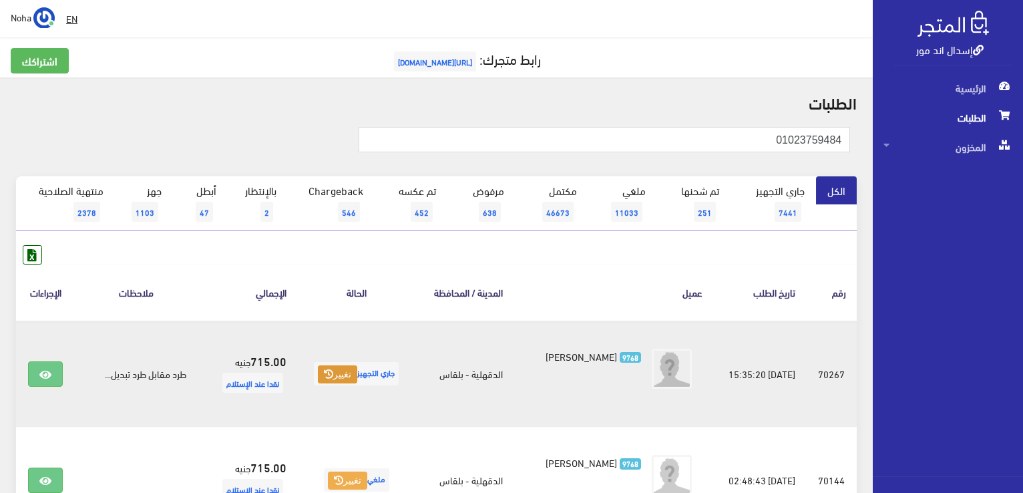
click at [343, 367] on button "تغيير" at bounding box center [337, 374] width 39 height 19
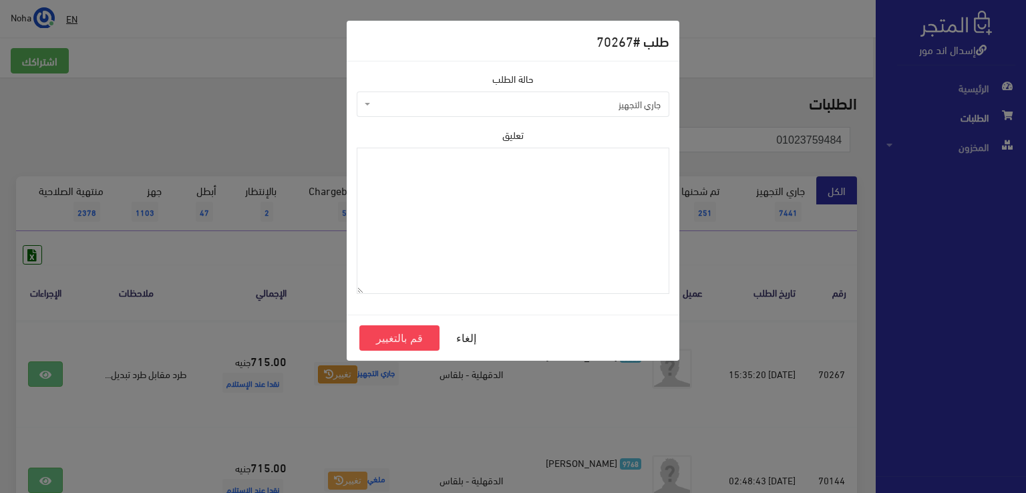
click at [569, 108] on span "جاري التجهيز" at bounding box center [516, 104] width 287 height 13
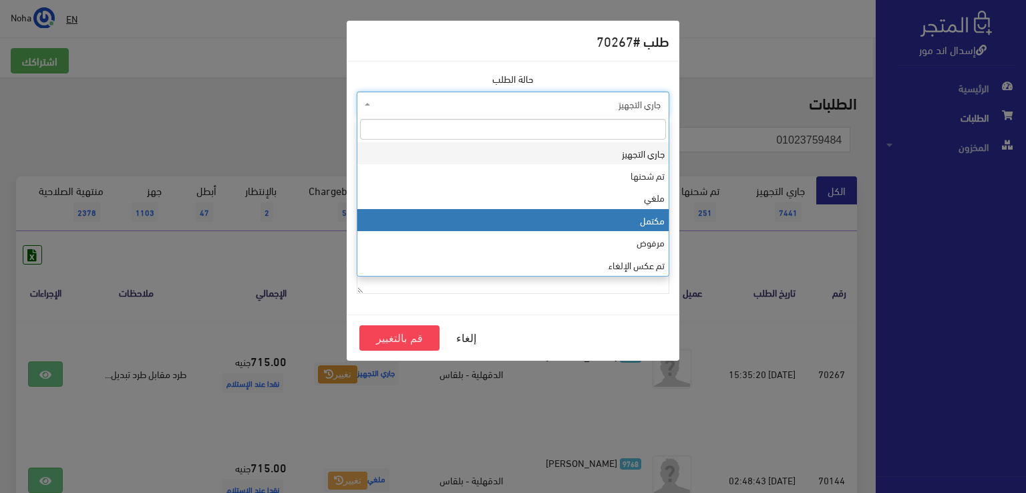
select select "4"
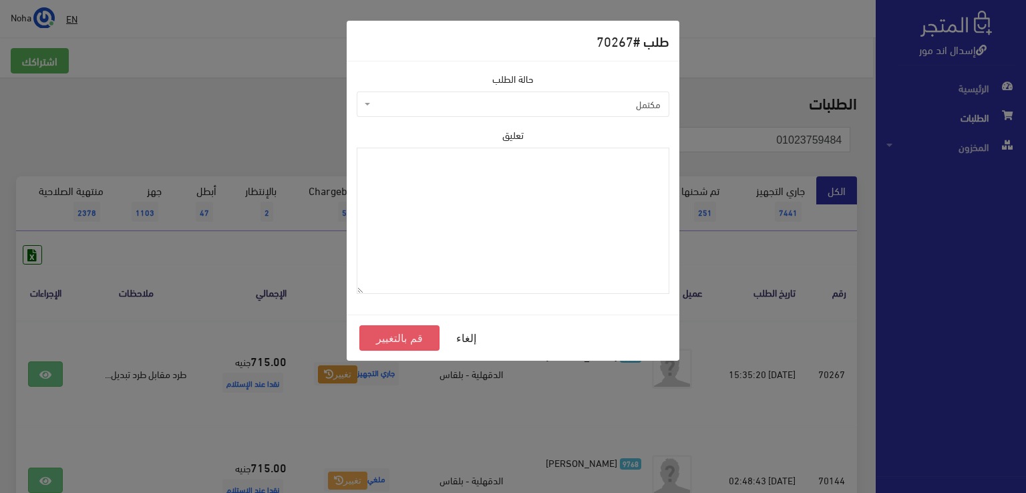
click at [406, 335] on button "قم بالتغيير" at bounding box center [399, 337] width 80 height 25
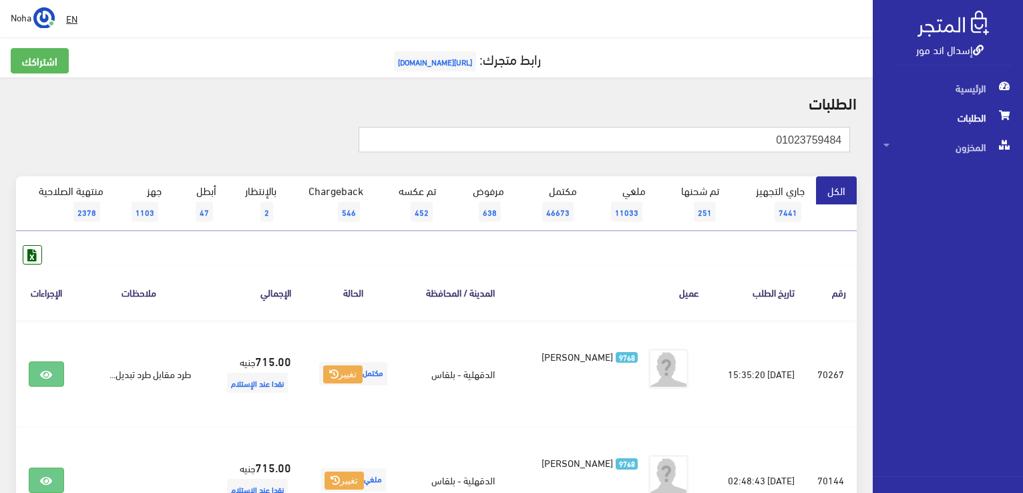
drag, startPoint x: 765, startPoint y: 141, endPoint x: 1025, endPoint y: 151, distance: 260.0
click at [1023, 157] on html "إسدال اند مور الرئيسية الطلبات" at bounding box center [511, 246] width 1023 height 493
type input "01115155572"
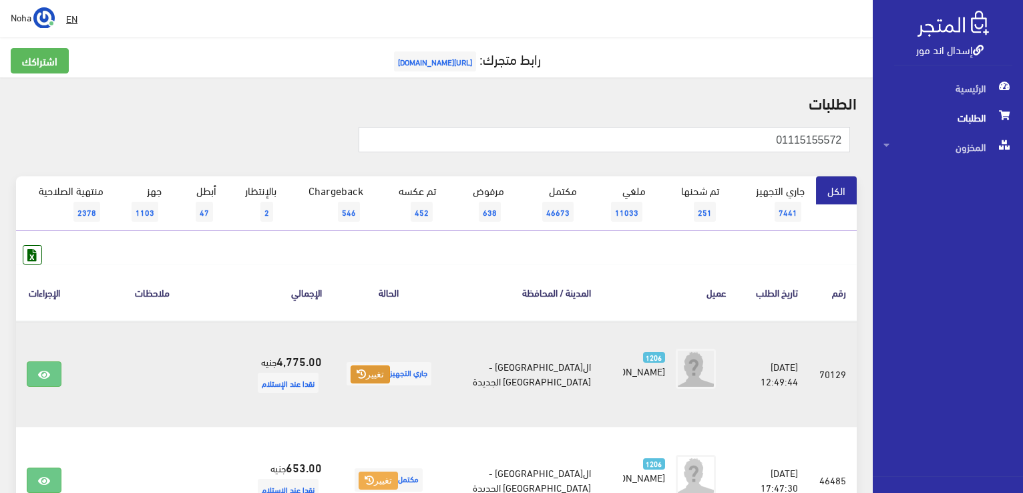
click at [351, 373] on button "تغيير" at bounding box center [370, 374] width 39 height 19
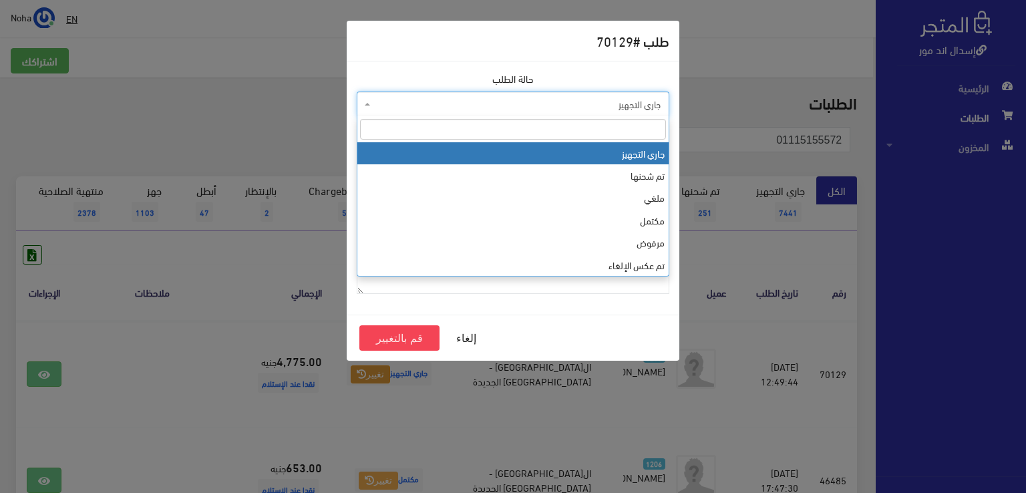
click at [474, 106] on span "جاري التجهيز" at bounding box center [516, 104] width 287 height 13
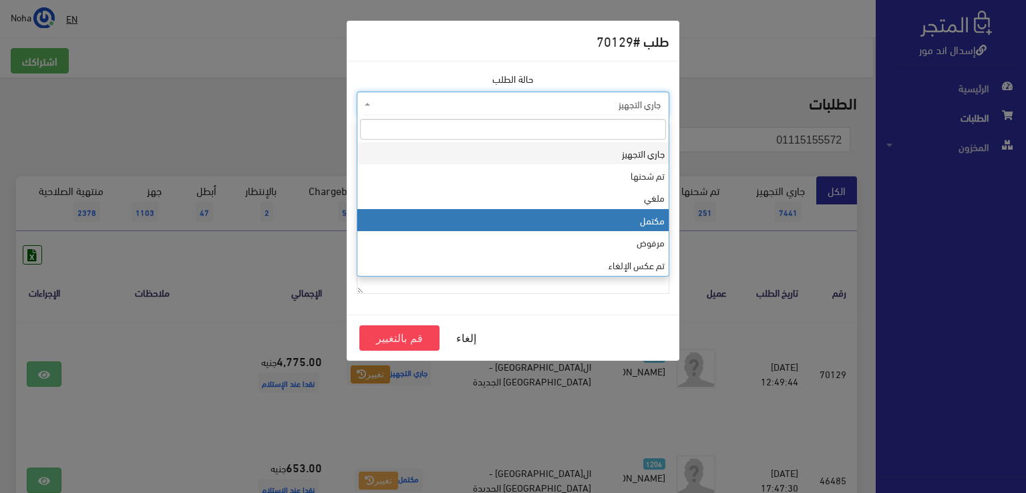
select select "4"
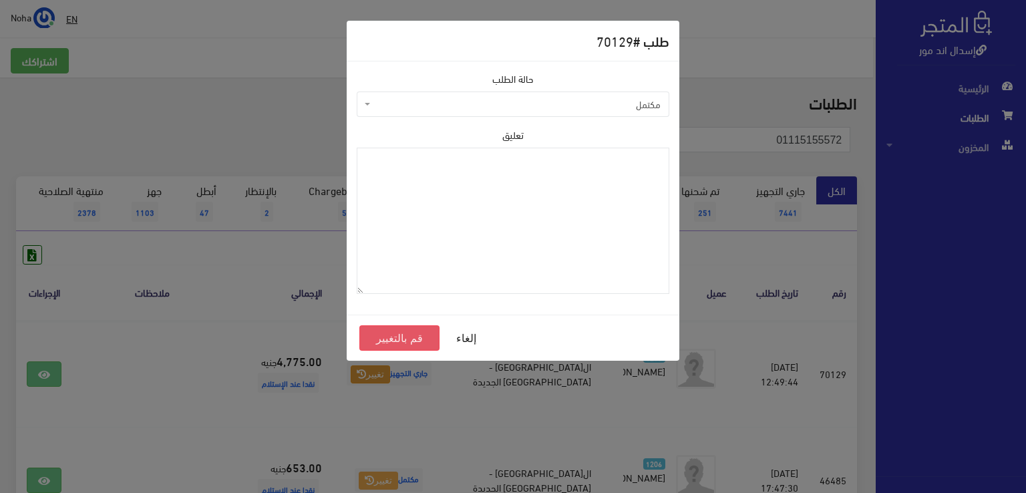
click at [419, 337] on button "قم بالتغيير" at bounding box center [399, 337] width 80 height 25
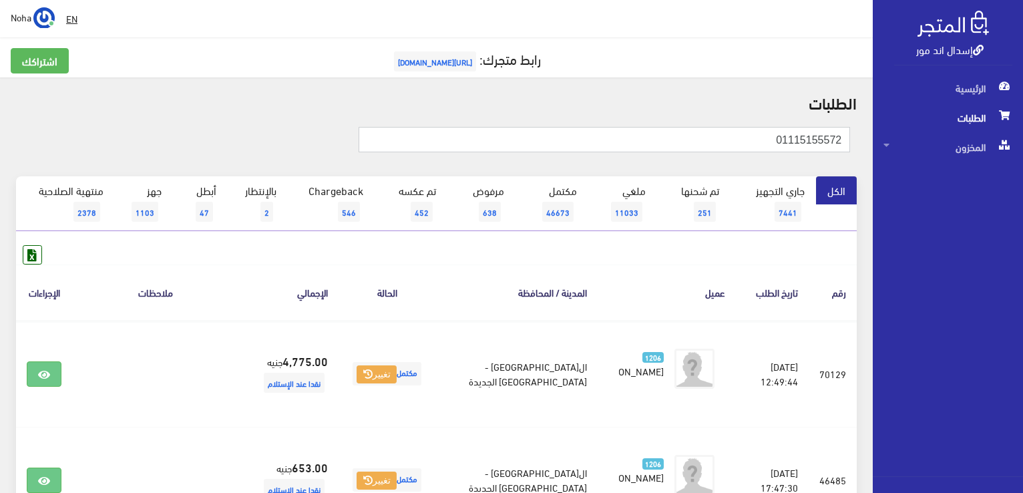
drag, startPoint x: 764, startPoint y: 145, endPoint x: 1025, endPoint y: 222, distance: 272.2
click at [1023, 222] on html "إسدال اند مور الرئيسية الطلبات" at bounding box center [511, 246] width 1023 height 493
type input "01121171133"
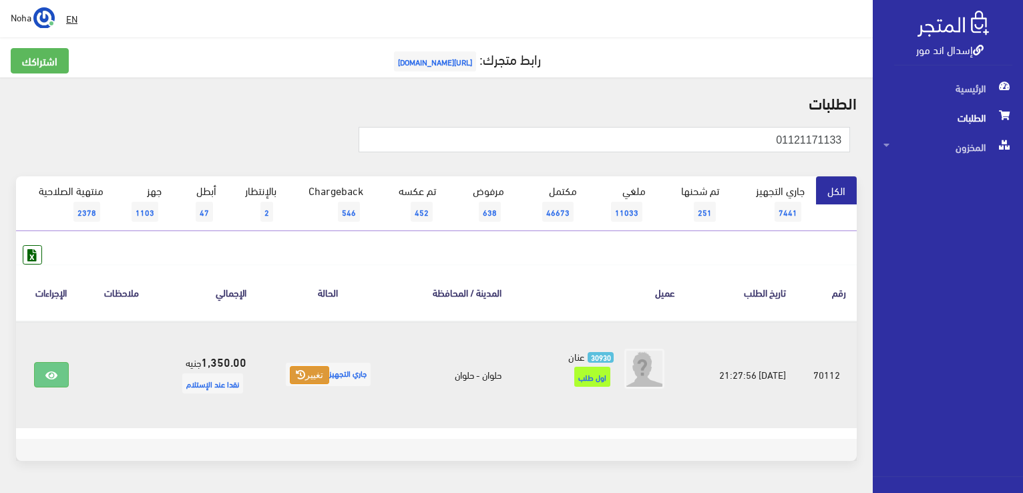
click at [302, 372] on button "تغيير" at bounding box center [309, 375] width 39 height 19
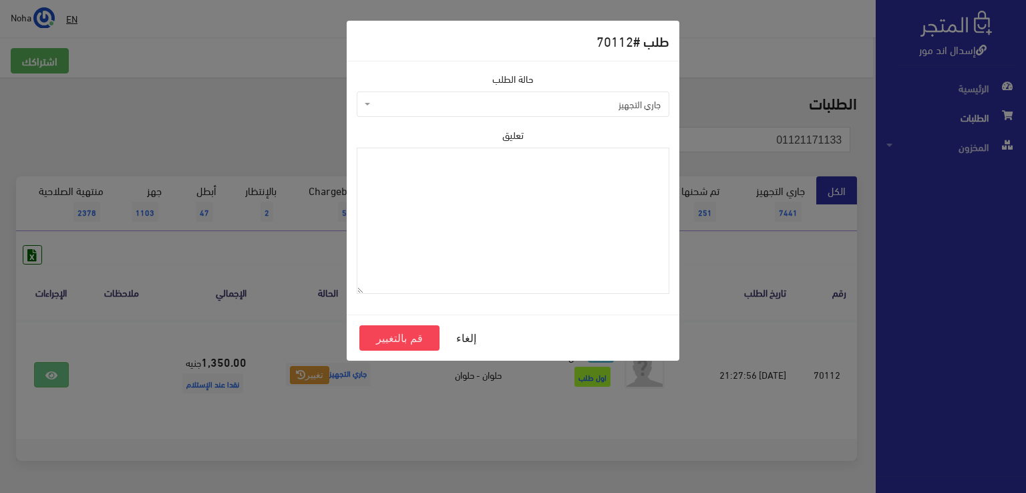
click at [512, 102] on span "جاري التجهيز" at bounding box center [516, 104] width 287 height 13
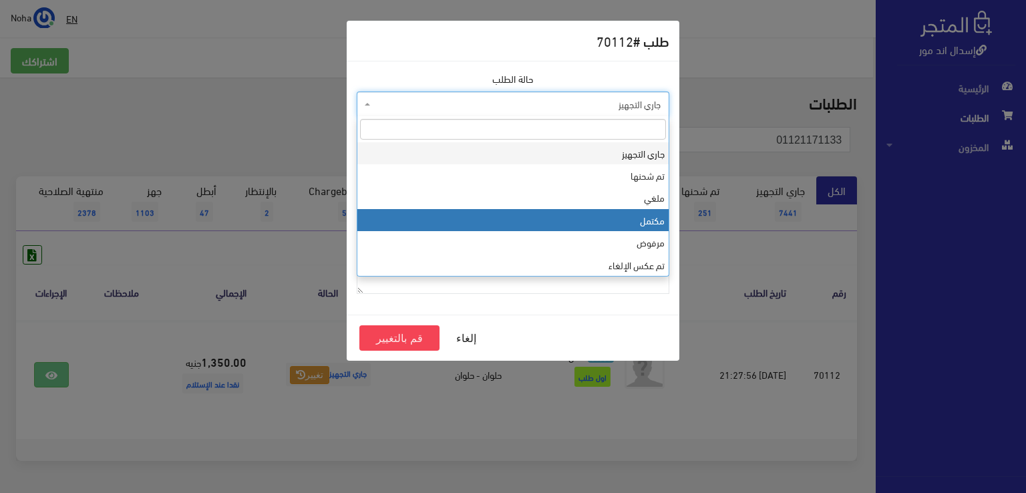
select select "4"
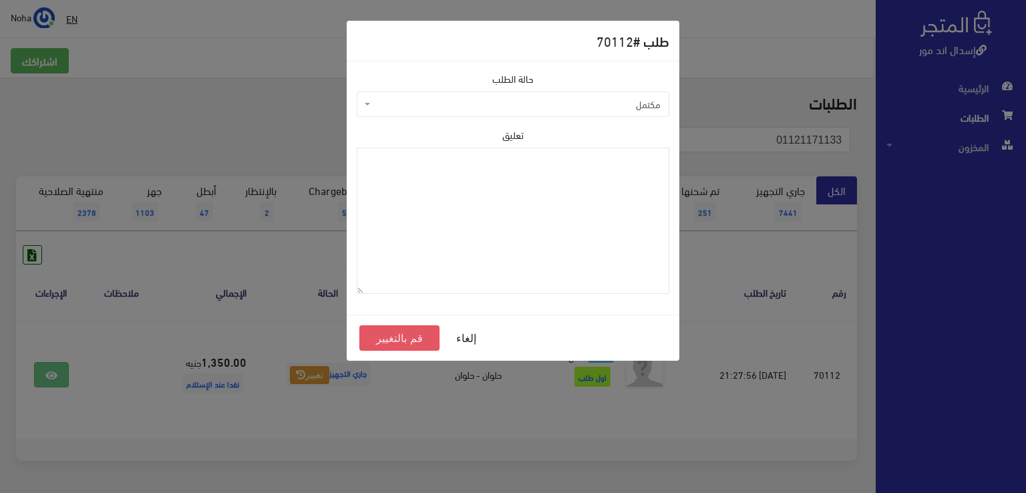
click at [405, 335] on button "قم بالتغيير" at bounding box center [399, 337] width 80 height 25
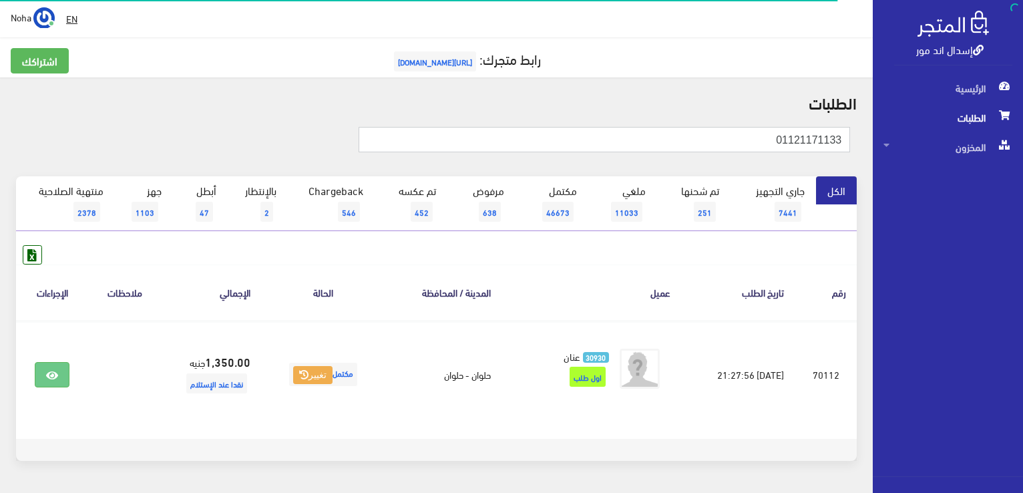
drag, startPoint x: 769, startPoint y: 137, endPoint x: 1025, endPoint y: 156, distance: 256.5
click at [1023, 151] on html "إسدال اند مور الرئيسية الطلبات" at bounding box center [511, 246] width 1023 height 493
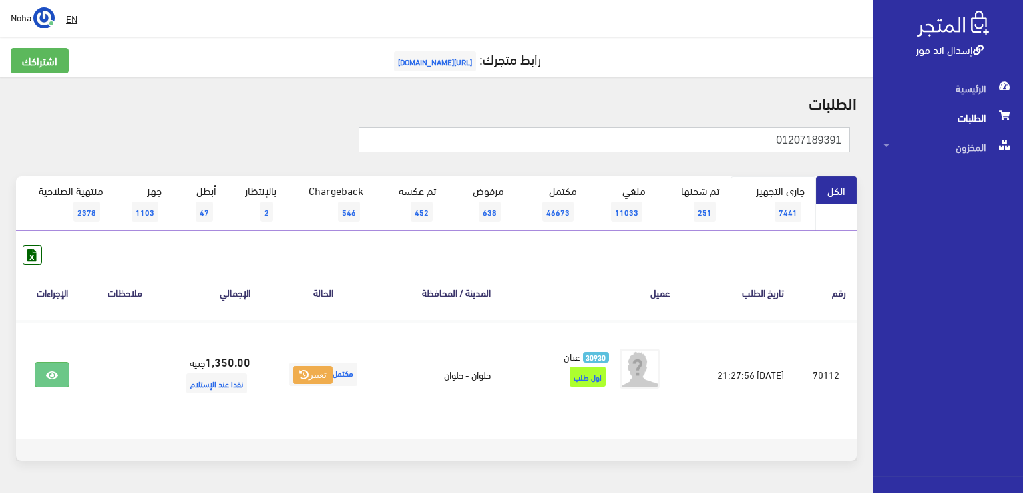
type input "01207189391"
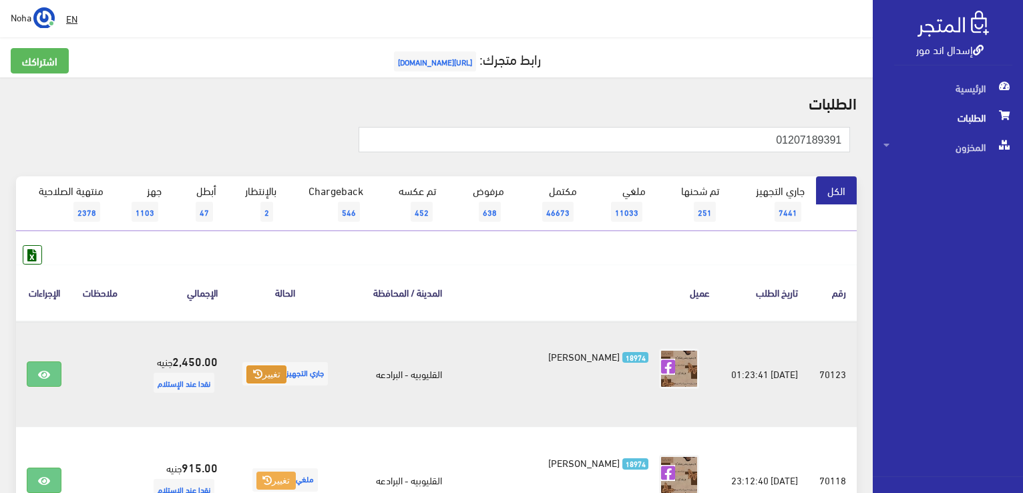
click at [277, 380] on button "تغيير" at bounding box center [265, 374] width 39 height 19
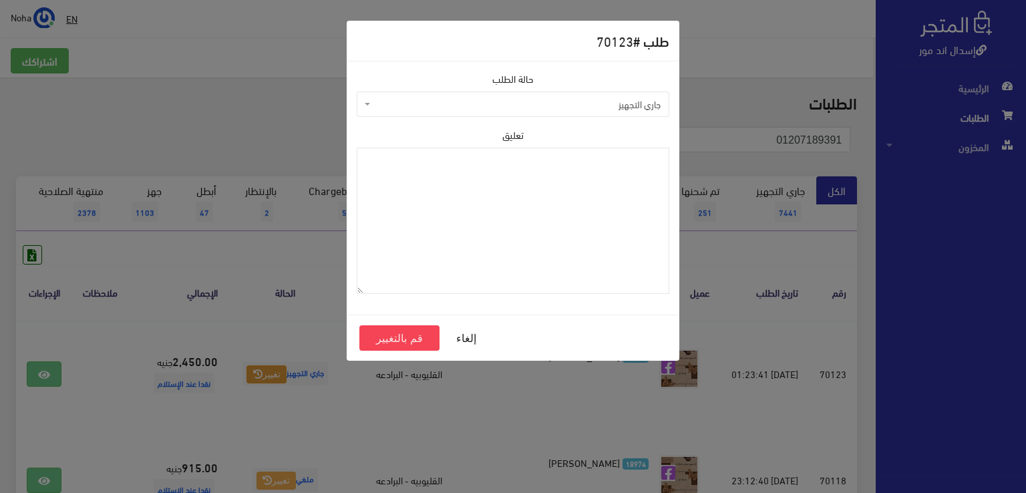
click at [529, 98] on span "جاري التجهيز" at bounding box center [516, 104] width 287 height 13
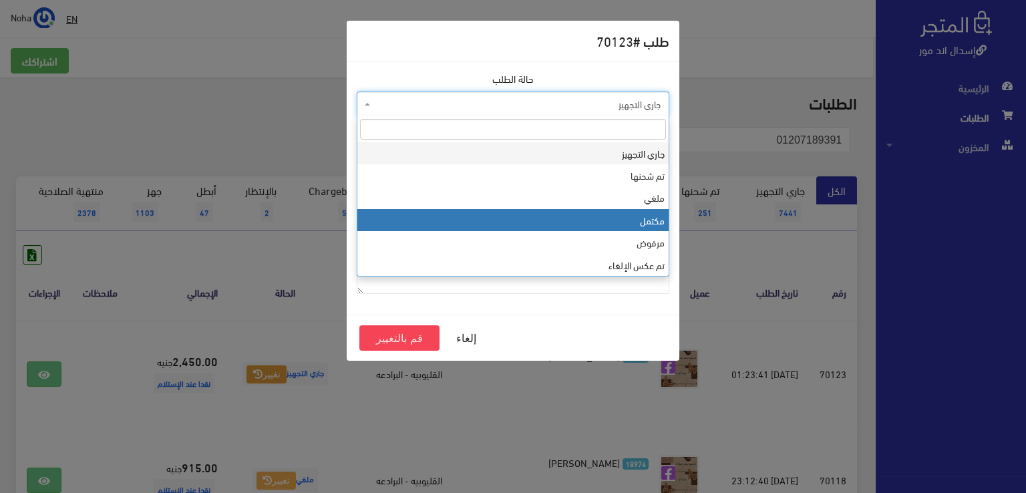
select select "4"
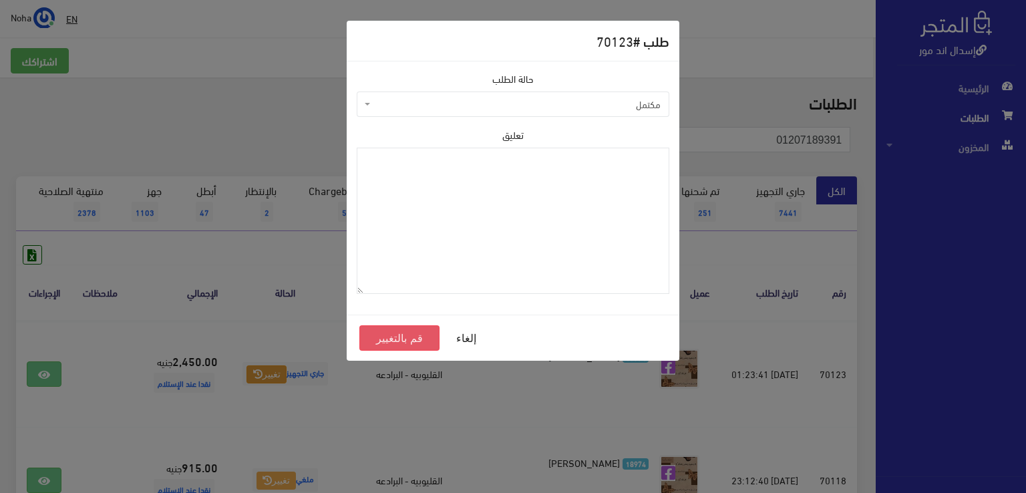
click at [396, 333] on button "قم بالتغيير" at bounding box center [399, 337] width 80 height 25
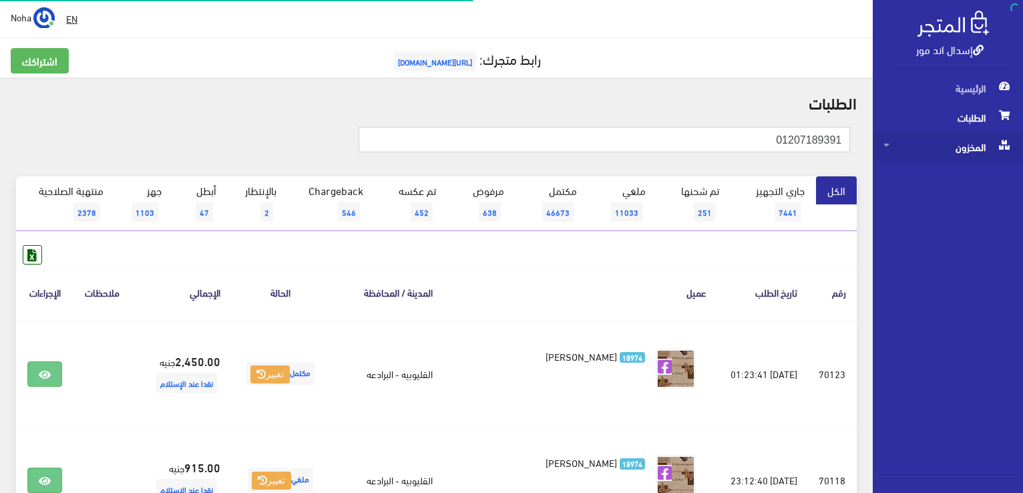
drag, startPoint x: 0, startPoint y: 0, endPoint x: 1021, endPoint y: 148, distance: 1031.9
click at [1023, 164] on html "إسدال اند مور الرئيسية الطلبات" at bounding box center [511, 246] width 1023 height 493
type input "01064184615"
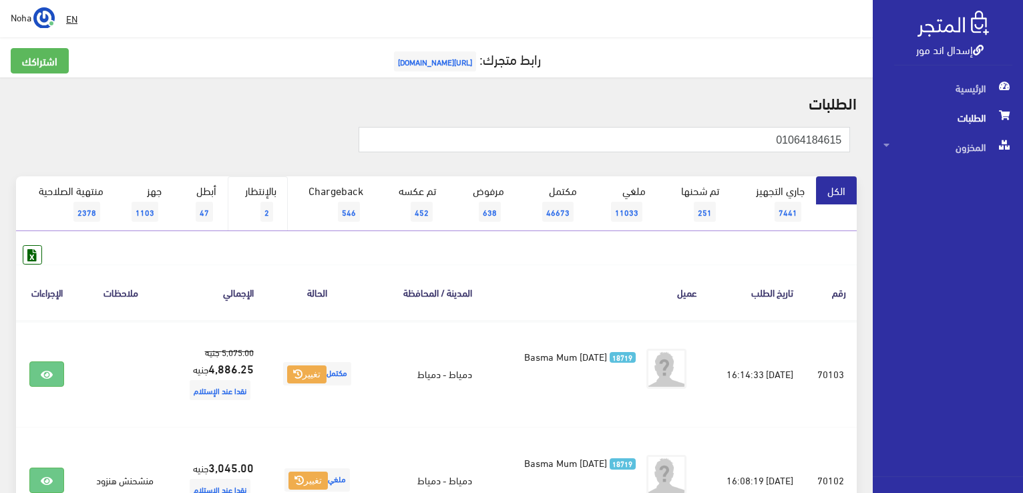
click at [250, 187] on link "بالإنتظار 2" at bounding box center [258, 203] width 60 height 55
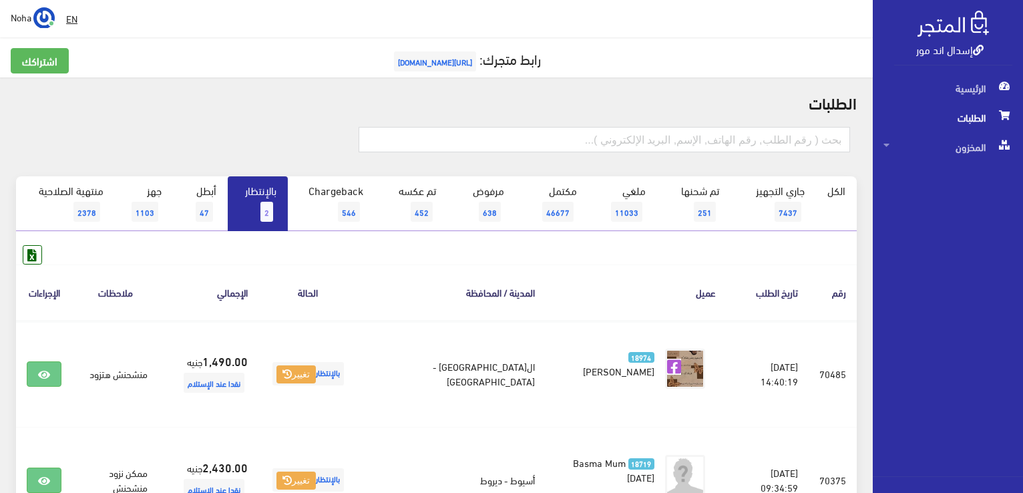
click at [194, 116] on div "الطلبات الكل 2" at bounding box center [436, 337] width 873 height 520
click at [969, 53] on link "إسدال اند مور" at bounding box center [949, 48] width 67 height 19
paste input "01040328182"
type input "01040328182"
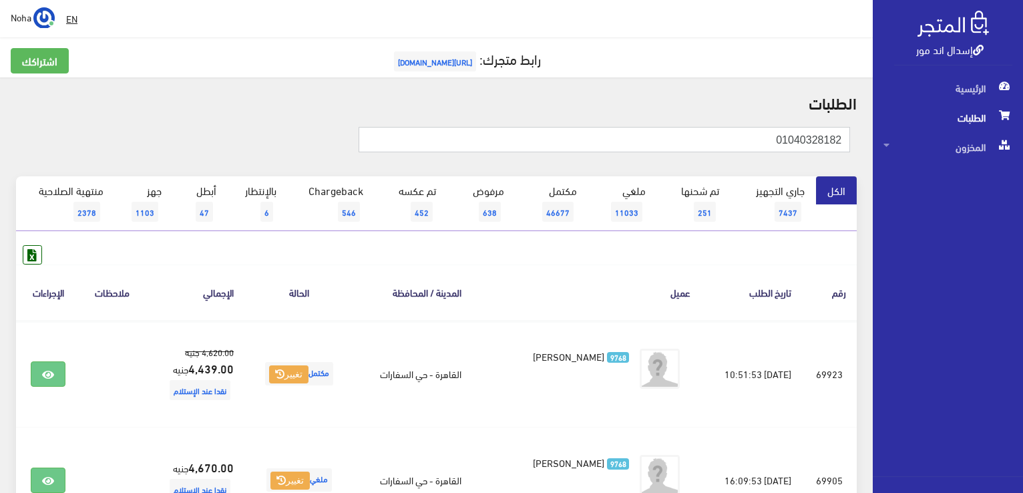
drag, startPoint x: 754, startPoint y: 137, endPoint x: 826, endPoint y: 215, distance: 106.4
click at [1013, 228] on div "إسدال اند مور الرئيسية الطلبات المخزون" at bounding box center [511, 373] width 1023 height 747
click at [755, 142] on input "01040328182" at bounding box center [605, 139] width 492 height 25
drag, startPoint x: 715, startPoint y: 140, endPoint x: 942, endPoint y: 154, distance: 227.5
click at [942, 154] on div "إسدال اند مور الرئيسية الطلبات المخزون" at bounding box center [511, 373] width 1023 height 747
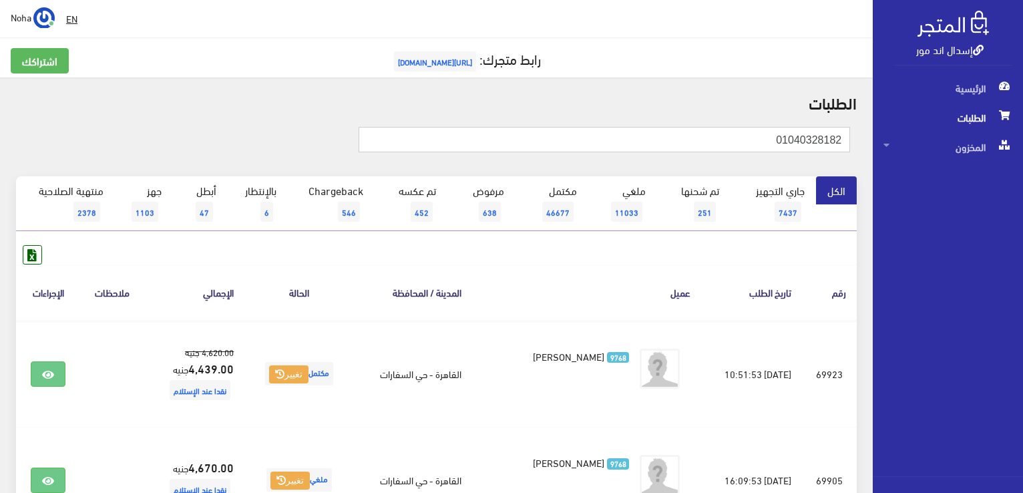
paste input "147627596"
type input "01147627596"
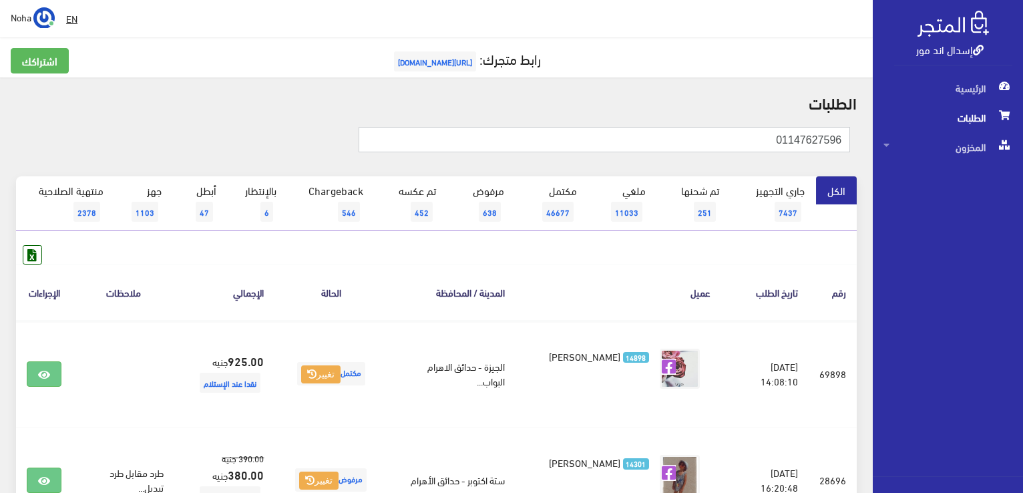
drag, startPoint x: 767, startPoint y: 138, endPoint x: 860, endPoint y: 138, distance: 93.5
click at [1023, 166] on html "إسدال اند مور الرئيسية الطلبات" at bounding box center [511, 246] width 1023 height 493
paste input "01099231113"
drag, startPoint x: 834, startPoint y: 134, endPoint x: 844, endPoint y: 107, distance: 29.2
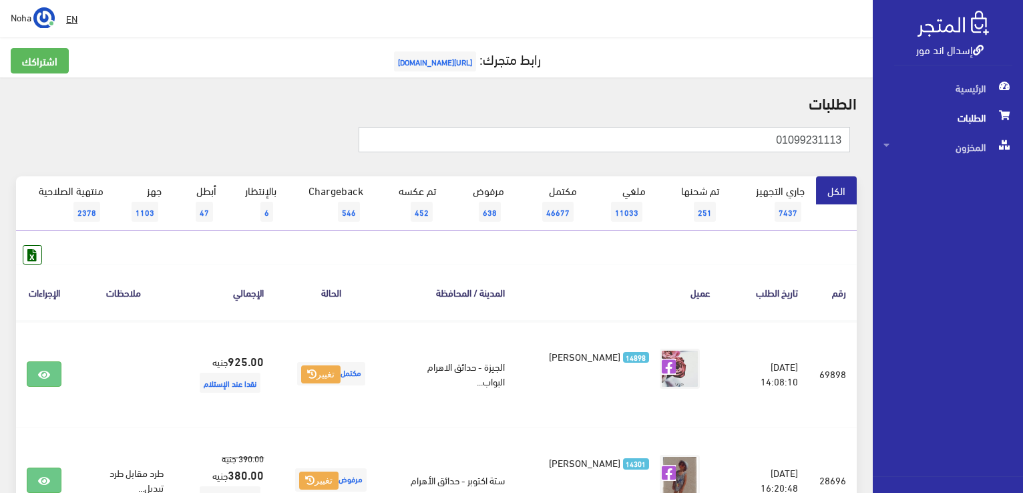
type input "01099231113"
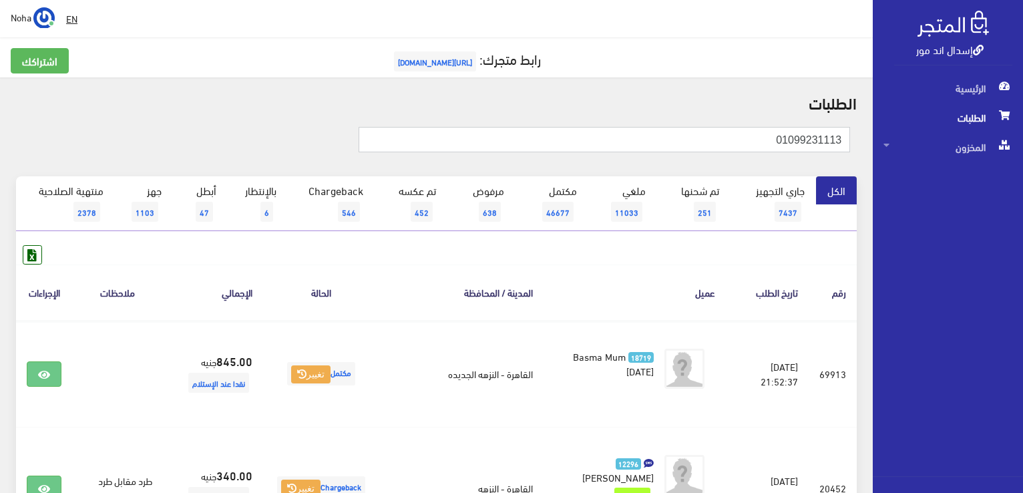
drag, startPoint x: 767, startPoint y: 142, endPoint x: 837, endPoint y: 121, distance: 73.1
click at [967, 162] on div "إسدال اند مور الرئيسية الطلبات المخزون" at bounding box center [511, 389] width 1023 height 779
paste input "06638768"
type input "01006638768"
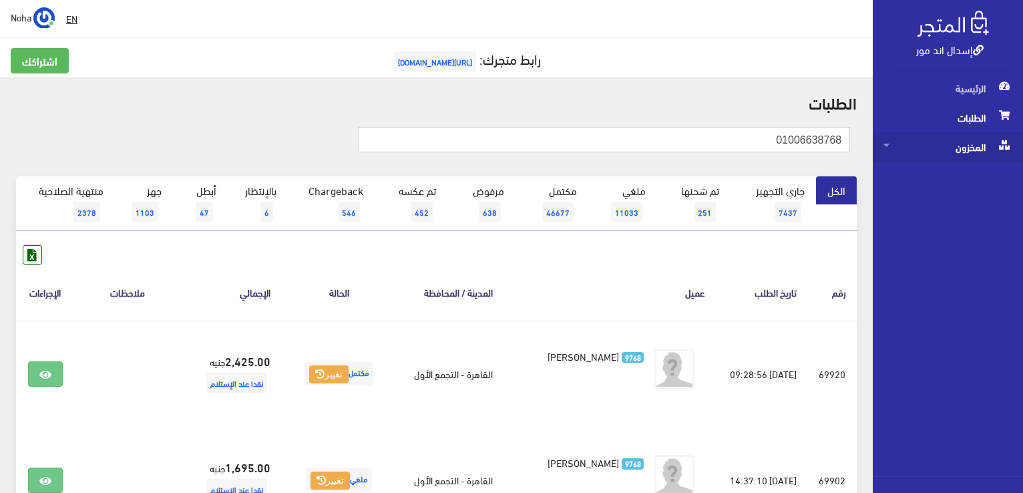
drag, startPoint x: 741, startPoint y: 140, endPoint x: 1010, endPoint y: 150, distance: 269.4
paste input "124886469"
type input "01124886469"
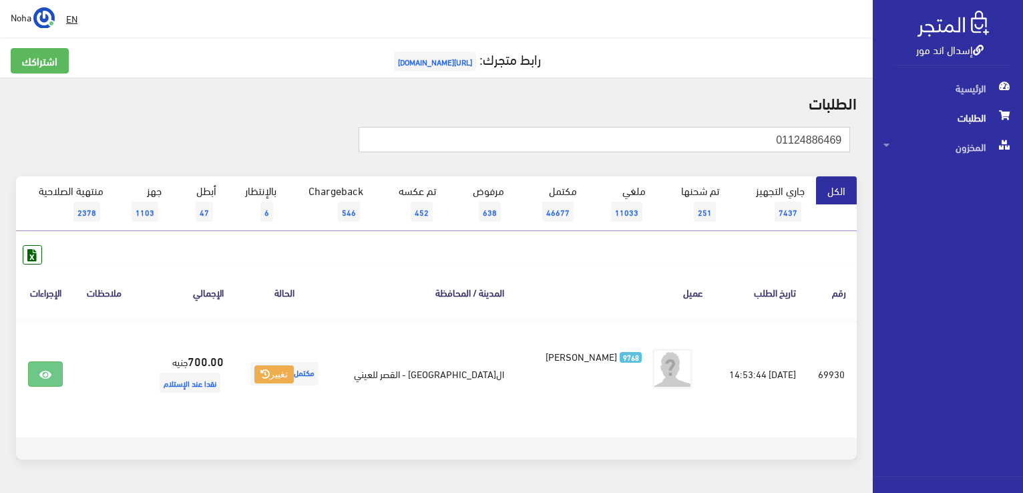
click at [721, 141] on input "01124886469" at bounding box center [605, 139] width 492 height 25
drag, startPoint x: 703, startPoint y: 134, endPoint x: 830, endPoint y: 142, distance: 127.8
click at [830, 142] on input "01124886469" at bounding box center [605, 139] width 492 height 25
drag, startPoint x: 691, startPoint y: 146, endPoint x: 786, endPoint y: 148, distance: 94.2
click at [955, 172] on div "إسدال اند مور الرئيسية الطلبات المخزون" at bounding box center [511, 267] width 1023 height 534
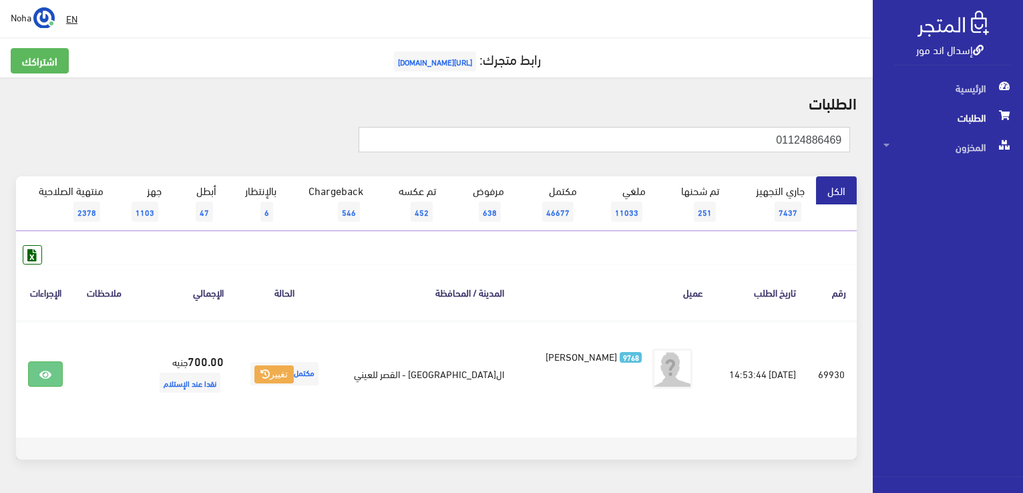
paste input "011542225"
type input "01011542225"
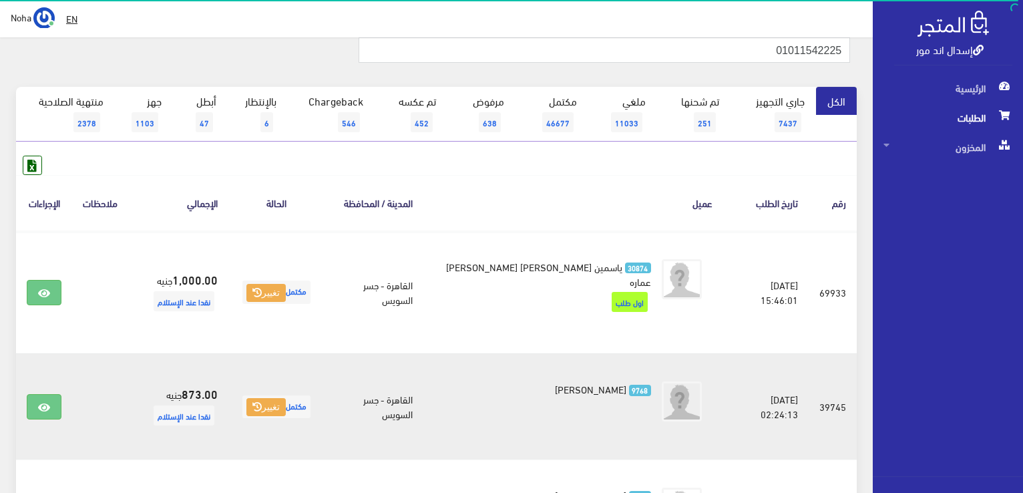
scroll to position [67, 0]
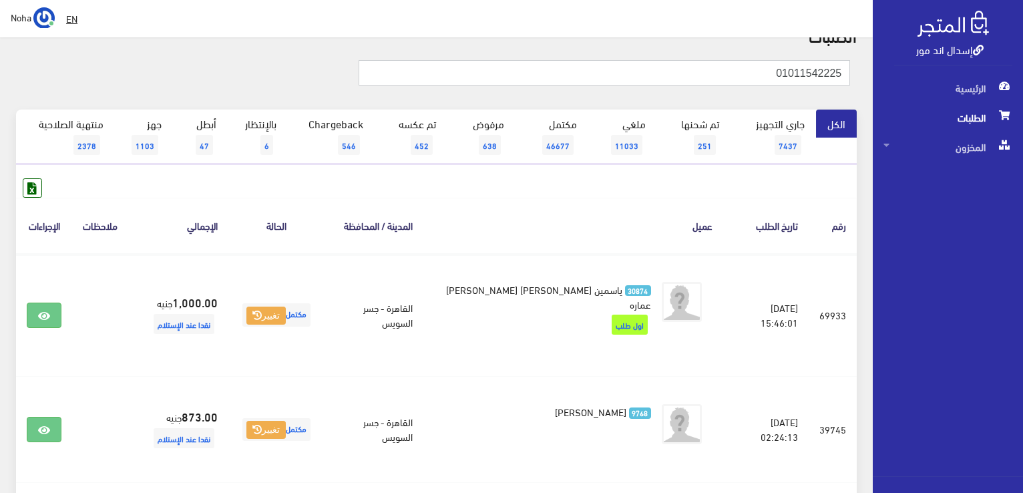
drag, startPoint x: 782, startPoint y: 77, endPoint x: 834, endPoint y: 57, distance: 55.2
click at [914, 71] on div "إسدال اند مور الرئيسية الطلبات المخزون" at bounding box center [511, 368] width 1023 height 870
paste input "25093014"
type input "01025093014"
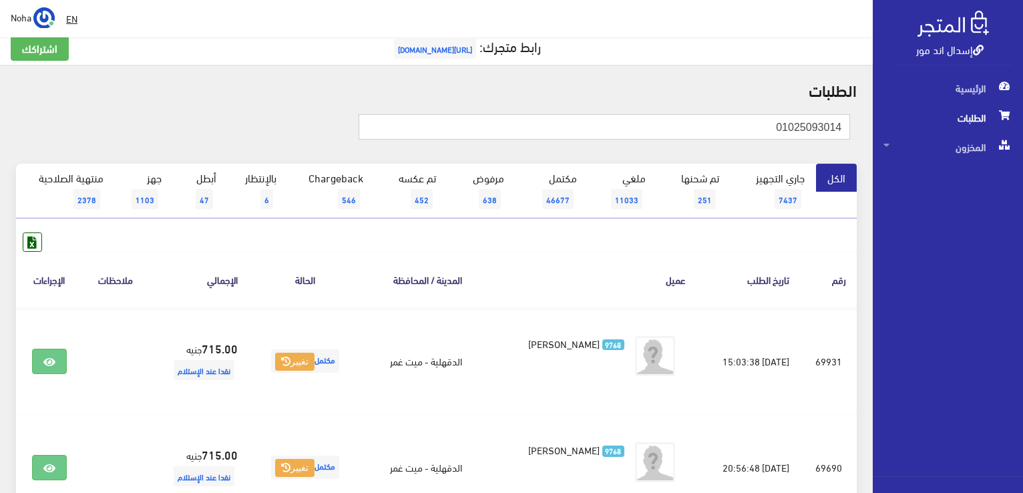
drag, startPoint x: 723, startPoint y: 122, endPoint x: 939, endPoint y: 120, distance: 216.4
click at [962, 131] on div "إسدال اند مور الرئيسية الطلبات المخزون" at bounding box center [511, 307] width 1023 height 641
paste input "284821012"
type input "01284821012"
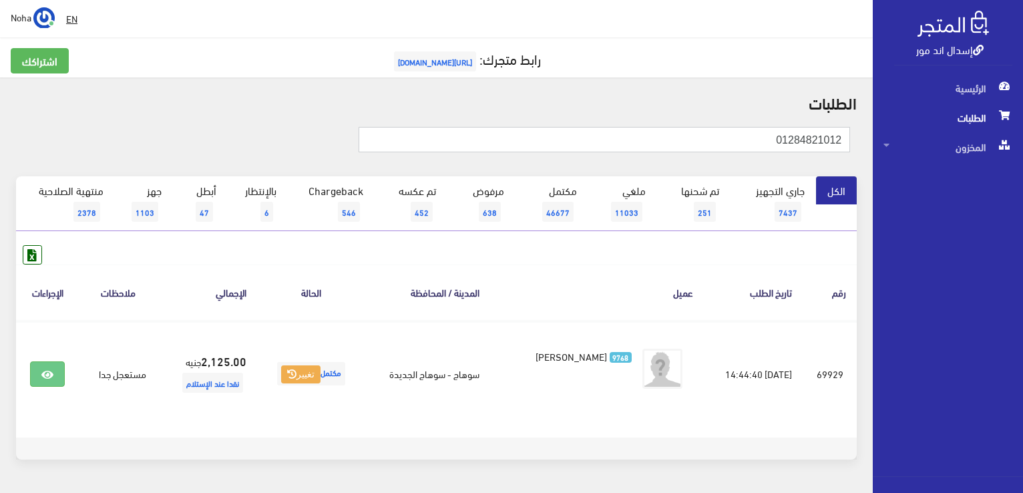
drag, startPoint x: 745, startPoint y: 149, endPoint x: 864, endPoint y: 151, distance: 118.9
click at [864, 151] on div "01284821012" at bounding box center [436, 146] width 857 height 59
paste input "064613117"
type input "01064613117"
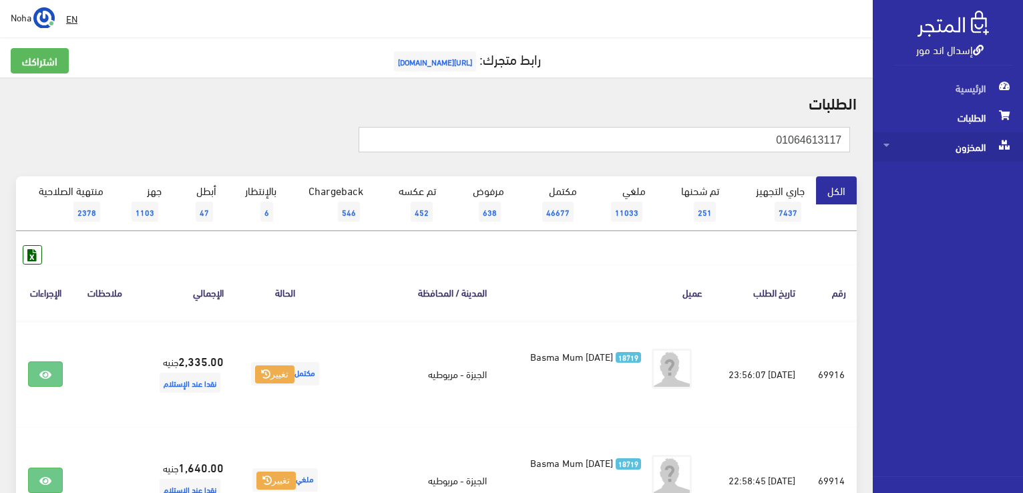
drag, startPoint x: 867, startPoint y: 152, endPoint x: 1002, endPoint y: 161, distance: 135.2
click at [1002, 161] on div "إسدال اند مور الرئيسية الطلبات المخزون" at bounding box center [511, 479] width 1023 height 959
paste input "34099188"
type input "01034099188"
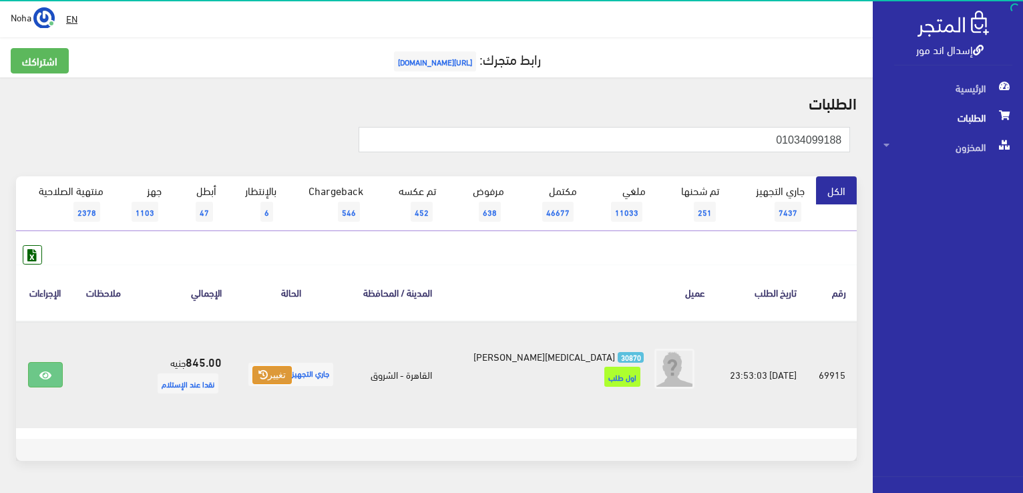
click at [292, 373] on button "تغيير" at bounding box center [271, 375] width 39 height 19
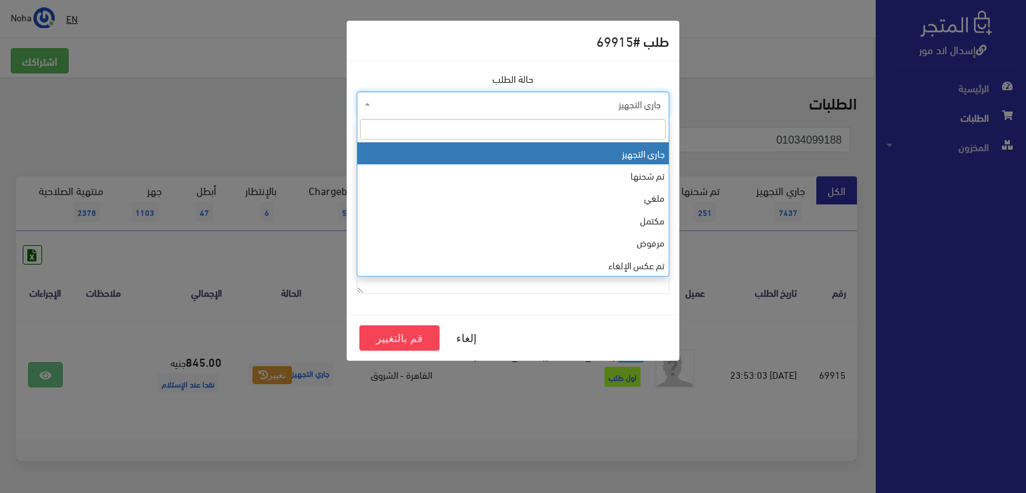
click at [481, 108] on span "جاري التجهيز" at bounding box center [516, 104] width 287 height 13
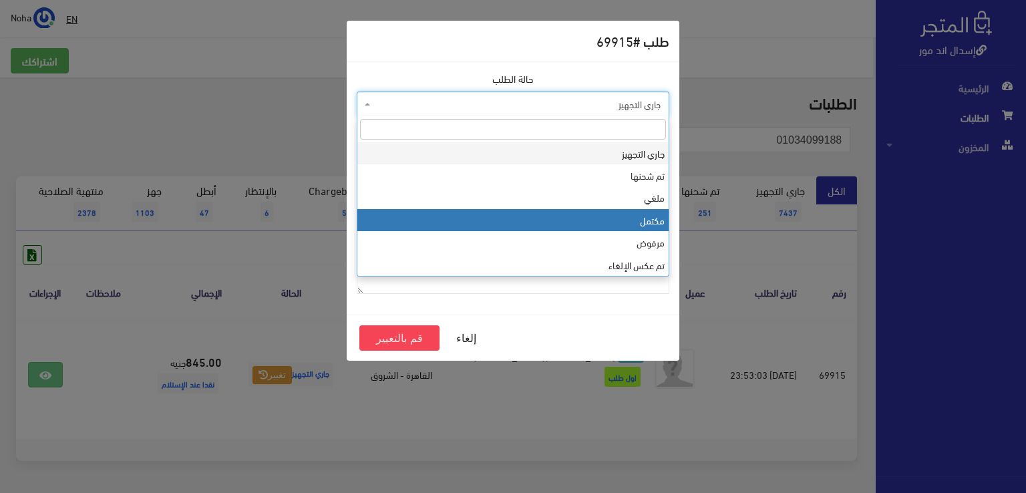
select select "4"
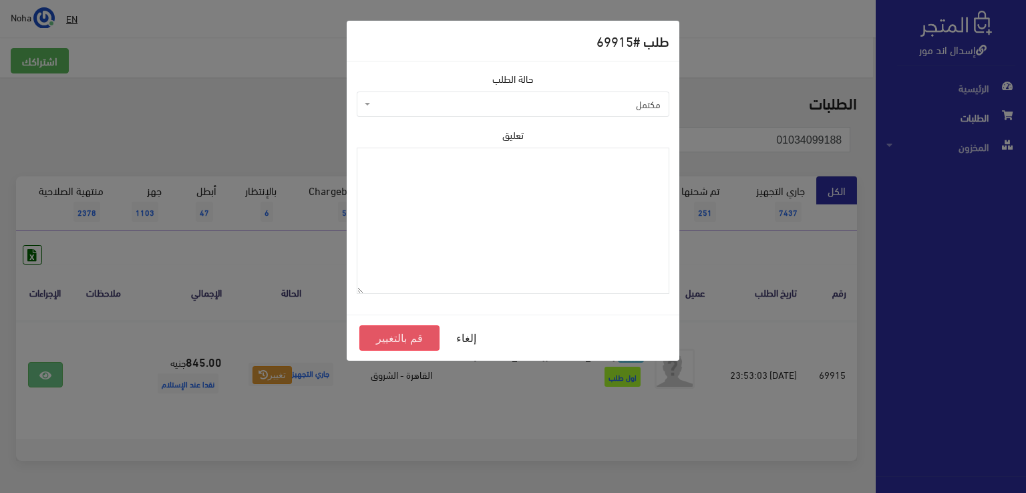
click at [377, 337] on button "قم بالتغيير" at bounding box center [399, 337] width 80 height 25
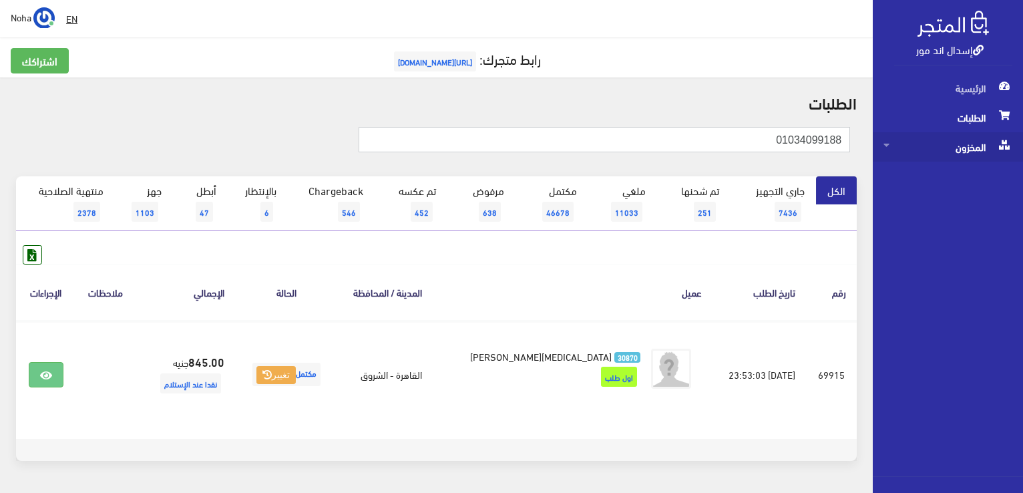
drag, startPoint x: 768, startPoint y: 144, endPoint x: 954, endPoint y: 150, distance: 185.8
click at [954, 150] on div "إسدال اند مور الرئيسية الطلبات المخزون" at bounding box center [511, 268] width 1023 height 536
paste input "141833757"
type input "01141833757"
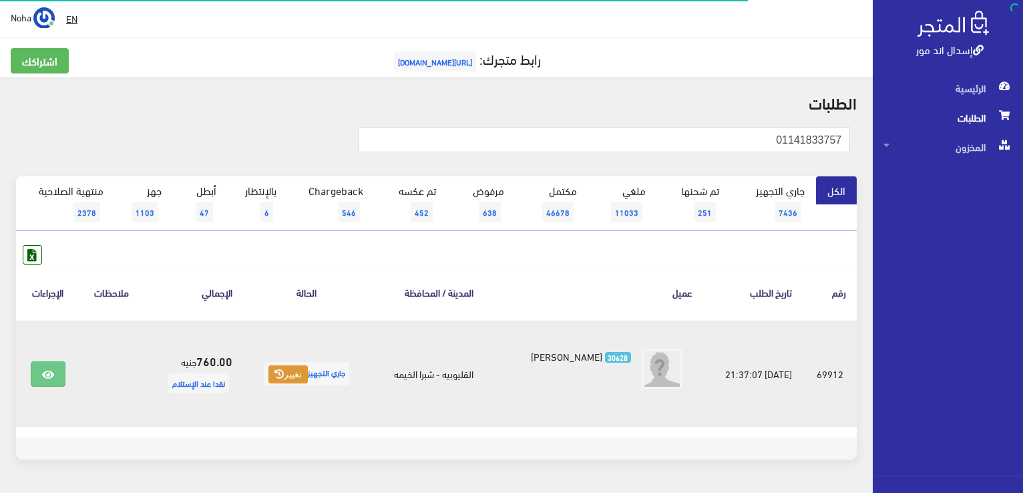
click at [295, 373] on button "تغيير" at bounding box center [288, 374] width 39 height 19
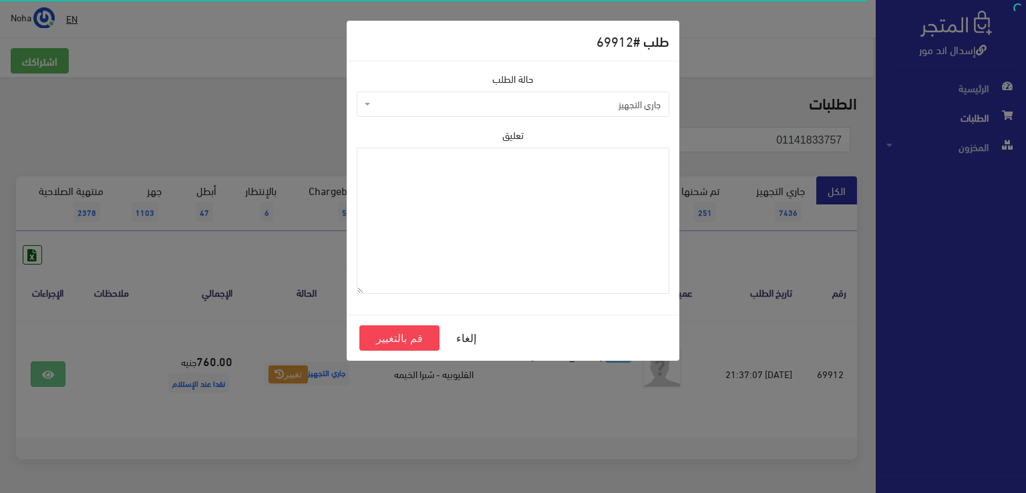
click at [461, 110] on span "جاري التجهيز" at bounding box center [516, 104] width 287 height 13
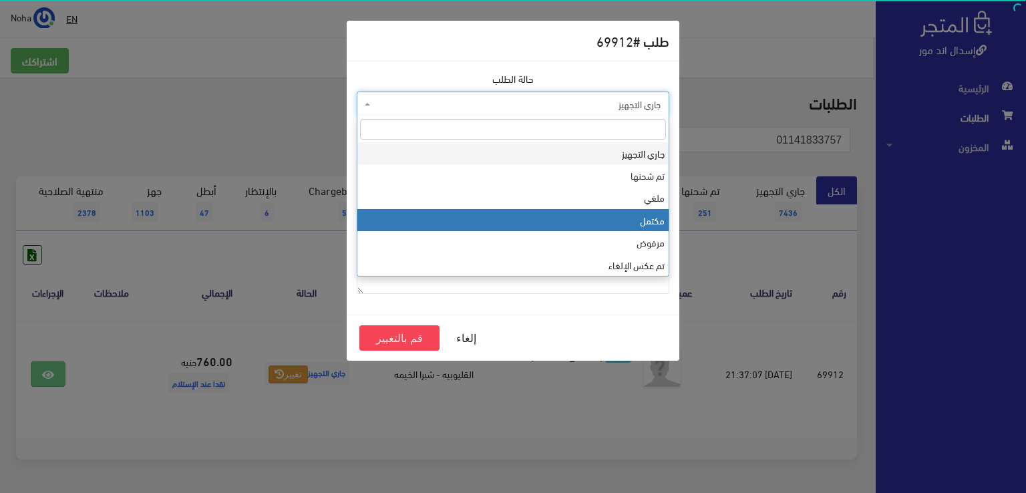
select select "4"
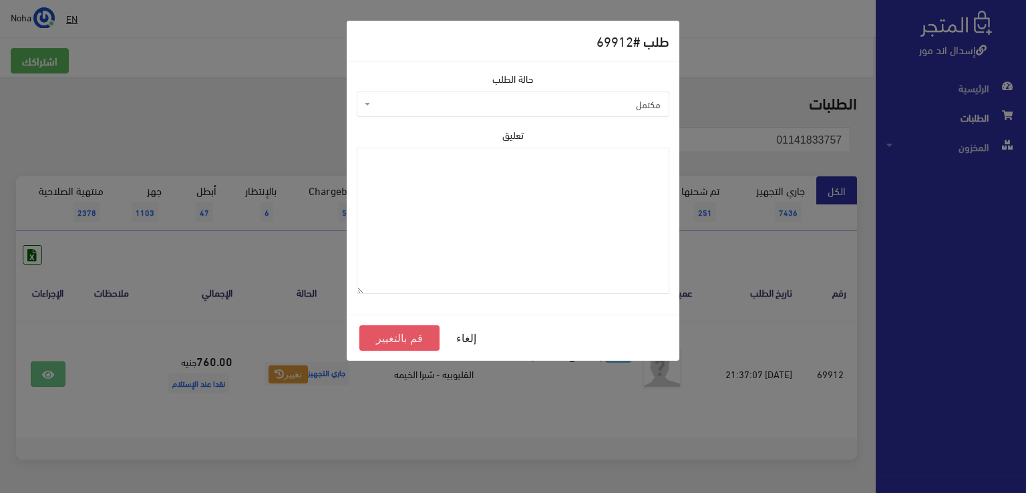
click at [391, 338] on button "قم بالتغيير" at bounding box center [399, 337] width 80 height 25
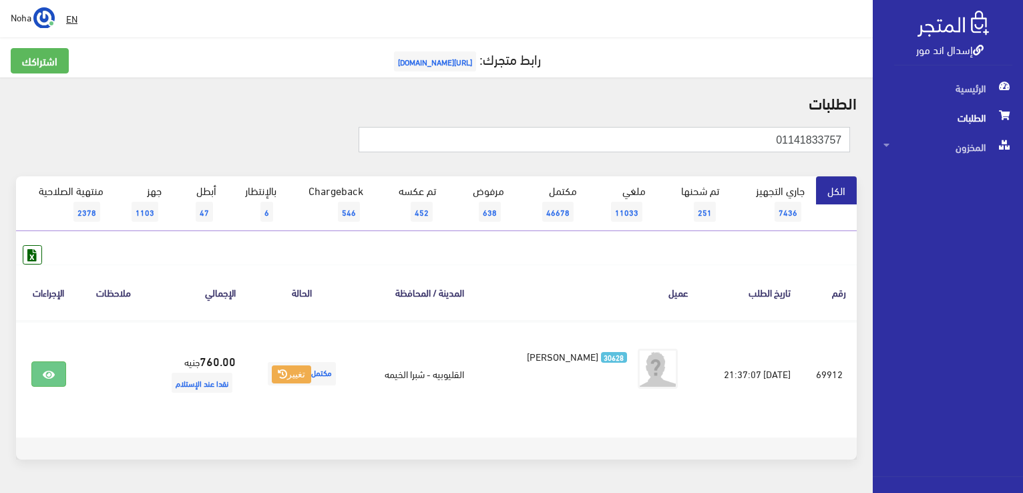
click at [729, 143] on input "01141833757" at bounding box center [605, 139] width 492 height 25
drag, startPoint x: 697, startPoint y: 144, endPoint x: 1025, endPoint y: 198, distance: 332.3
click at [1023, 198] on html "إسدال اند مور الرئيسية الطلبات" at bounding box center [511, 246] width 1023 height 493
paste input "106461311"
type input "1064613117"
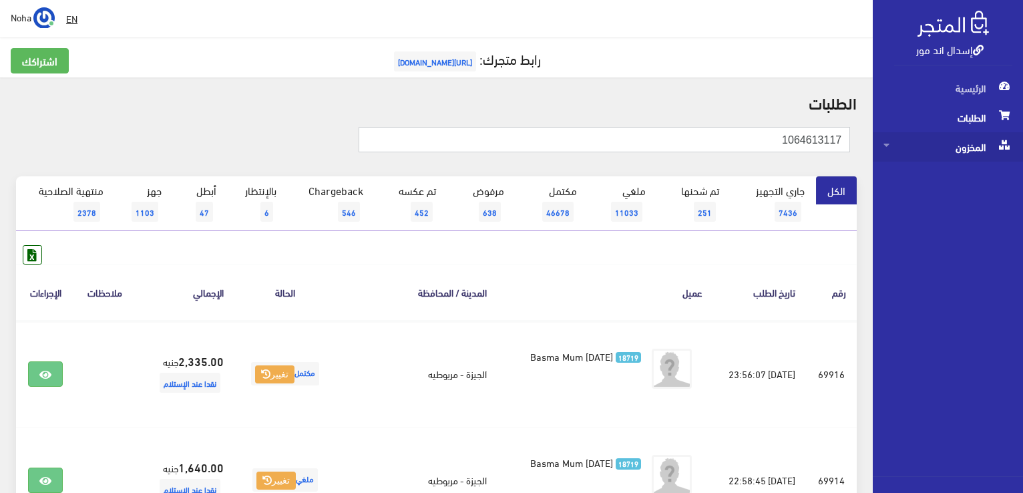
drag, startPoint x: 860, startPoint y: 145, endPoint x: 926, endPoint y: 142, distance: 66.9
click at [926, 142] on div "إسدال اند مور الرئيسية الطلبات المخزون" at bounding box center [511, 479] width 1023 height 959
paste input "01026433772"
type input "01026433772"
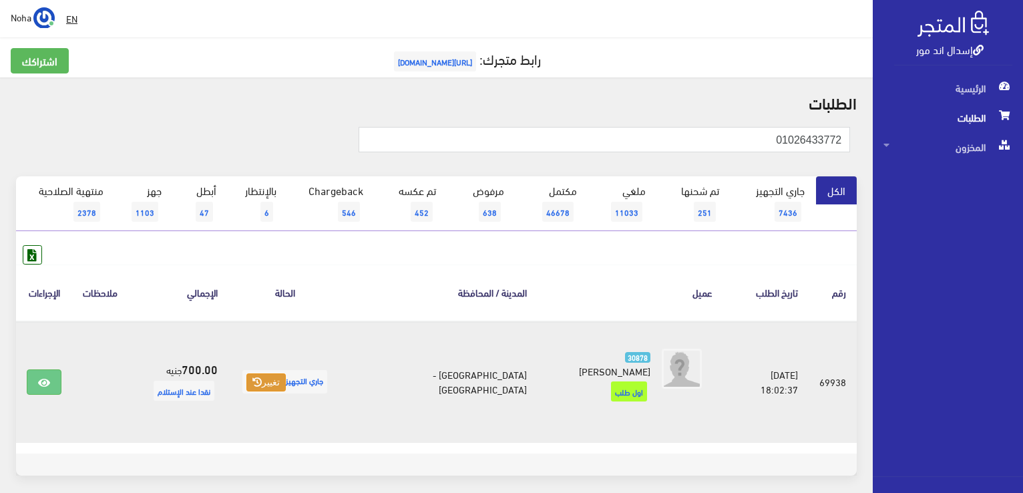
click at [273, 380] on button "تغيير" at bounding box center [265, 382] width 39 height 19
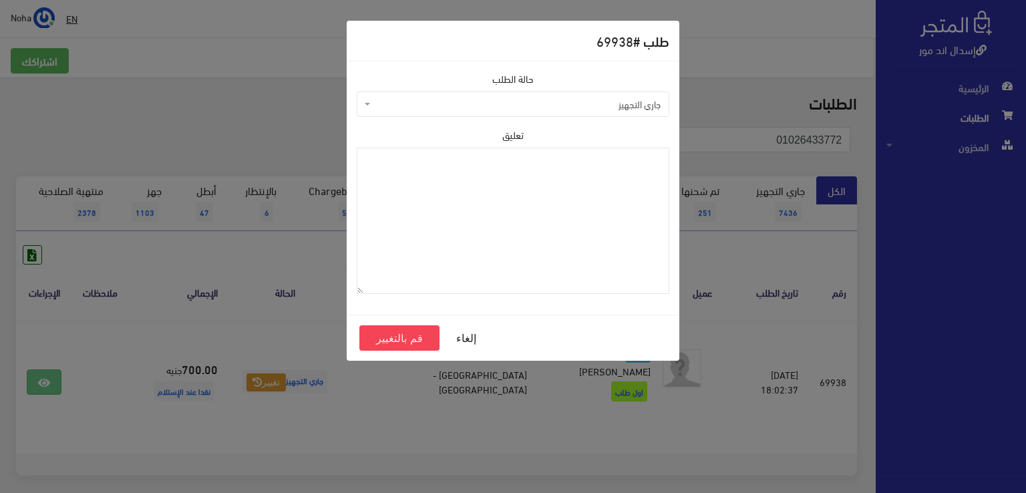
click at [500, 99] on span "جاري التجهيز" at bounding box center [516, 104] width 287 height 13
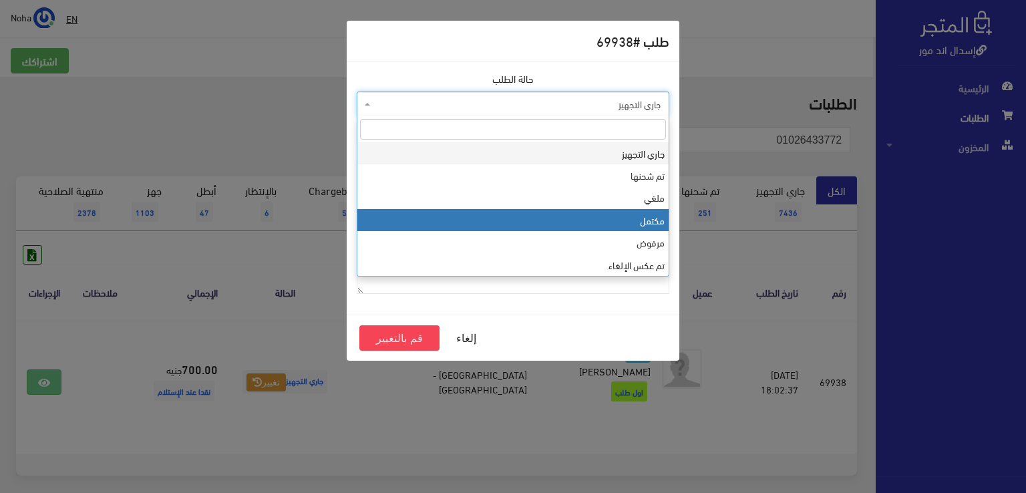
select select "4"
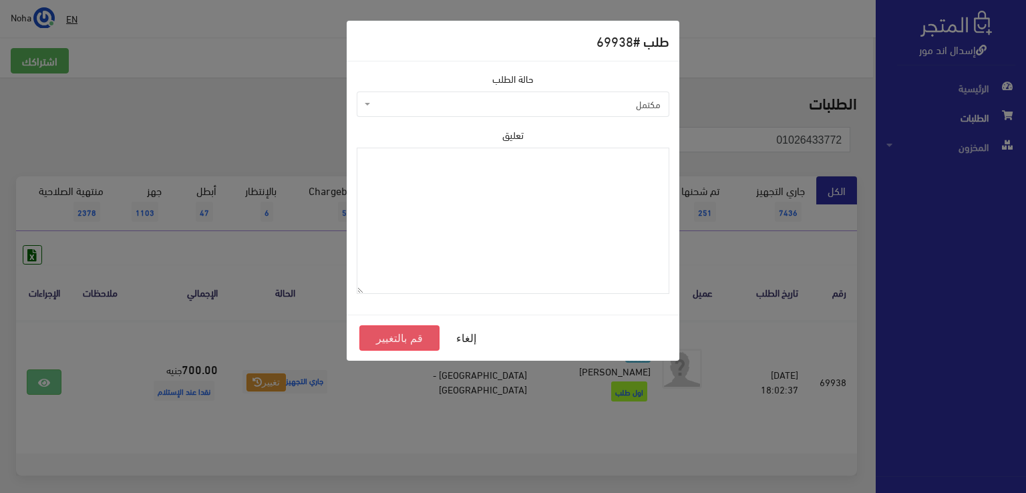
click at [417, 337] on button "قم بالتغيير" at bounding box center [399, 337] width 80 height 25
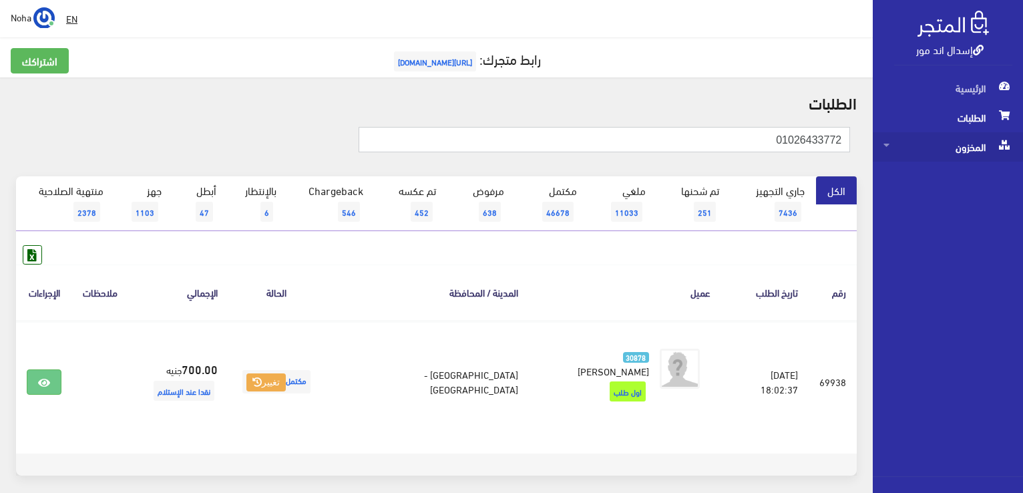
drag, startPoint x: 745, startPoint y: 144, endPoint x: 921, endPoint y: 158, distance: 176.2
click at [1021, 192] on div "إسدال اند مور الرئيسية الطلبات المخزون" at bounding box center [511, 275] width 1023 height 550
paste input "0102074376"
type input "01020743762"
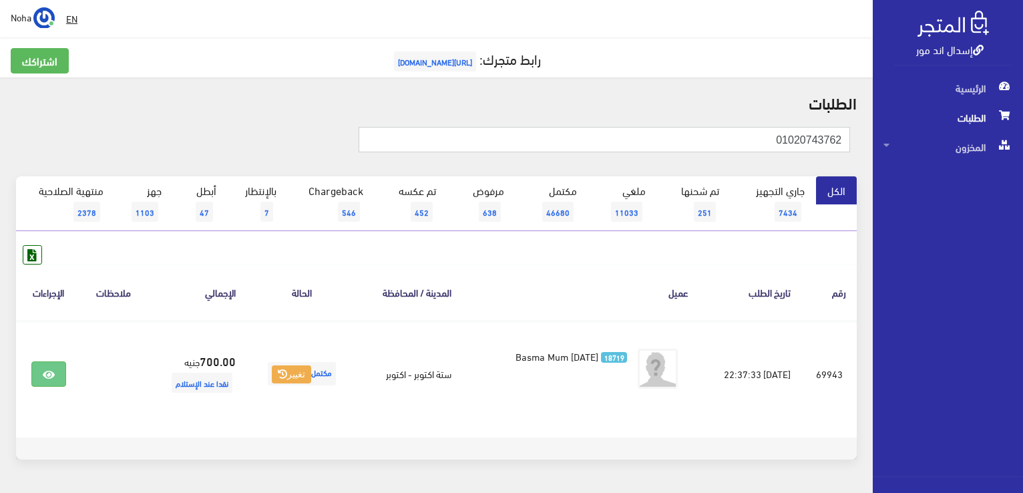
drag, startPoint x: 743, startPoint y: 141, endPoint x: 1025, endPoint y: 166, distance: 283.0
click at [1023, 166] on html "إسدال اند مور الرئيسية الطلبات" at bounding box center [511, 246] width 1023 height 493
paste input "01118433265"
type input "01118433265"
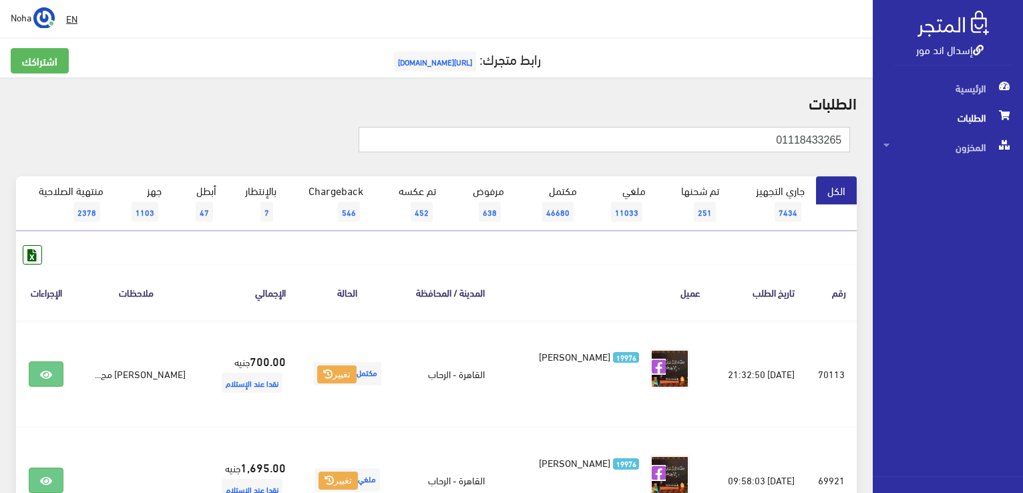
drag, startPoint x: 803, startPoint y: 146, endPoint x: 741, endPoint y: 145, distance: 61.5
paste input "014512959"
type input "01014512959"
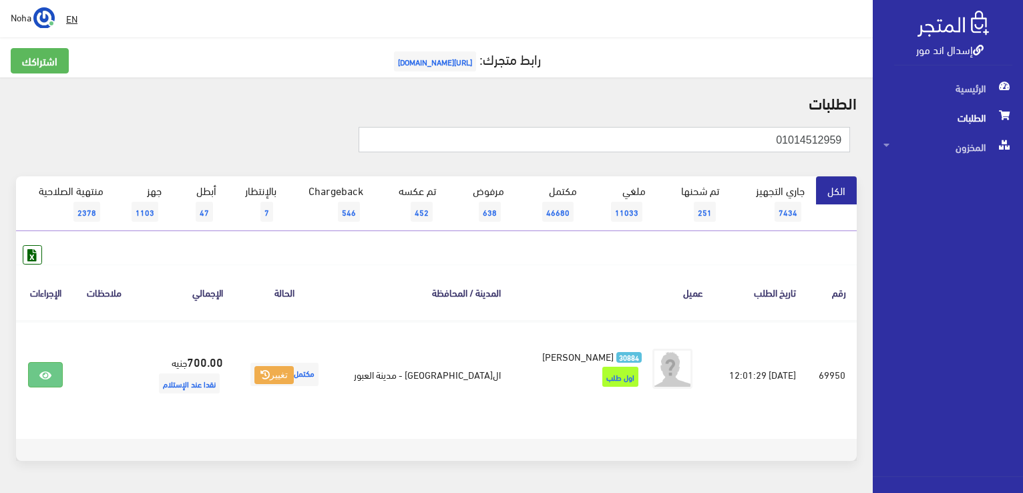
drag, startPoint x: 724, startPoint y: 145, endPoint x: 964, endPoint y: 204, distance: 246.9
click at [1020, 222] on div "إسدال اند مور الرئيسية الطلبات المخزون" at bounding box center [511, 268] width 1023 height 536
paste input "01031217843"
type input "01031217843"
drag, startPoint x: 1007, startPoint y: 192, endPoint x: 998, endPoint y: 194, distance: 8.9
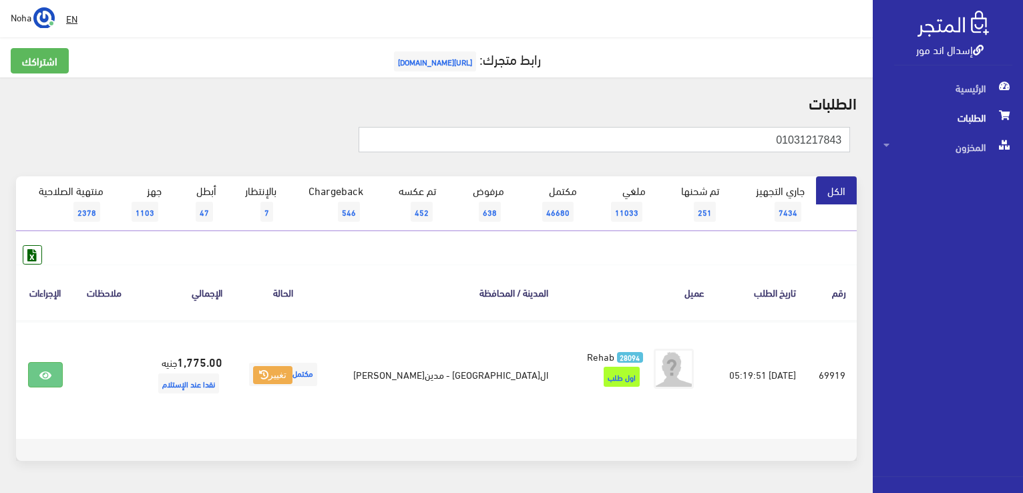
click at [1021, 202] on div "إسدال اند مور الرئيسية الطلبات المخزون" at bounding box center [511, 268] width 1023 height 536
paste input "01284821012"
type input "01284821012"
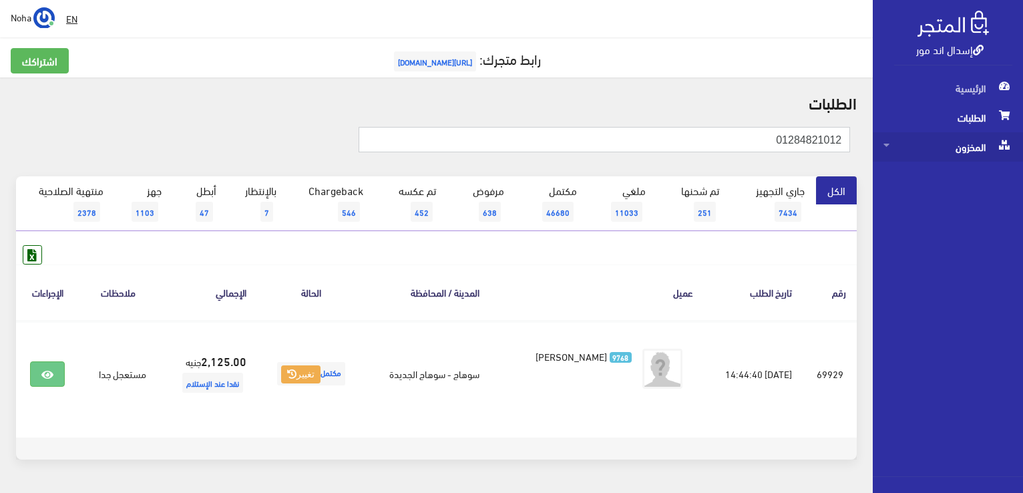
drag, startPoint x: 927, startPoint y: 157, endPoint x: 987, endPoint y: 160, distance: 60.2
click at [999, 162] on div "إسدال اند مور الرئيسية الطلبات المخزون" at bounding box center [511, 267] width 1023 height 534
paste input "034773679"
type input "01034773679"
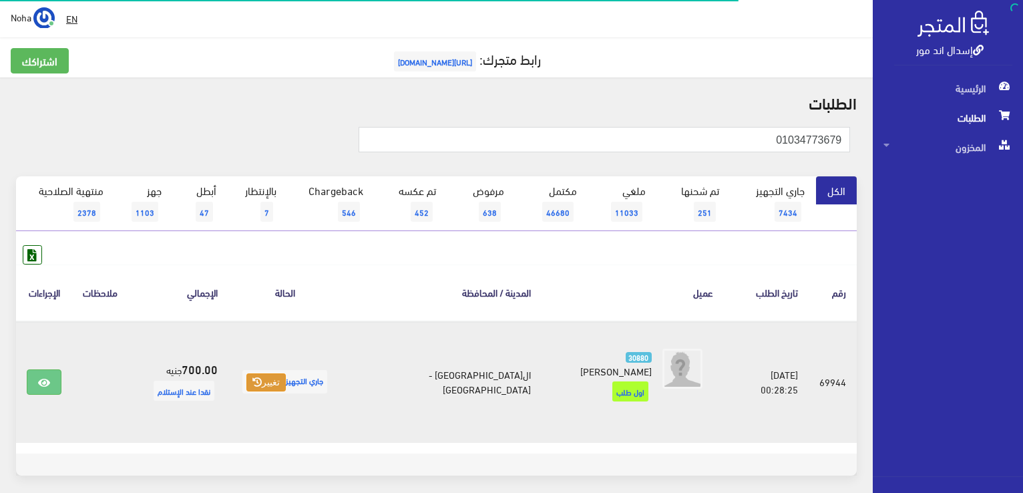
click at [286, 373] on button "تغيير" at bounding box center [265, 382] width 39 height 19
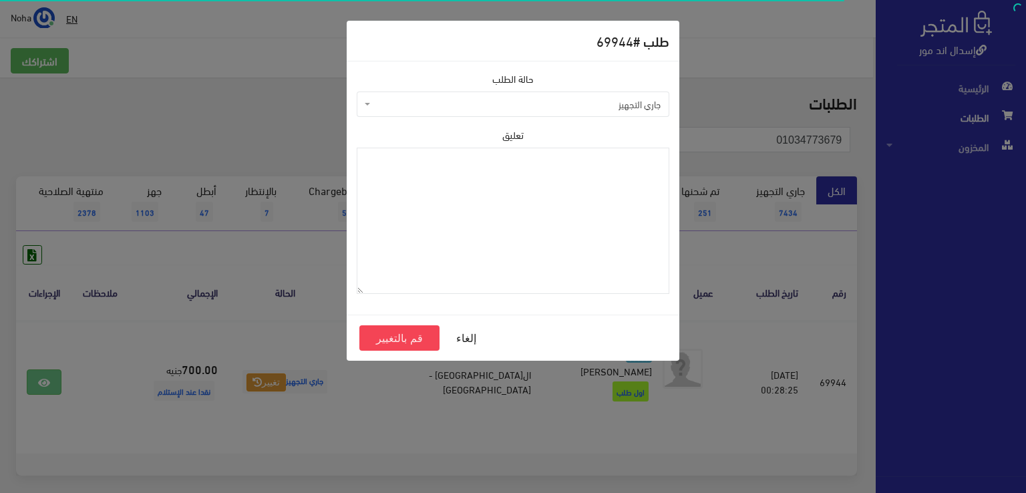
click at [436, 110] on span "جاري التجهيز" at bounding box center [513, 104] width 313 height 25
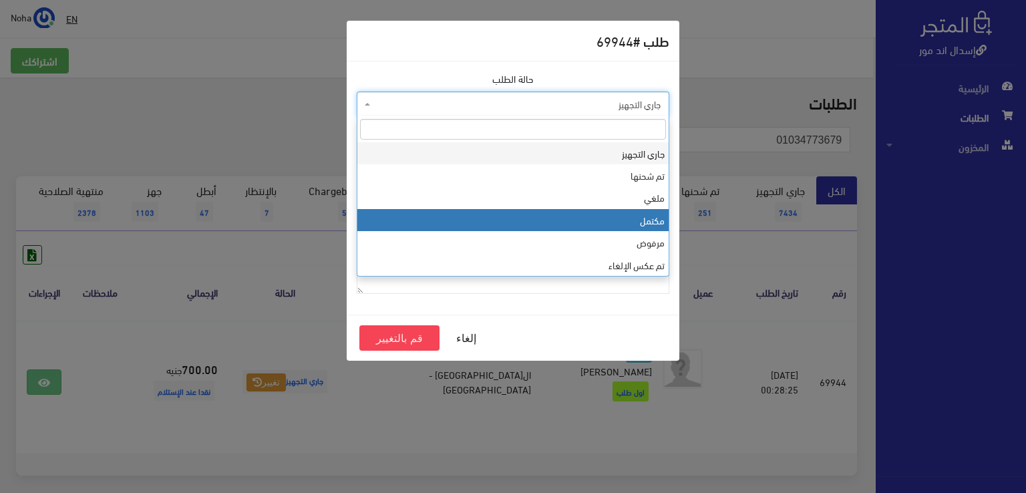
select select "4"
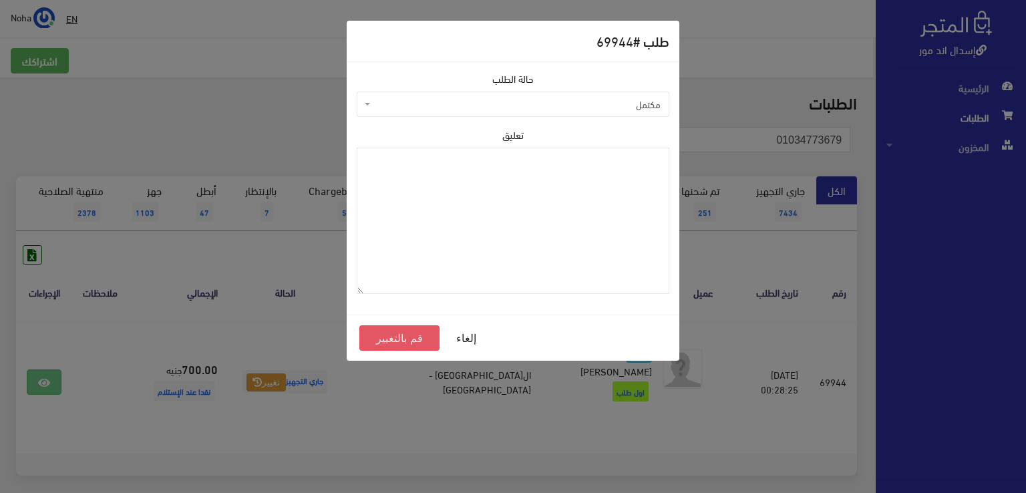
click at [380, 337] on button "قم بالتغيير" at bounding box center [399, 337] width 80 height 25
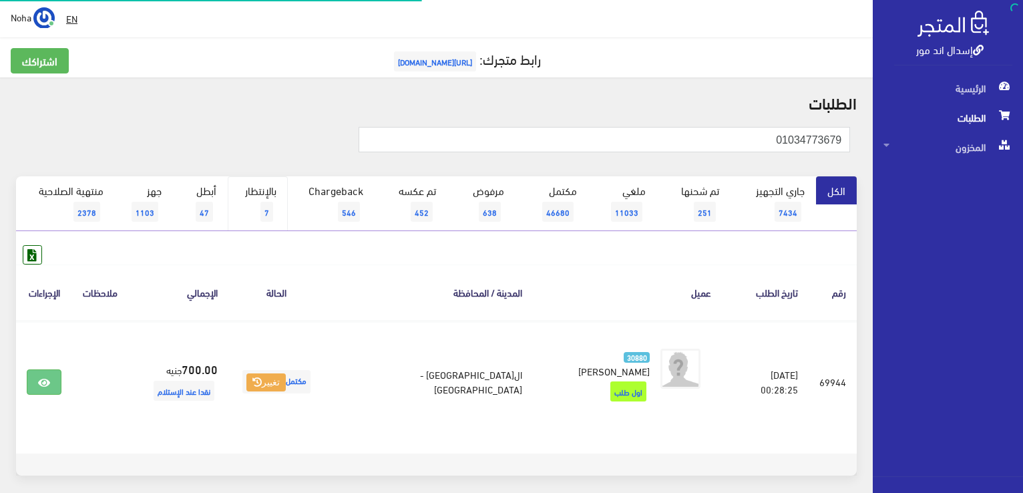
click at [265, 188] on link "بالإنتظار 7" at bounding box center [258, 203] width 60 height 55
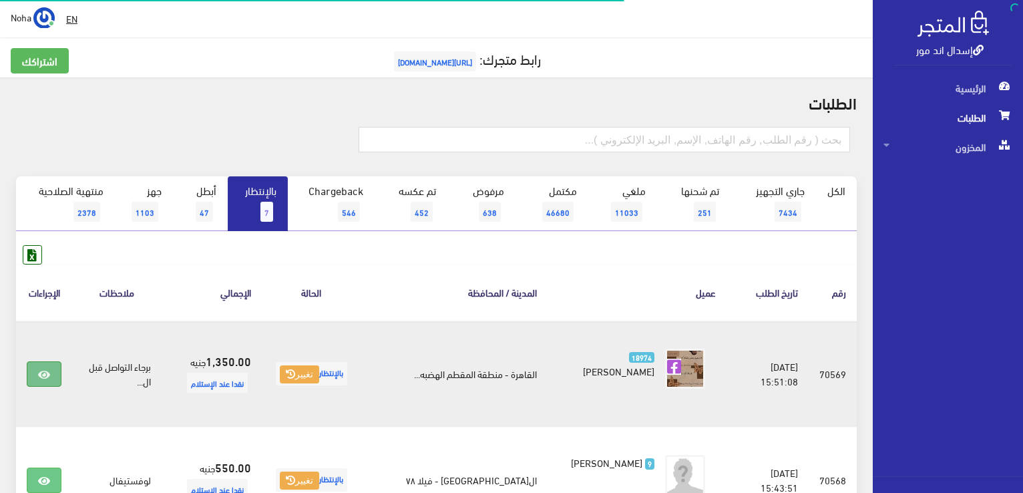
click at [45, 373] on icon at bounding box center [44, 374] width 12 height 11
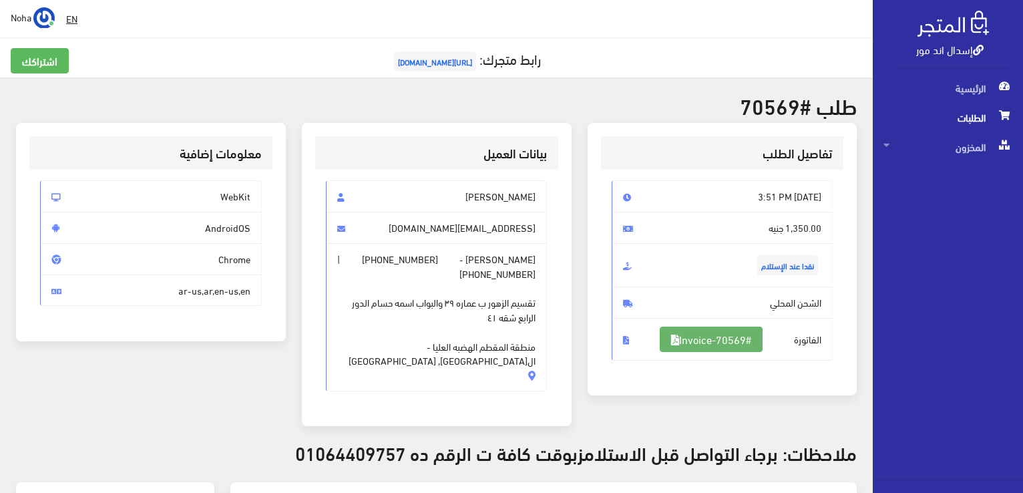
click at [724, 343] on link "#Invoice-70569" at bounding box center [711, 339] width 103 height 25
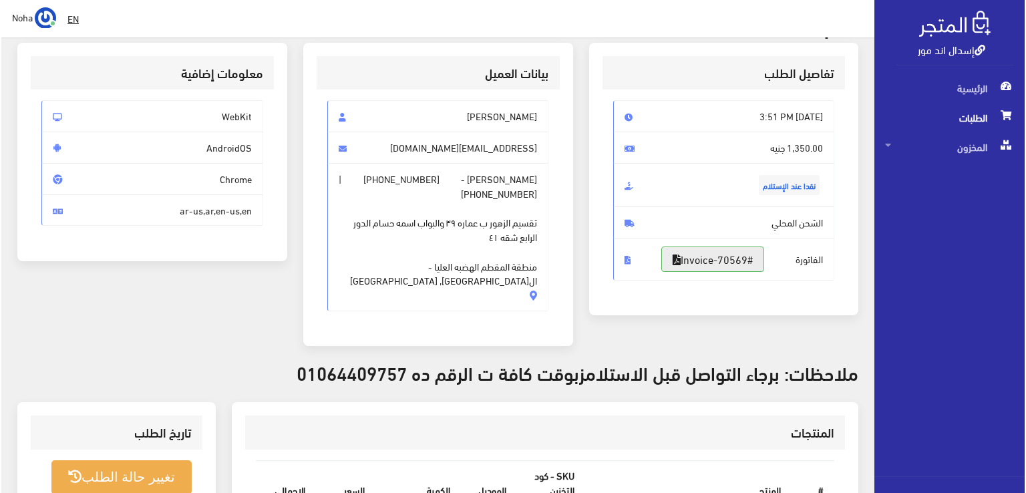
scroll to position [200, 0]
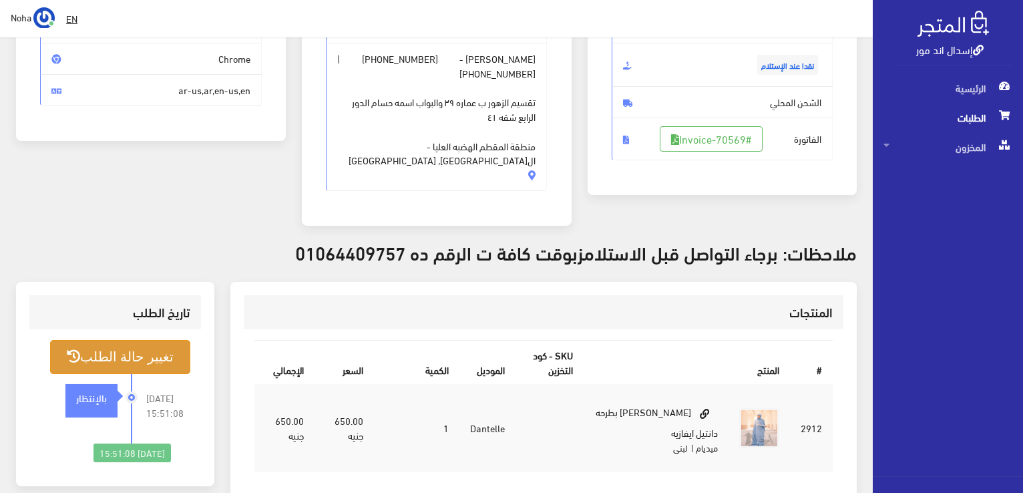
click at [156, 345] on button "تغيير حالة الطلب" at bounding box center [120, 357] width 140 height 34
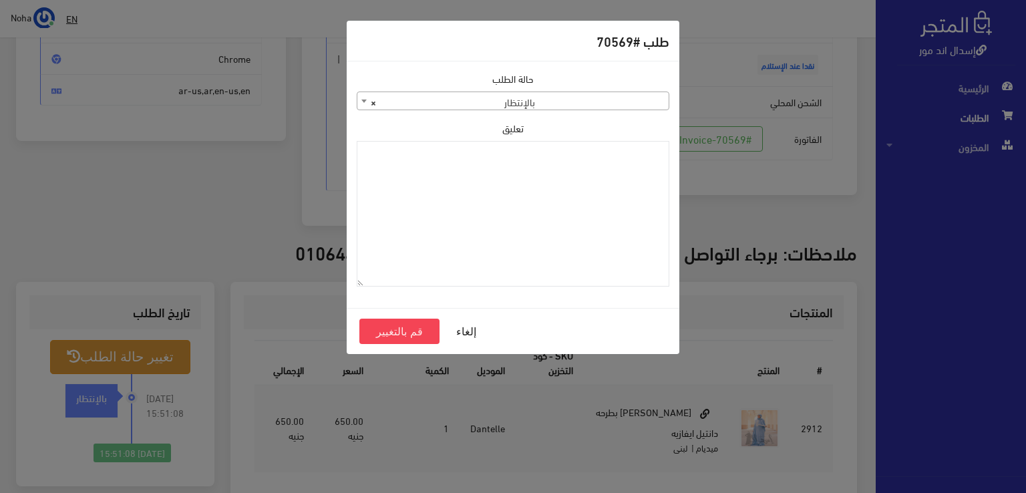
click at [454, 102] on span "× بالإنتظار" at bounding box center [512, 101] width 311 height 19
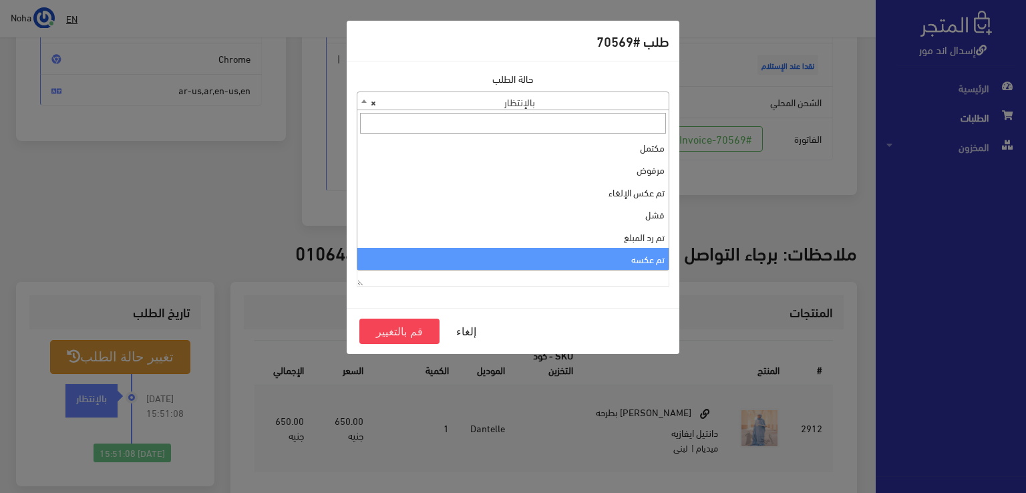
scroll to position [0, 0]
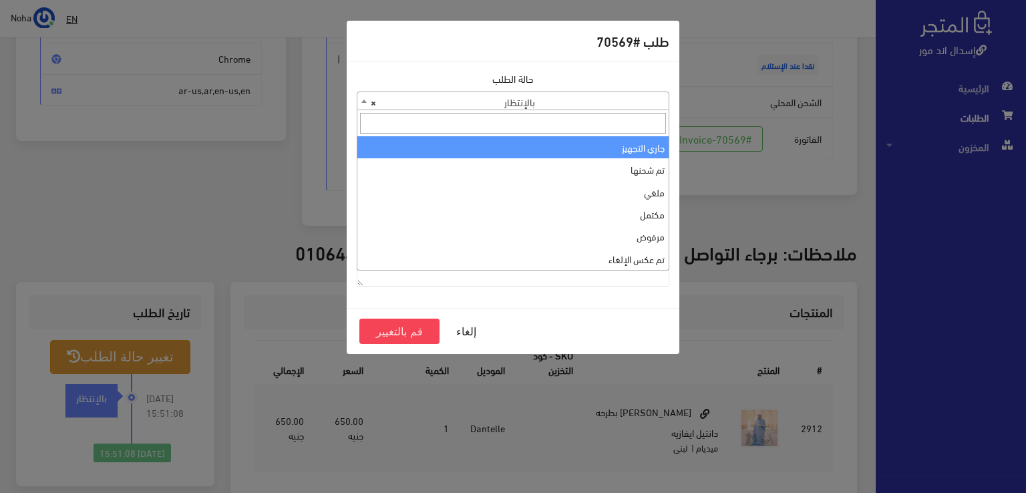
select select "1"
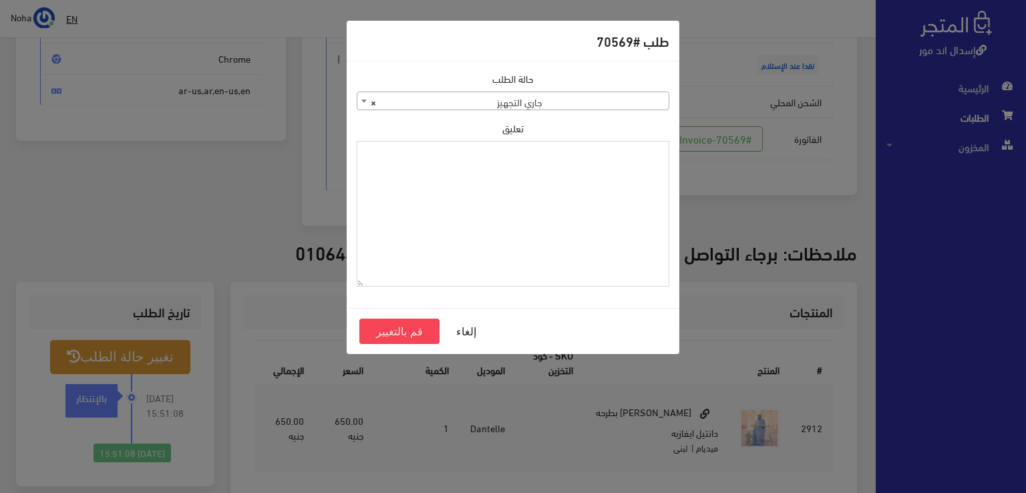
paste textarea "01034773679"
type textarea "01034773679"
click at [398, 329] on button "قم بالتغيير" at bounding box center [399, 331] width 80 height 25
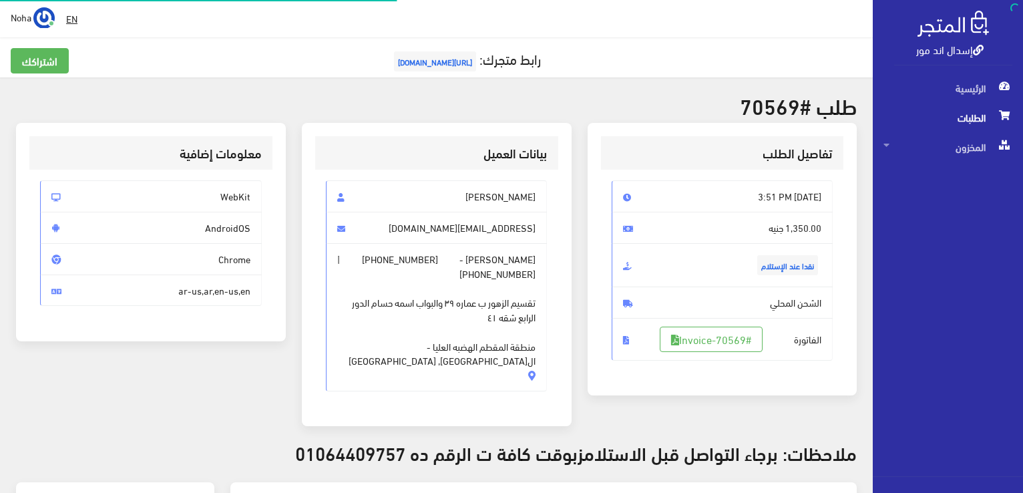
scroll to position [192, 0]
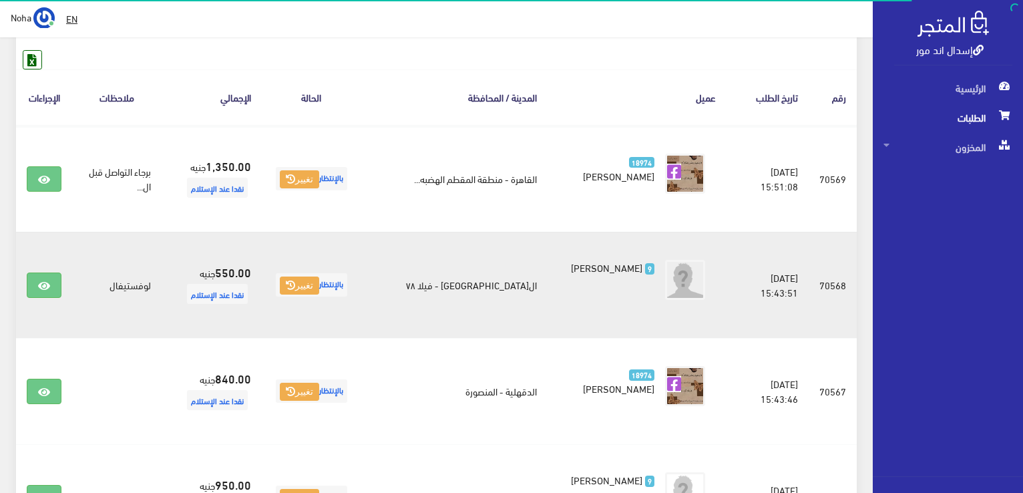
scroll to position [200, 0]
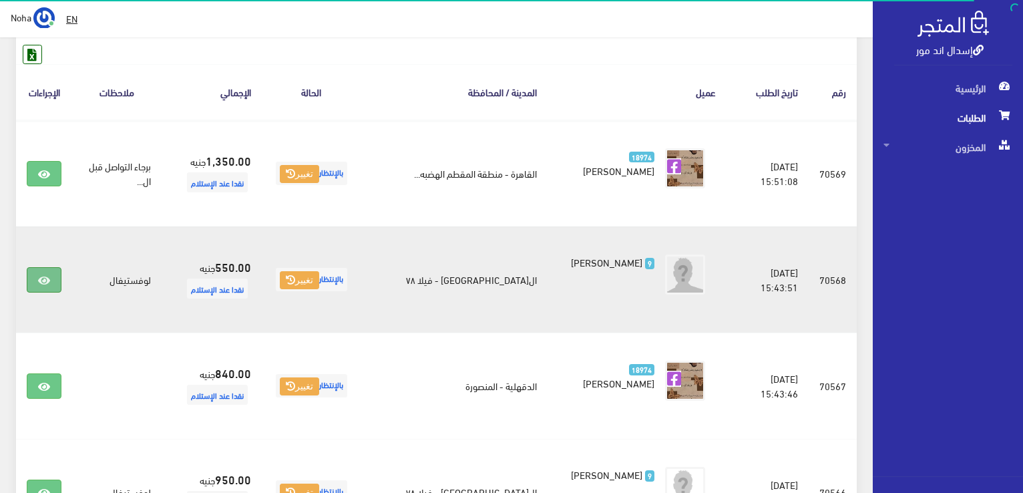
click at [31, 272] on link at bounding box center [44, 279] width 35 height 25
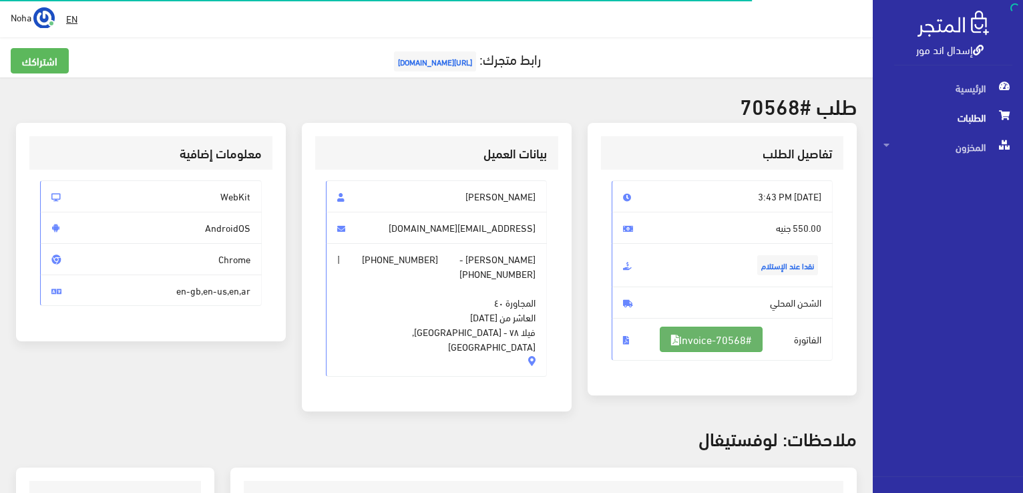
click at [695, 336] on link "#Invoice-70568" at bounding box center [711, 339] width 103 height 25
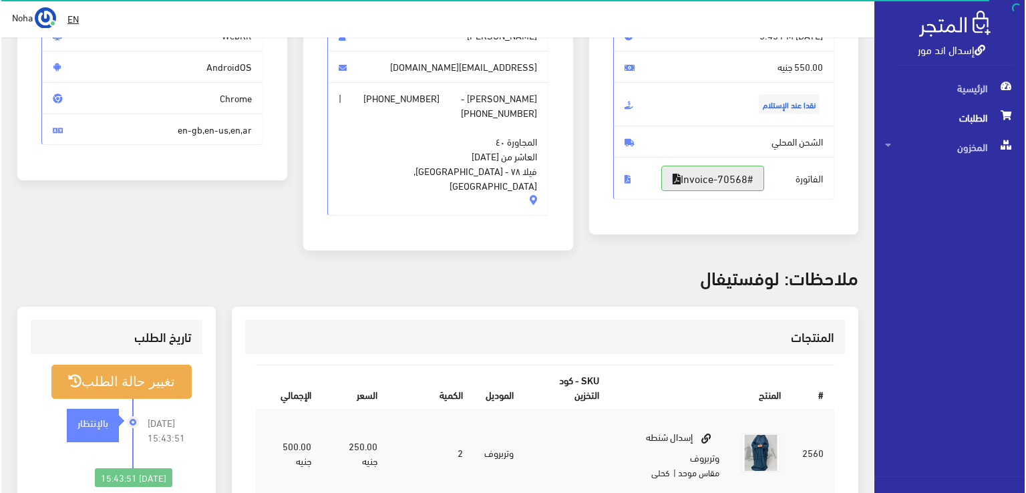
scroll to position [267, 0]
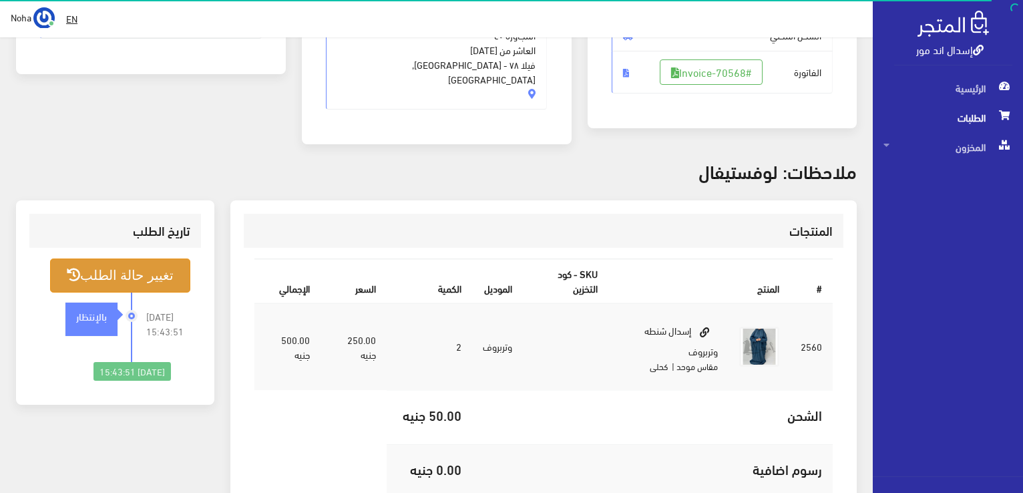
click at [159, 259] on button "تغيير حالة الطلب" at bounding box center [120, 276] width 140 height 34
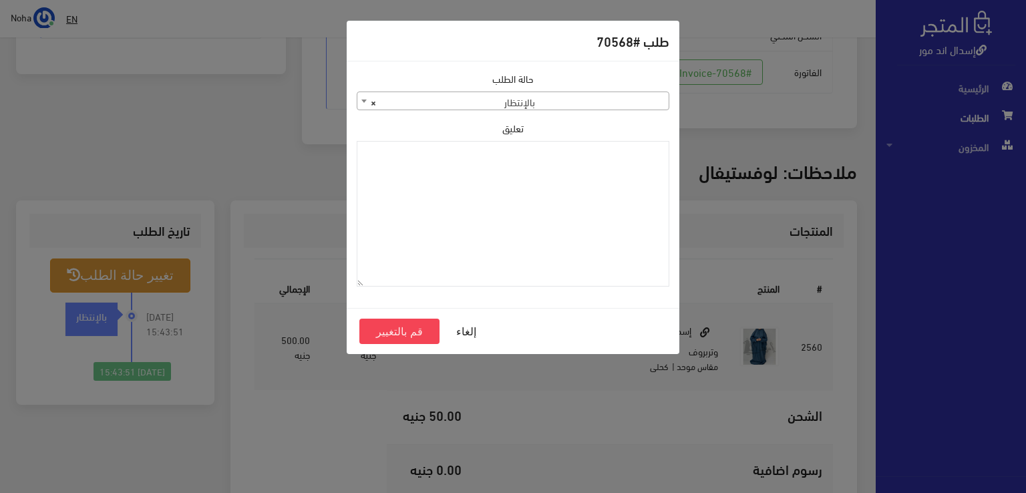
click at [474, 100] on span "× بالإنتظار" at bounding box center [512, 101] width 311 height 19
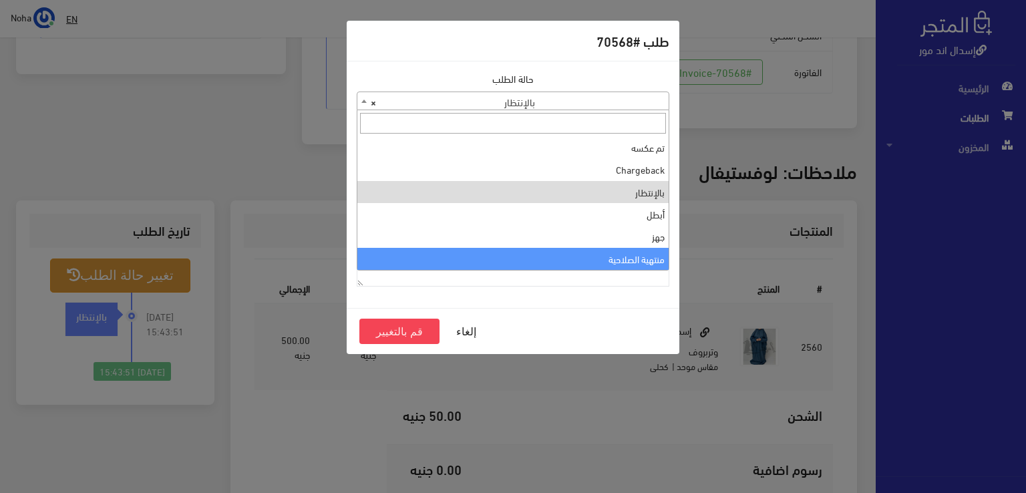
select select "14"
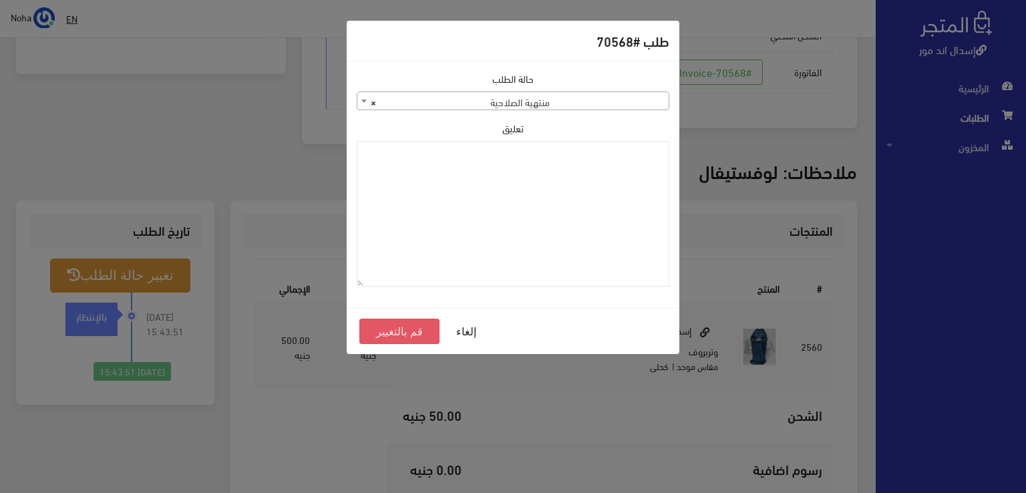
click at [410, 332] on button "قم بالتغيير" at bounding box center [399, 331] width 80 height 25
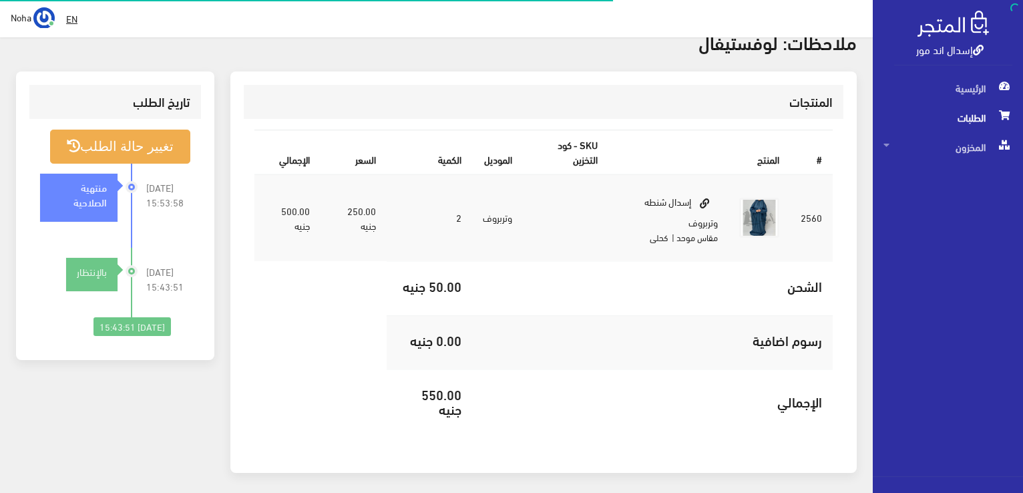
scroll to position [396, 0]
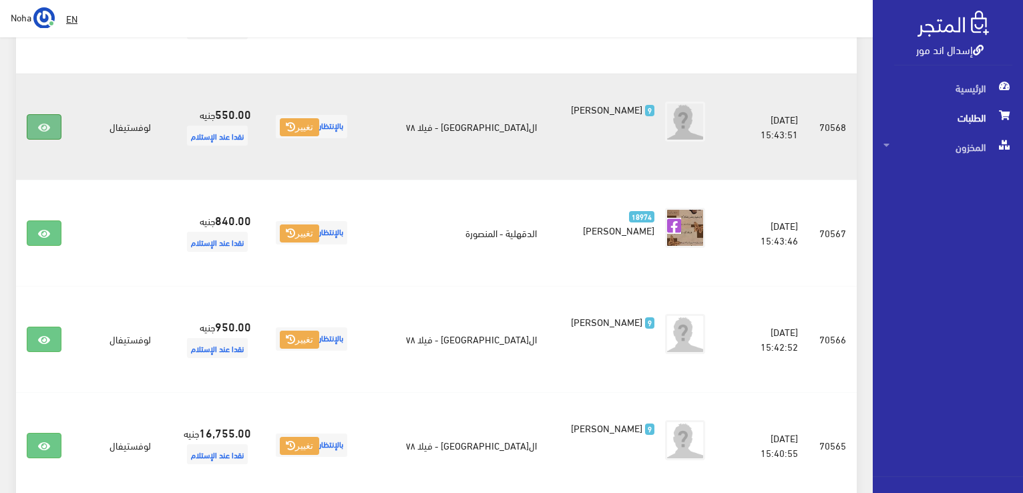
scroll to position [401, 0]
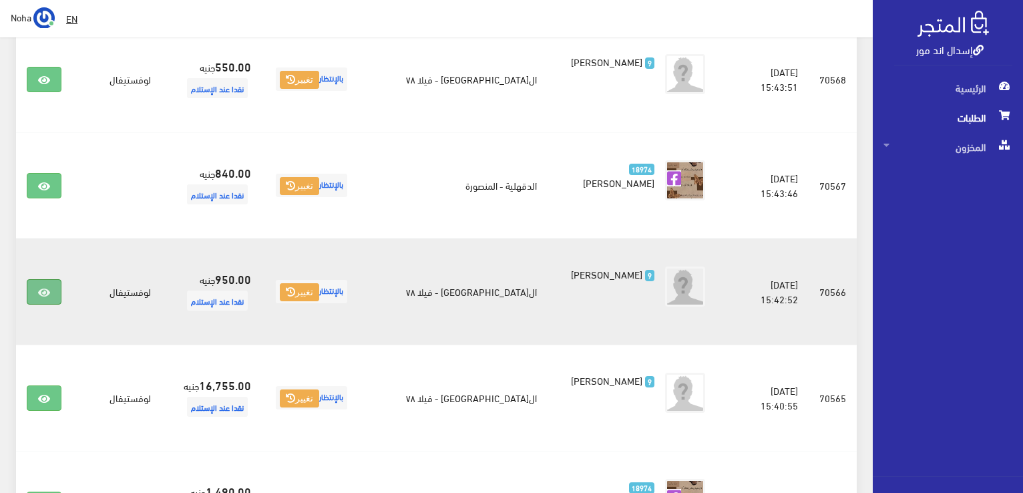
click at [59, 295] on link at bounding box center [44, 291] width 35 height 25
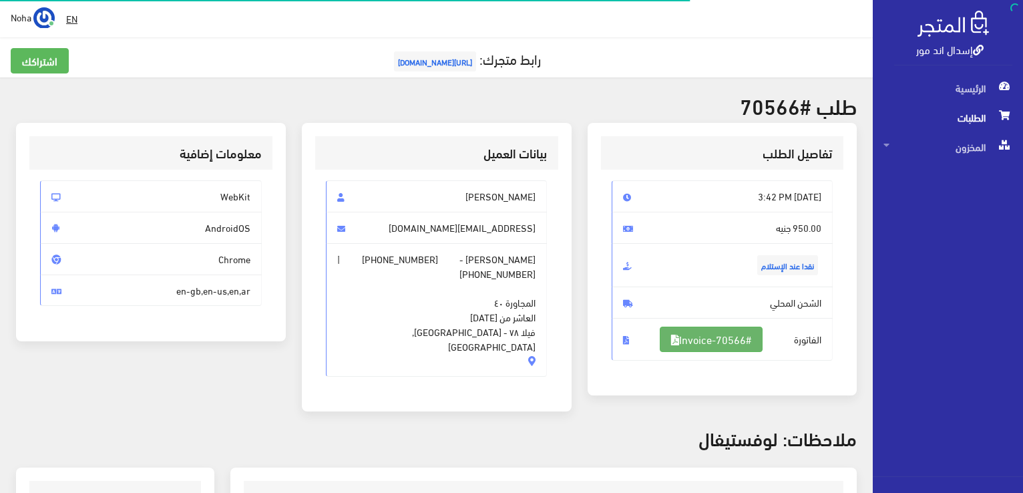
click at [681, 327] on link "#Invoice-70566" at bounding box center [711, 339] width 103 height 25
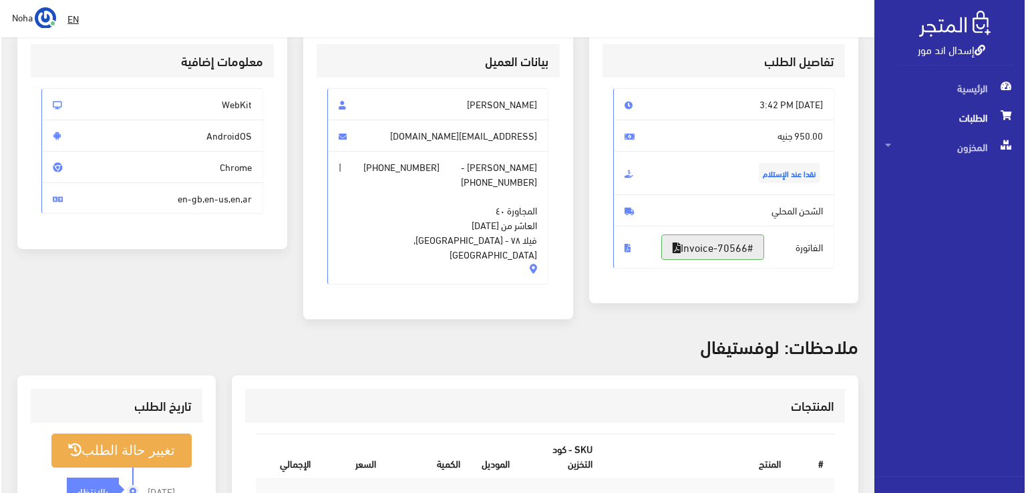
scroll to position [267, 0]
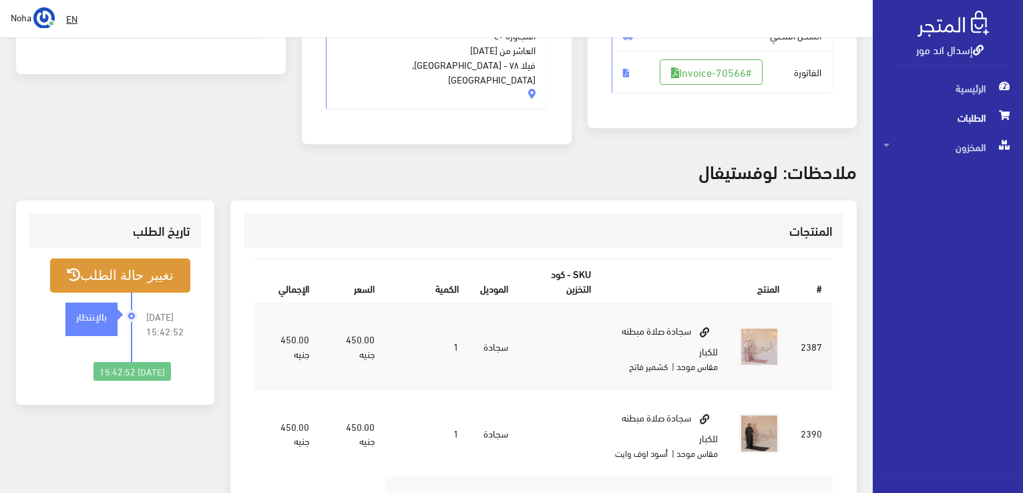
click at [144, 267] on button "تغيير حالة الطلب" at bounding box center [120, 276] width 140 height 34
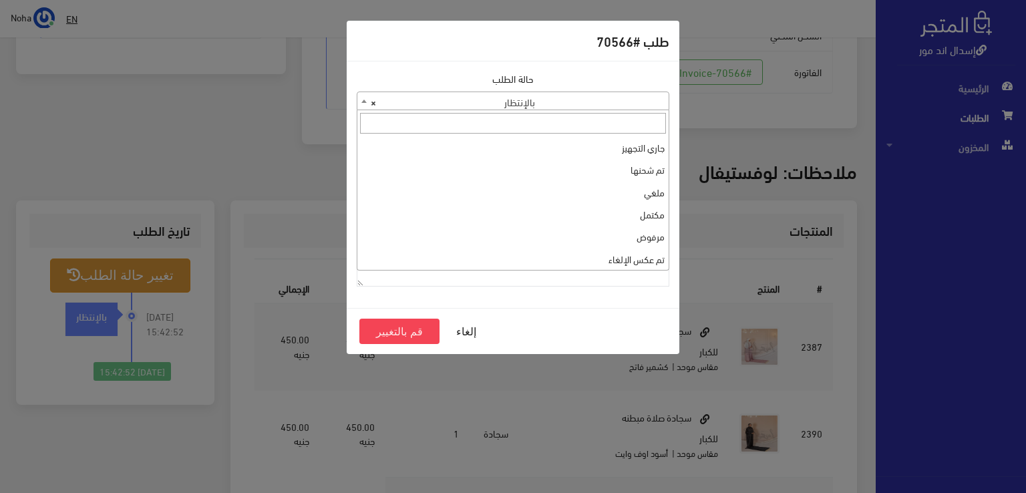
click at [411, 96] on span "× بالإنتظار" at bounding box center [512, 101] width 311 height 19
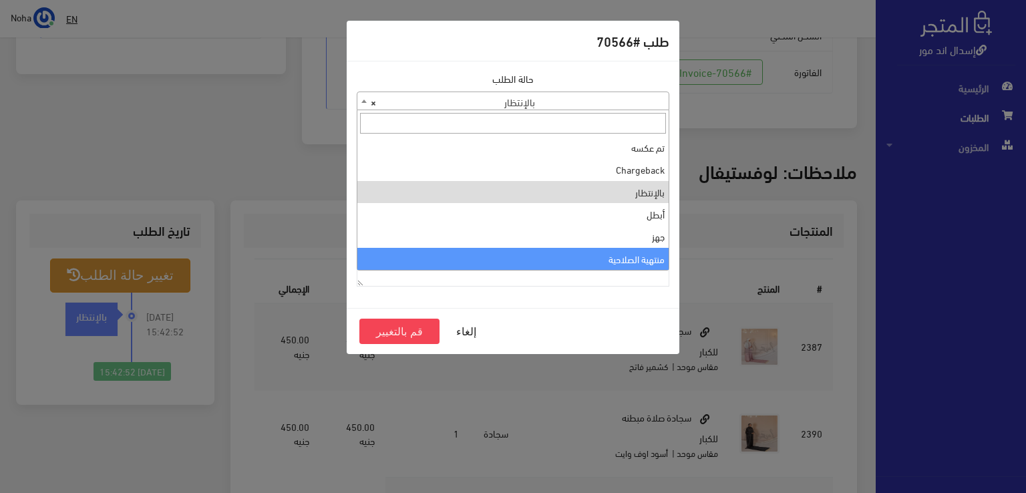
select select "14"
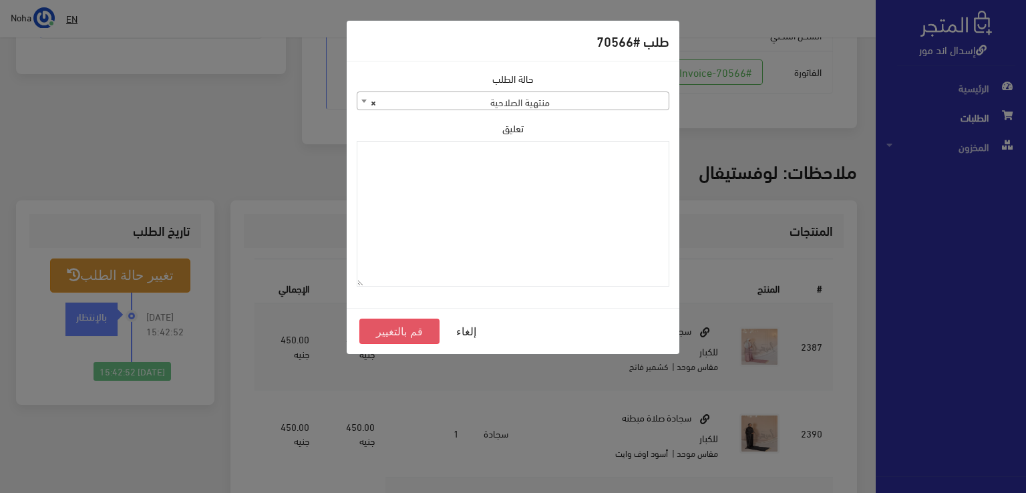
click at [393, 331] on button "قم بالتغيير" at bounding box center [399, 331] width 80 height 25
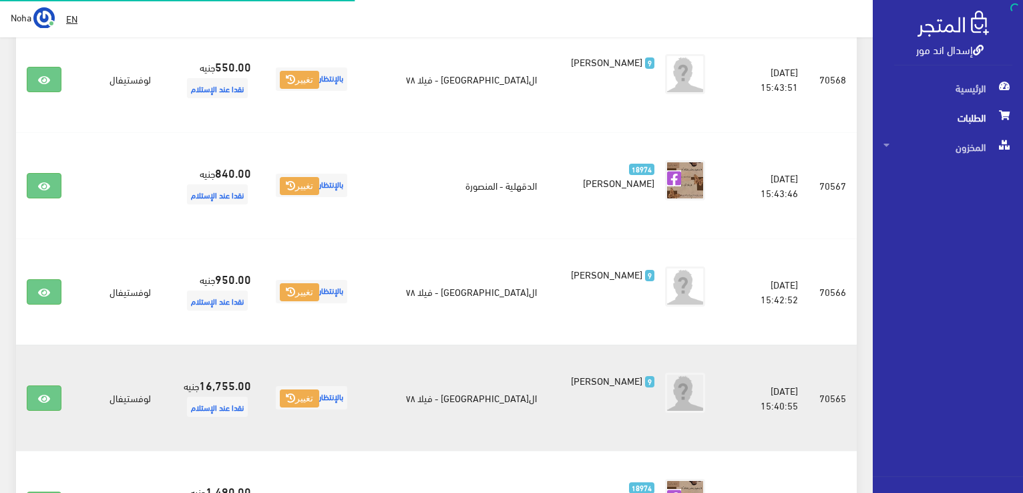
scroll to position [401, 0]
click at [49, 399] on icon at bounding box center [44, 398] width 12 height 11
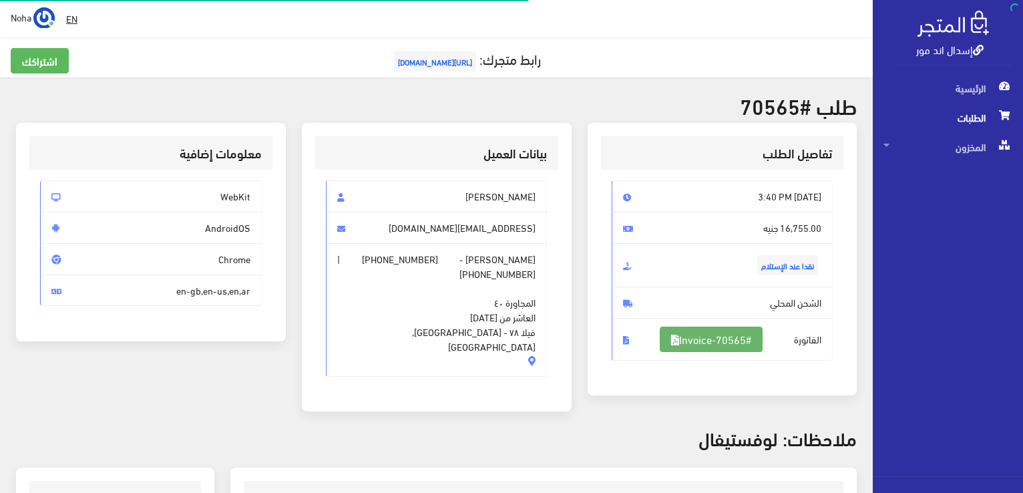
click at [702, 348] on link "#Invoice-70565" at bounding box center [711, 339] width 103 height 25
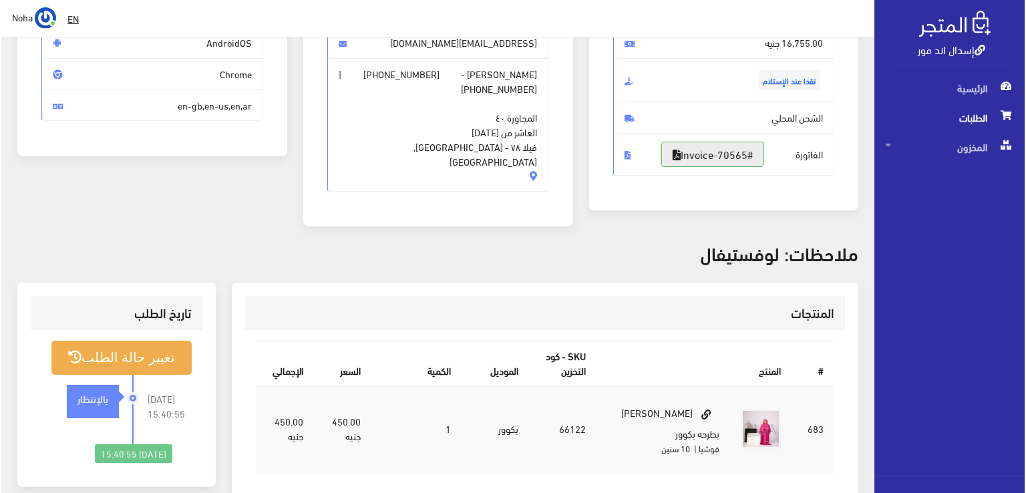
scroll to position [334, 0]
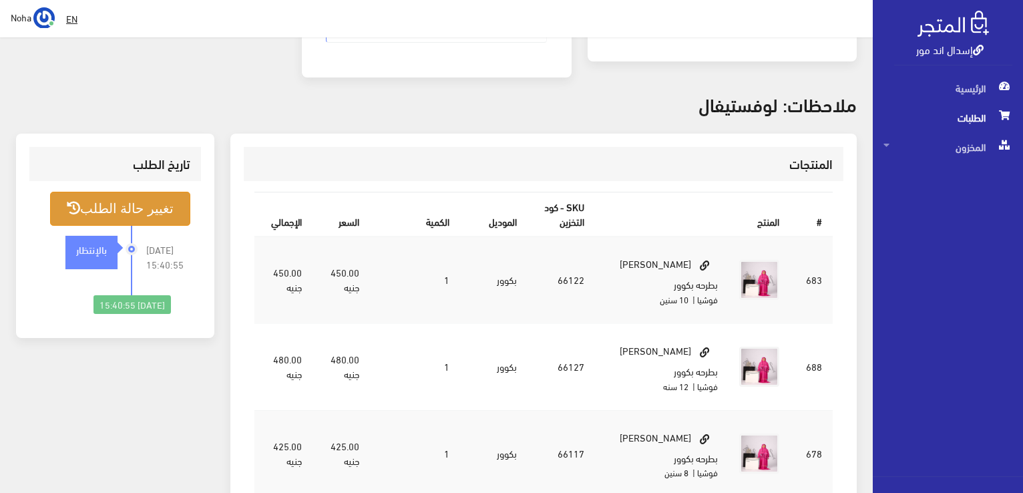
click at [100, 196] on button "تغيير حالة الطلب" at bounding box center [120, 209] width 140 height 34
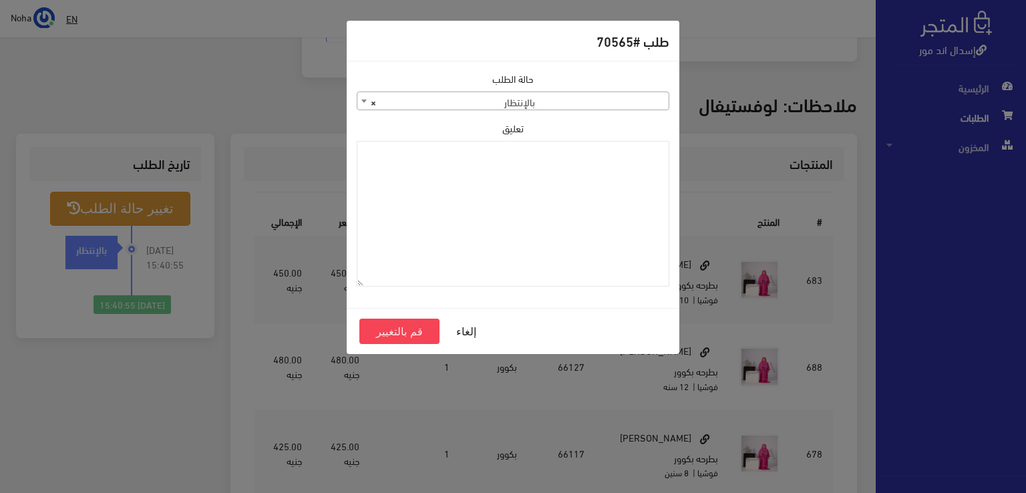
click at [480, 98] on span "× بالإنتظار" at bounding box center [512, 101] width 311 height 19
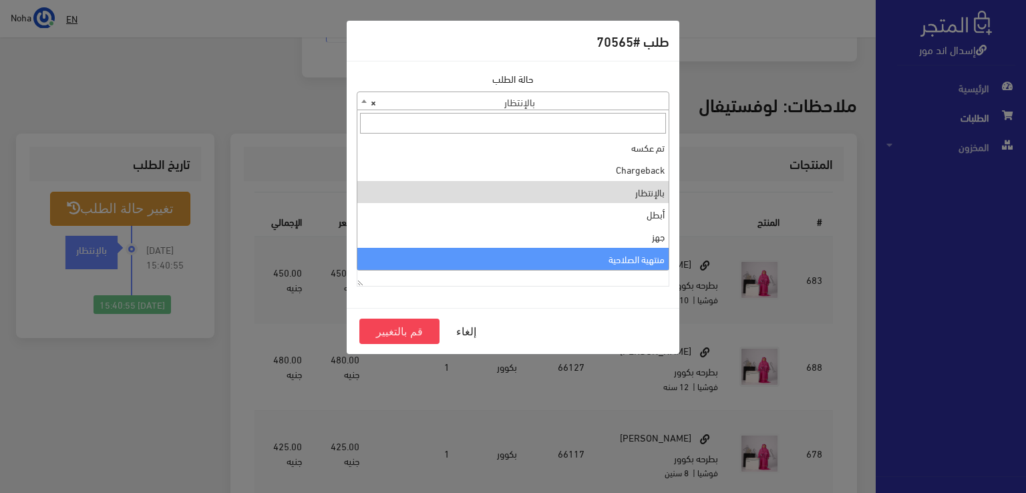
select select "14"
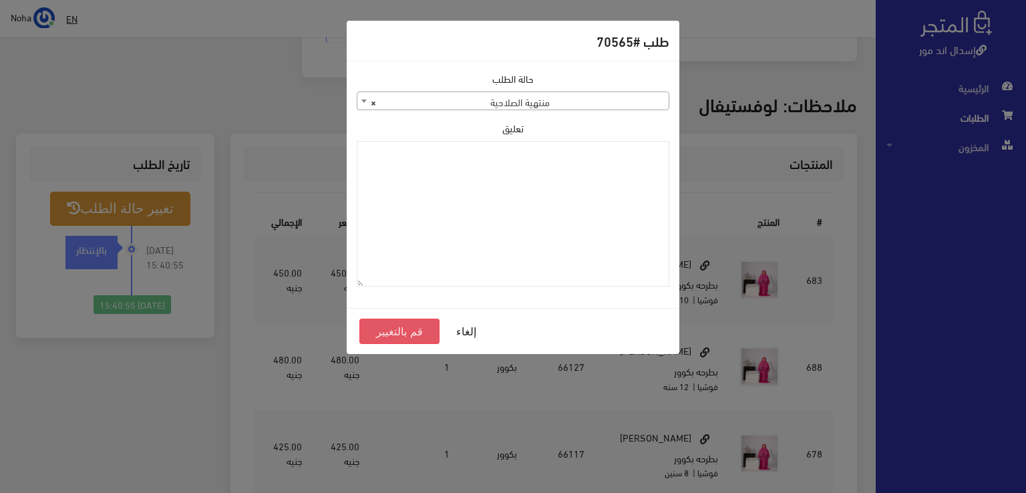
click at [391, 331] on button "قم بالتغيير" at bounding box center [399, 331] width 80 height 25
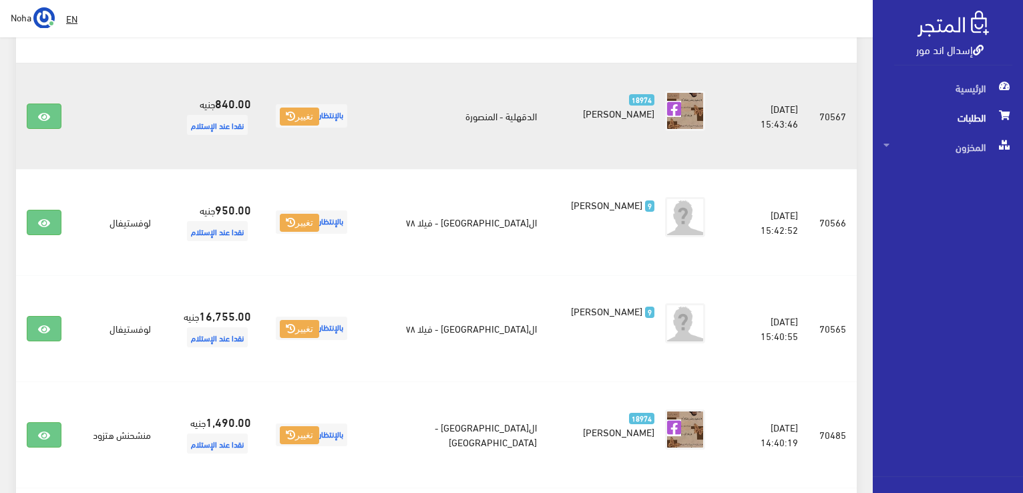
scroll to position [468, 0]
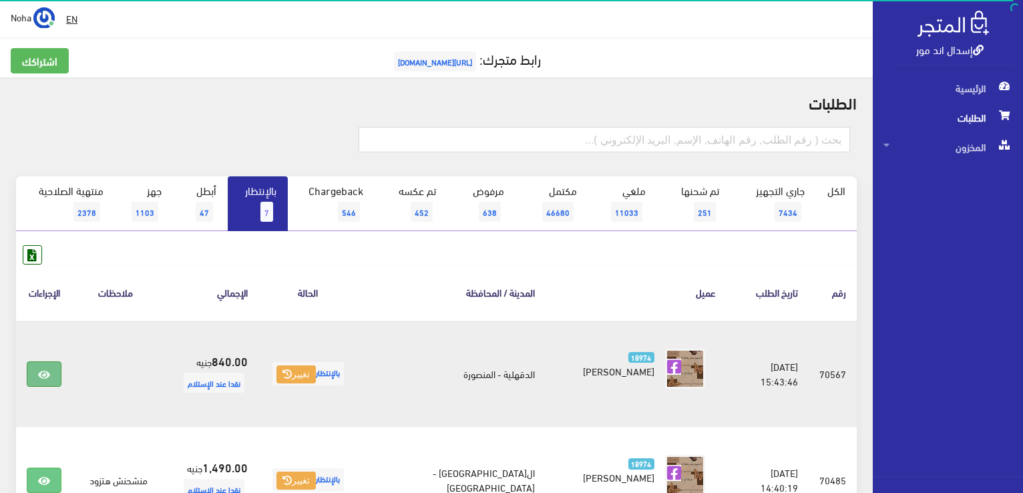
click at [37, 367] on link at bounding box center [44, 373] width 35 height 25
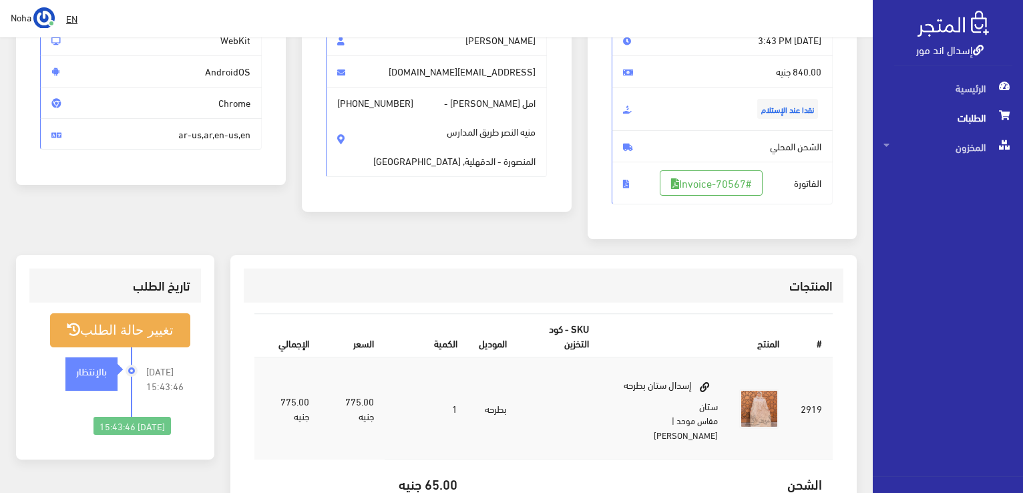
scroll to position [134, 0]
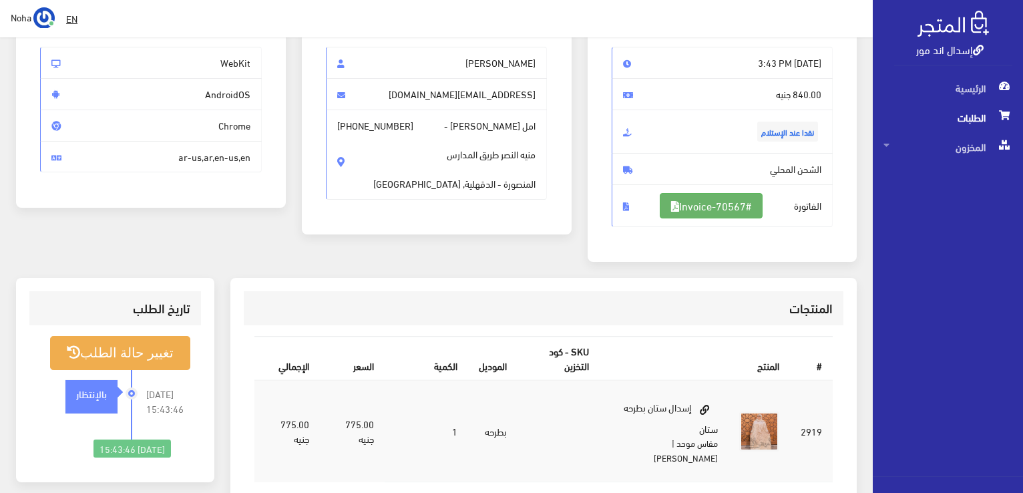
click at [705, 203] on link "#Invoice-70567" at bounding box center [711, 205] width 103 height 25
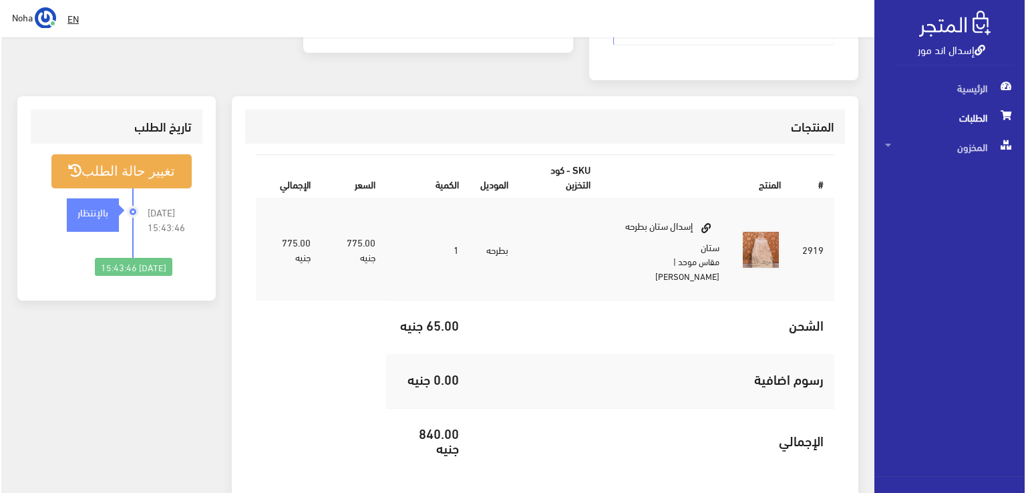
scroll to position [334, 0]
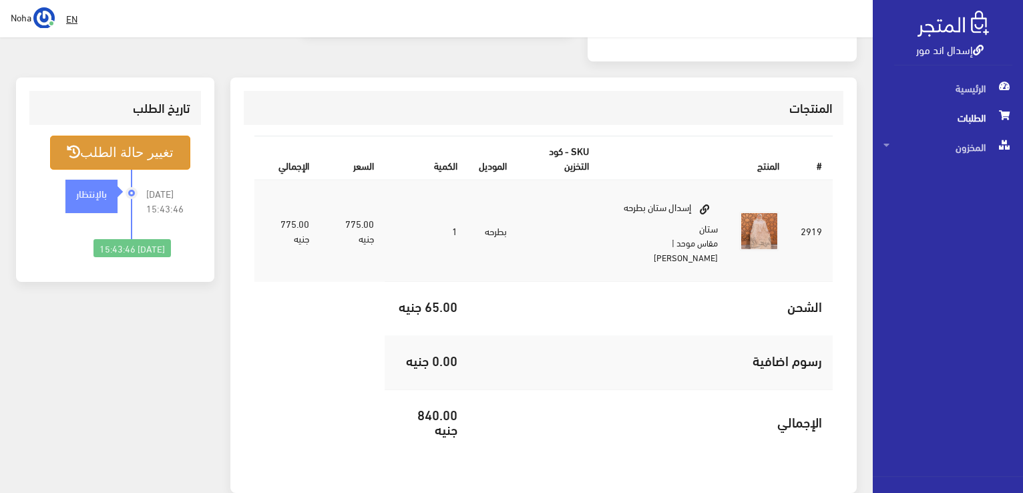
click at [150, 164] on button "تغيير حالة الطلب" at bounding box center [120, 153] width 140 height 34
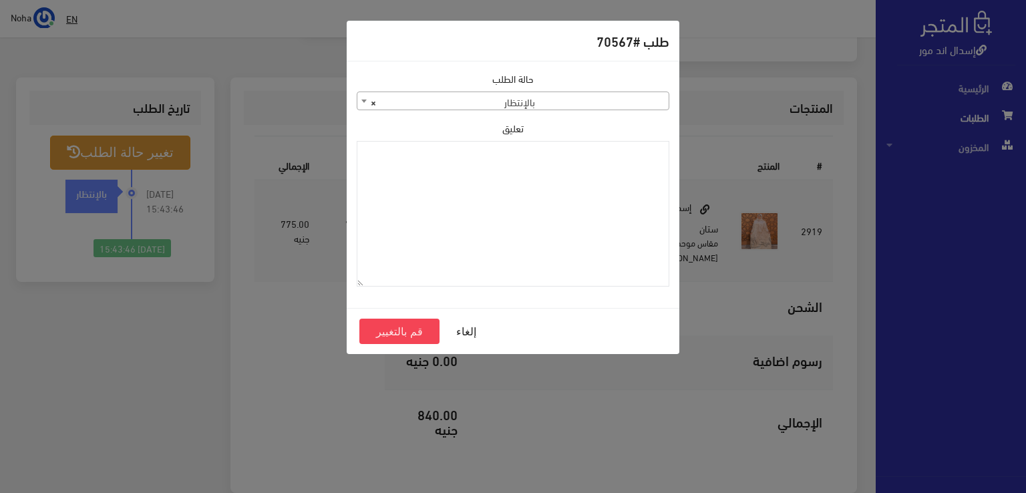
click at [441, 102] on span "× بالإنتظار" at bounding box center [512, 101] width 311 height 19
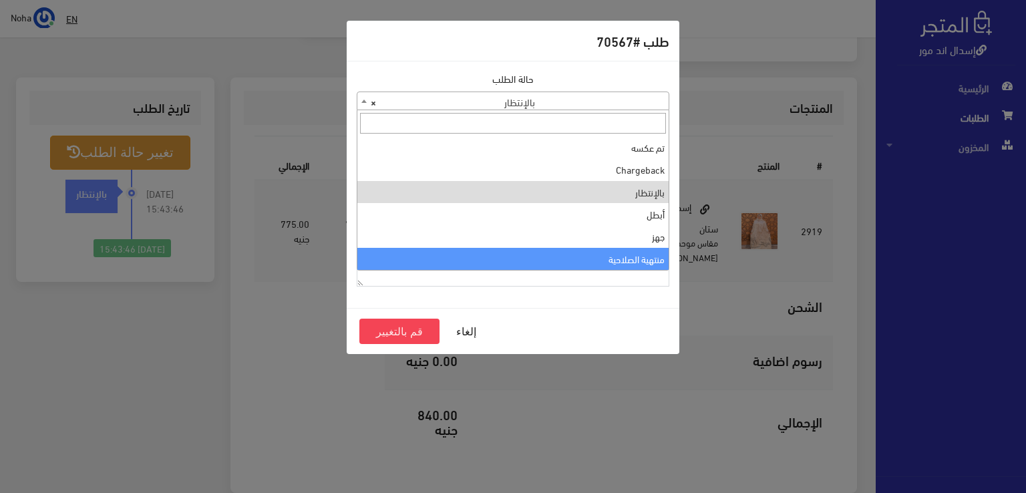
click at [484, 273] on textarea "تعليق" at bounding box center [513, 214] width 313 height 146
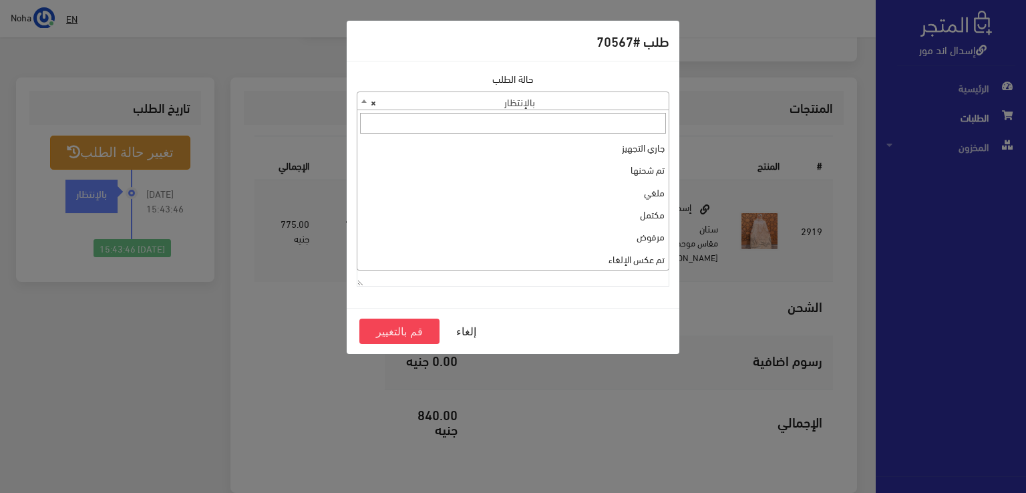
click at [454, 99] on span "× بالإنتظار" at bounding box center [512, 101] width 311 height 19
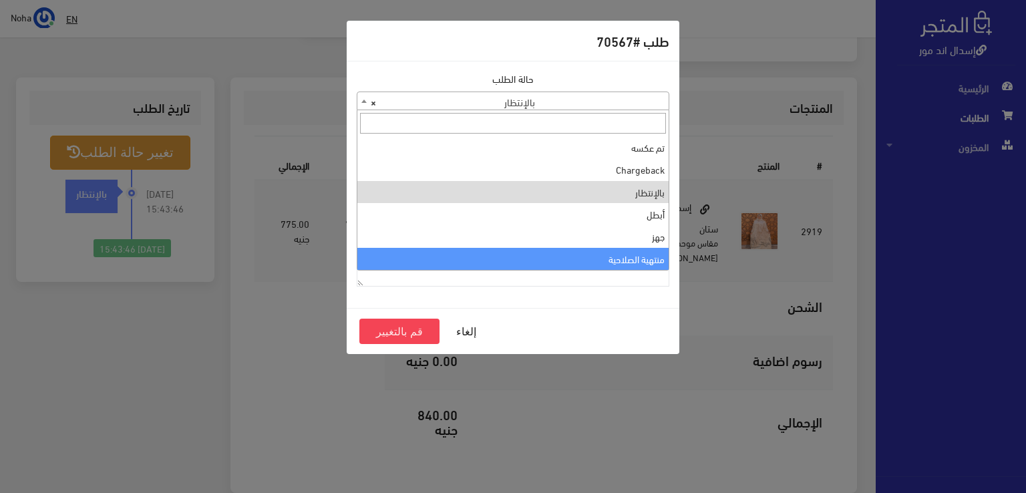
select select "14"
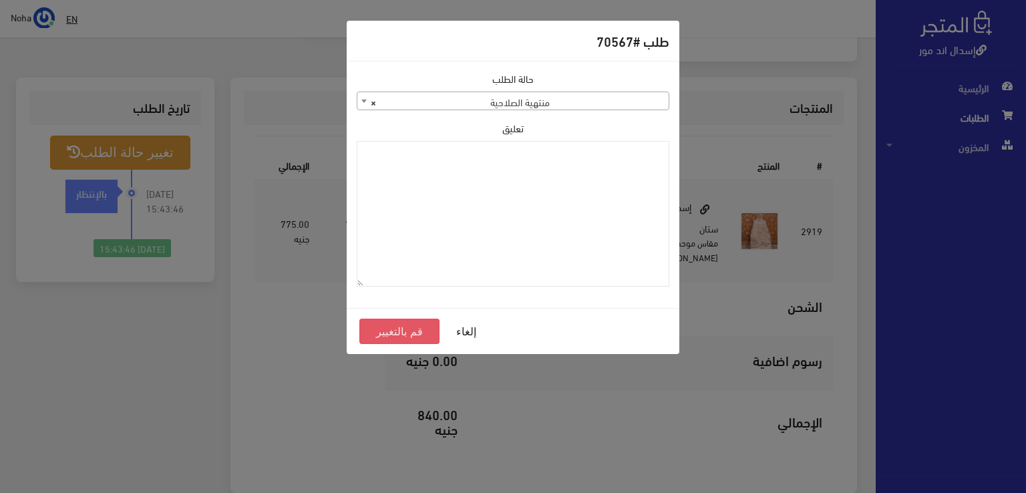
click at [416, 329] on button "قم بالتغيير" at bounding box center [399, 331] width 80 height 25
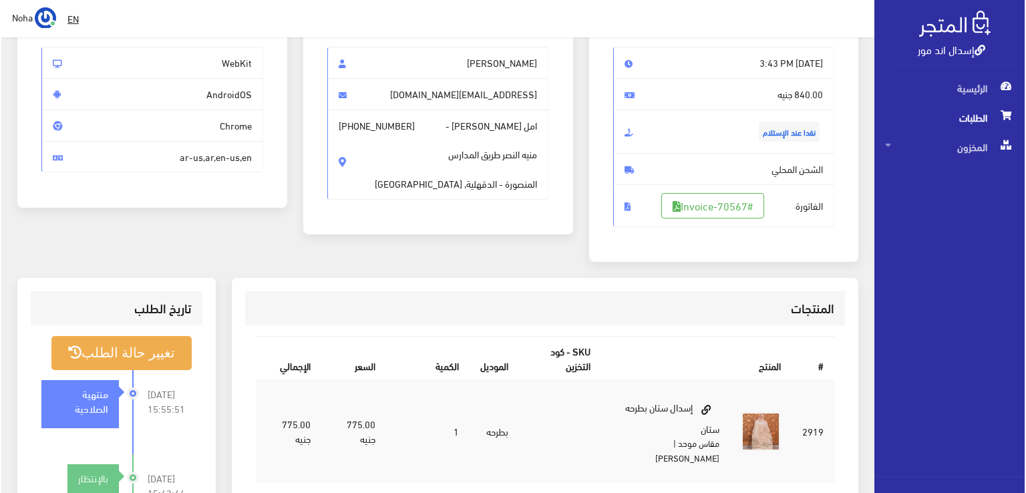
scroll to position [124, 0]
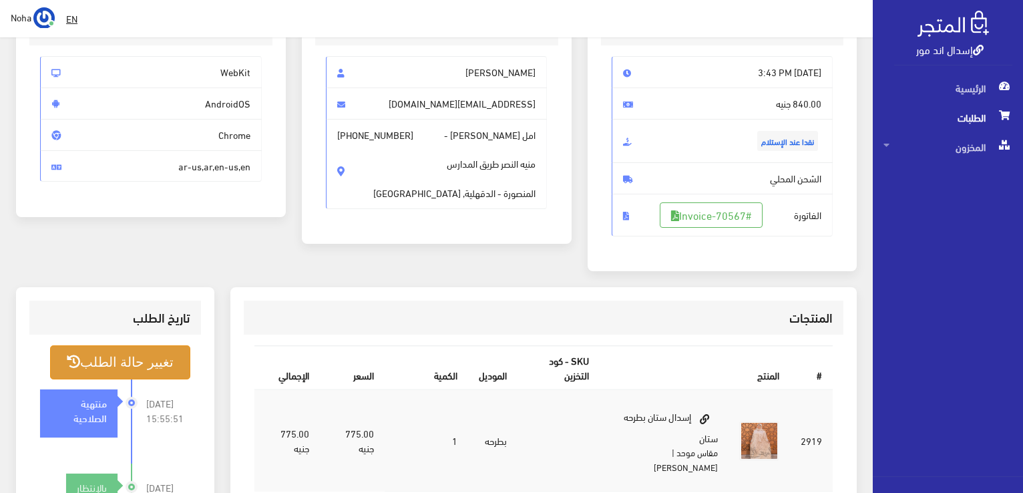
click at [131, 369] on button "تغيير حالة الطلب" at bounding box center [120, 362] width 140 height 34
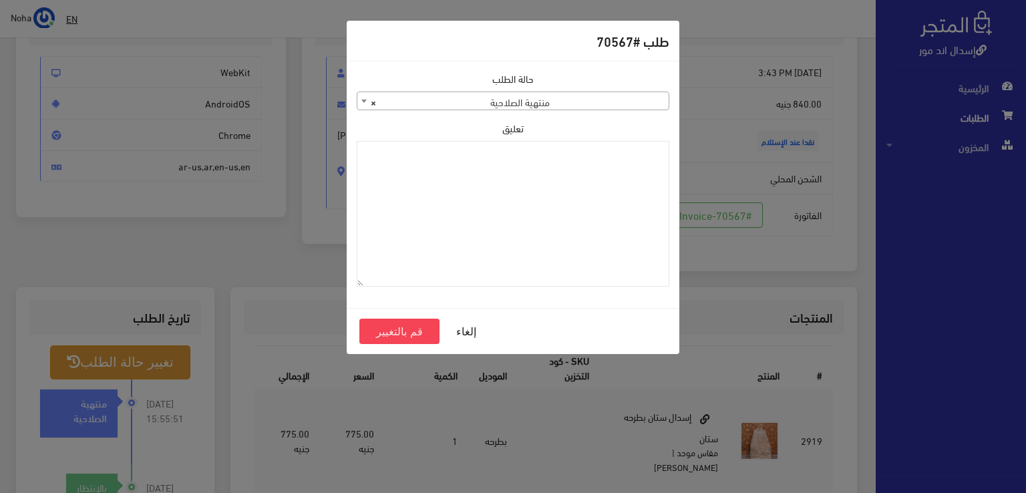
click at [458, 99] on span "× منتهية الصلاحية" at bounding box center [512, 101] width 311 height 19
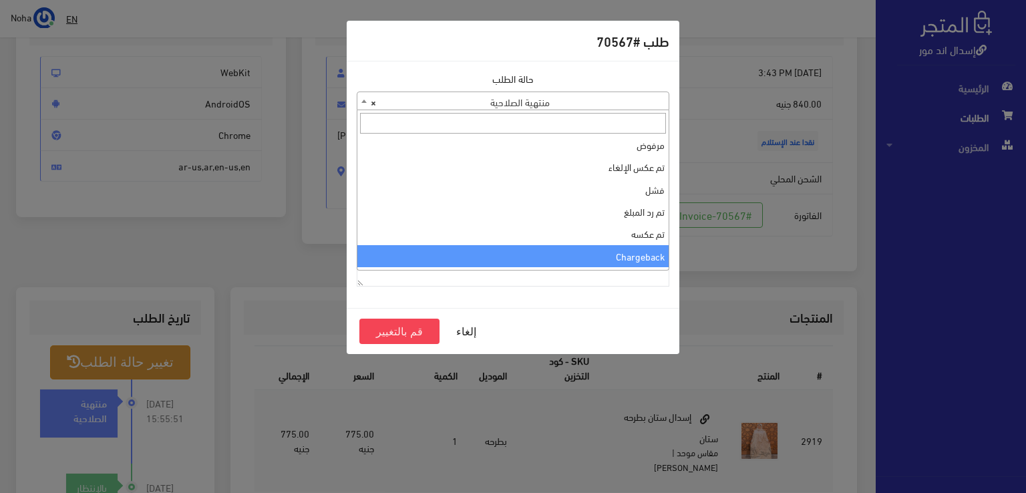
scroll to position [0, 0]
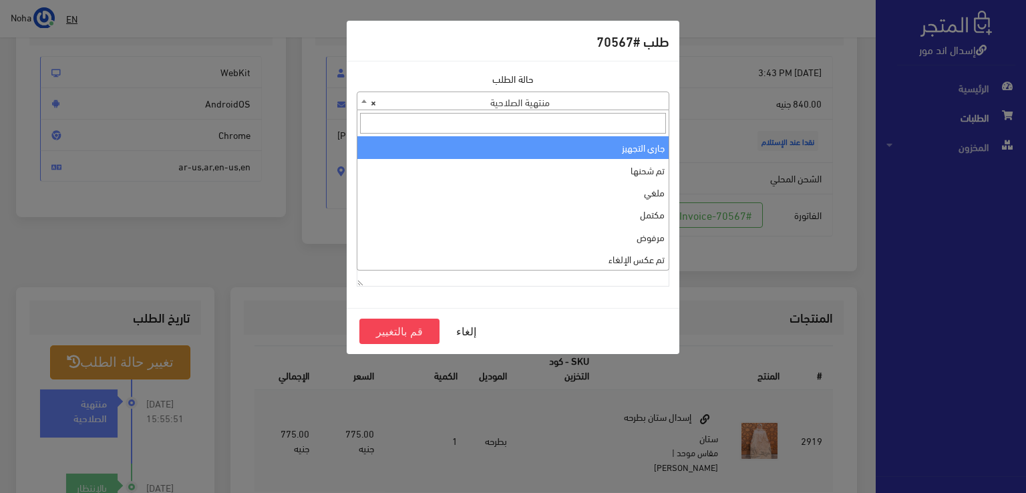
select select "1"
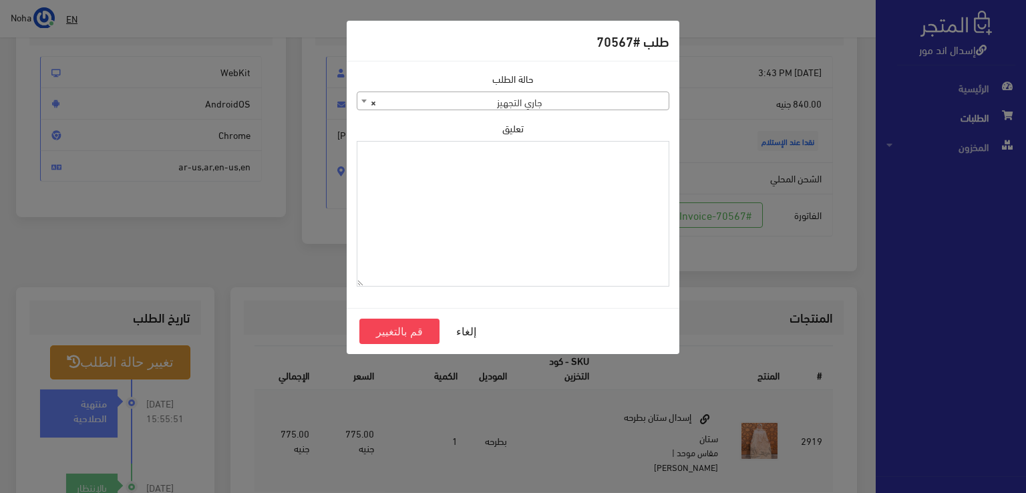
paste textarea "01034773679"
drag, startPoint x: 580, startPoint y: 153, endPoint x: 739, endPoint y: 357, distance: 258.0
click at [1022, 315] on div "طلب #70567 حالة الطلب جاري التجهيز تم شحنها ملغي مكتمل مرفوض تم عكس الإلغاء فشل…" at bounding box center [513, 246] width 1026 height 493
type textarea "1120863"
click at [425, 329] on button "قم بالتغيير" at bounding box center [399, 331] width 80 height 25
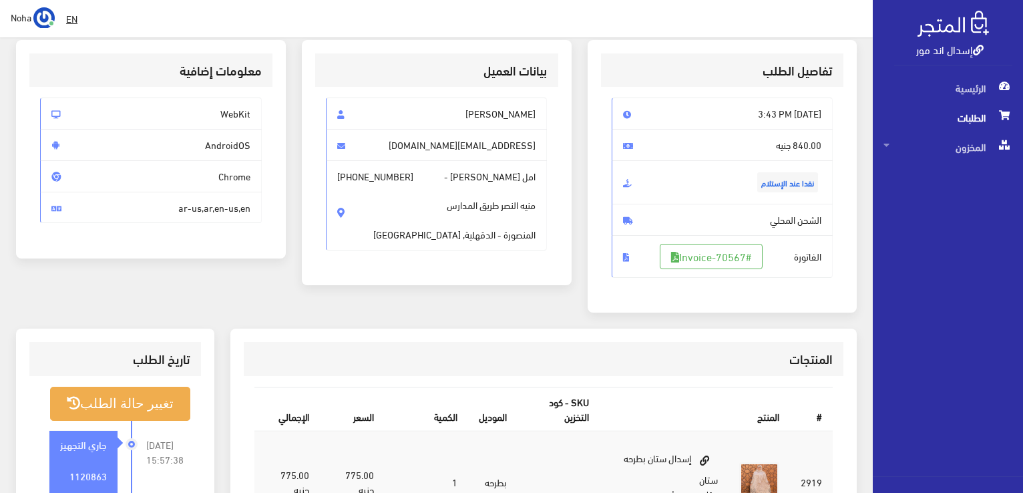
scroll to position [134, 0]
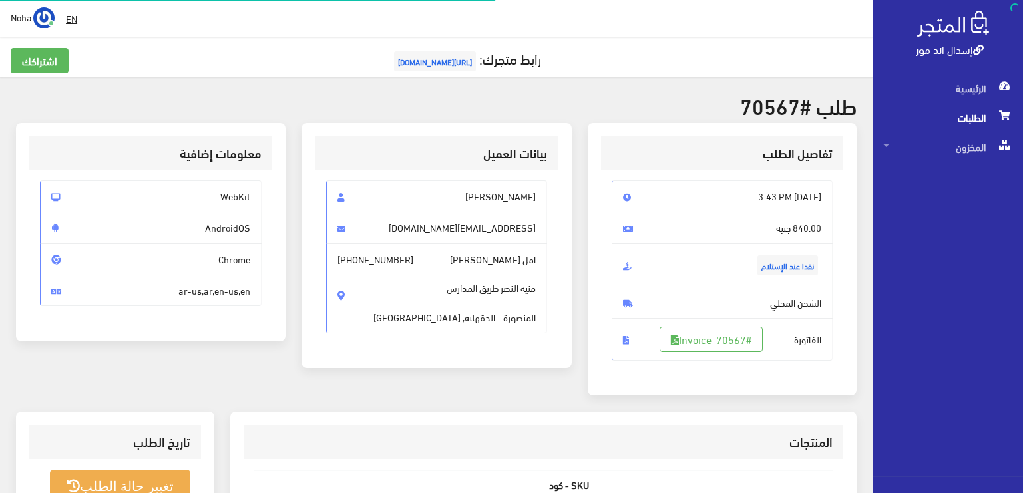
scroll to position [124, 0]
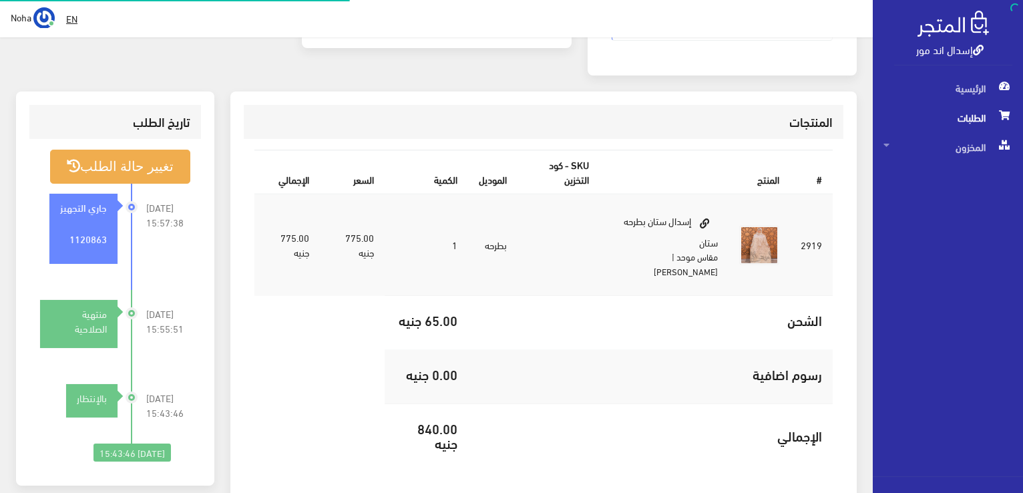
scroll to position [320, 0]
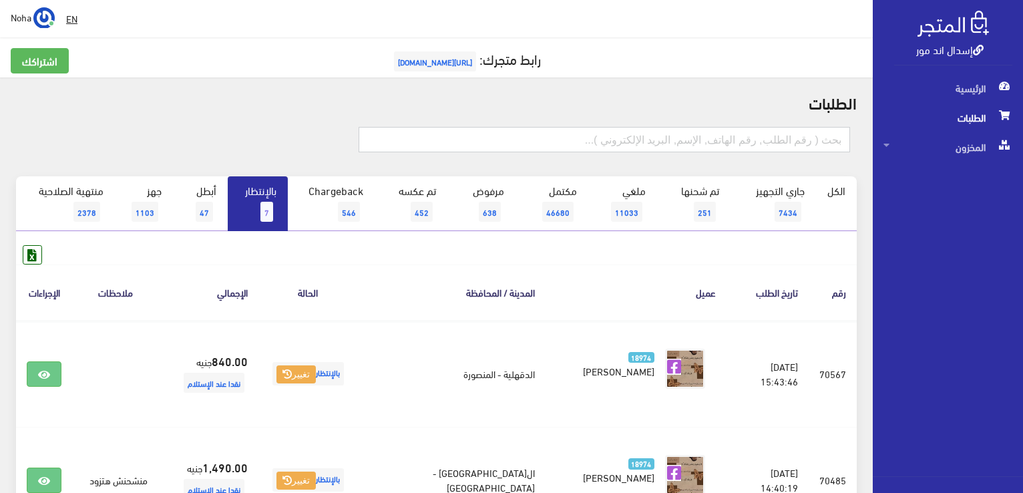
paste input "01005554601"
type input "01005554601"
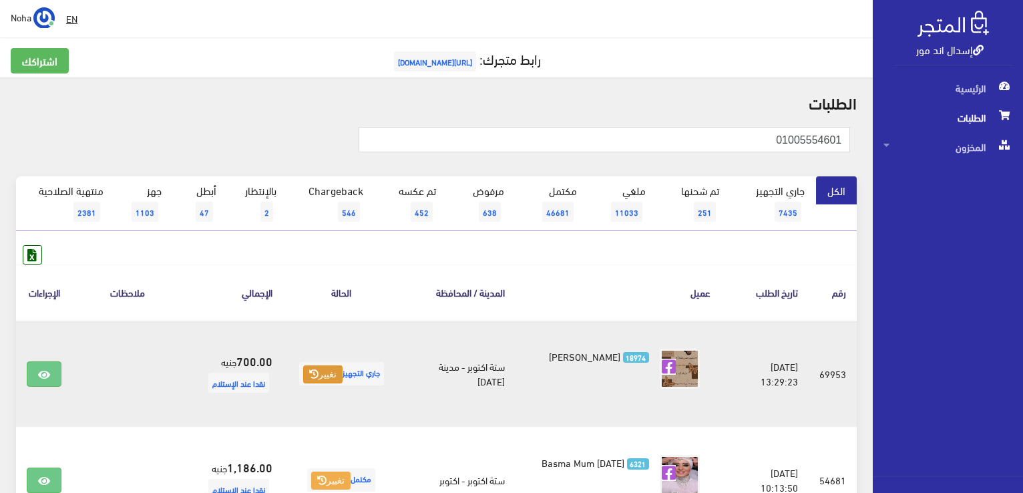
click at [311, 367] on button "تغيير" at bounding box center [322, 374] width 39 height 19
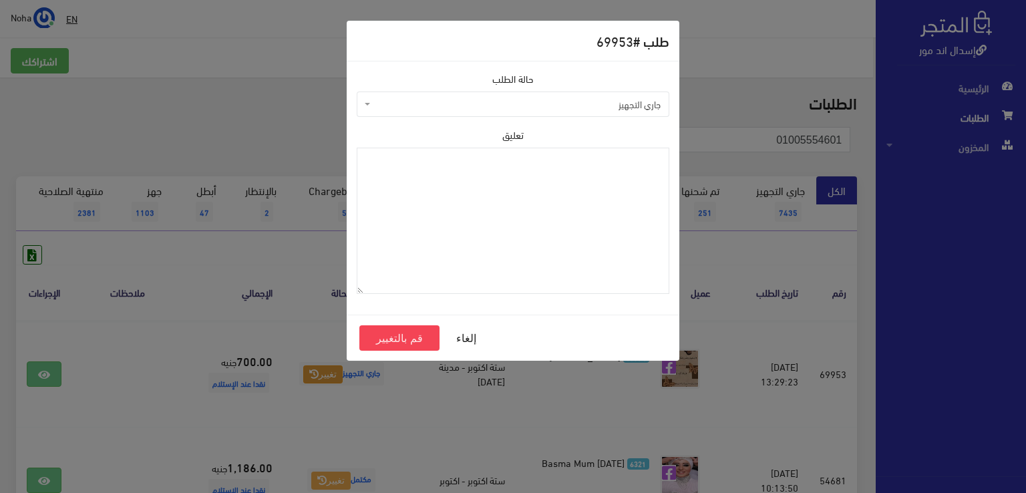
click at [494, 101] on span "جاري التجهيز" at bounding box center [516, 104] width 287 height 13
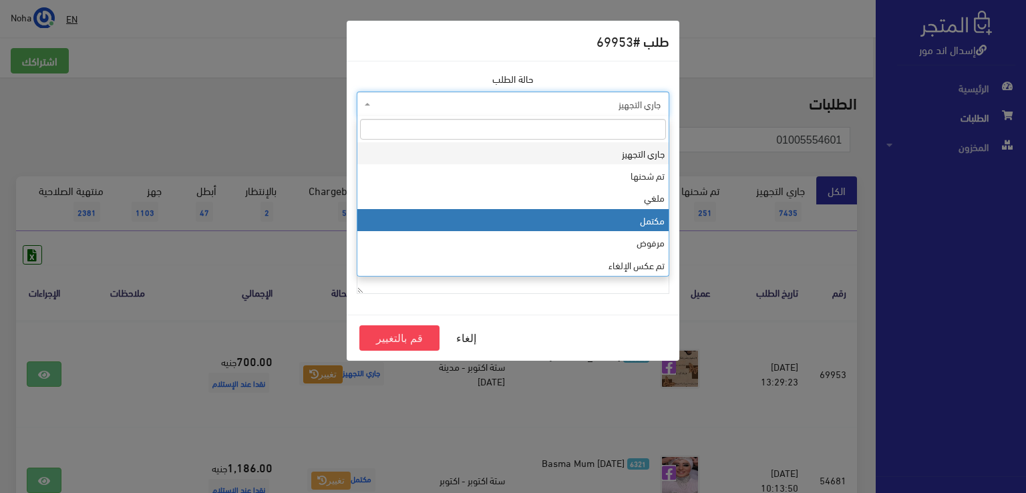
select select "4"
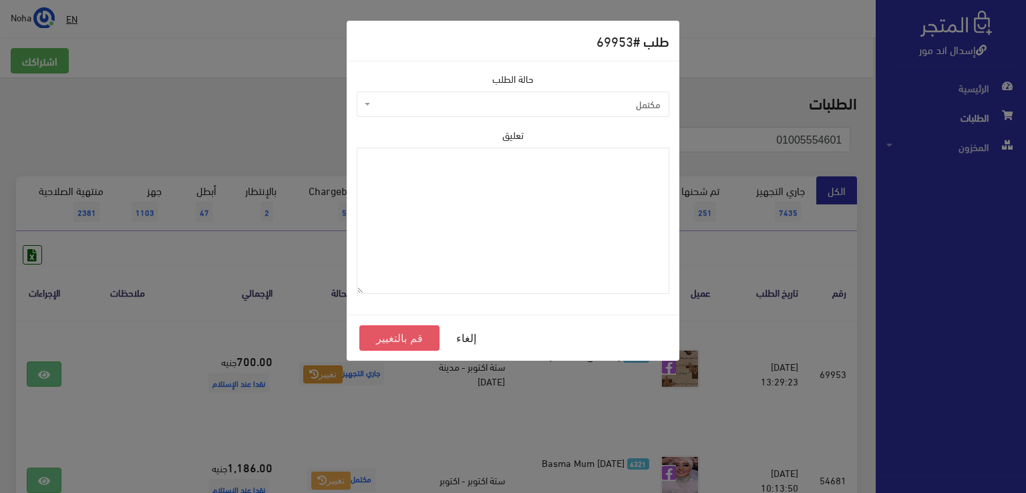
click at [415, 343] on button "قم بالتغيير" at bounding box center [399, 337] width 80 height 25
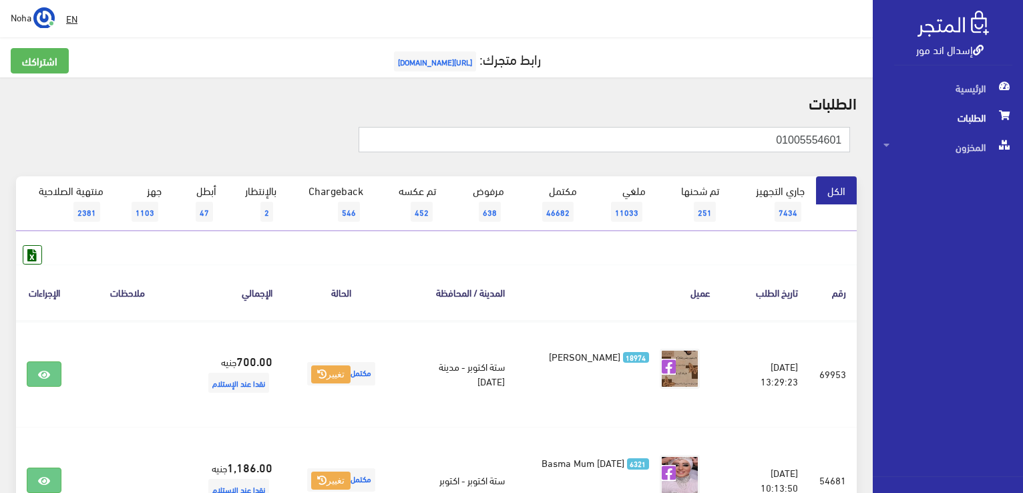
drag, startPoint x: 725, startPoint y: 139, endPoint x: 993, endPoint y: 181, distance: 270.5
paste input "274790800"
type input "01274790800"
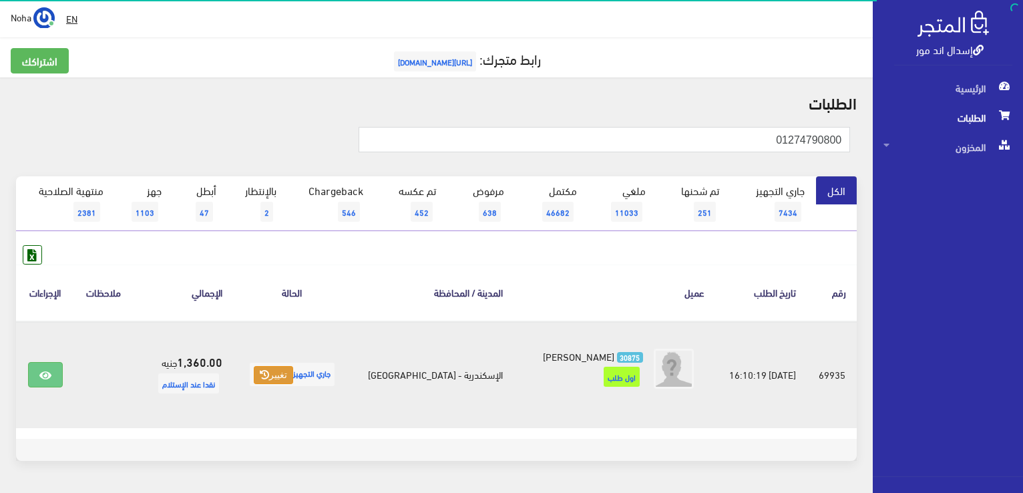
click at [274, 379] on button "تغيير" at bounding box center [273, 375] width 39 height 19
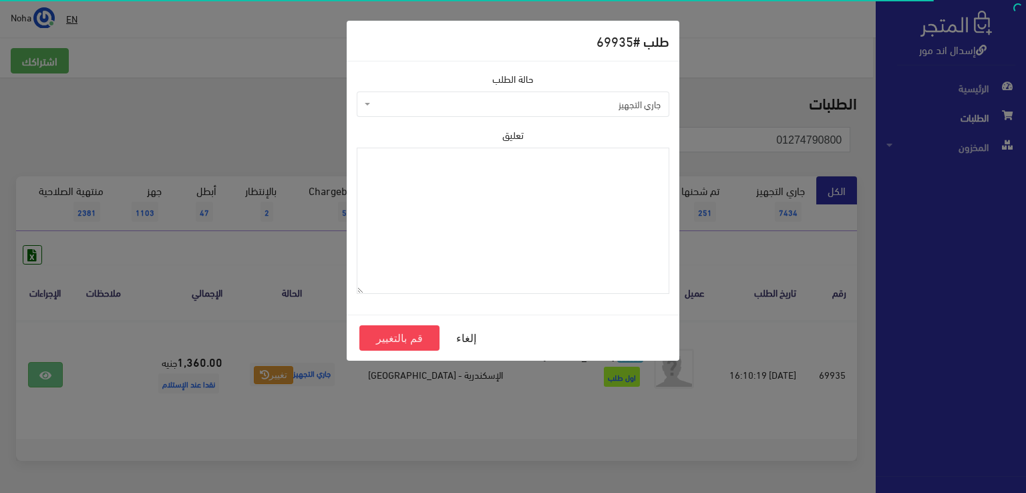
click at [435, 100] on span "جاري التجهيز" at bounding box center [516, 104] width 287 height 13
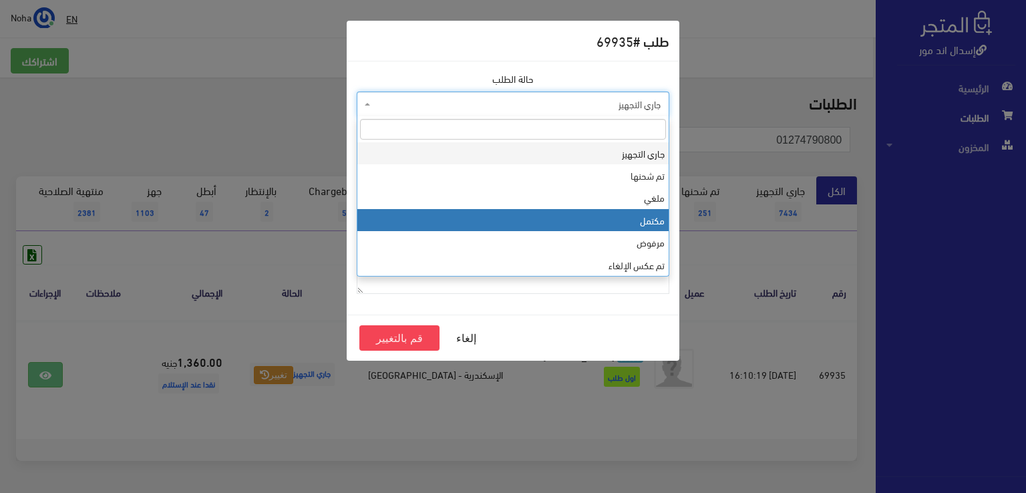
drag, startPoint x: 435, startPoint y: 215, endPoint x: 394, endPoint y: 275, distance: 72.1
select select "4"
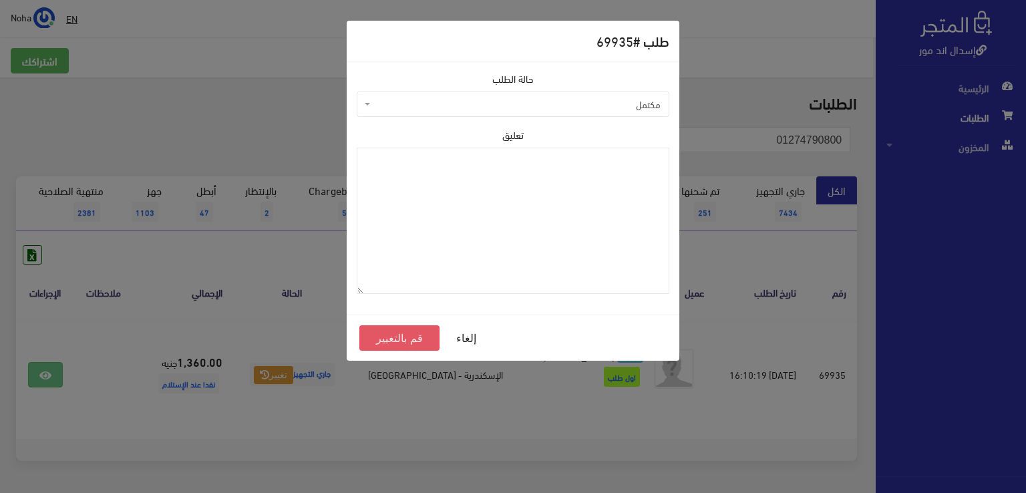
click at [379, 337] on button "قم بالتغيير" at bounding box center [399, 337] width 80 height 25
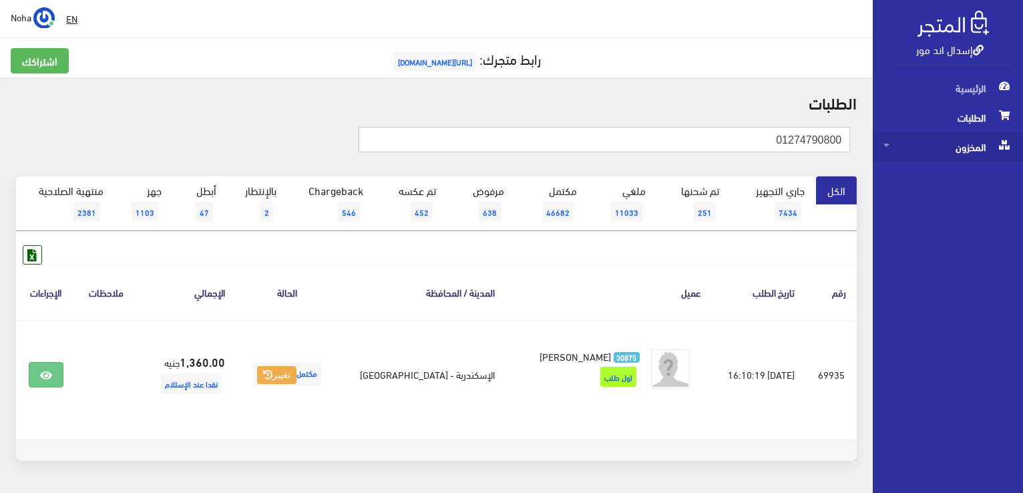
drag, startPoint x: 768, startPoint y: 142, endPoint x: 882, endPoint y: 155, distance: 115.0
click at [1007, 167] on div "إسدال اند مور الرئيسية الطلبات المخزون" at bounding box center [511, 268] width 1023 height 536
paste input "01002806706"
type input "01002806706"
drag, startPoint x: 935, startPoint y: 148, endPoint x: 942, endPoint y: 144, distance: 8.4
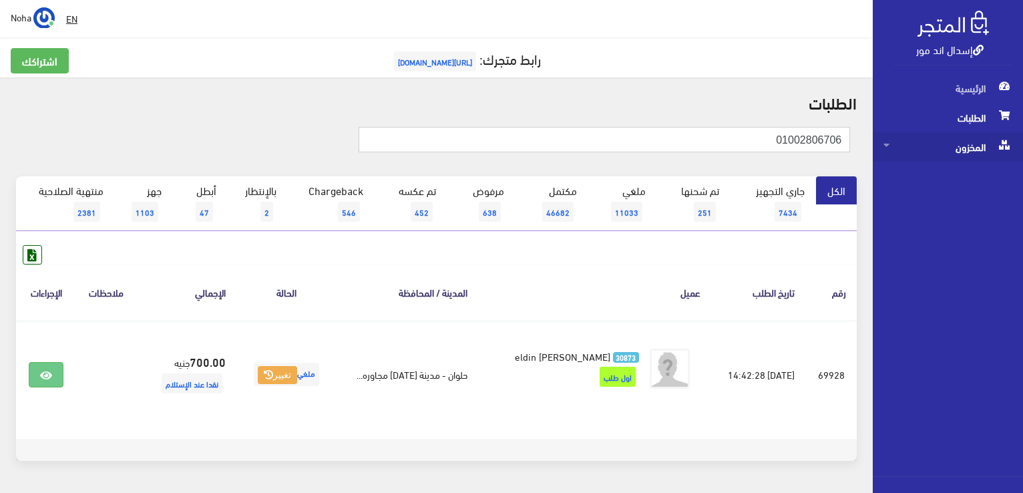
click at [946, 147] on div "إسدال اند مور الرئيسية الطلبات المخزون" at bounding box center [511, 268] width 1023 height 536
paste input "0102611415"
type input "01026114156"
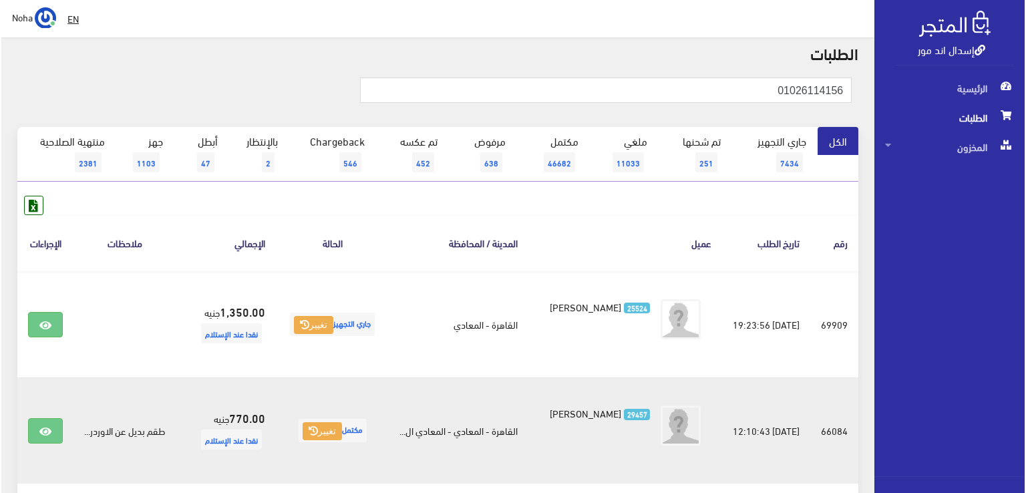
scroll to position [134, 0]
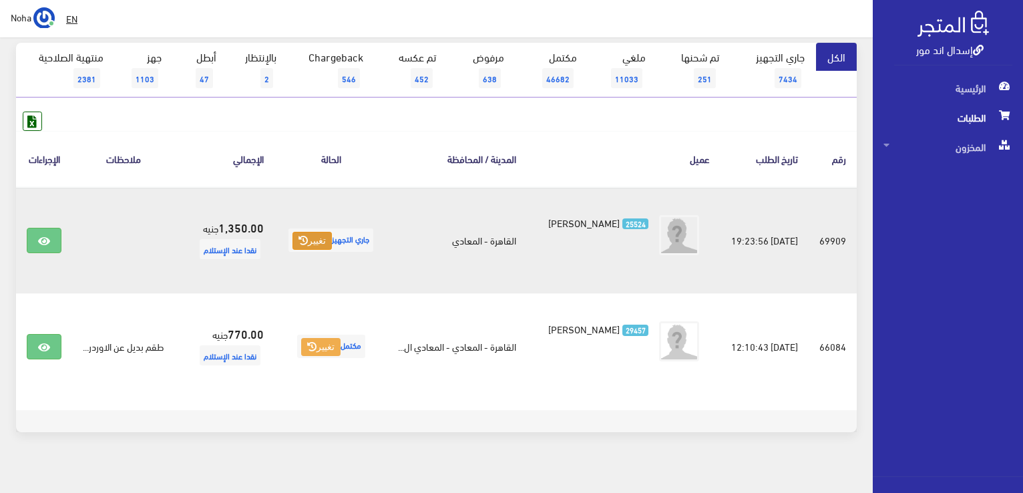
click at [313, 240] on button "تغيير" at bounding box center [312, 241] width 39 height 19
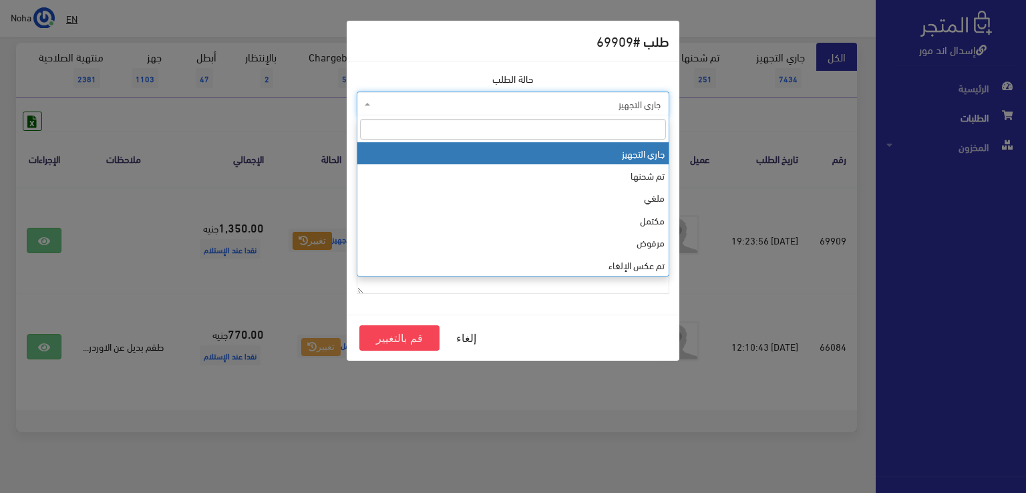
click at [442, 98] on span "جاري التجهيز" at bounding box center [516, 104] width 287 height 13
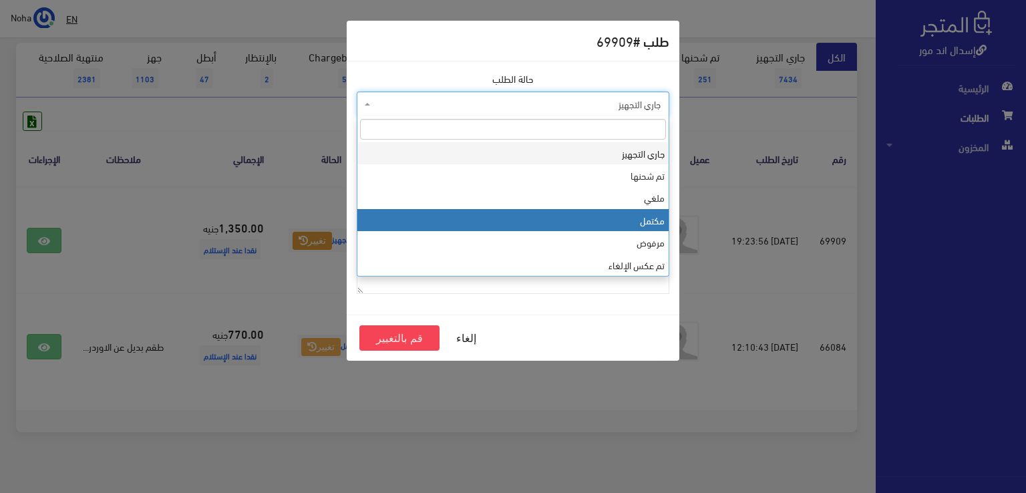
select select "4"
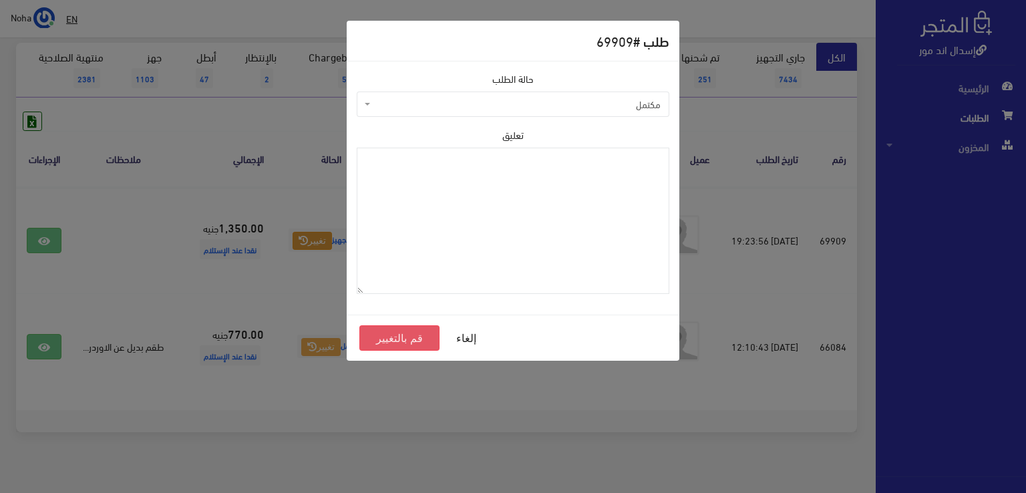
click at [403, 339] on button "قم بالتغيير" at bounding box center [399, 337] width 80 height 25
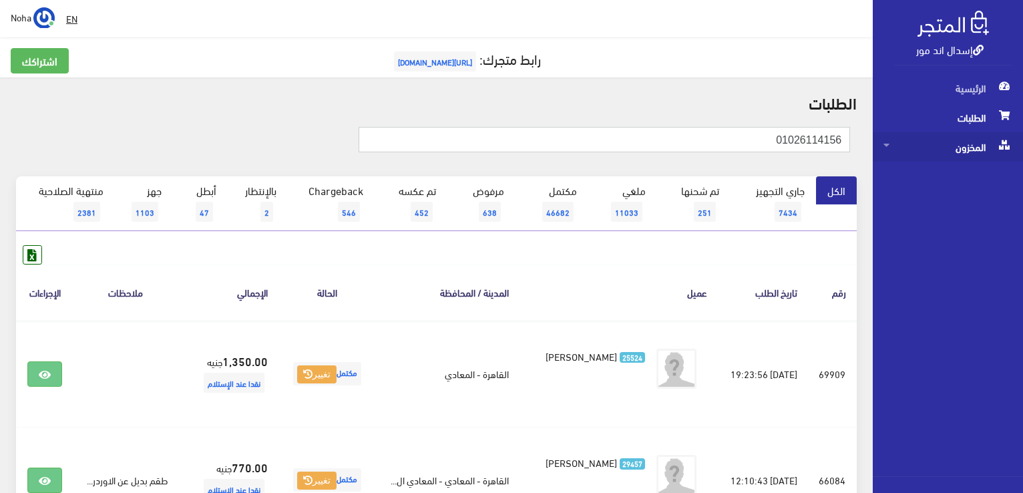
drag, startPoint x: 995, startPoint y: 158, endPoint x: 1004, endPoint y: 157, distance: 9.4
click at [1023, 162] on html "إسدال اند مور الرئيسية الطلبات" at bounding box center [511, 246] width 1023 height 493
paste input "01141012265"
type input "01141012265"
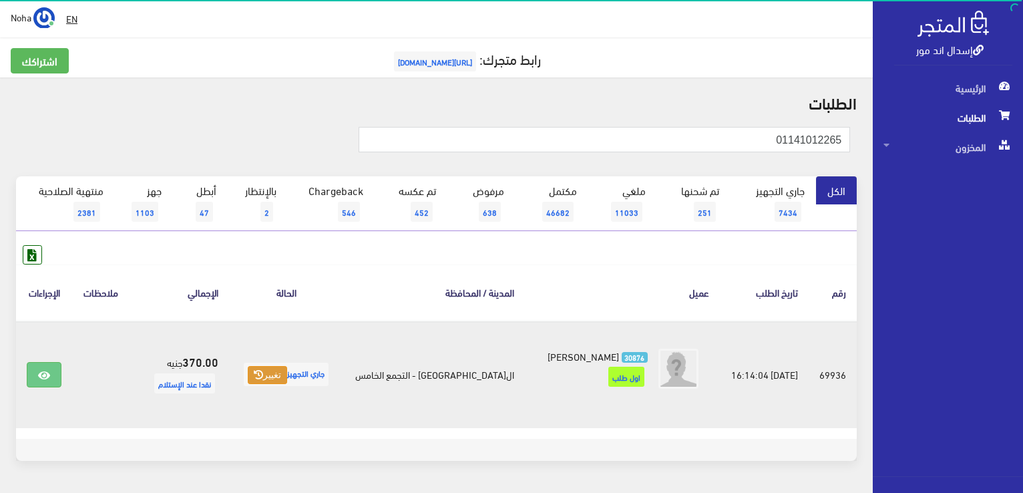
click at [262, 371] on icon at bounding box center [258, 374] width 9 height 9
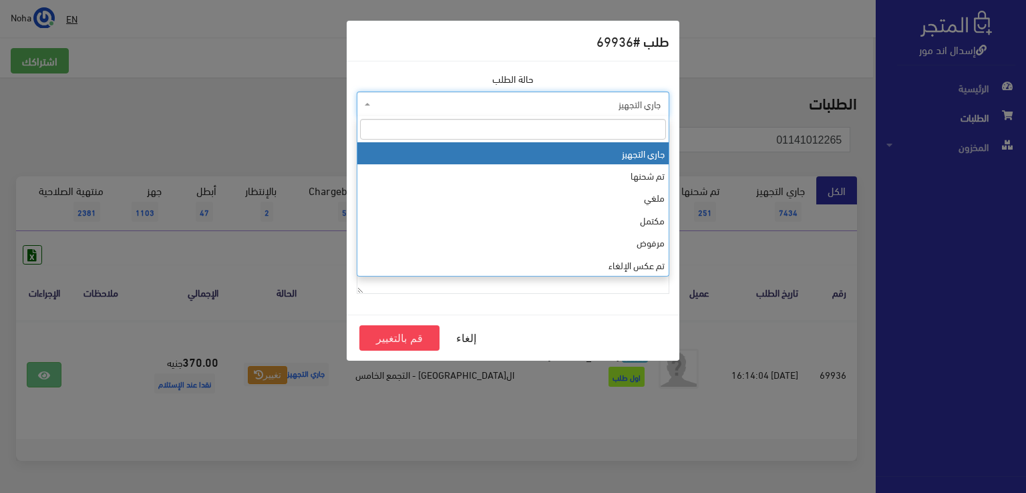
click at [393, 99] on span "جاري التجهيز" at bounding box center [516, 104] width 287 height 13
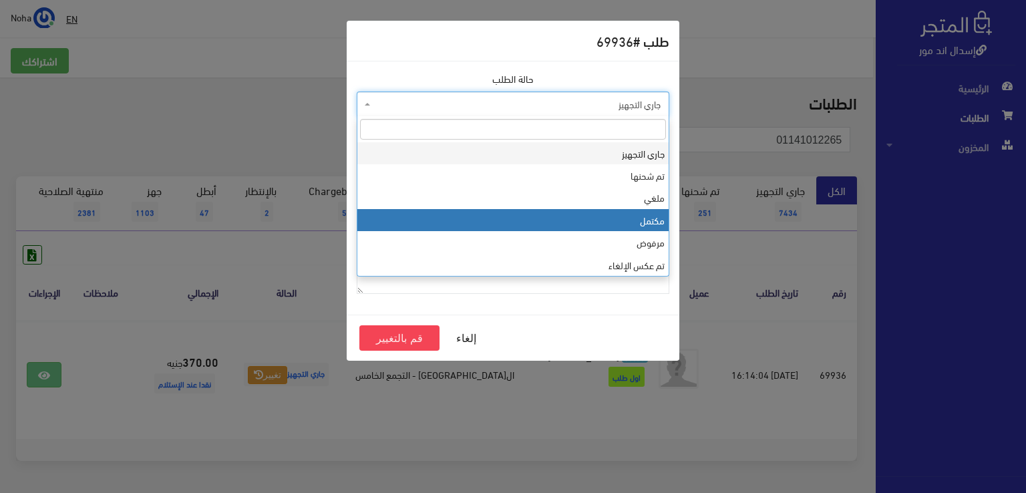
select select "4"
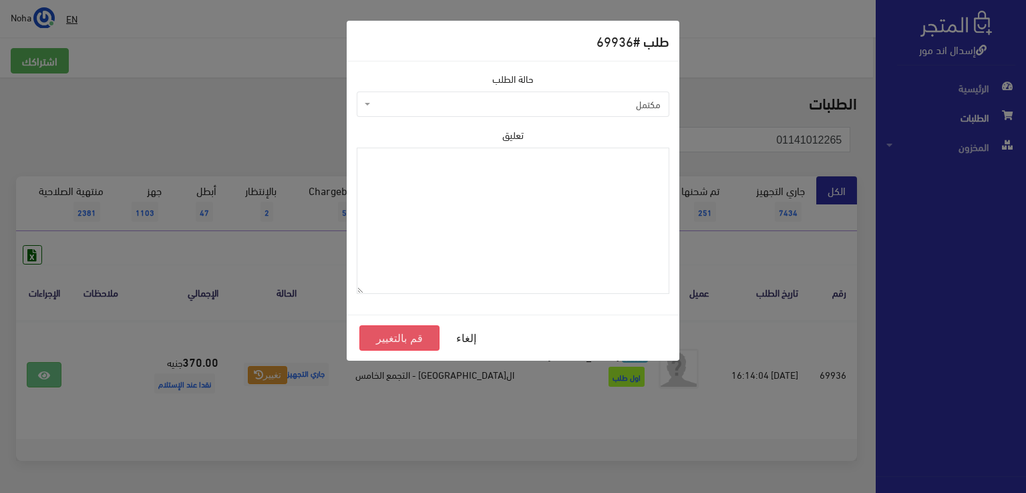
click at [401, 339] on button "قم بالتغيير" at bounding box center [399, 337] width 80 height 25
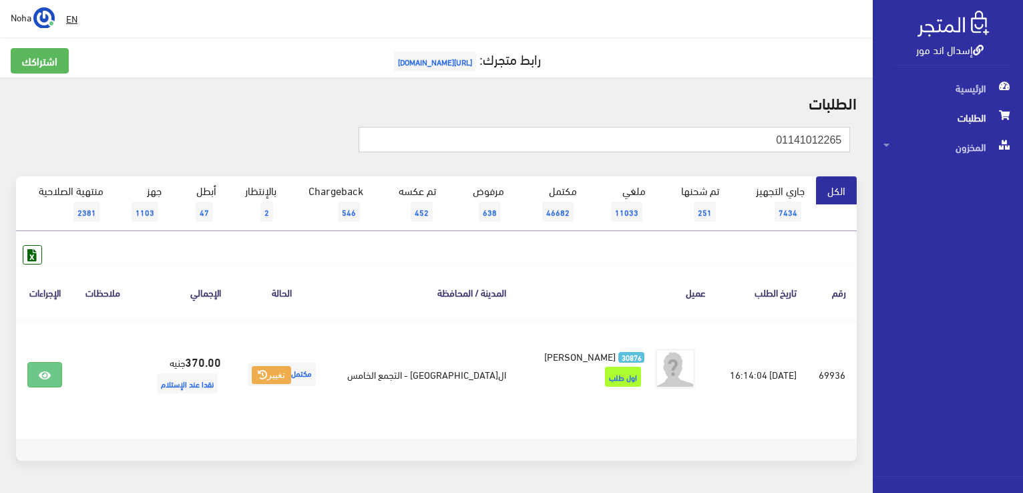
drag, startPoint x: 1025, startPoint y: 100, endPoint x: 1025, endPoint y: 86, distance: 13.4
click at [1023, 86] on html "إسدال اند مور الرئيسية الطلبات" at bounding box center [511, 246] width 1023 height 493
paste input "01031889076"
type input "01031889076"
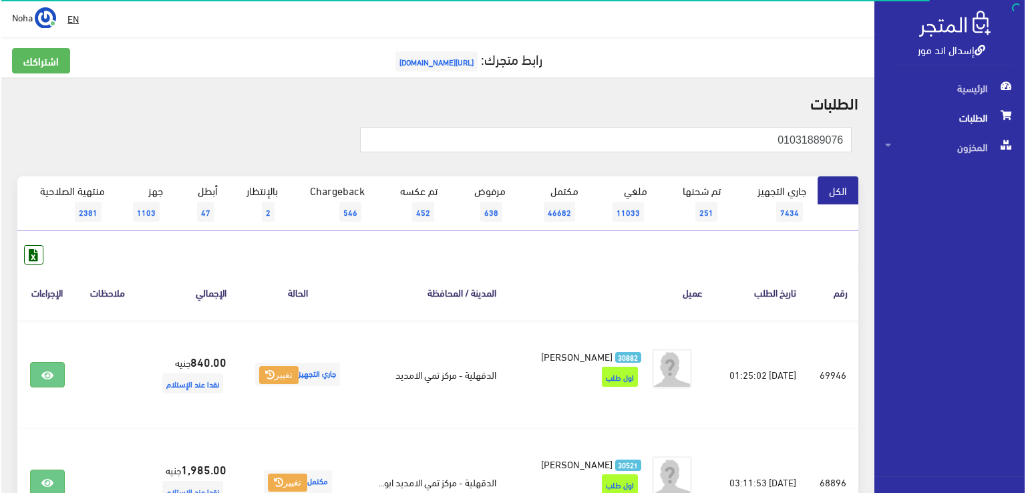
scroll to position [149, 0]
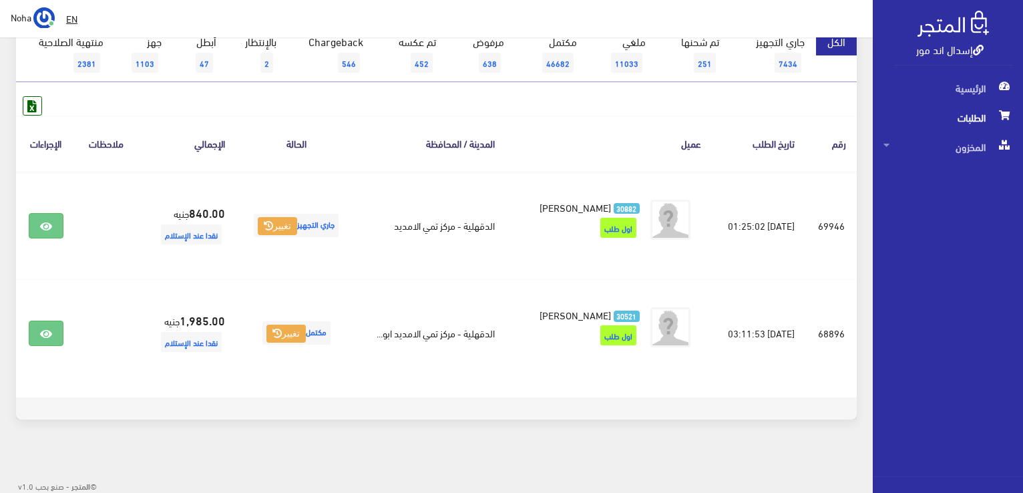
click at [627, 431] on div "الكل جاري التجهيز 7434 تم شحنها 251 ملغي 11033 مكتمل 46682 638 452 546 2 47 1103" at bounding box center [436, 231] width 857 height 408
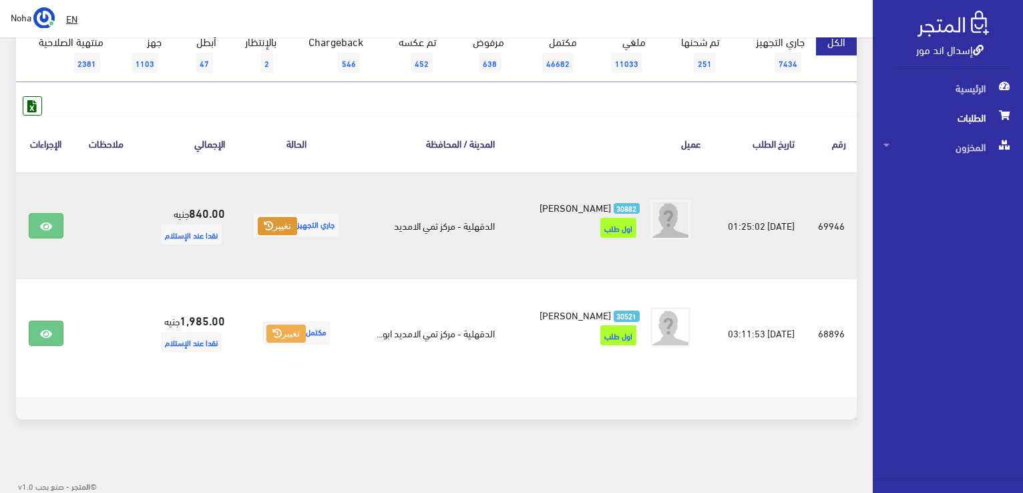
click at [287, 226] on button "تغيير" at bounding box center [277, 226] width 39 height 19
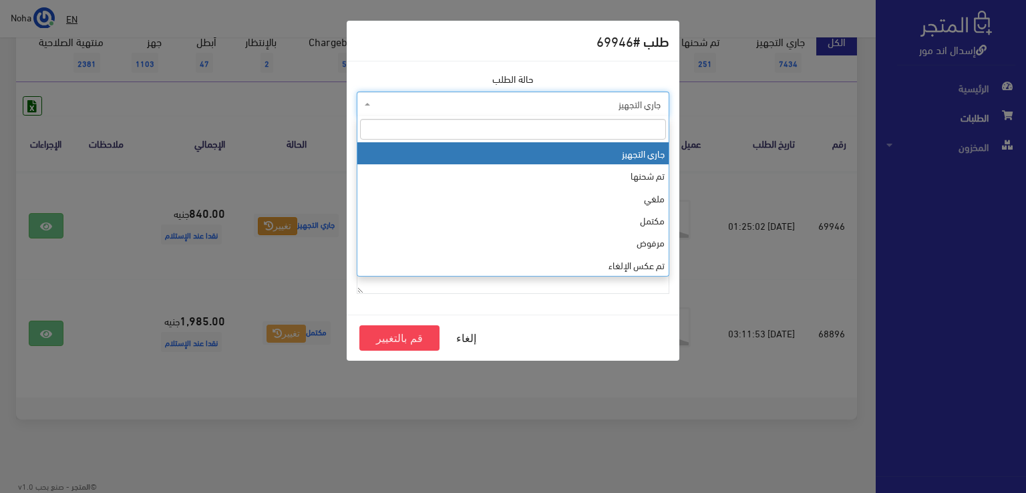
click at [415, 109] on span "جاري التجهيز" at bounding box center [516, 104] width 287 height 13
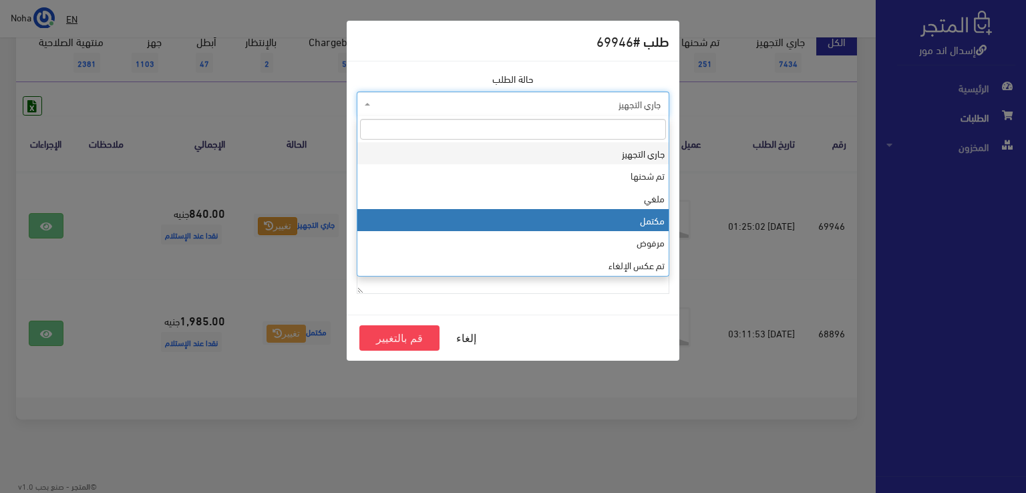
select select "4"
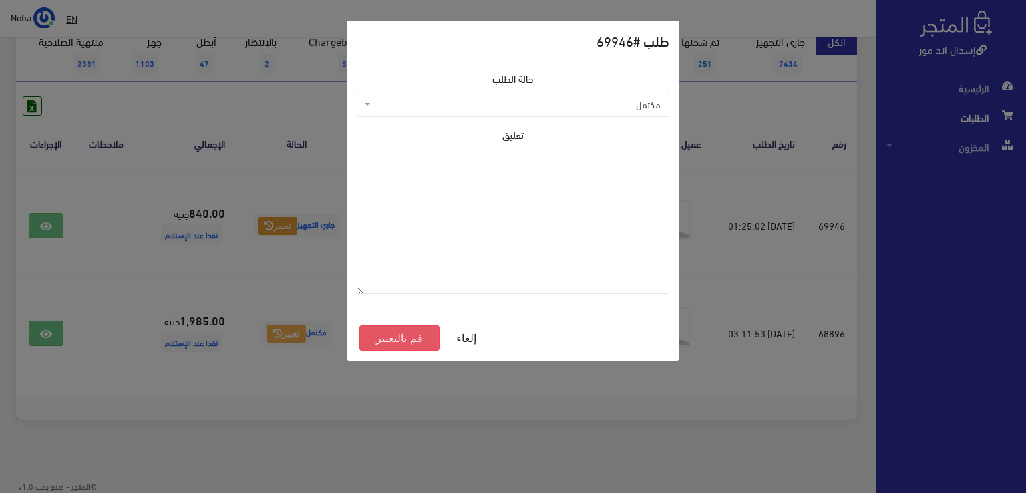
click at [393, 335] on button "قم بالتغيير" at bounding box center [399, 337] width 80 height 25
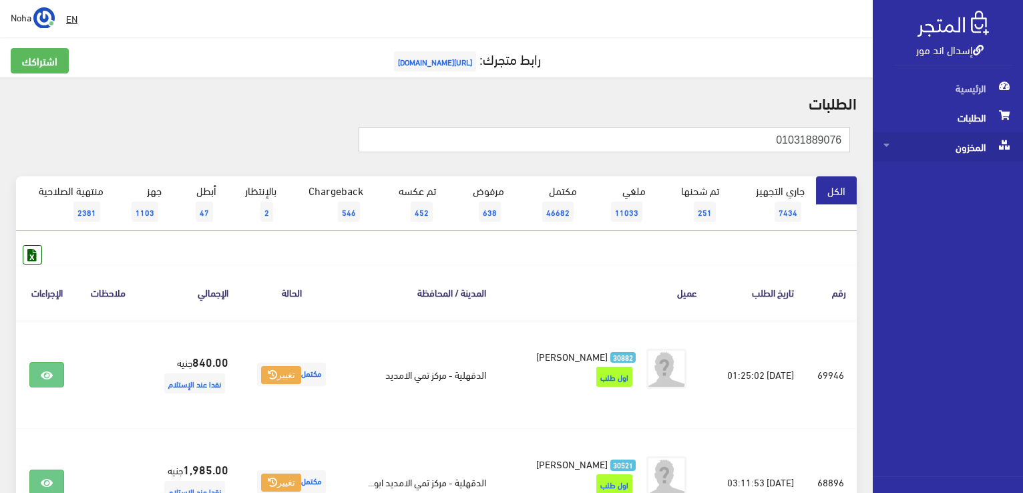
drag, startPoint x: 786, startPoint y: 140, endPoint x: 940, endPoint y: 146, distance: 153.8
click at [940, 146] on div "إسدال اند مور الرئيسية الطلبات المخزون" at bounding box center [511, 321] width 1023 height 643
paste input "05623528"
type input "01005623528"
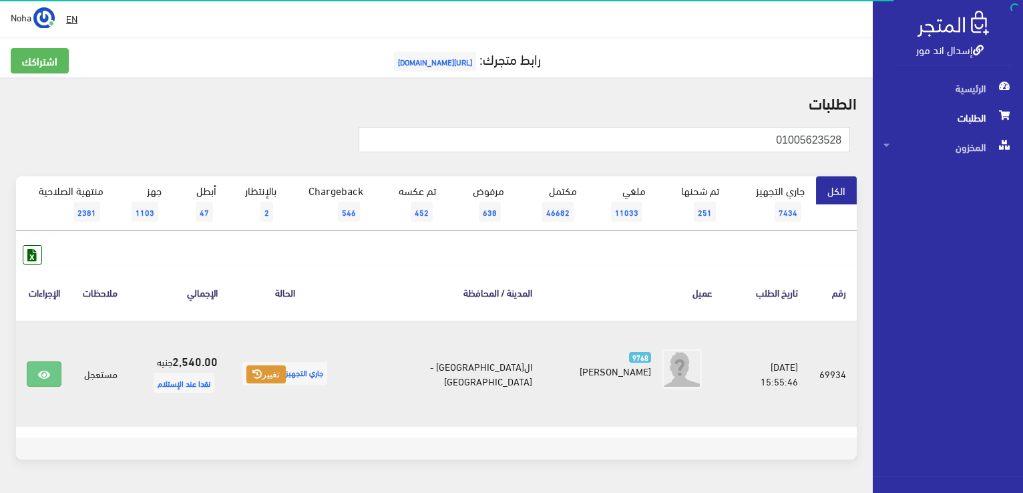
click at [286, 378] on button "تغيير" at bounding box center [265, 374] width 39 height 19
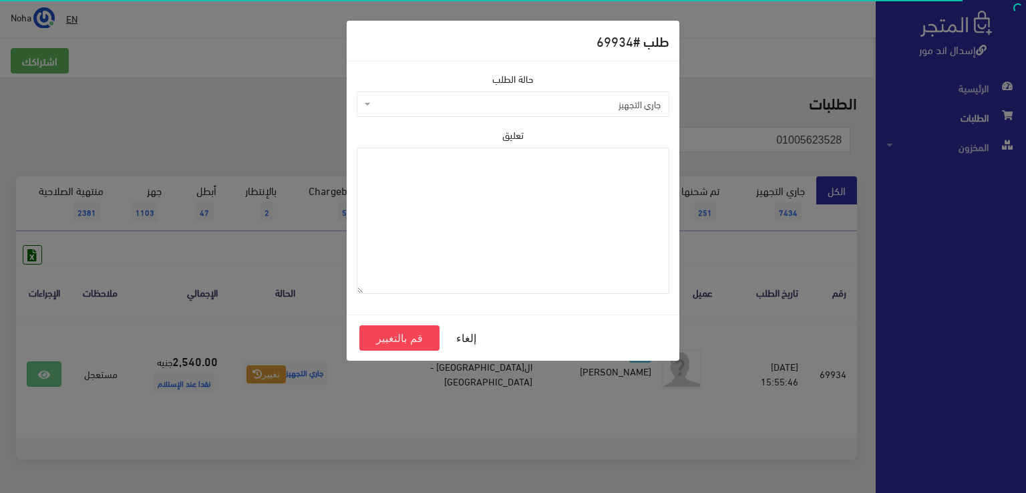
click at [423, 99] on span "جاري التجهيز" at bounding box center [516, 104] width 287 height 13
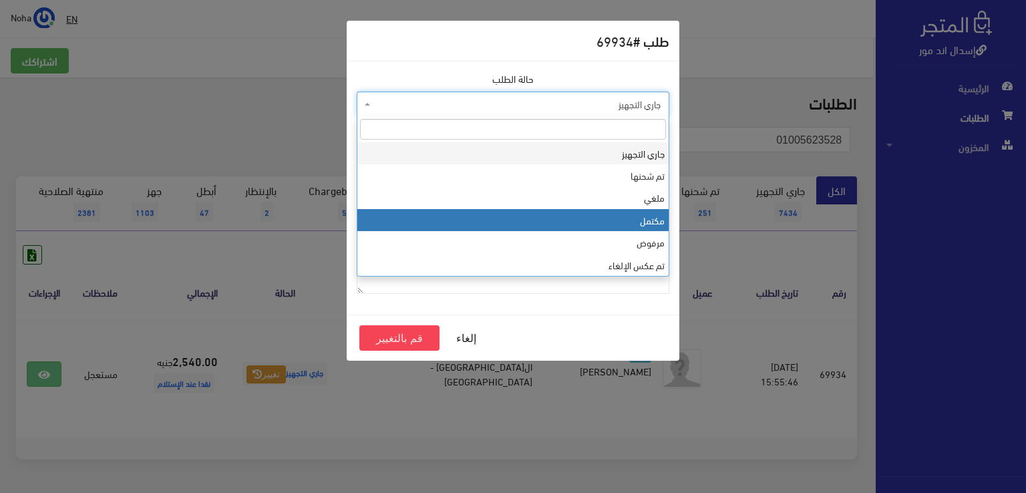
select select "4"
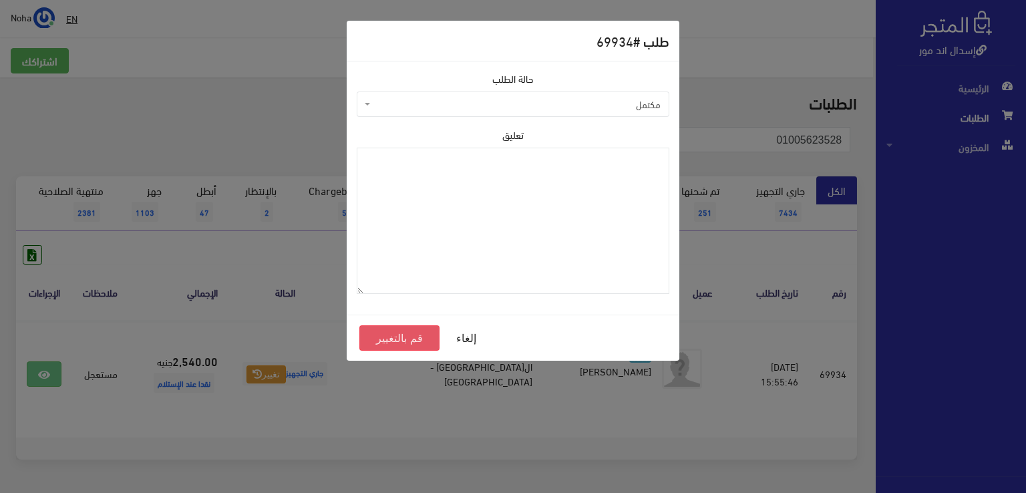
click at [395, 337] on button "قم بالتغيير" at bounding box center [399, 337] width 80 height 25
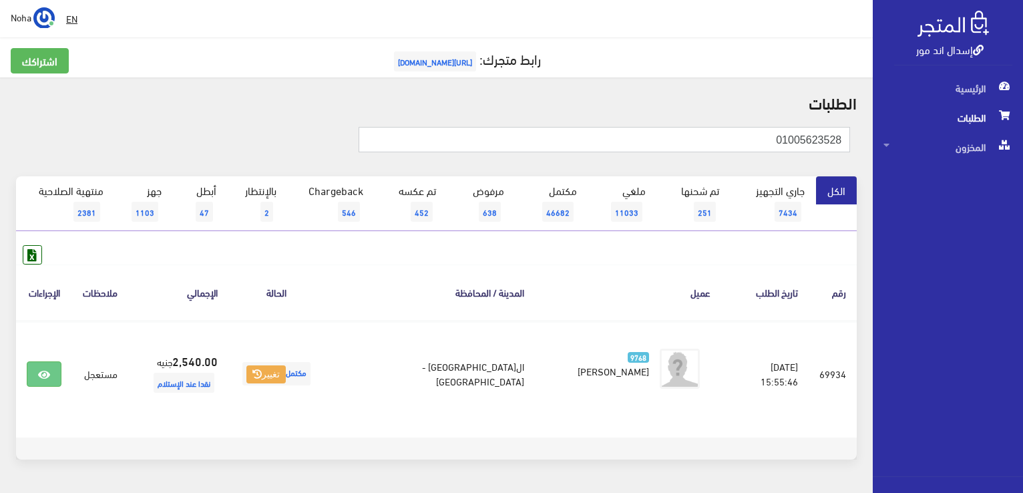
drag, startPoint x: 945, startPoint y: 176, endPoint x: 973, endPoint y: 178, distance: 28.2
click at [973, 178] on div "إسدال اند مور الرئيسية الطلبات المخزون" at bounding box center [511, 267] width 1023 height 534
paste input "01007009080"
type input "01007009080"
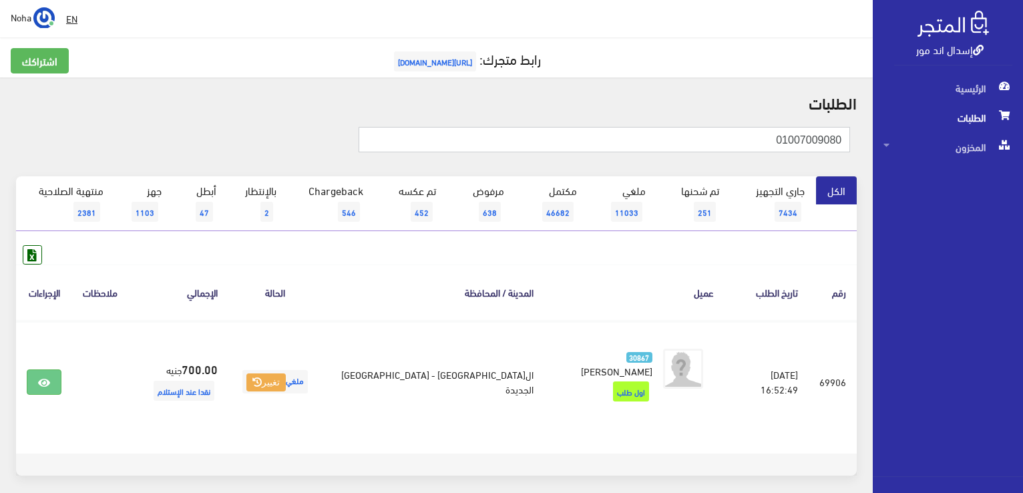
drag, startPoint x: 756, startPoint y: 140, endPoint x: 1025, endPoint y: 188, distance: 273.3
click at [1023, 188] on html "إسدال اند مور الرئيسية الطلبات" at bounding box center [511, 246] width 1023 height 493
paste input "01008462179"
type input "01008462179"
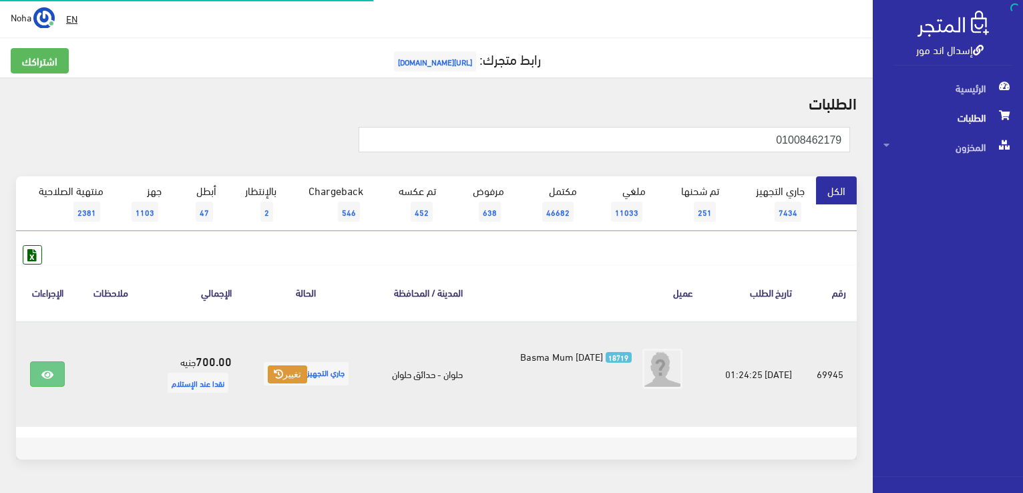
click at [288, 375] on button "تغيير" at bounding box center [287, 374] width 39 height 19
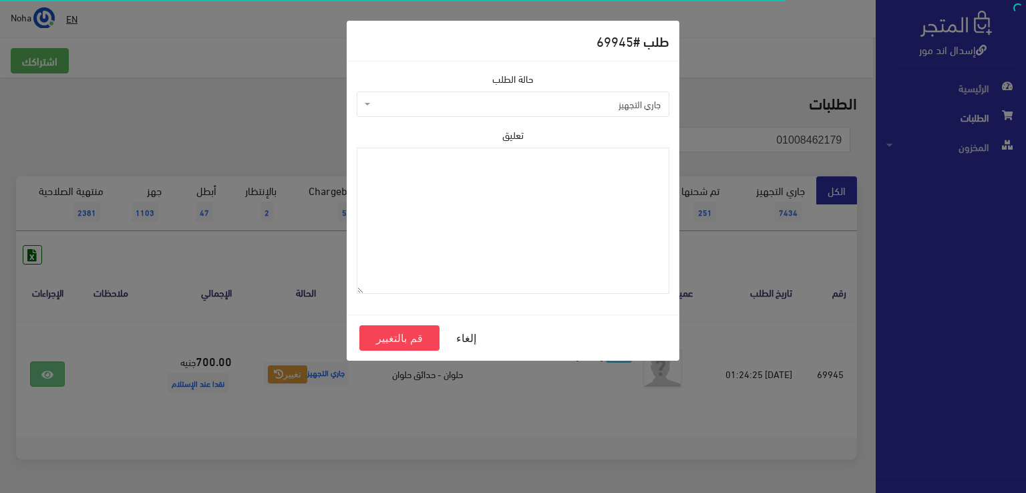
click at [452, 98] on span "جاري التجهيز" at bounding box center [516, 104] width 287 height 13
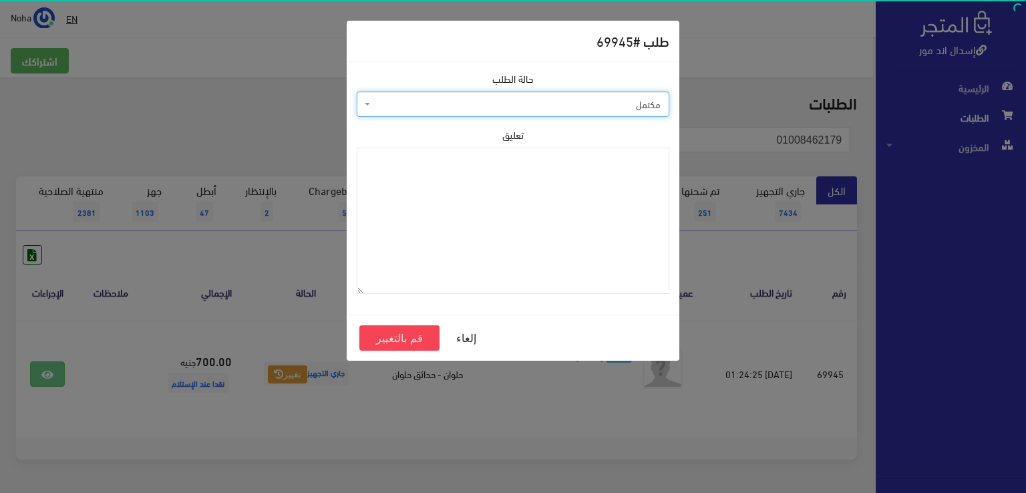
select select "4"
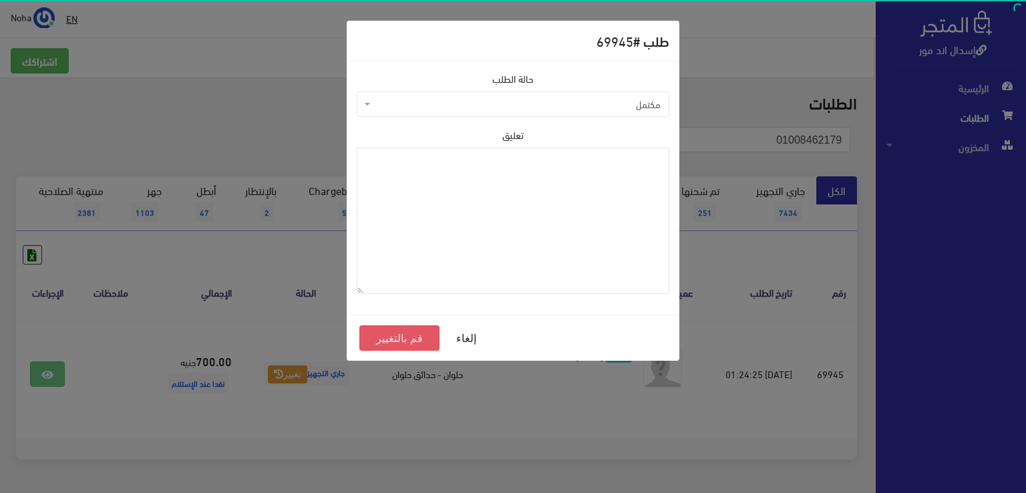
click at [395, 339] on button "قم بالتغيير" at bounding box center [399, 337] width 80 height 25
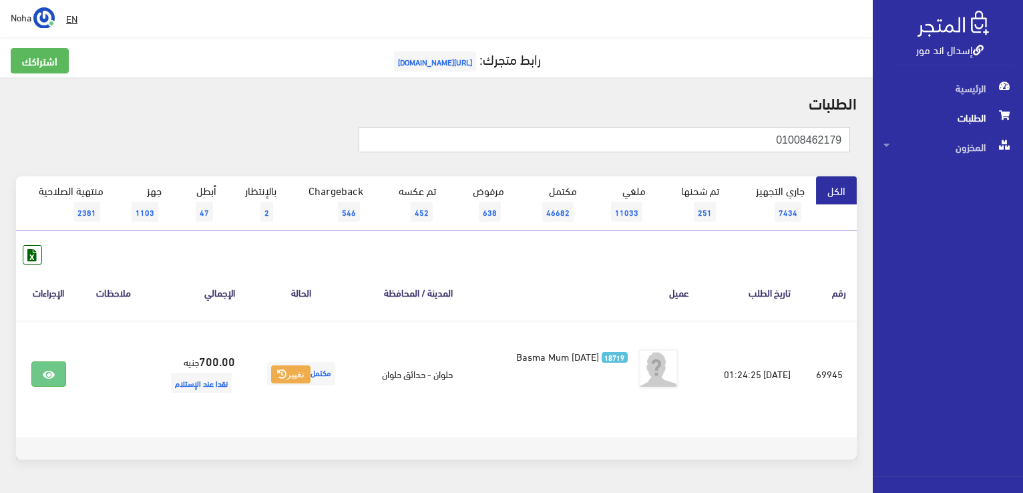
drag, startPoint x: 752, startPoint y: 135, endPoint x: 972, endPoint y: 186, distance: 225.5
click at [1023, 201] on html "إسدال اند مور الرئيسية الطلبات" at bounding box center [511, 246] width 1023 height 493
paste input "010057162"
type input "01005716279"
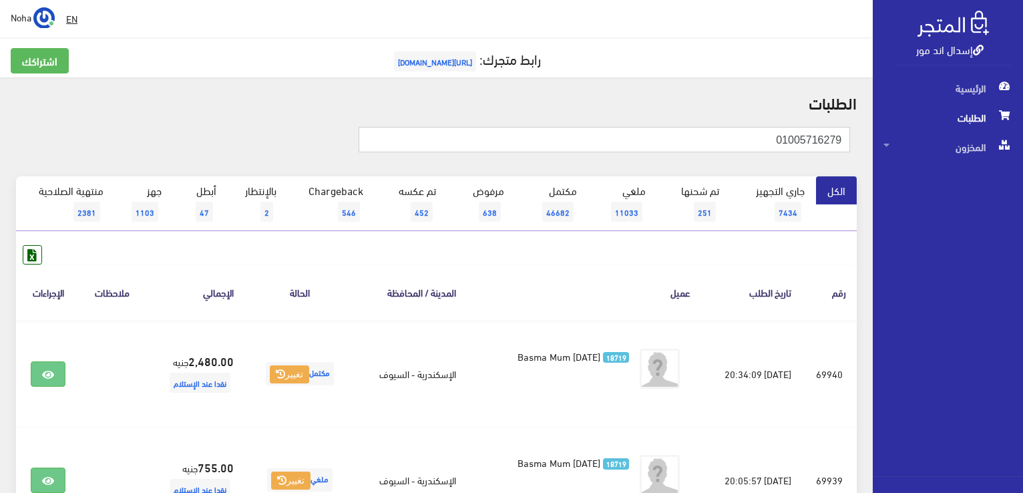
drag, startPoint x: 741, startPoint y: 144, endPoint x: 936, endPoint y: 178, distance: 198.8
paste input "97110105"
type input "01097110105"
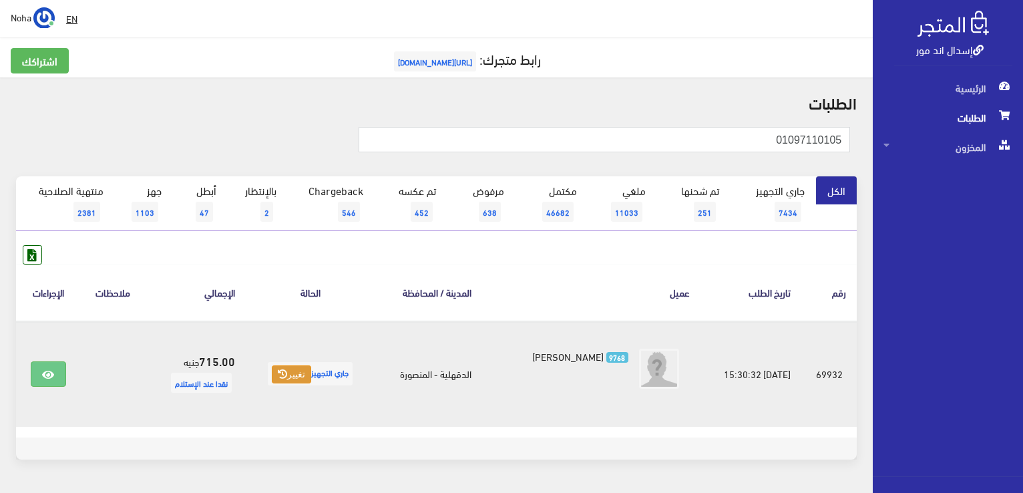
click at [289, 375] on button "تغيير" at bounding box center [291, 374] width 39 height 19
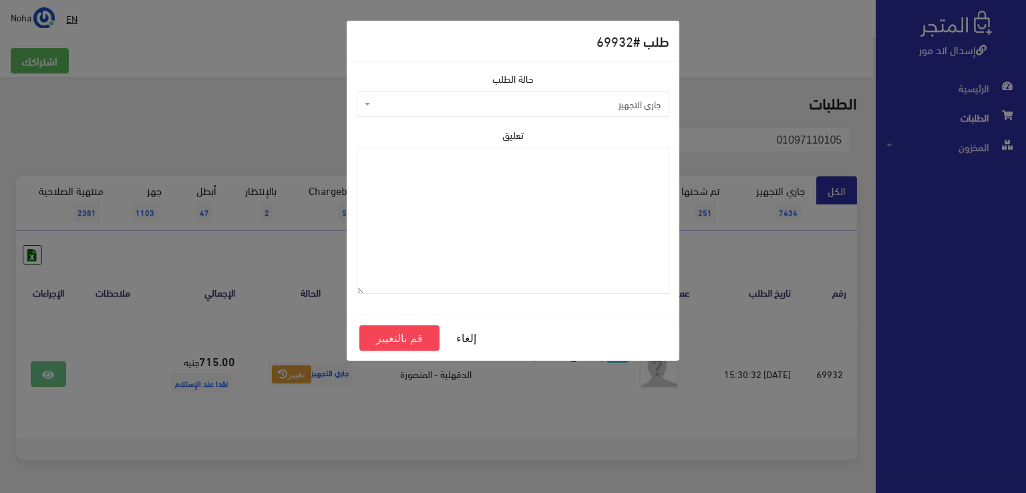
click at [457, 109] on span "جاري التجهيز" at bounding box center [516, 104] width 287 height 13
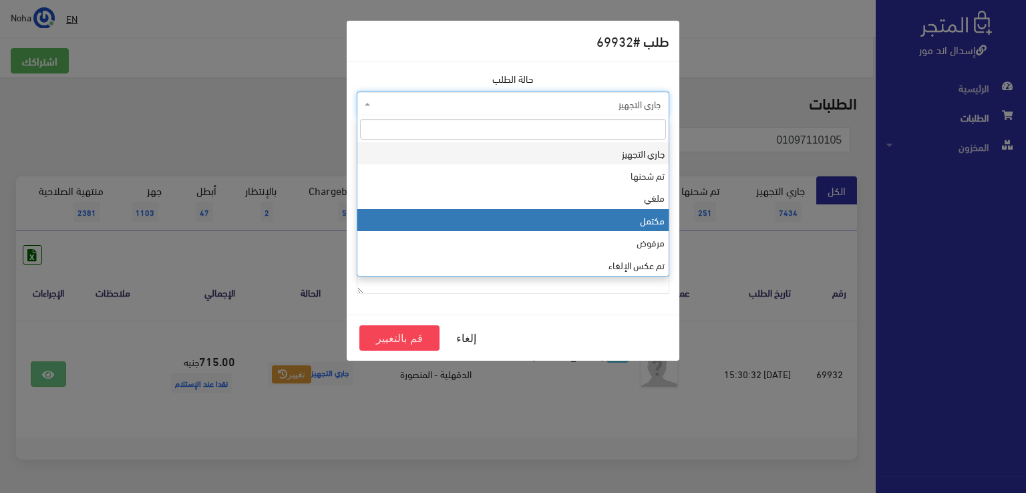
select select "4"
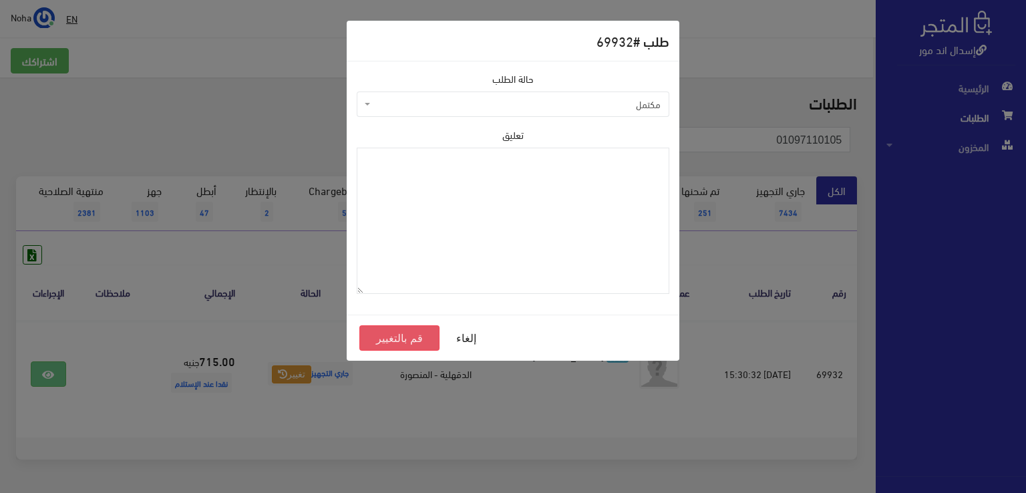
click at [416, 327] on button "قم بالتغيير" at bounding box center [399, 337] width 80 height 25
click at [407, 334] on button "قم بالتغيير" at bounding box center [399, 337] width 80 height 25
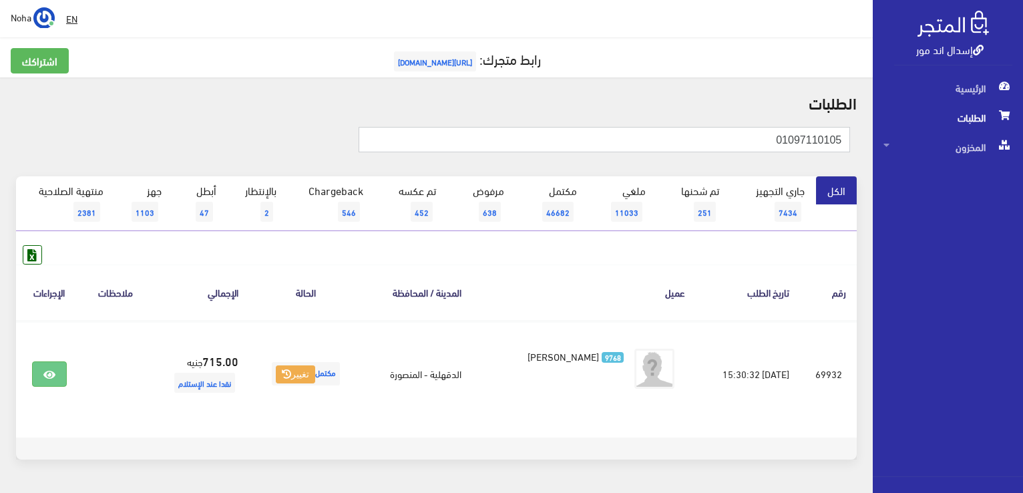
drag, startPoint x: 748, startPoint y: 143, endPoint x: 942, endPoint y: 176, distance: 196.6
click at [1023, 209] on html "إسدال اند مور الرئيسية الطلبات" at bounding box center [511, 246] width 1023 height 493
paste input "01066525771"
type input "01066525771"
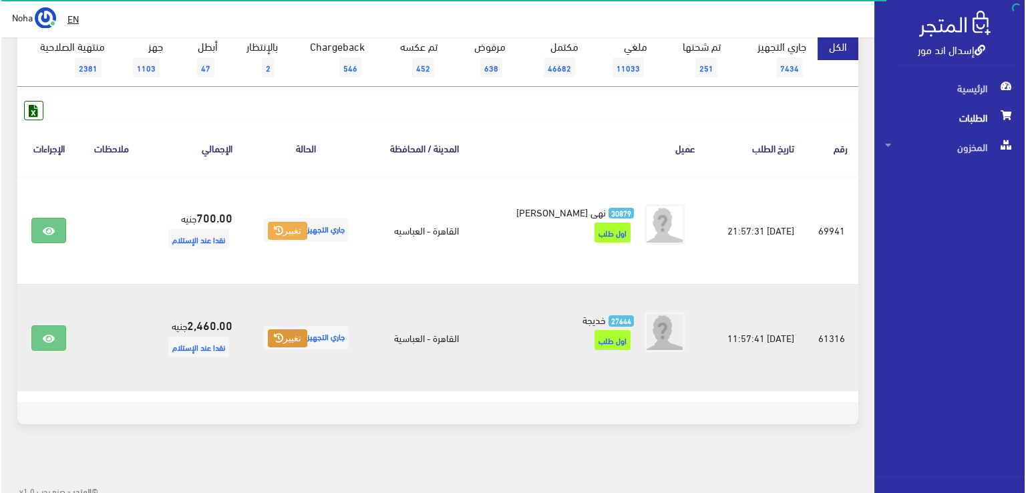
scroll to position [149, 0]
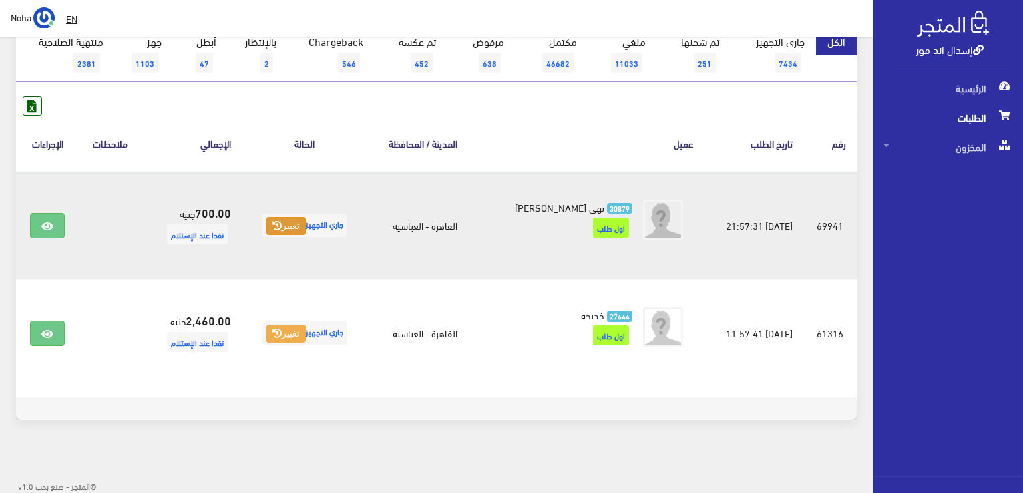
click at [286, 228] on button "تغيير" at bounding box center [286, 226] width 39 height 19
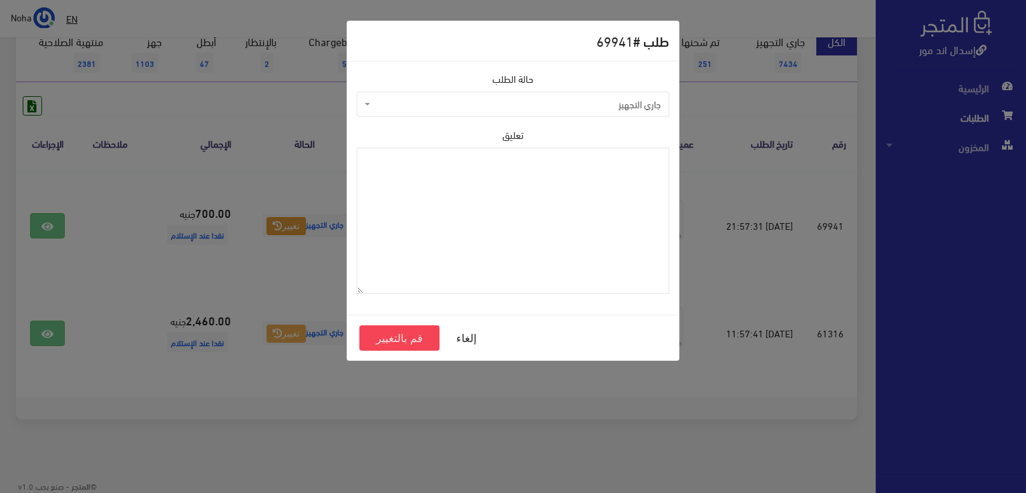
click at [467, 102] on span "جاري التجهيز" at bounding box center [516, 104] width 287 height 13
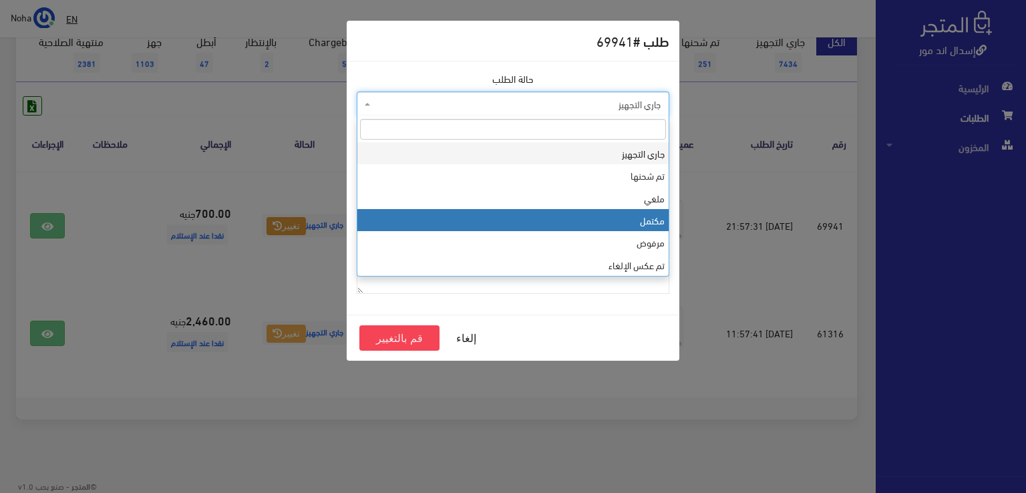
select select "4"
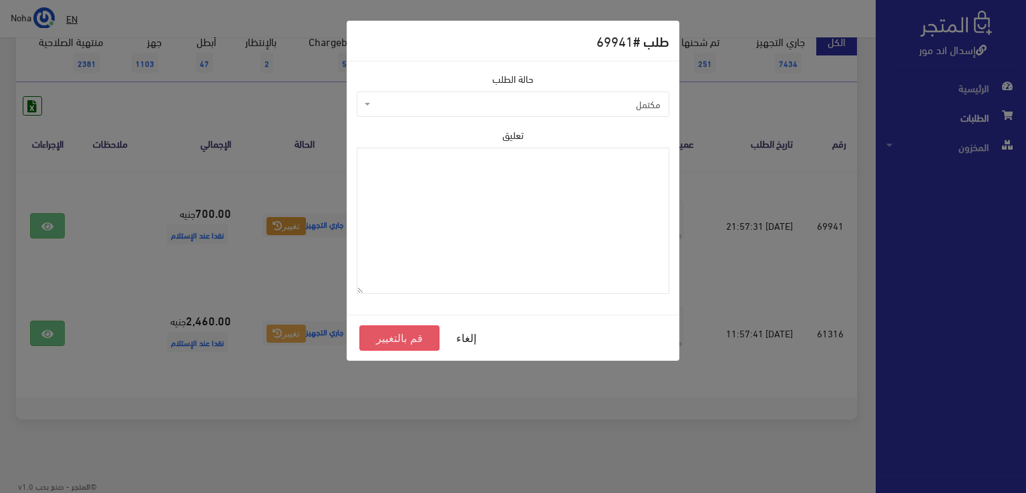
click at [403, 334] on button "قم بالتغيير" at bounding box center [399, 337] width 80 height 25
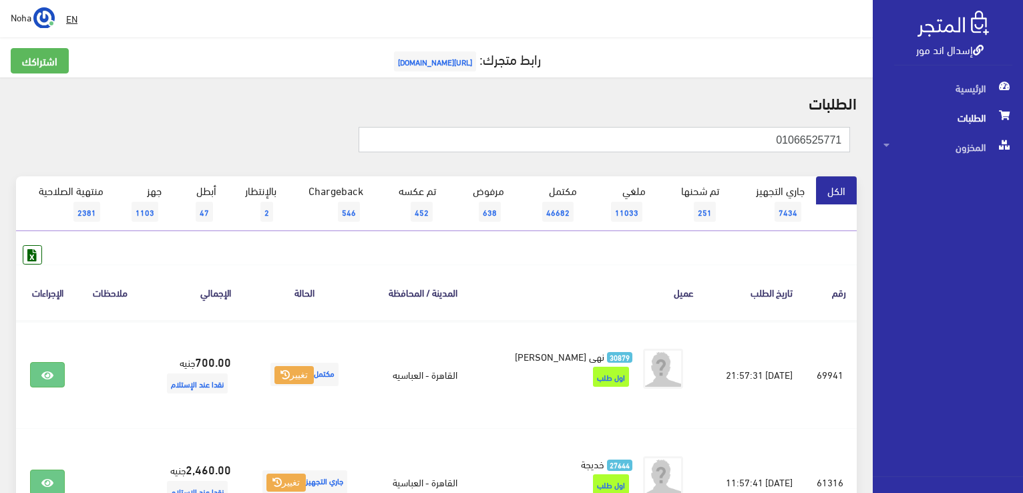
drag, startPoint x: 767, startPoint y: 142, endPoint x: 866, endPoint y: 133, distance: 99.3
click at [973, 150] on div "إسدال اند مور الرئيسية الطلبات المخزون" at bounding box center [511, 321] width 1023 height 643
paste input "96046652"
type input "01096046652"
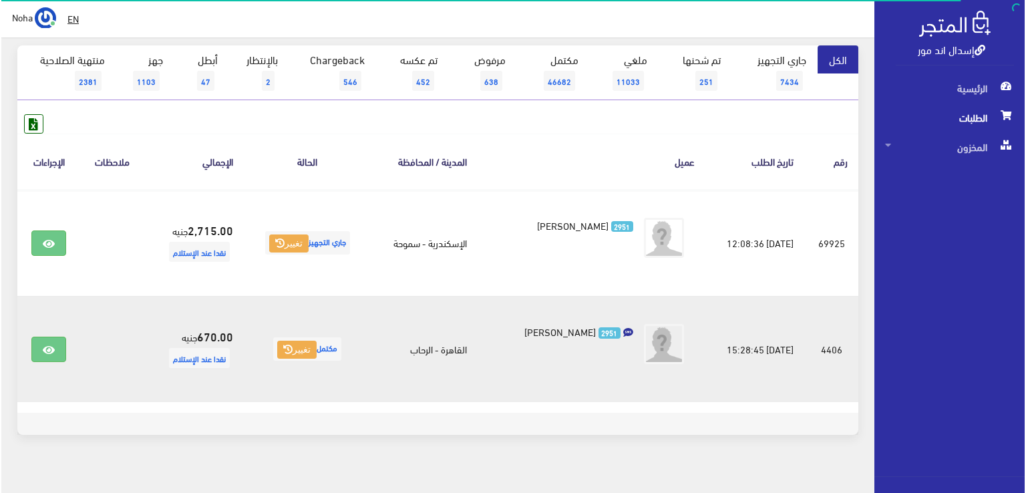
scroll to position [134, 0]
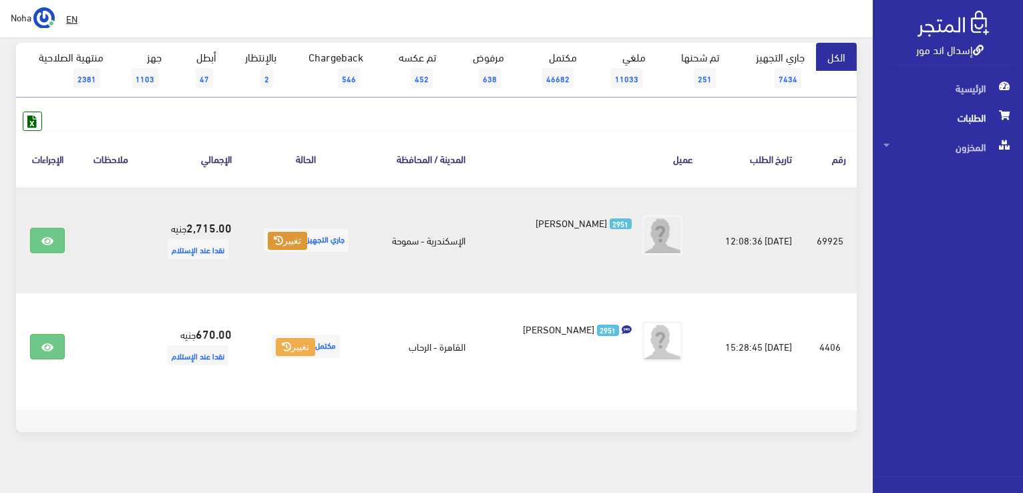
click at [294, 246] on button "تغيير" at bounding box center [287, 241] width 39 height 19
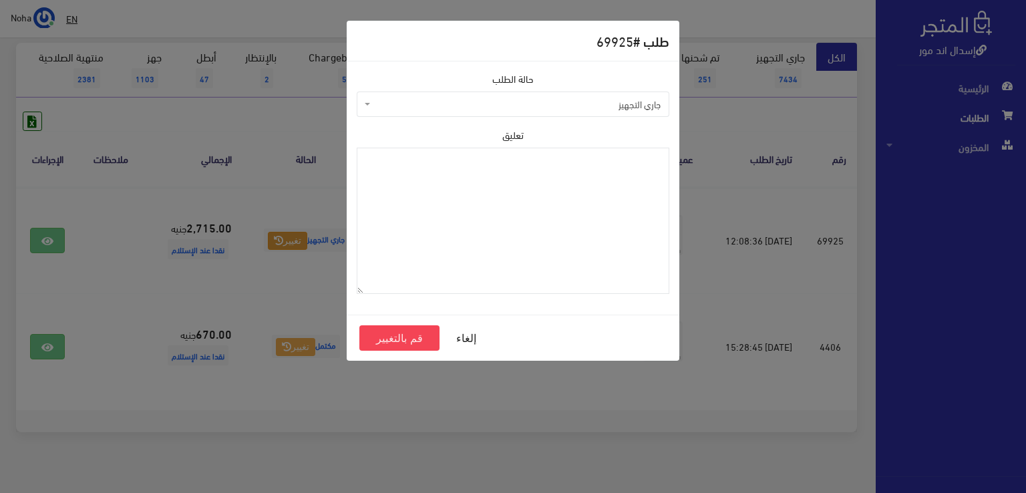
click at [464, 108] on span "جاري التجهيز" at bounding box center [516, 104] width 287 height 13
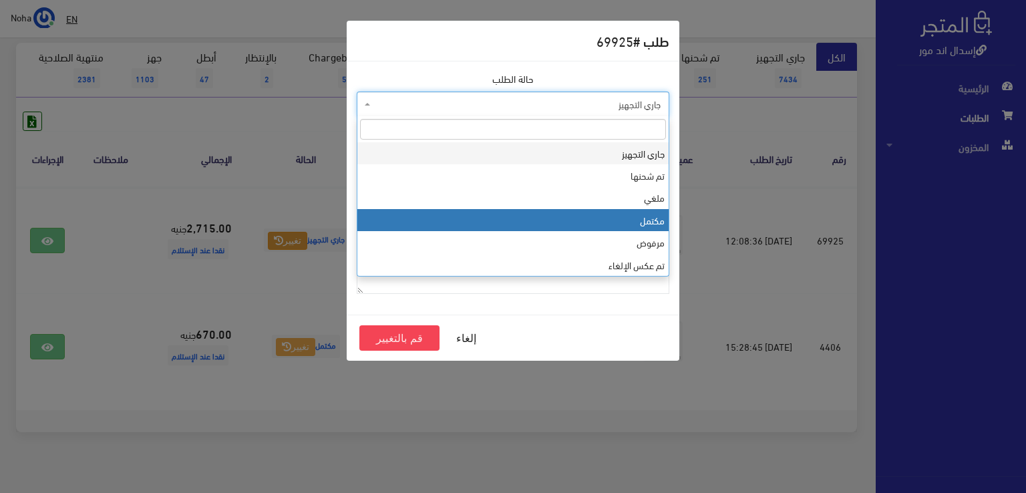
select select "4"
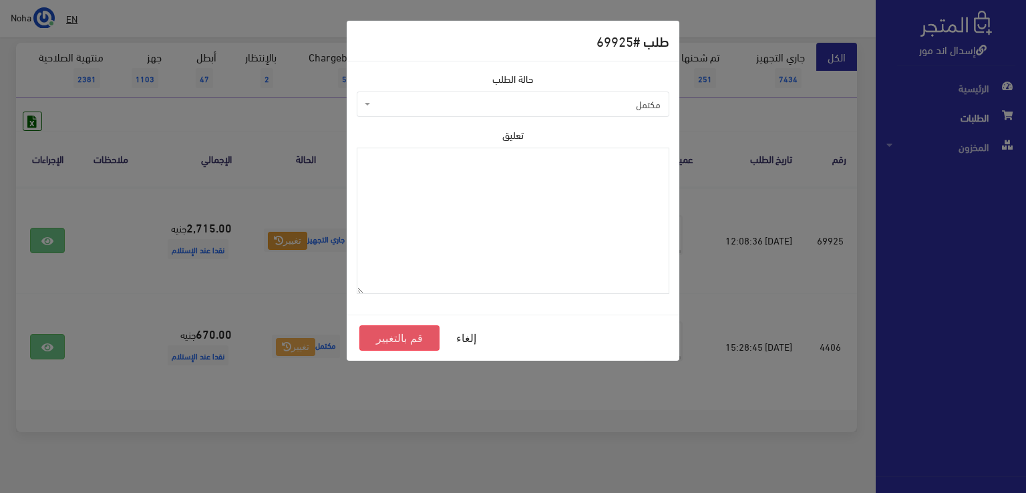
click at [391, 347] on button "قم بالتغيير" at bounding box center [399, 337] width 80 height 25
click at [392, 343] on button "قم بالتغيير" at bounding box center [399, 337] width 80 height 25
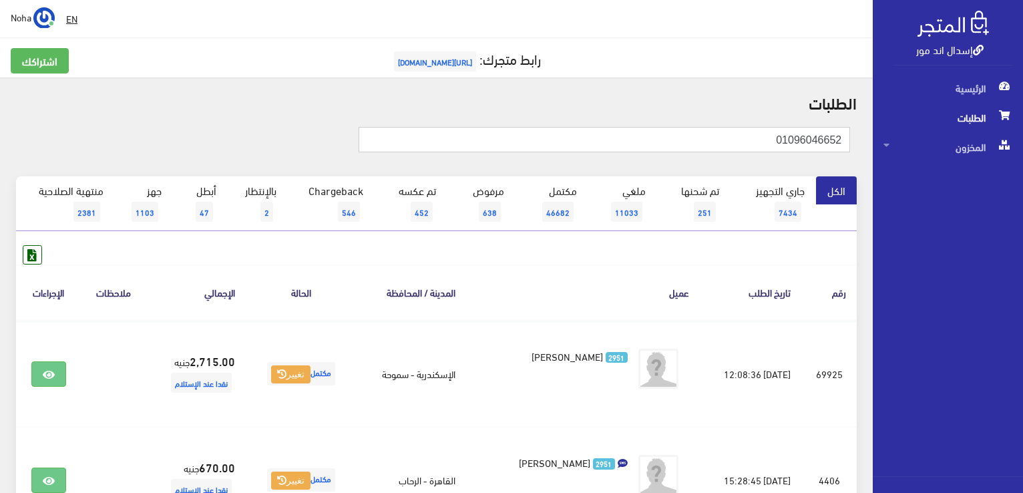
drag, startPoint x: 741, startPoint y: 137, endPoint x: 951, endPoint y: 174, distance: 212.9
click at [1023, 188] on html "إسدال اند مور الرئيسية الطلبات" at bounding box center [511, 246] width 1023 height 493
paste input "195904"
type input "01019590452"
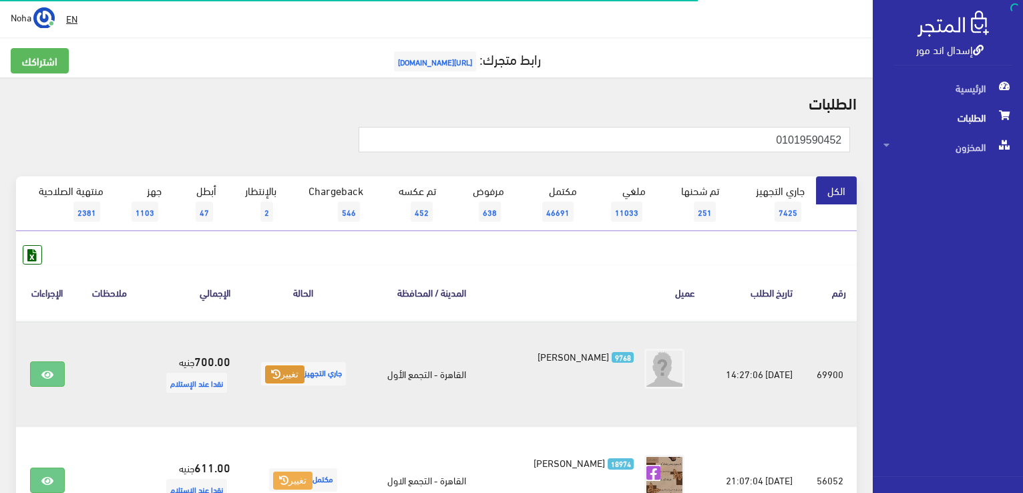
click at [296, 376] on button "تغيير" at bounding box center [284, 374] width 39 height 19
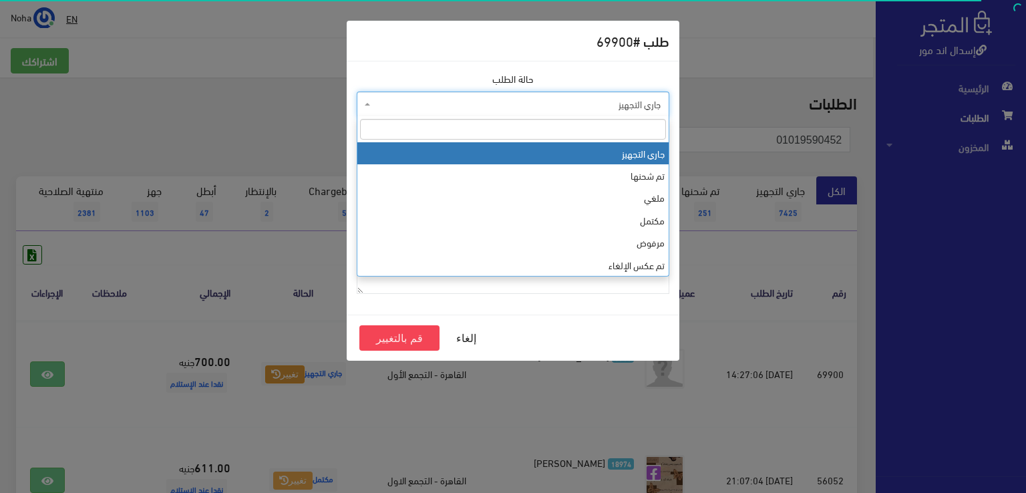
click at [430, 105] on span "جاري التجهيز" at bounding box center [516, 104] width 287 height 13
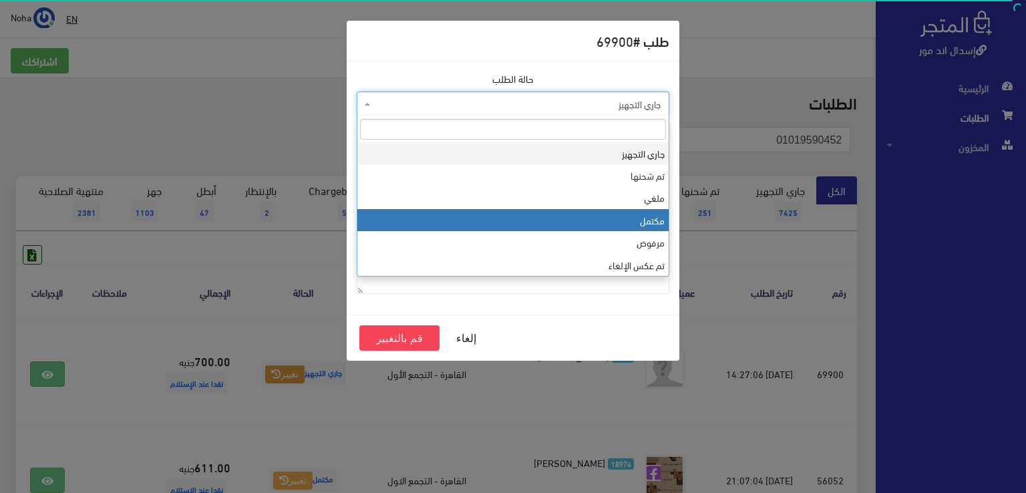
select select "4"
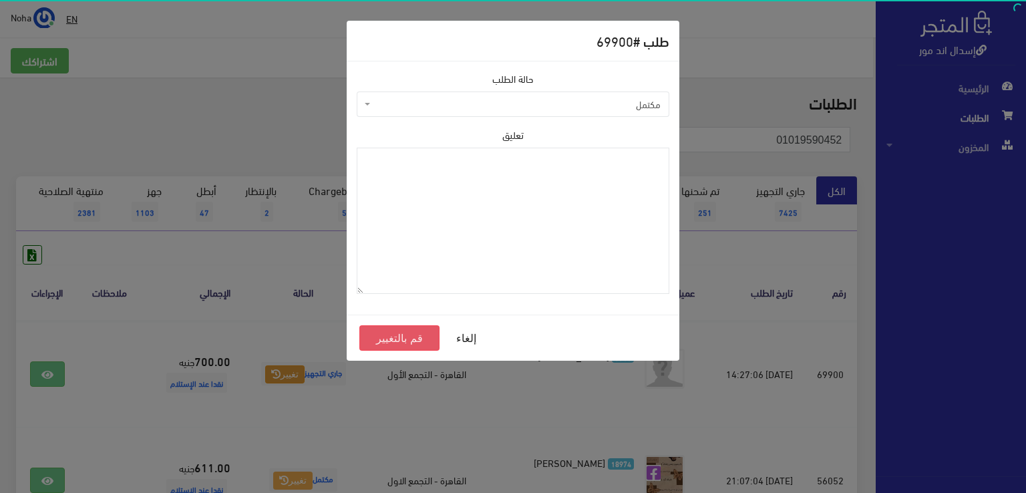
click at [428, 345] on button "قم بالتغيير" at bounding box center [399, 337] width 80 height 25
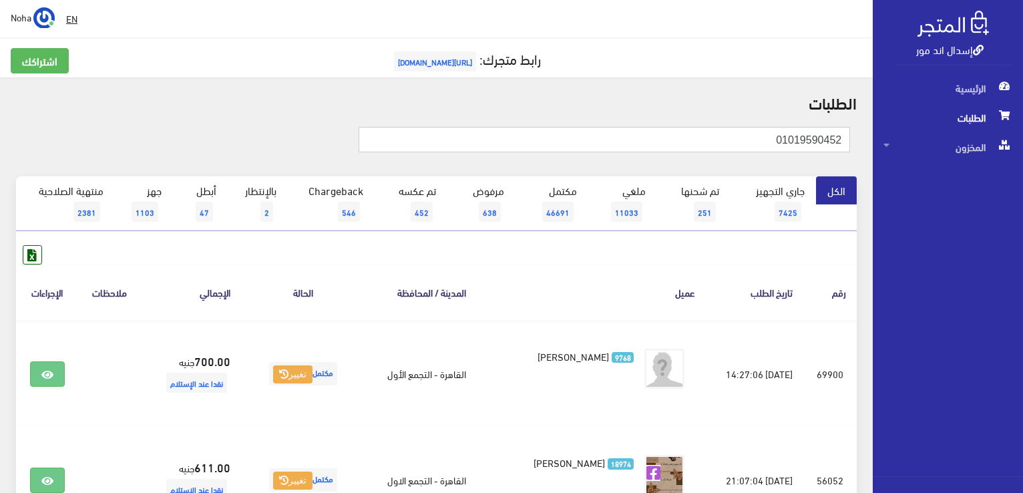
drag, startPoint x: 756, startPoint y: 137, endPoint x: 1013, endPoint y: 169, distance: 258.5
click at [1013, 169] on div "إسدال اند مور الرئيسية الطلبات المخزون" at bounding box center [511, 373] width 1023 height 747
paste input "123110560"
type input "01123110560"
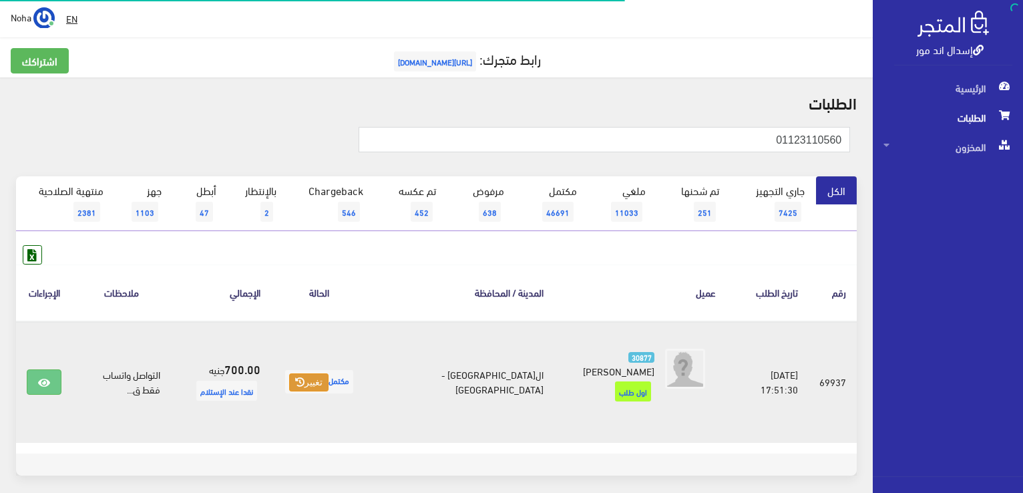
click at [329, 383] on button "تغيير" at bounding box center [308, 382] width 39 height 19
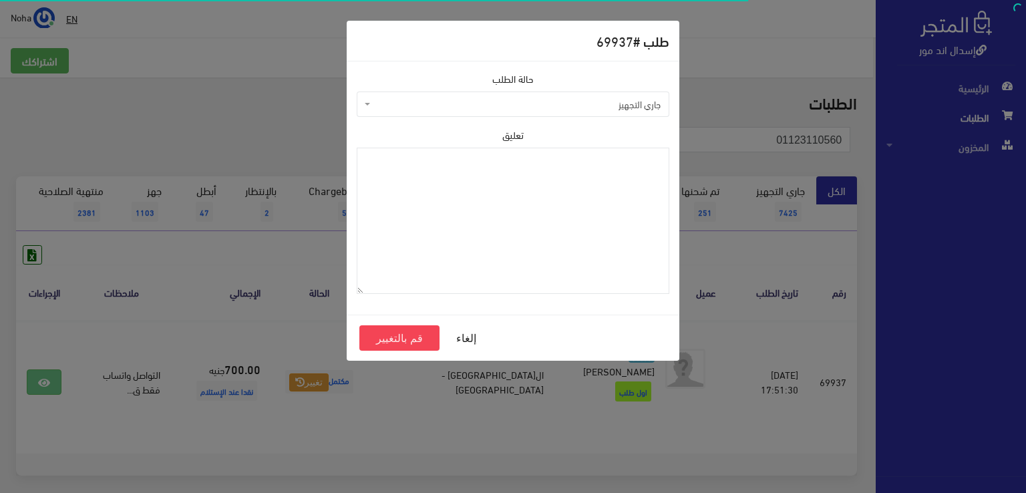
click at [307, 407] on div "طلب # 69937 حالة الطلب جاري التجهيز تم شحنها ملغي مكتمل مرفوض تم عكس الإلغاء فش…" at bounding box center [513, 246] width 1026 height 493
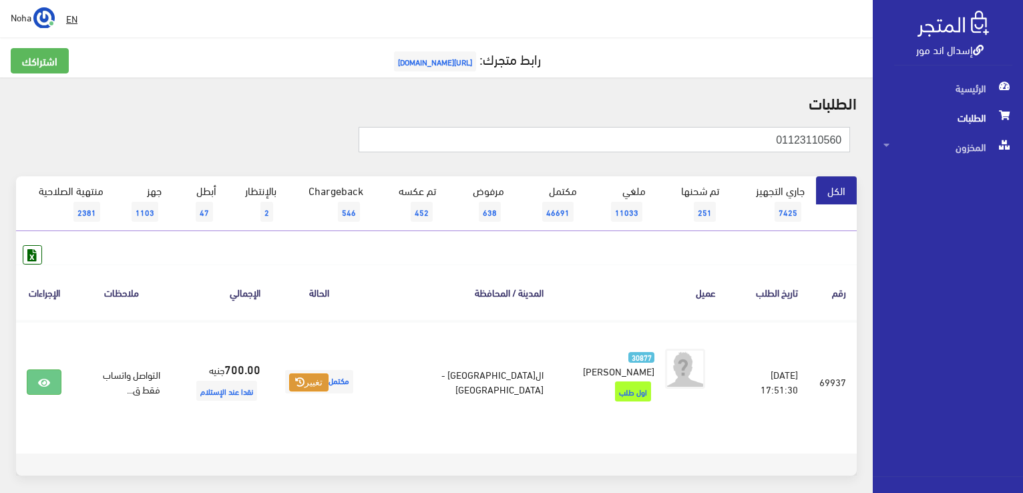
drag, startPoint x: 767, startPoint y: 146, endPoint x: 842, endPoint y: 147, distance: 75.5
click at [967, 150] on div "إسدال اند مور الرئيسية الطلبات المخزون" at bounding box center [511, 275] width 1023 height 550
paste input "033270166"
type input "01033270166"
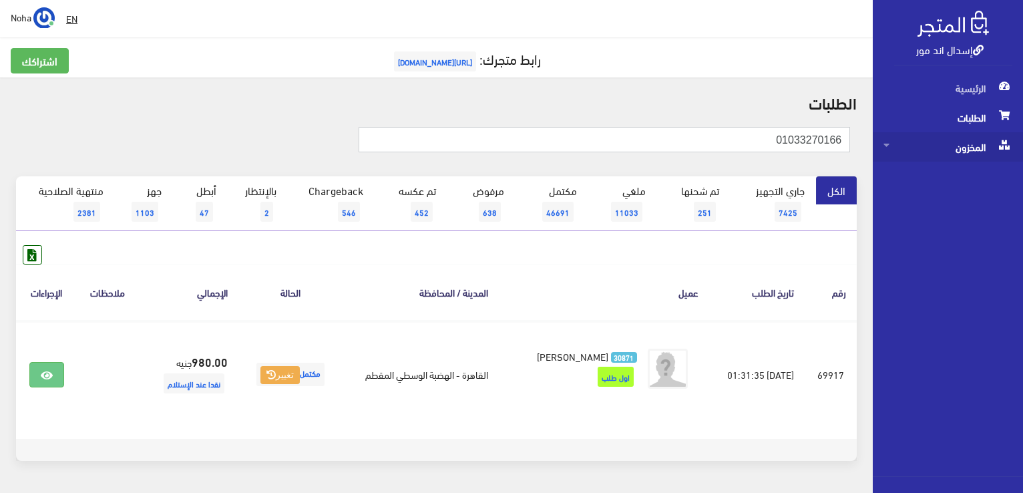
drag, startPoint x: 759, startPoint y: 141, endPoint x: 968, endPoint y: 142, distance: 208.4
click at [1001, 150] on div "إسدال اند مور الرئيسية الطلبات المخزون" at bounding box center [511, 268] width 1023 height 536
paste input "11056515"
type input "01011056515"
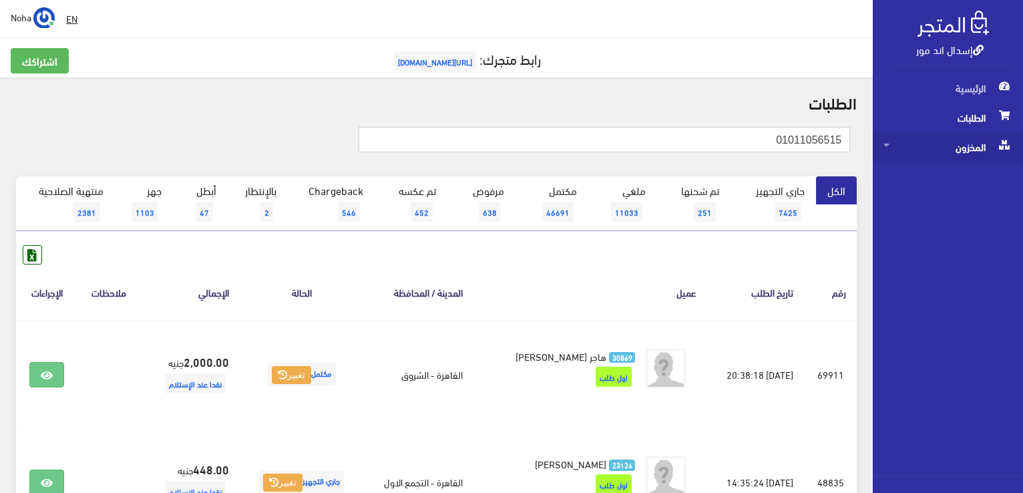
drag, startPoint x: 737, startPoint y: 139, endPoint x: 955, endPoint y: 146, distance: 217.2
click at [1021, 172] on div "إسدال اند مور الرئيسية الطلبات المخزون" at bounding box center [511, 321] width 1023 height 643
paste input "11426080"
type input "01114260805"
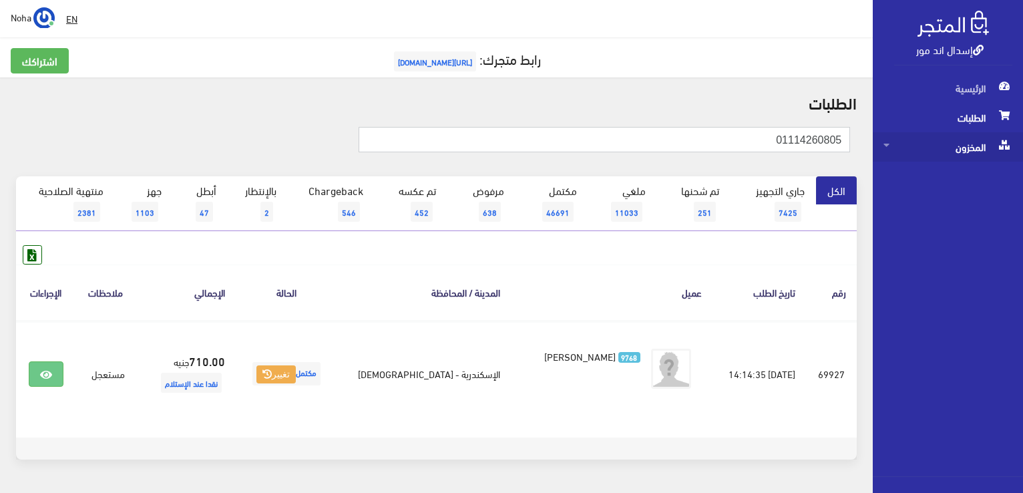
drag, startPoint x: 769, startPoint y: 144, endPoint x: 997, endPoint y: 156, distance: 227.5
click at [1019, 169] on div "إسدال اند مور الرئيسية الطلبات المخزون" at bounding box center [511, 267] width 1023 height 534
paste input "0102238912"
type input "01022389125"
